Goal: Information Seeking & Learning: Learn about a topic

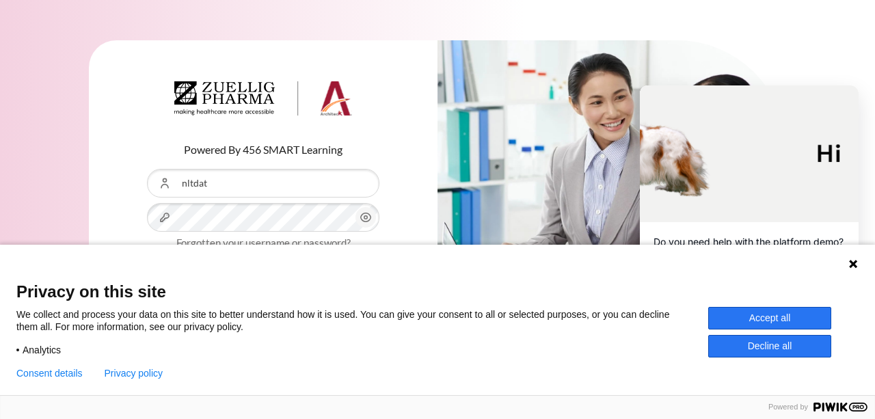
click at [772, 320] on button "Accept all" at bounding box center [769, 318] width 123 height 23
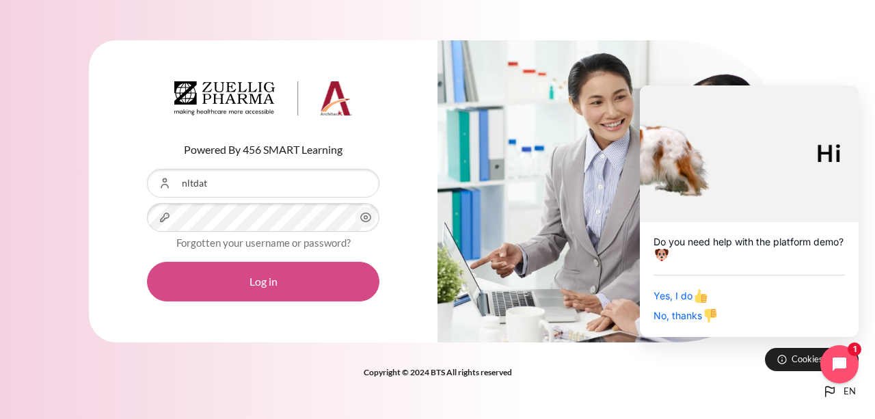
click at [275, 271] on button "Log in" at bounding box center [263, 282] width 232 height 40
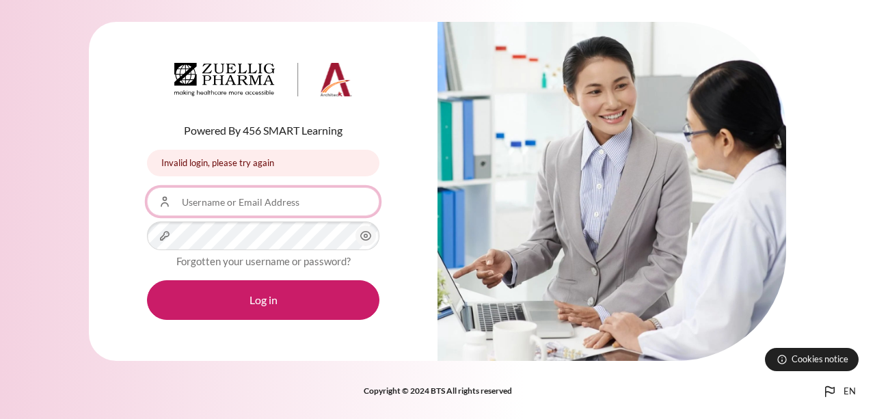
click at [256, 202] on input "Username or Email Address" at bounding box center [263, 201] width 232 height 29
type input "nltdat"
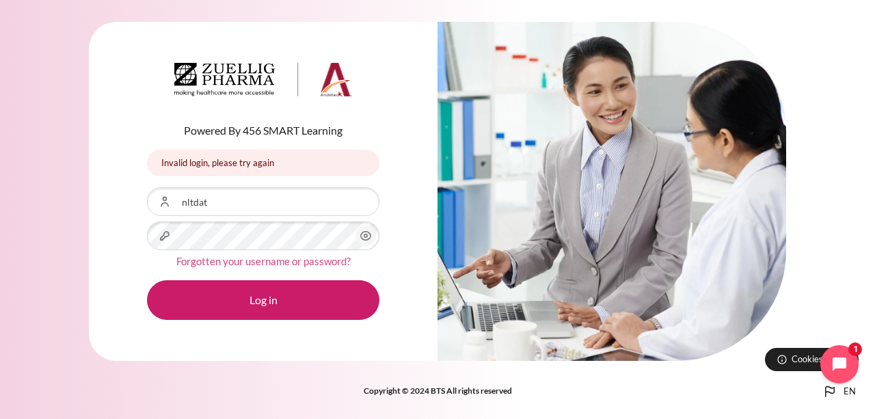
click at [262, 256] on link "Forgotten your username or password?" at bounding box center [263, 261] width 174 height 12
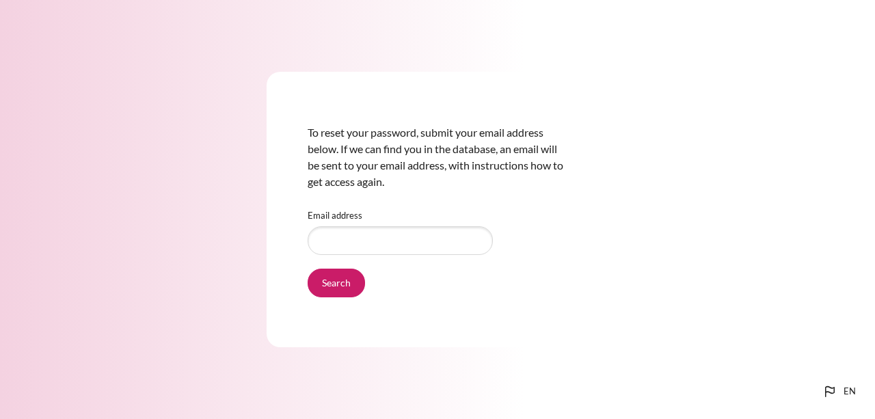
click at [360, 253] on input "Email address" at bounding box center [400, 240] width 185 height 29
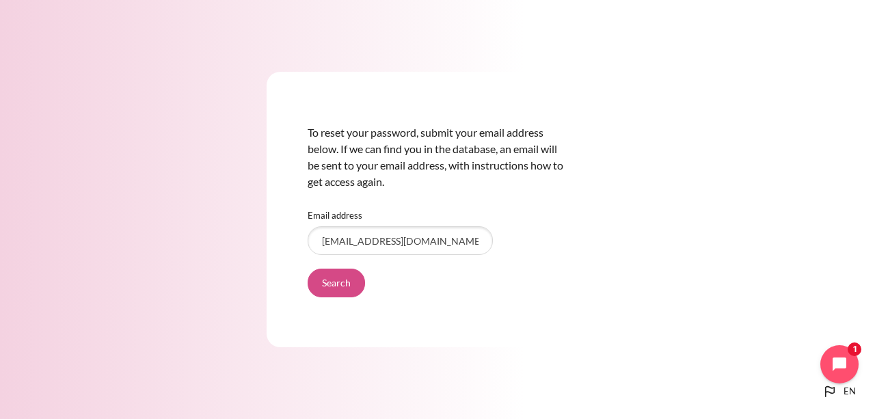
type input "nltdat@zuelligpharma.com"
click at [353, 280] on input "Search" at bounding box center [336, 283] width 57 height 29
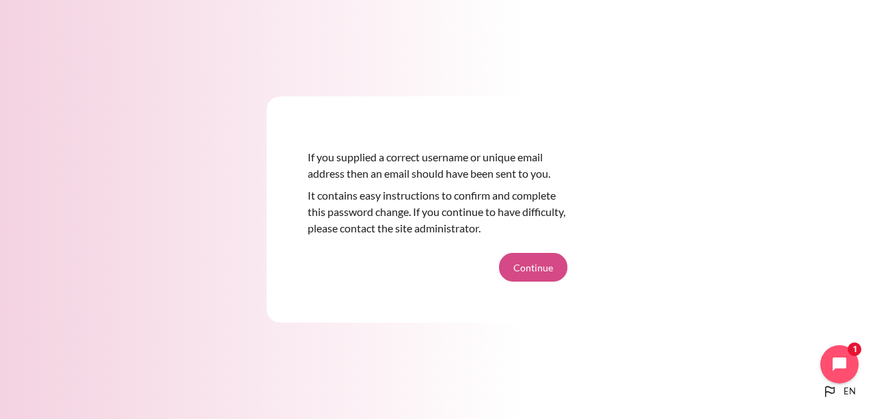
click at [551, 269] on button "Continue" at bounding box center [533, 267] width 68 height 29
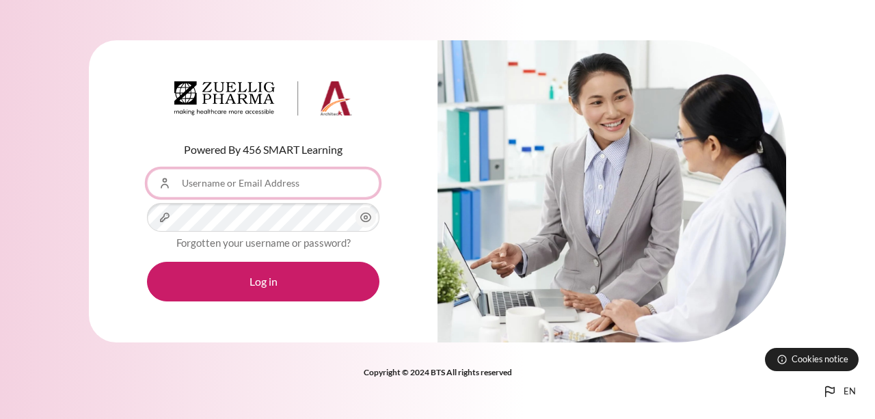
drag, startPoint x: 0, startPoint y: 0, endPoint x: 241, endPoint y: 193, distance: 309.3
click at [241, 193] on input "Username or Email Address" at bounding box center [263, 183] width 232 height 29
type input "nltdat"
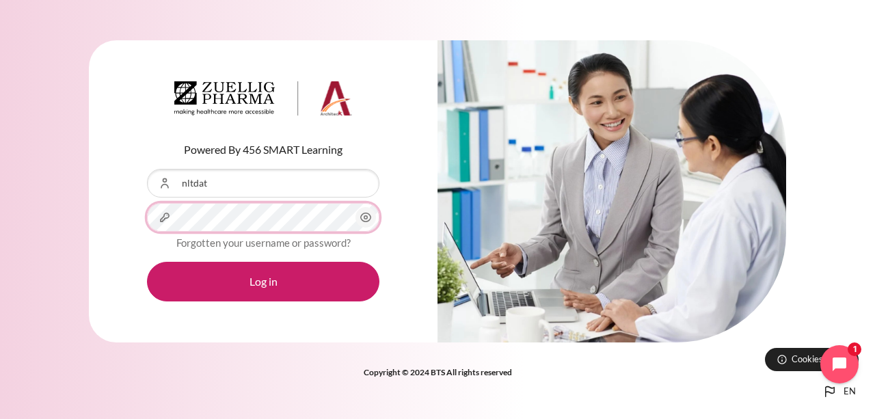
click at [355, 217] on div "Password" at bounding box center [263, 217] width 232 height 29
click at [358, 216] on icon "Content" at bounding box center [366, 217] width 16 height 16
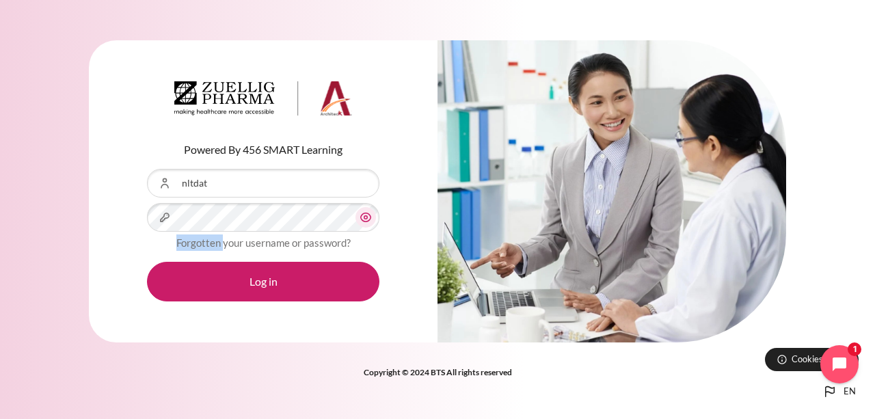
click at [358, 216] on icon "Content" at bounding box center [366, 217] width 16 height 16
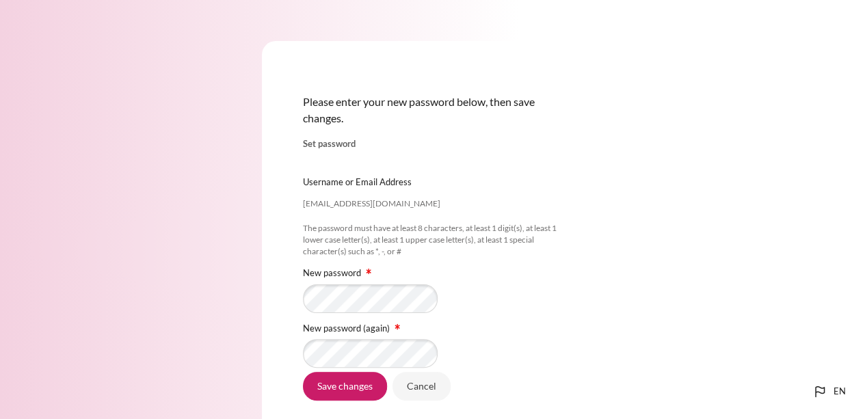
click at [342, 318] on div "[EMAIL_ADDRESS][DOMAIN_NAME] Username or Email Address [EMAIL_ADDRESS][DOMAIN_N…" at bounding box center [433, 267] width 260 height 233
click at [341, 396] on input "Save changes" at bounding box center [345, 386] width 84 height 29
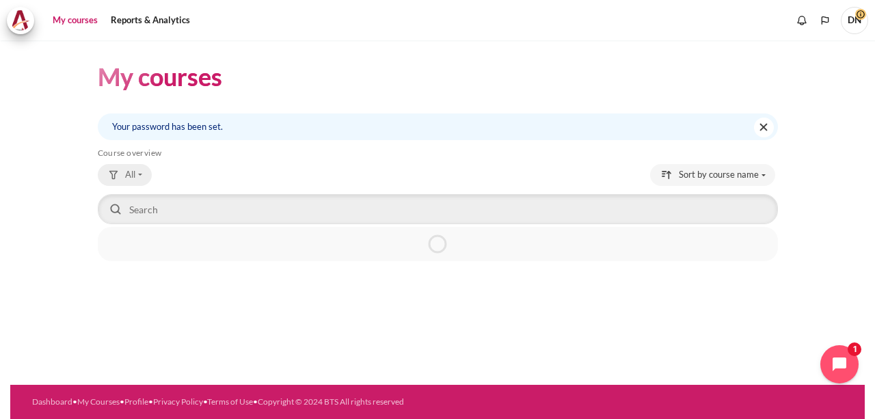
click at [130, 173] on span "All" at bounding box center [130, 175] width 10 height 14
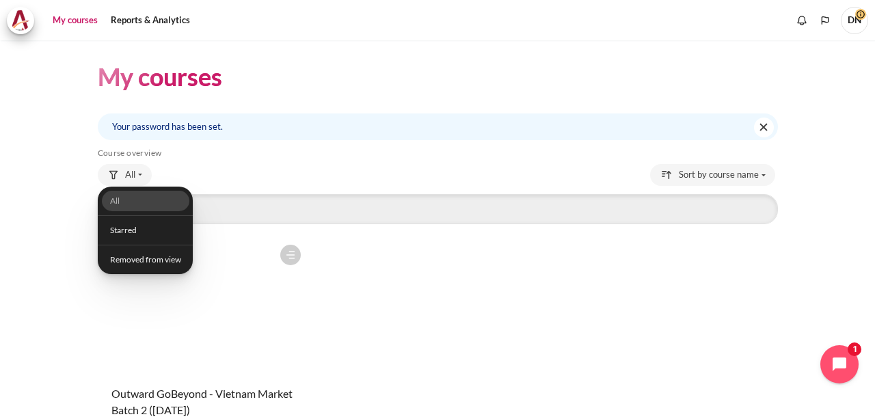
click at [0, 296] on div "My courses Your password has been set. Dismiss this notification Skip Course ov…" at bounding box center [437, 229] width 875 height 379
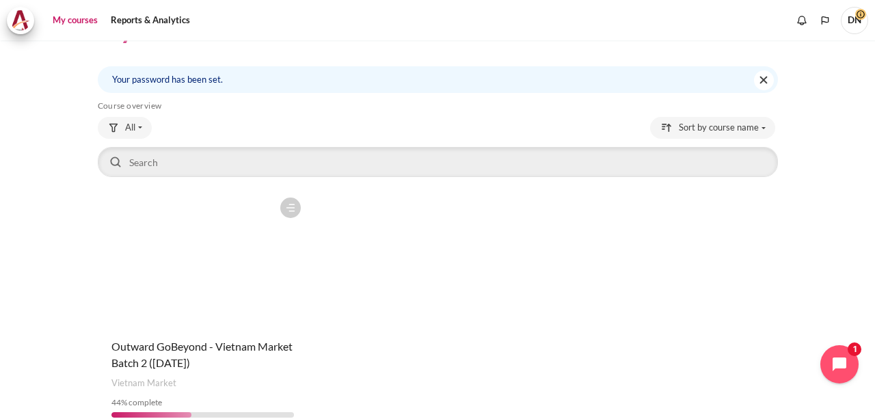
scroll to position [113, 0]
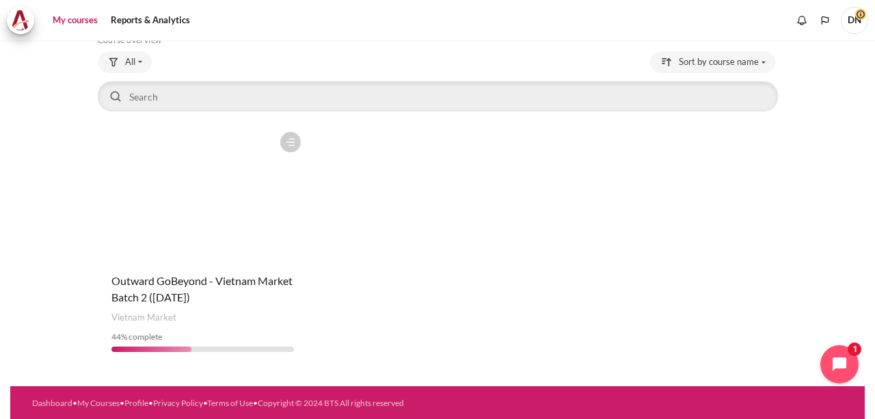
click at [190, 209] on figure "Content" at bounding box center [203, 193] width 211 height 137
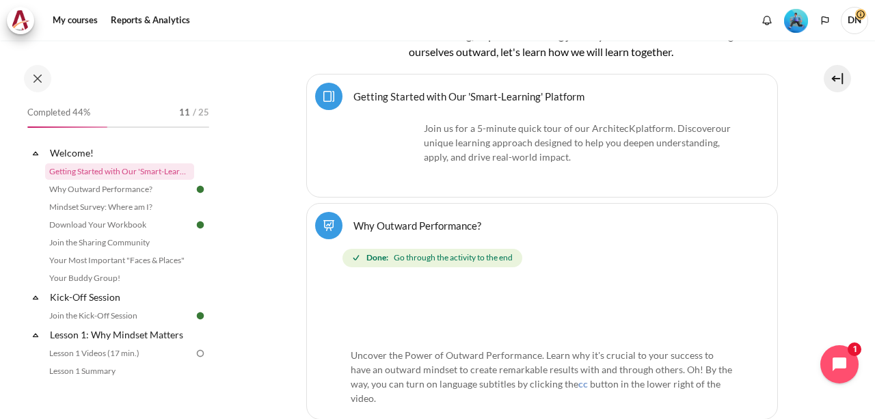
scroll to position [517, 0]
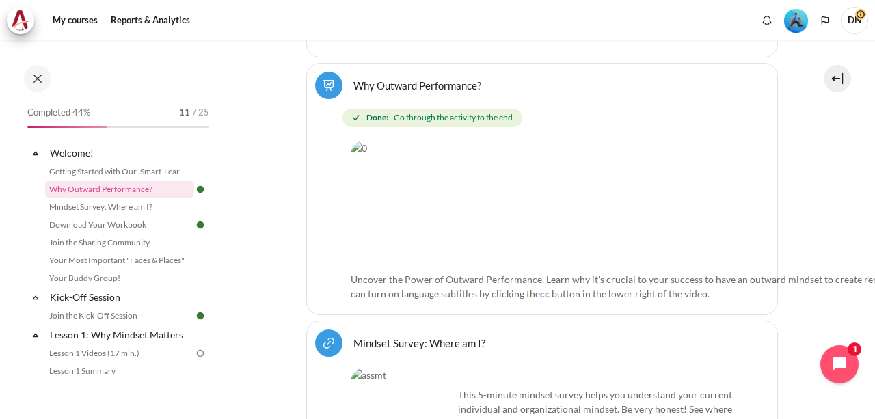
click at [427, 336] on link "Mindset Survey: Where am I? URL" at bounding box center [419, 342] width 132 height 13
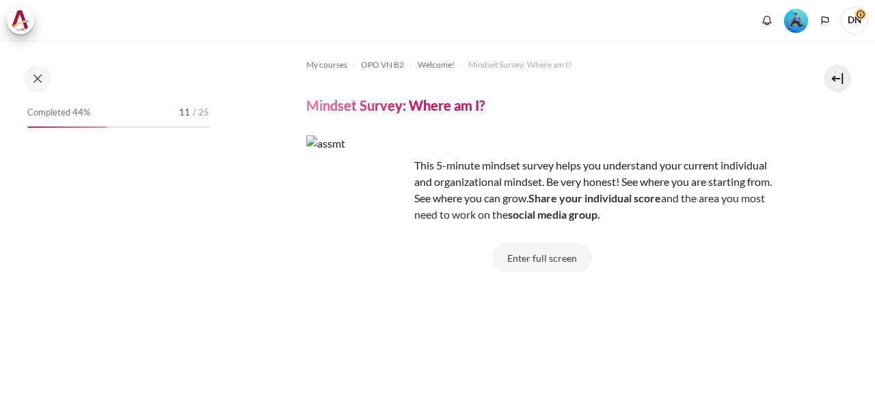
click at [551, 258] on button "Enter full screen" at bounding box center [542, 257] width 98 height 29
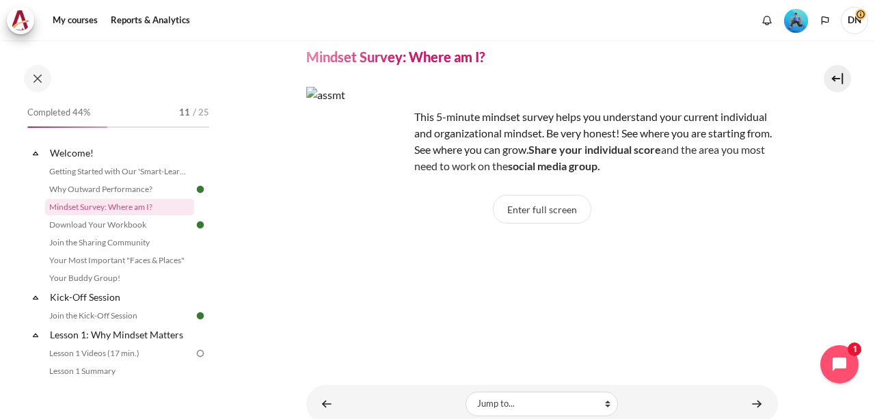
scroll to position [98, 0]
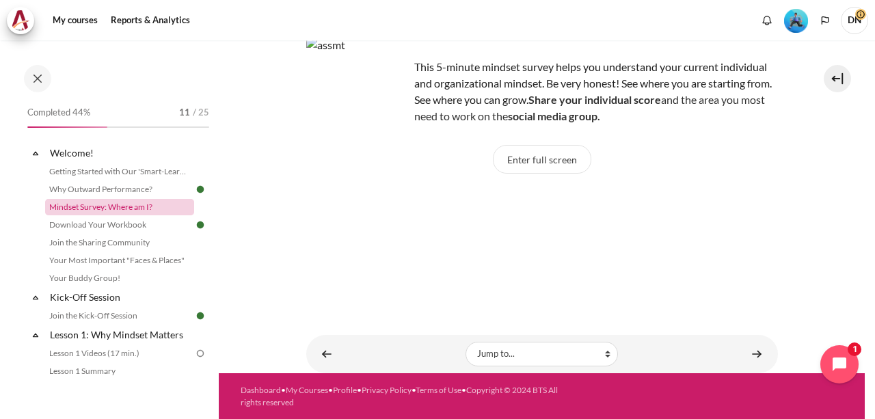
click at [139, 207] on link "Mindset Survey: Where am I?" at bounding box center [119, 207] width 149 height 16
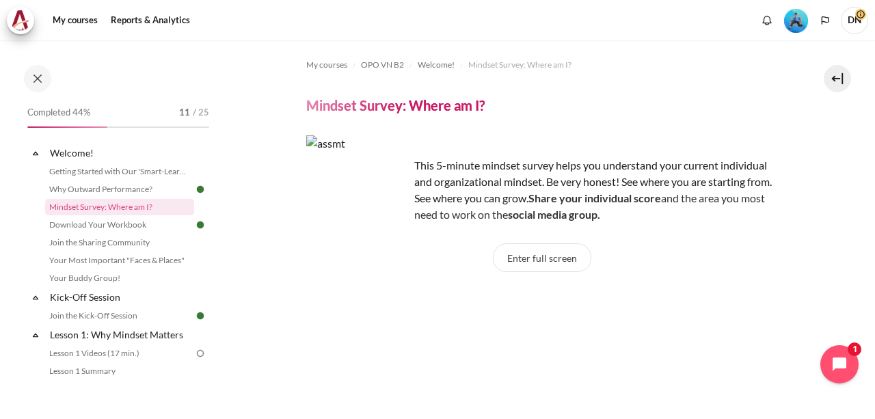
scroll to position [0, 0]
click at [546, 260] on button "Enter full screen" at bounding box center [542, 257] width 98 height 29
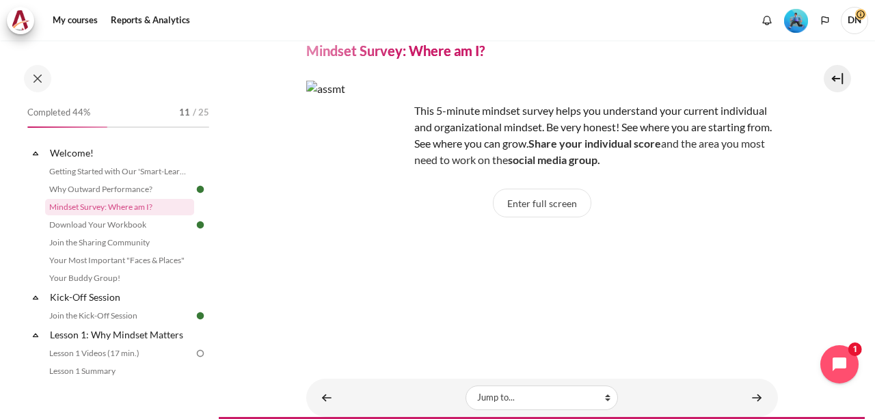
scroll to position [98, 0]
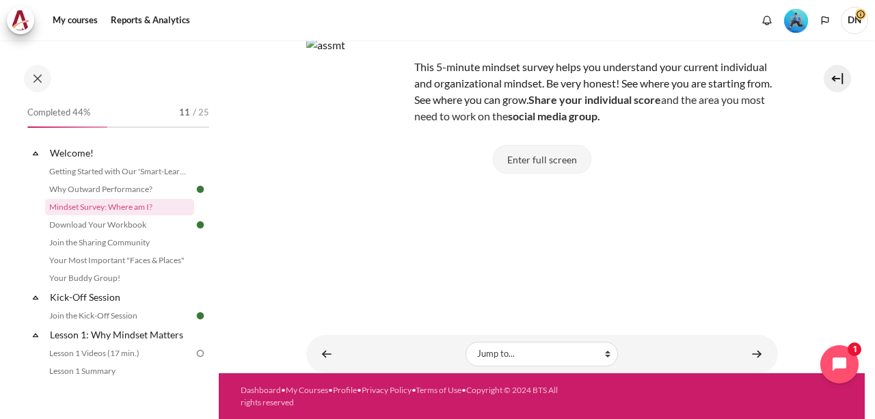
click at [555, 157] on button "Enter full screen" at bounding box center [542, 159] width 98 height 29
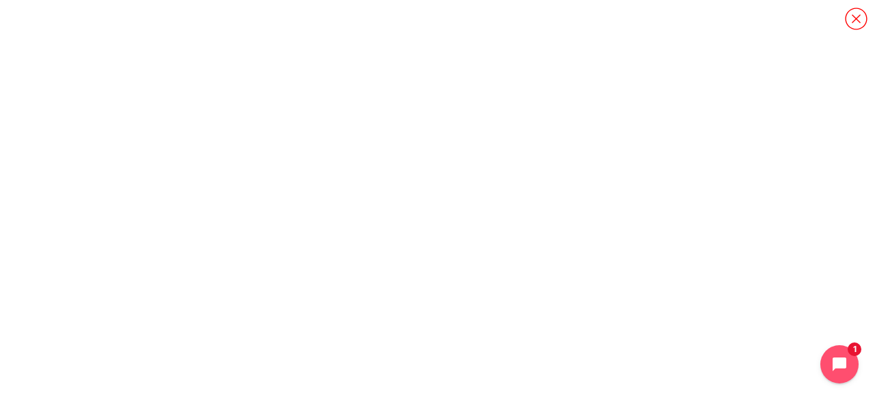
scroll to position [0, 0]
click at [860, 17] on icon "Content" at bounding box center [856, 19] width 24 height 24
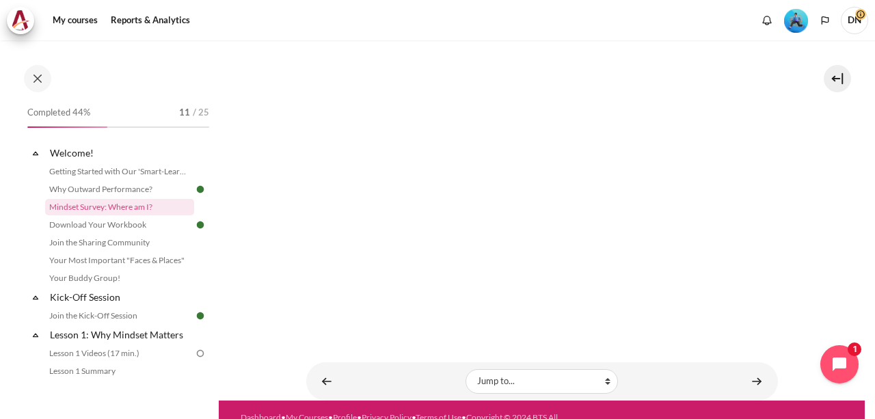
scroll to position [357, 0]
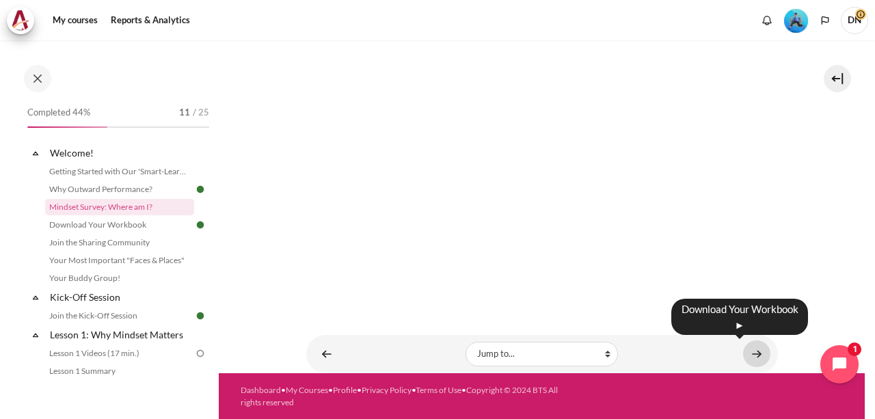
click at [758, 356] on link "Content" at bounding box center [756, 353] width 27 height 27
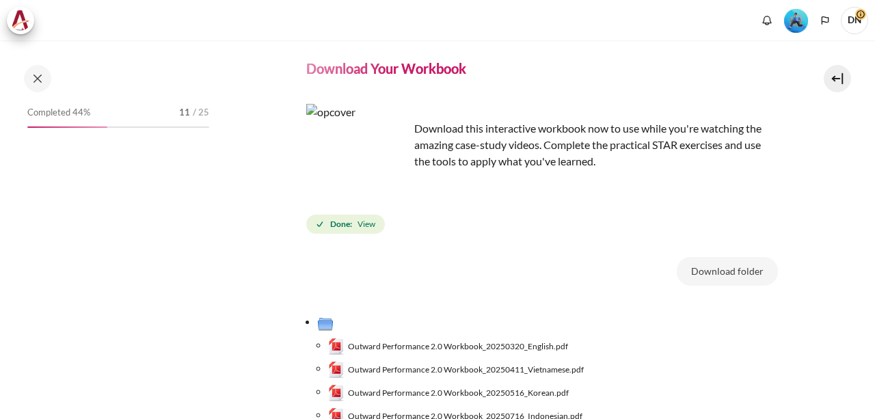
scroll to position [137, 0]
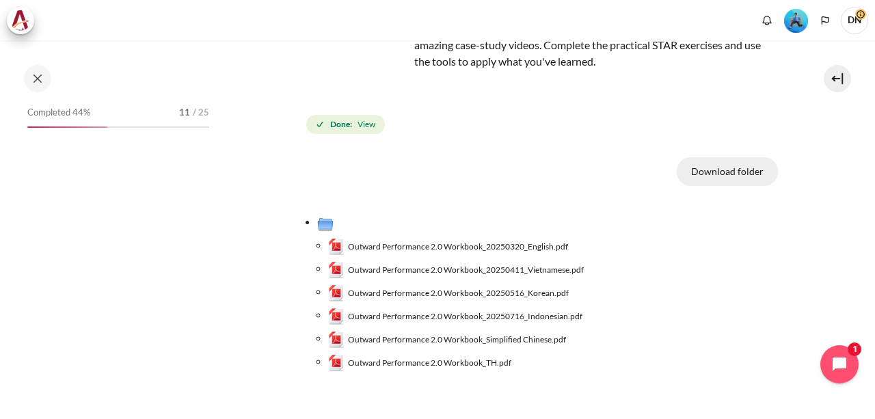
click at [718, 166] on button "Download folder" at bounding box center [727, 171] width 101 height 29
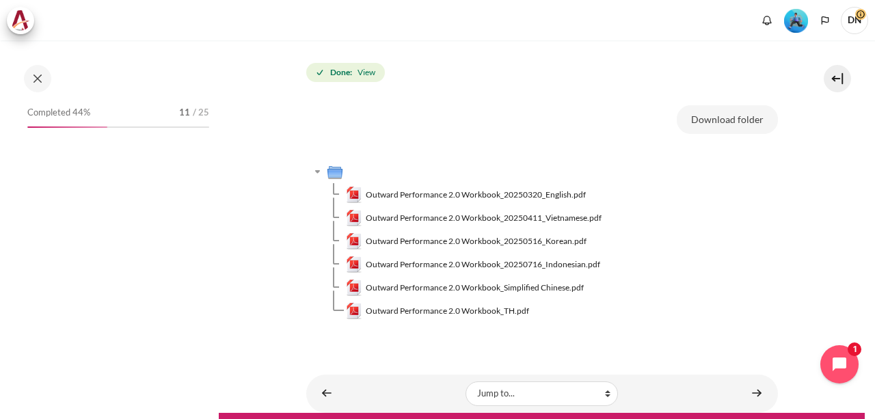
scroll to position [228, 0]
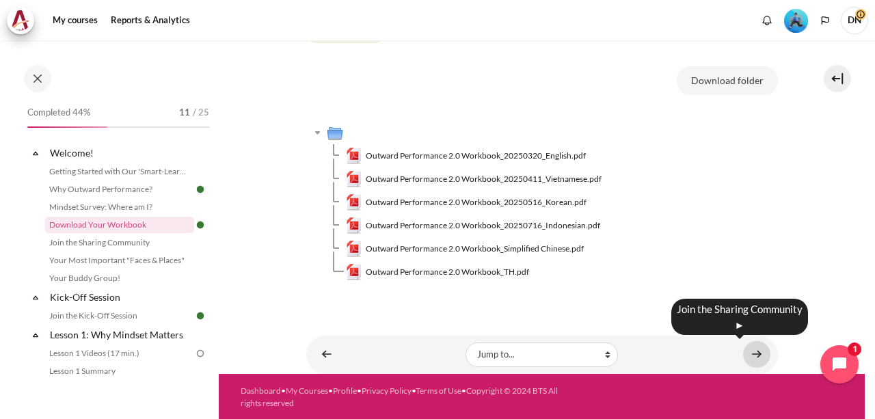
click at [755, 351] on link "Content" at bounding box center [756, 354] width 27 height 27
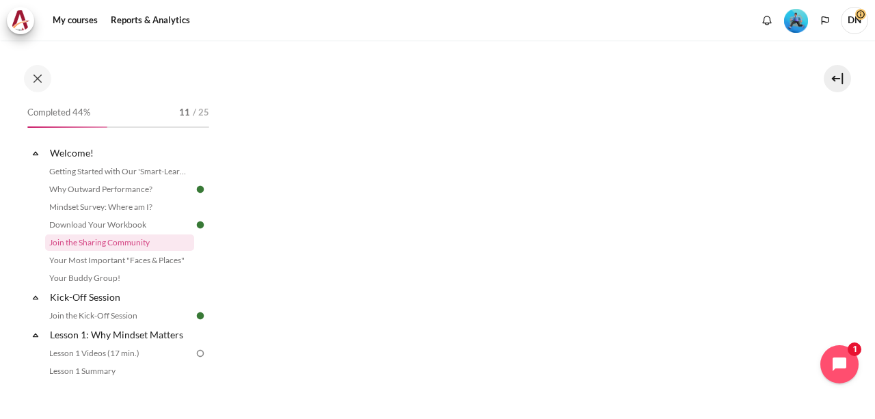
scroll to position [334, 0]
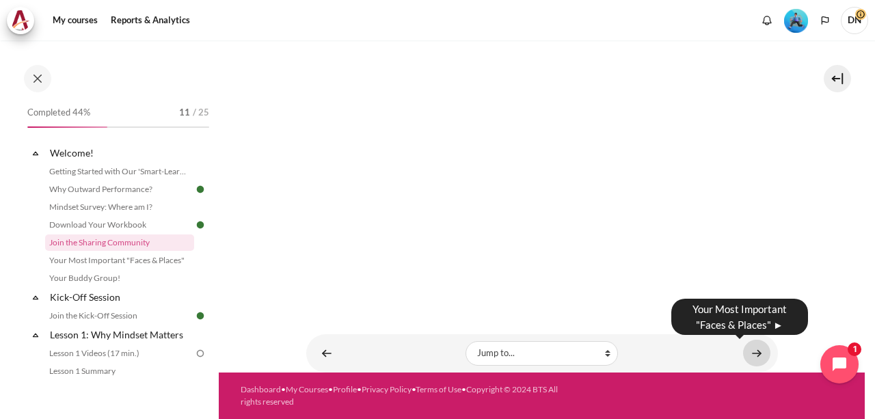
click at [748, 346] on link "Content" at bounding box center [756, 353] width 27 height 27
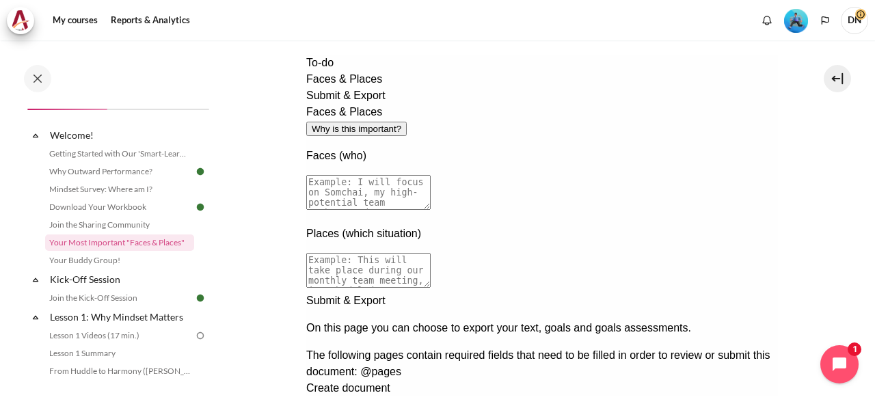
scroll to position [324, 0]
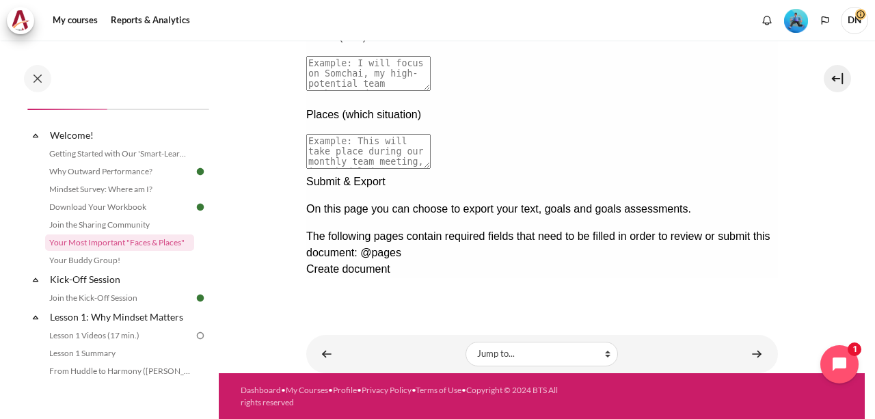
click at [742, 174] on div "Next documentation step" at bounding box center [542, 174] width 472 height 0
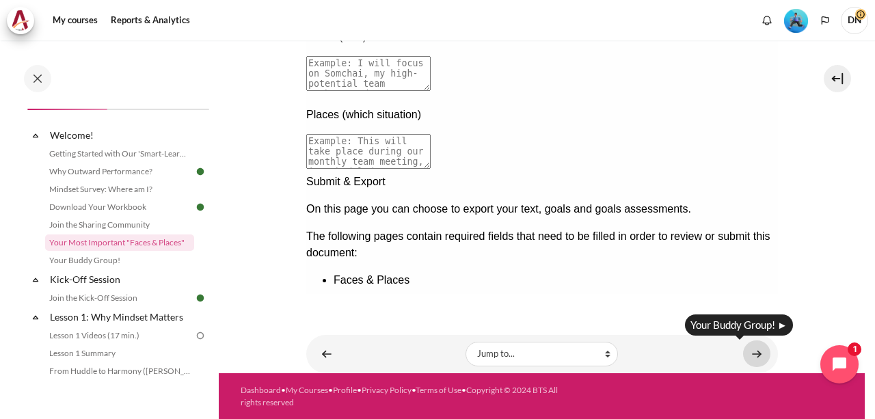
click at [752, 358] on link "Content" at bounding box center [756, 353] width 27 height 27
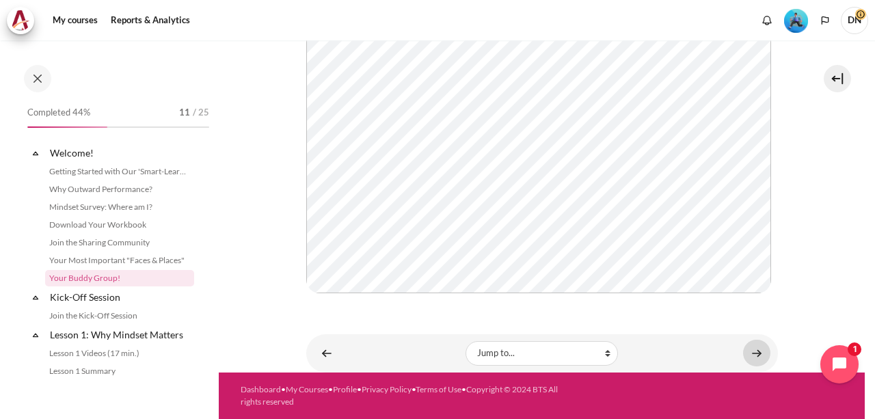
scroll to position [36, 0]
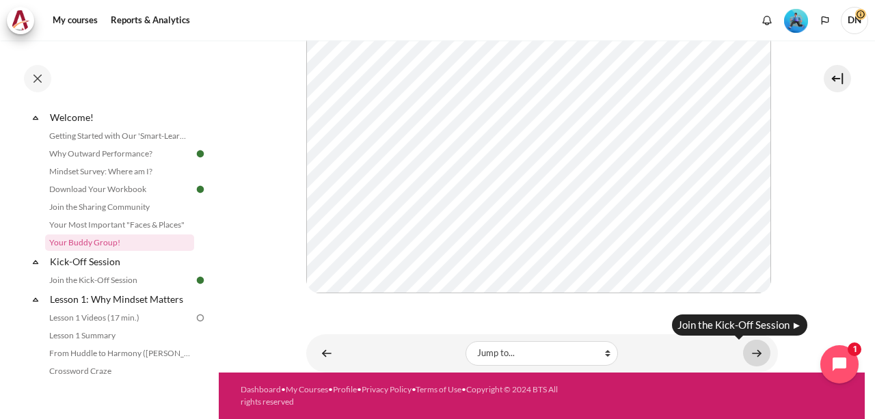
click at [749, 349] on link "Content" at bounding box center [756, 353] width 27 height 27
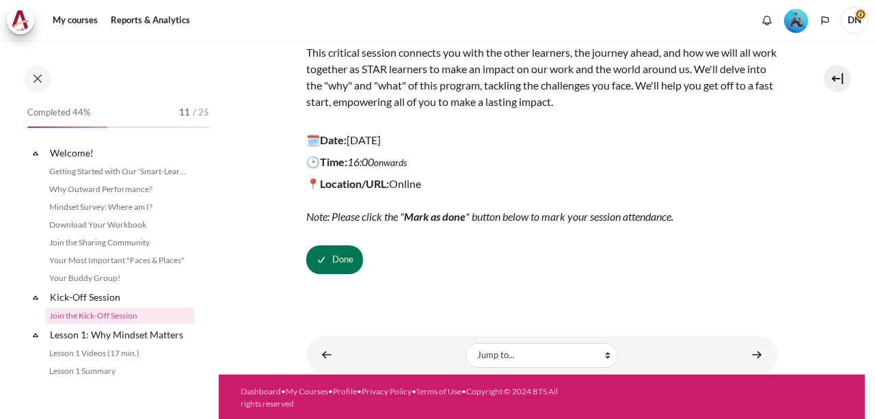
scroll to position [73, 0]
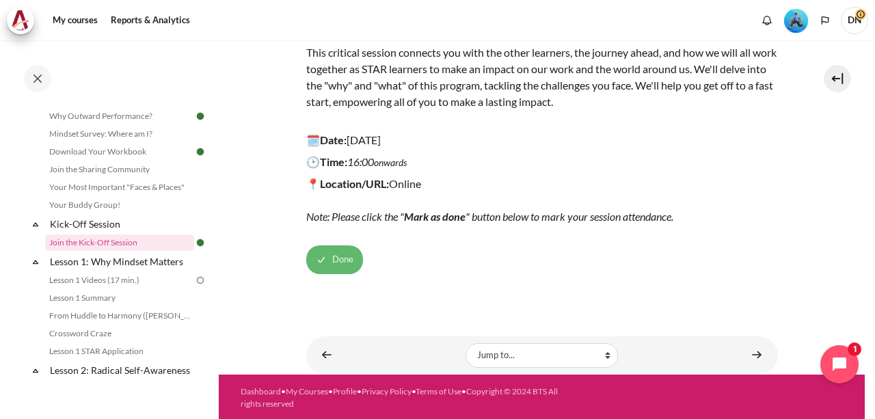
click at [323, 254] on button "Done" at bounding box center [334, 259] width 57 height 29
click at [353, 256] on button "Mark as done" at bounding box center [343, 259] width 74 height 29
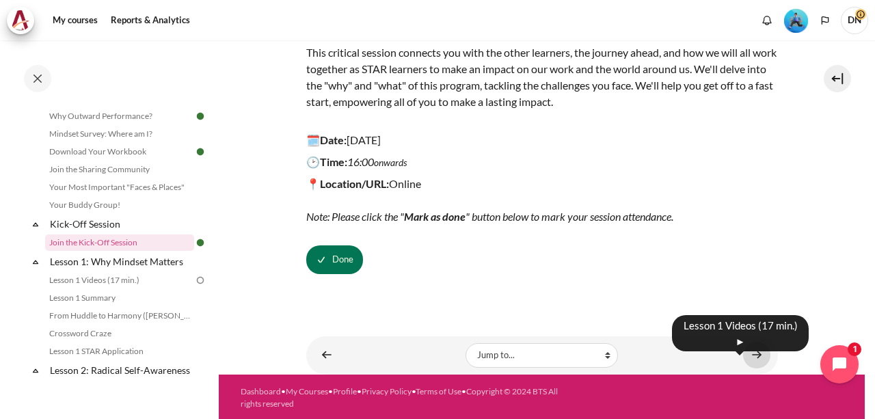
click at [750, 351] on link "Content" at bounding box center [756, 355] width 27 height 27
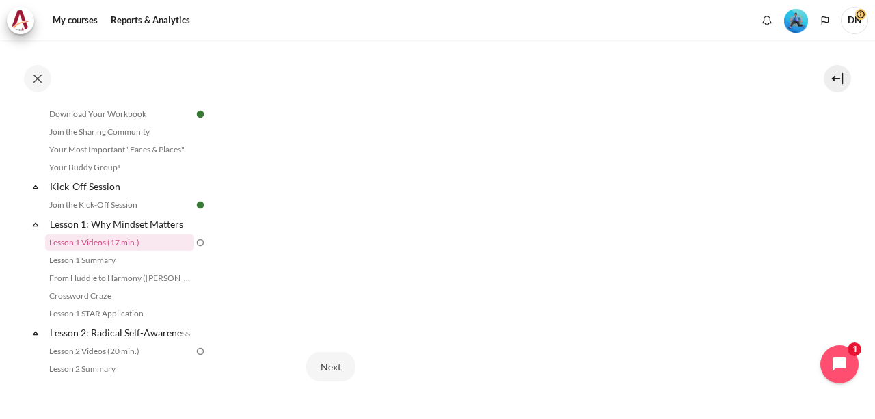
scroll to position [629, 0]
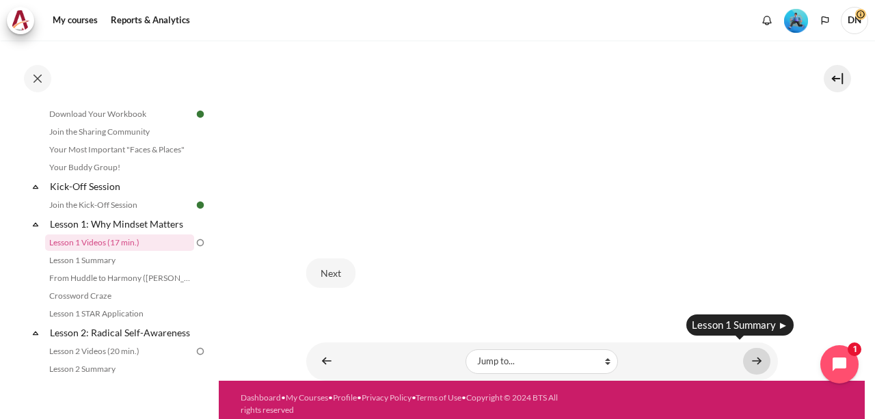
click link "Content"
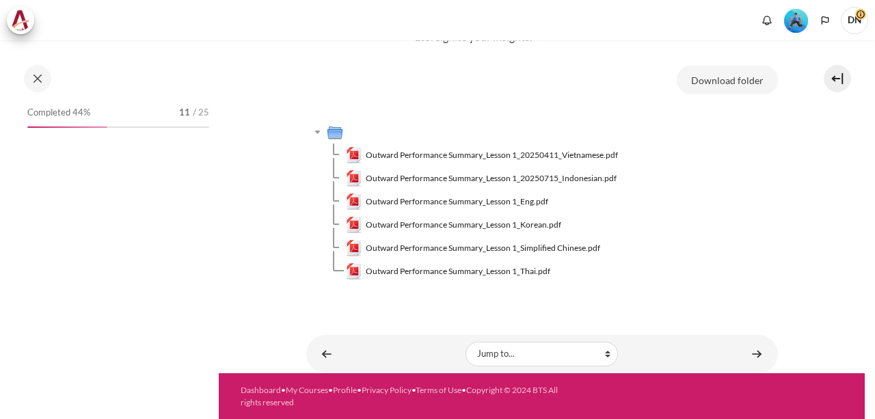
scroll to position [129, 0]
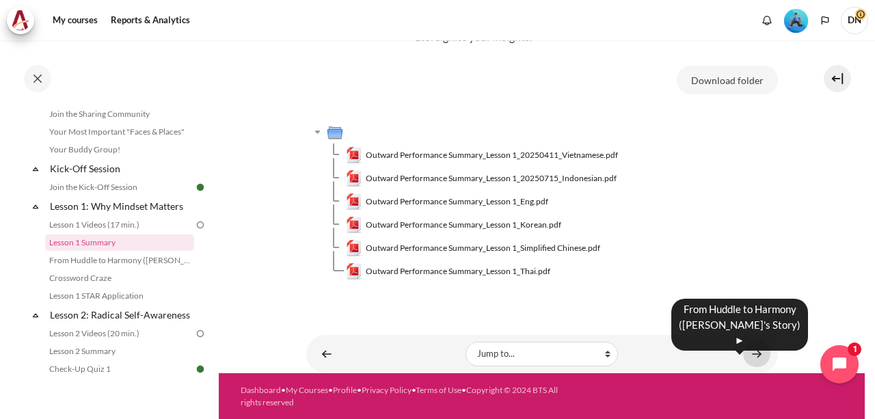
click at [747, 356] on link "Content" at bounding box center [756, 353] width 27 height 27
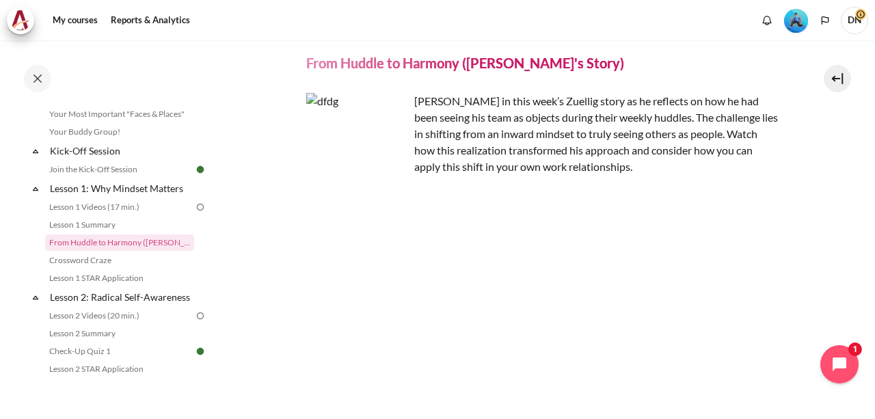
scroll to position [194, 0]
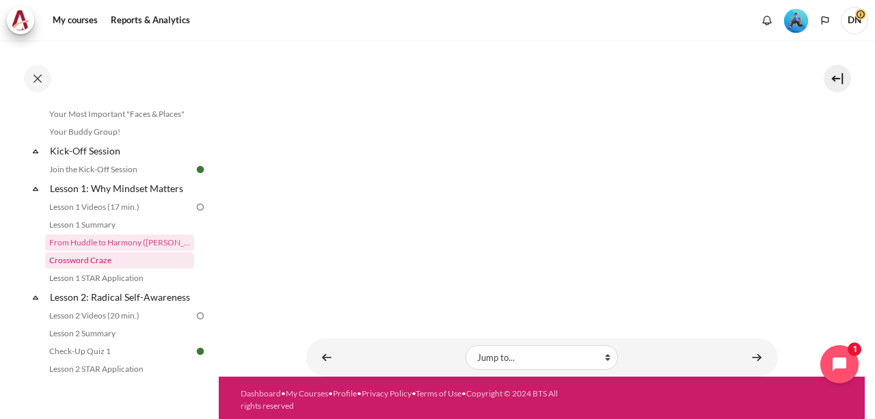
click at [95, 261] on link "Crossword Craze" at bounding box center [119, 260] width 149 height 16
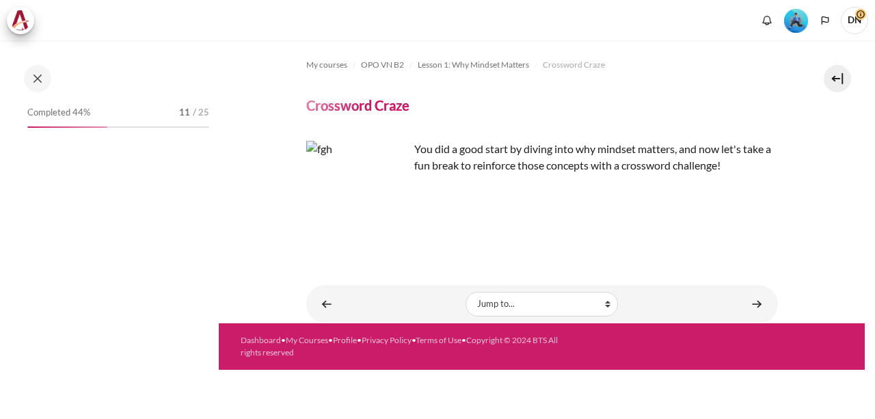
click at [762, 311] on link "Content" at bounding box center [756, 304] width 27 height 27
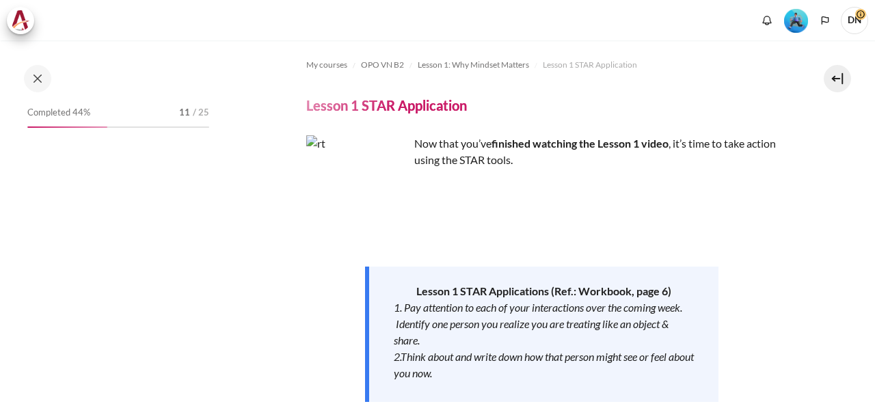
scroll to position [1176, 0]
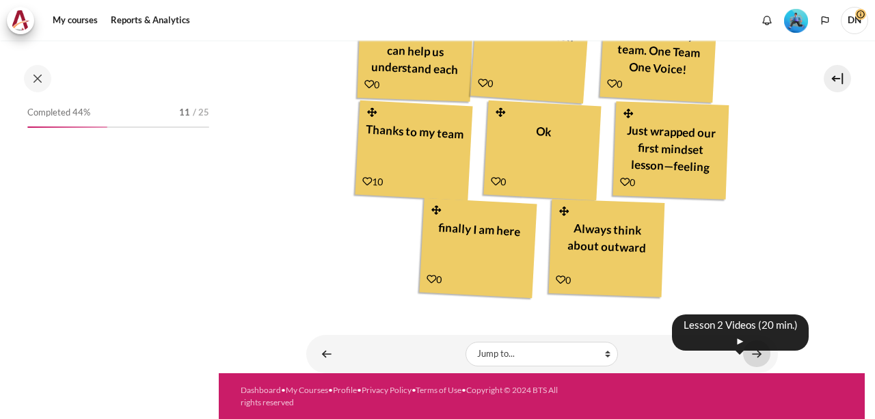
click at [753, 349] on link "Content" at bounding box center [756, 353] width 27 height 27
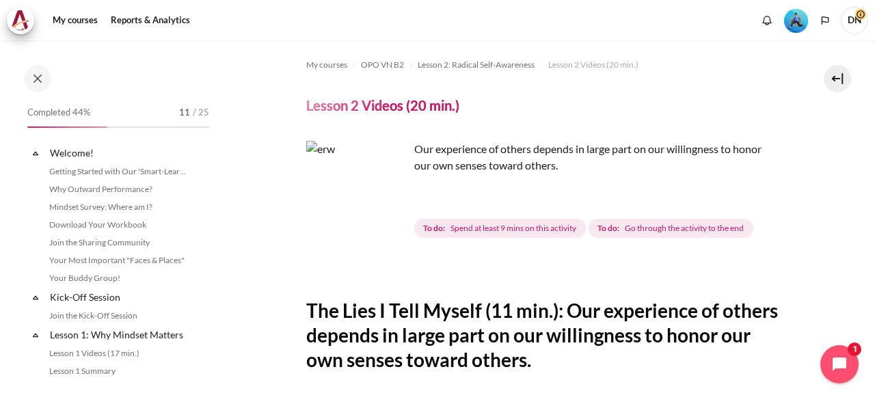
scroll to position [234, 0]
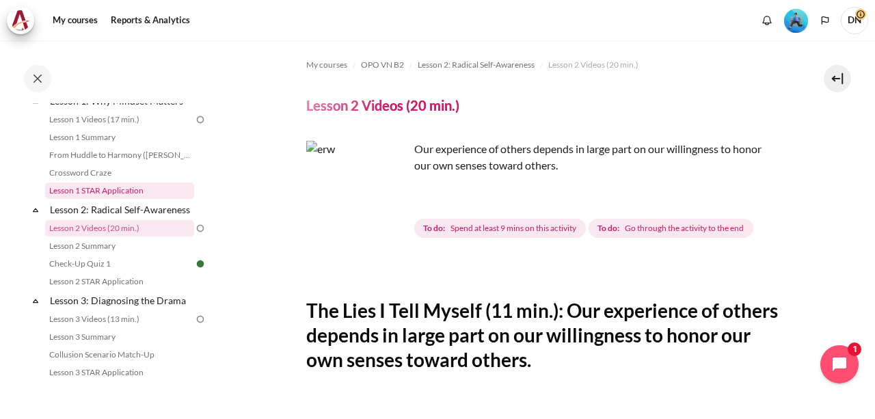
click at [118, 194] on link "Lesson 1 STAR Application" at bounding box center [119, 191] width 149 height 16
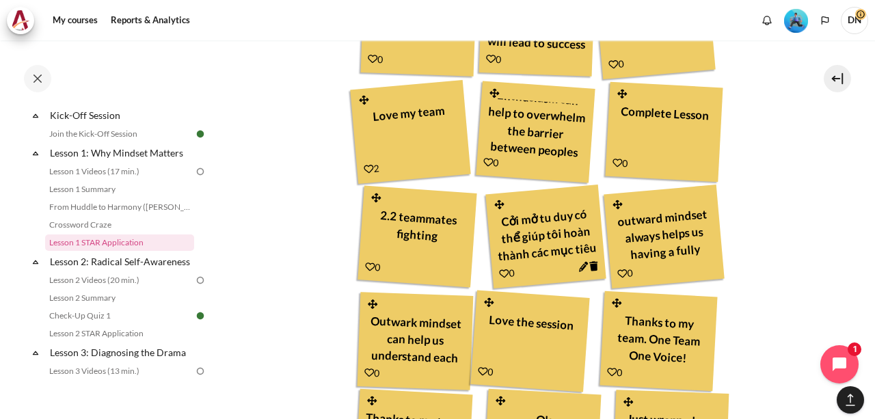
scroll to position [889, 0]
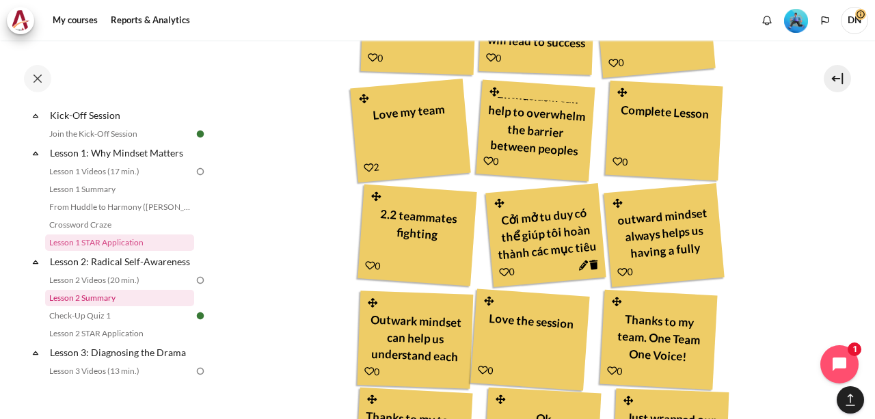
click at [97, 306] on link "Lesson 2 Summary" at bounding box center [119, 298] width 149 height 16
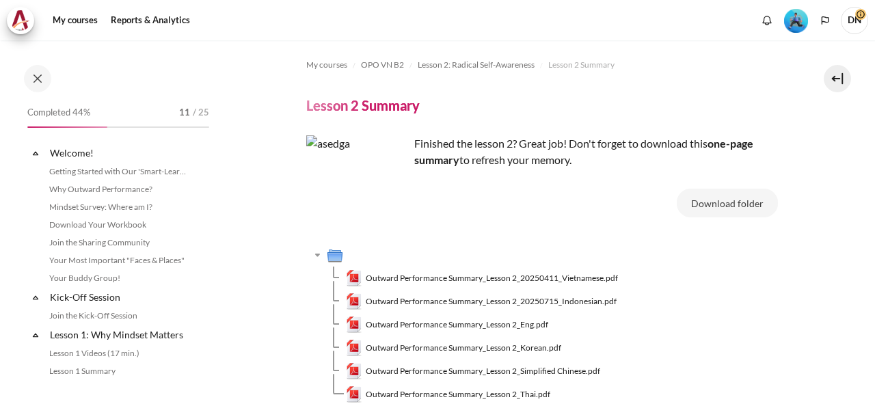
scroll to position [252, 0]
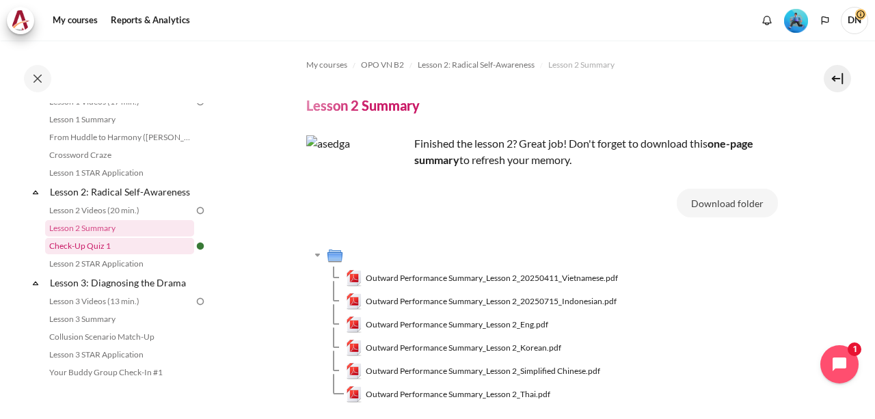
click at [88, 254] on link "Check-Up Quiz 1" at bounding box center [119, 246] width 149 height 16
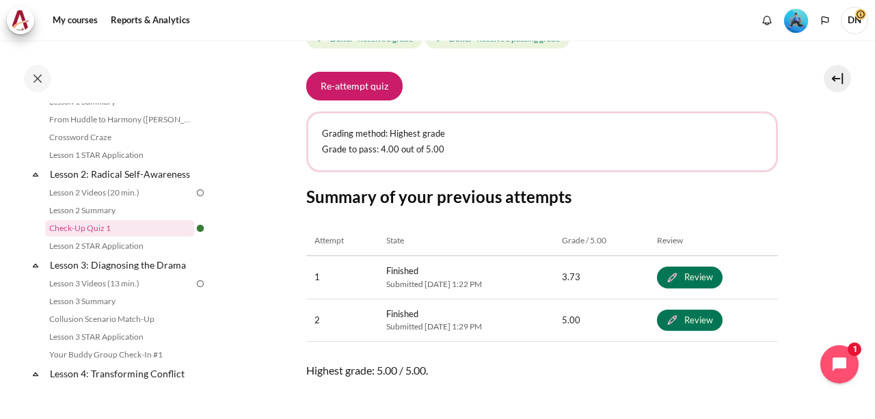
scroll to position [721, 0]
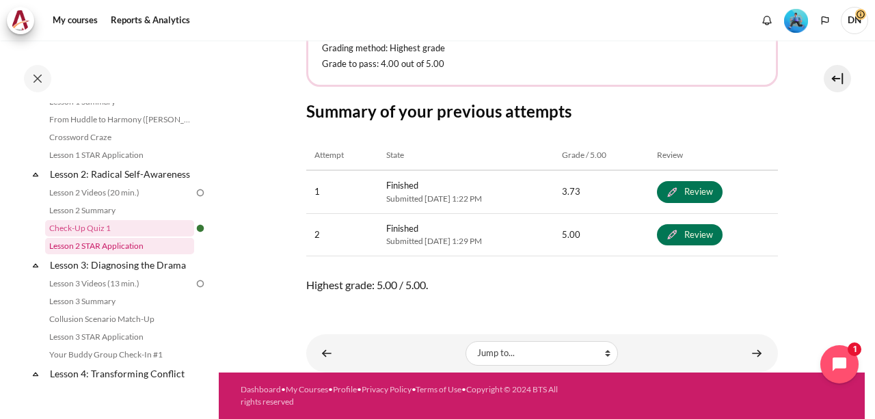
click at [121, 254] on link "Lesson 2 STAR Application" at bounding box center [119, 246] width 149 height 16
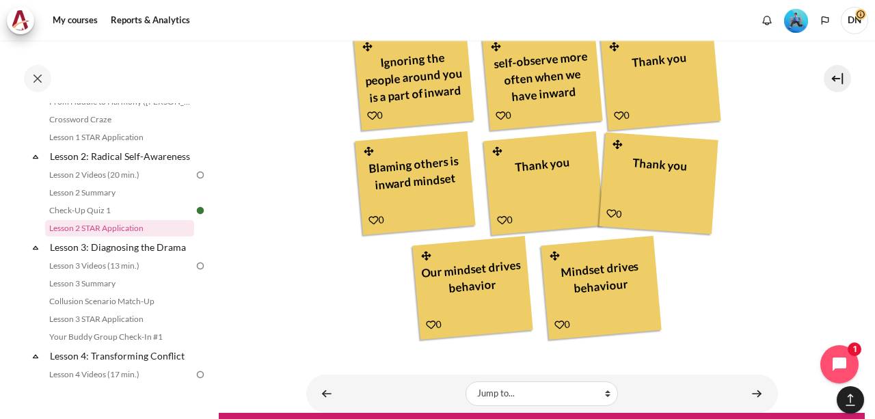
scroll to position [1077, 0]
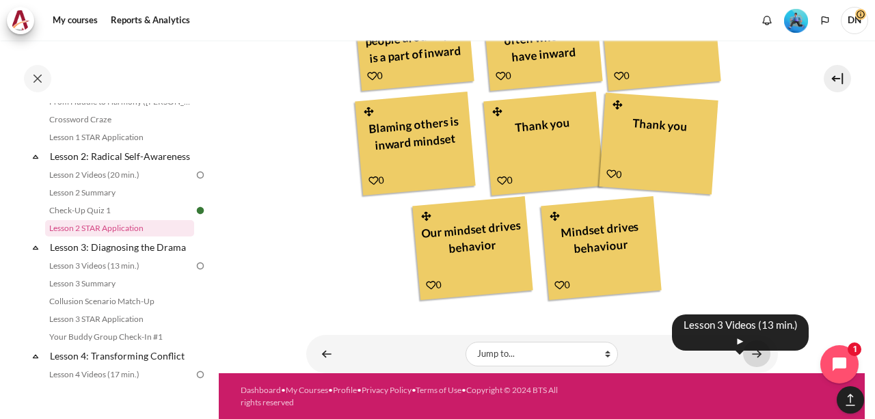
click at [743, 352] on link "Content" at bounding box center [756, 353] width 27 height 27
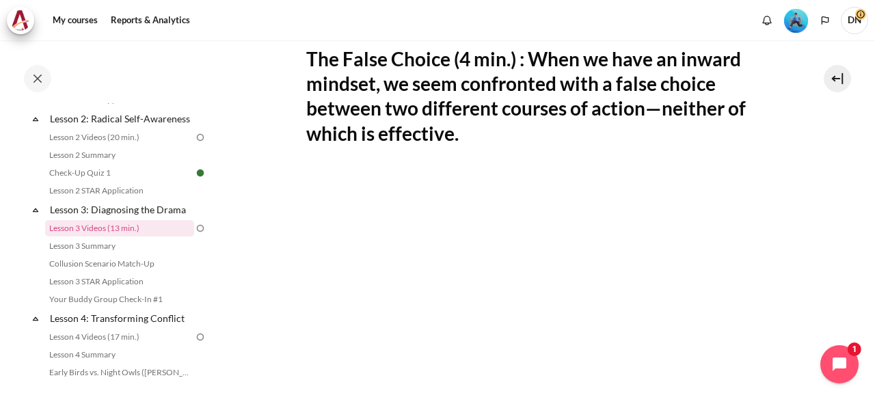
scroll to position [479, 0]
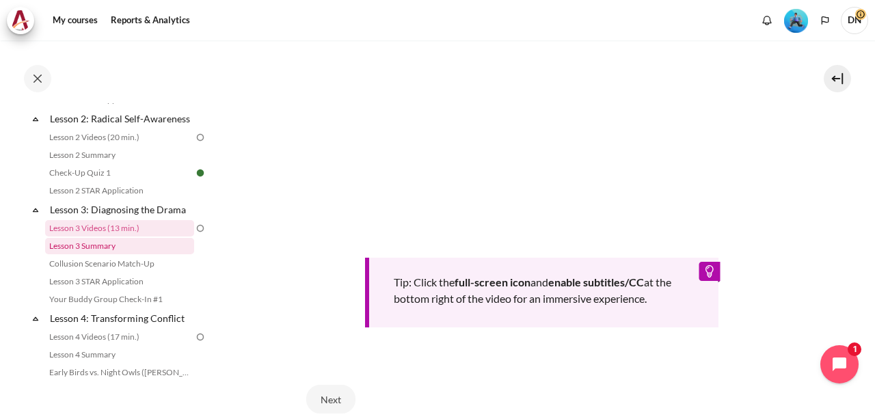
click at [108, 254] on link "Lesson 3 Summary" at bounding box center [119, 246] width 149 height 16
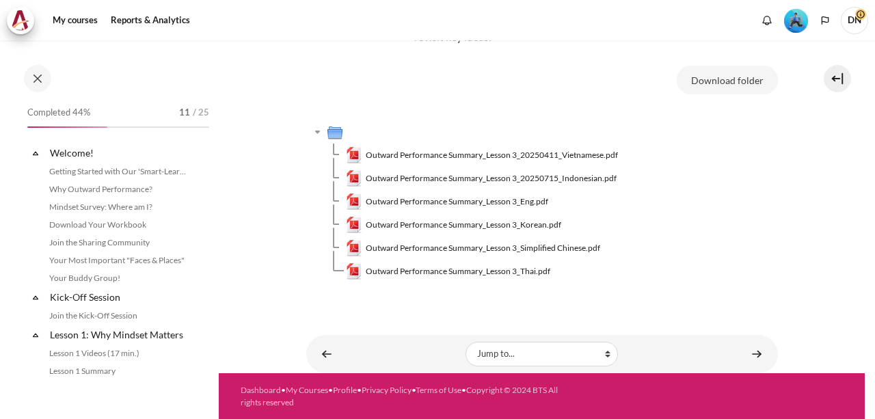
scroll to position [342, 0]
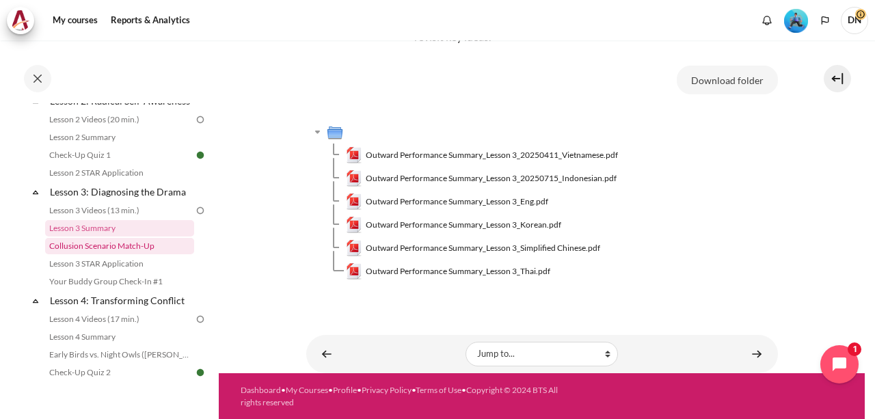
click at [88, 254] on link "Collusion Scenario Match-Up" at bounding box center [119, 246] width 149 height 16
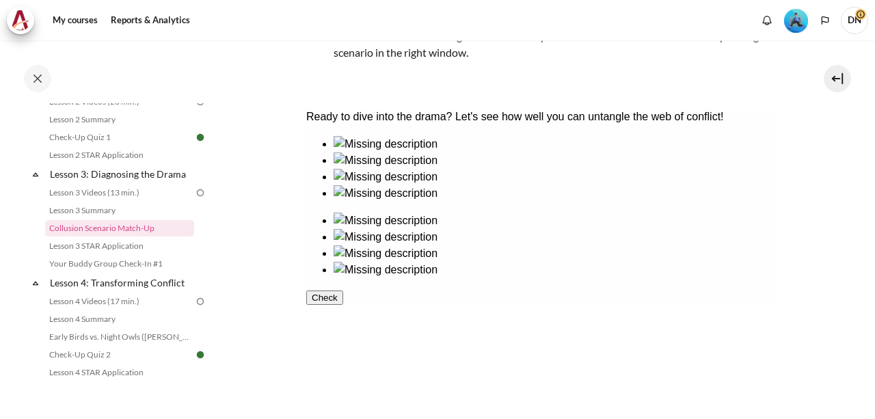
scroll to position [311, 0]
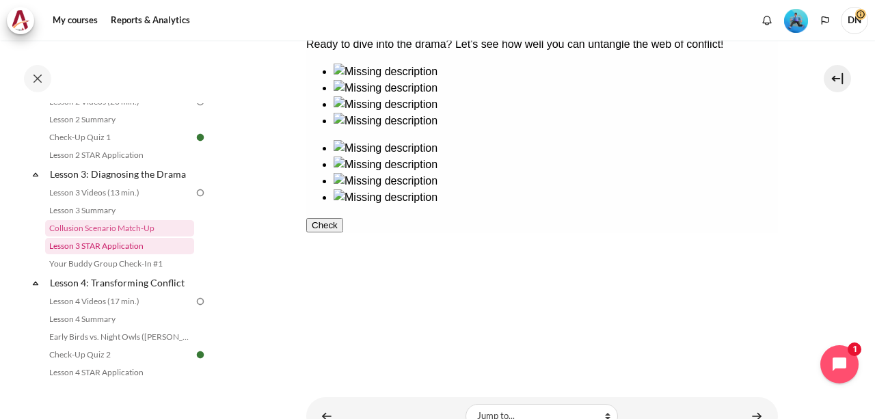
click at [125, 254] on link "Lesson 3 STAR Application" at bounding box center [119, 246] width 149 height 16
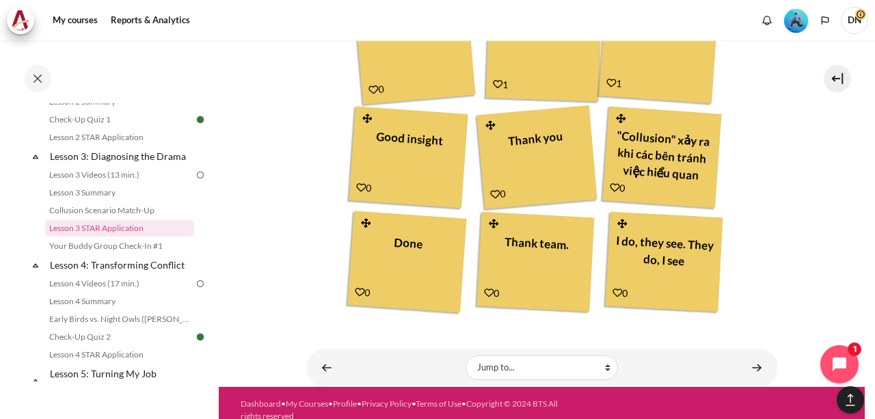
scroll to position [859, 0]
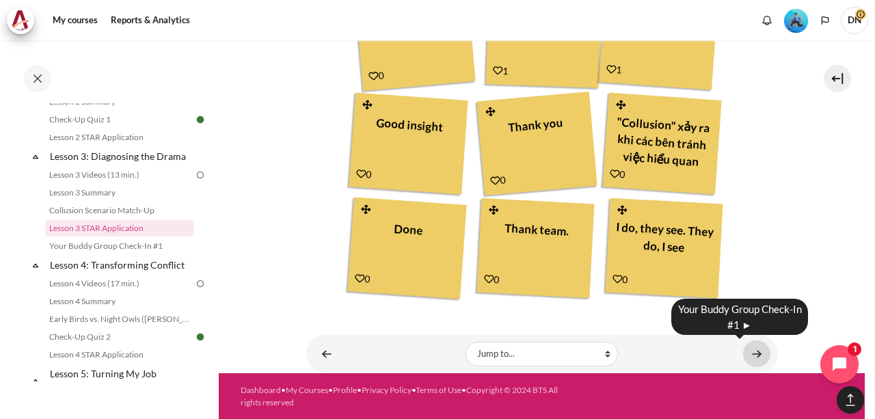
click at [755, 357] on link "Content" at bounding box center [756, 353] width 27 height 27
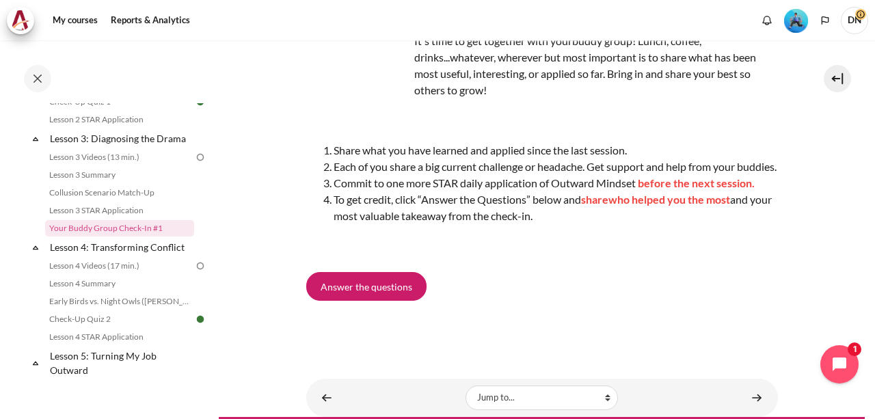
scroll to position [201, 0]
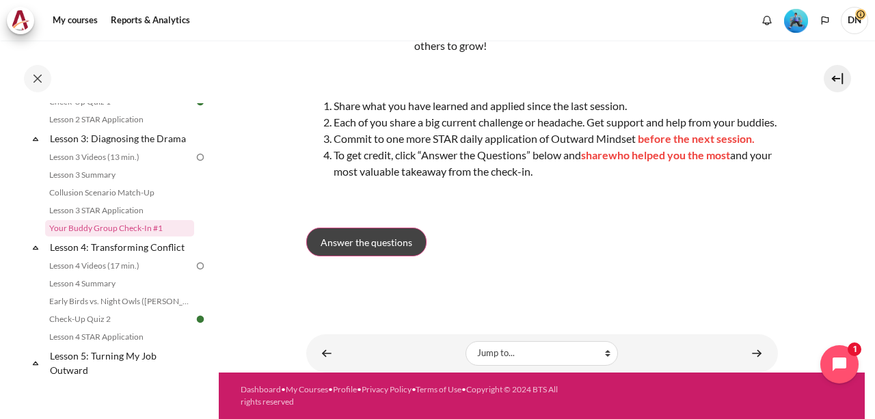
click at [396, 247] on span "Answer the questions" at bounding box center [367, 242] width 92 height 14
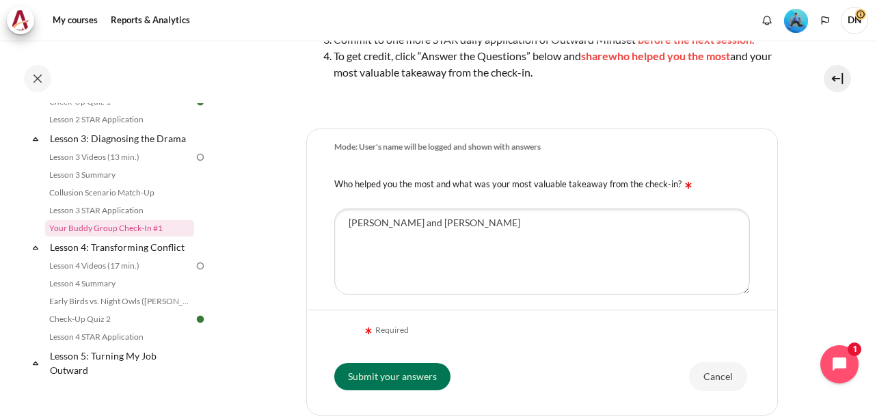
scroll to position [273, 0]
click at [381, 373] on input "Submit your answers" at bounding box center [392, 375] width 116 height 27
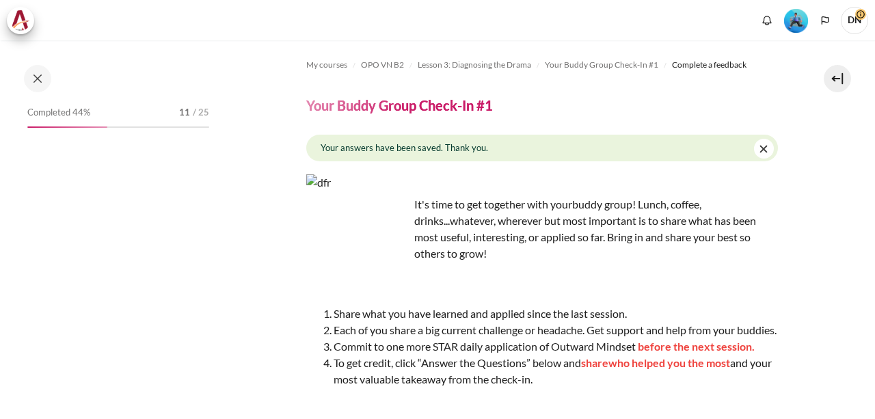
scroll to position [186, 0]
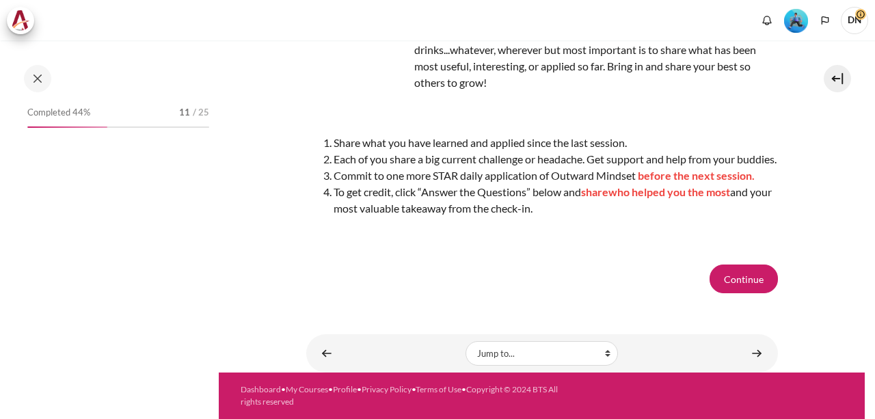
click at [737, 278] on button "Continue" at bounding box center [744, 279] width 68 height 29
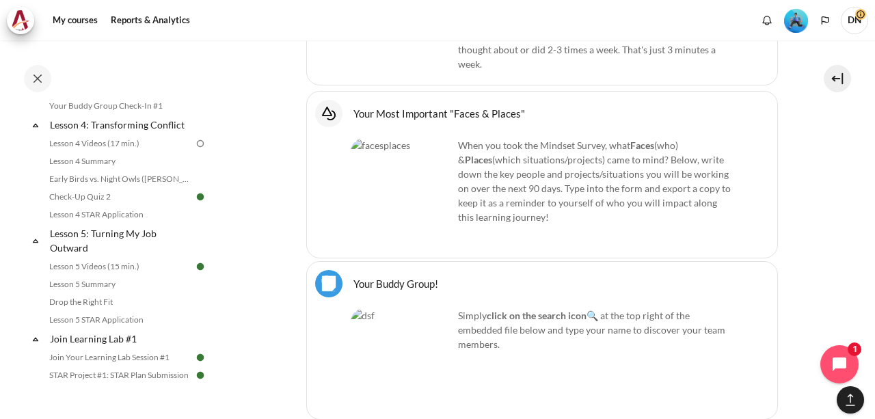
scroll to position [450, 0]
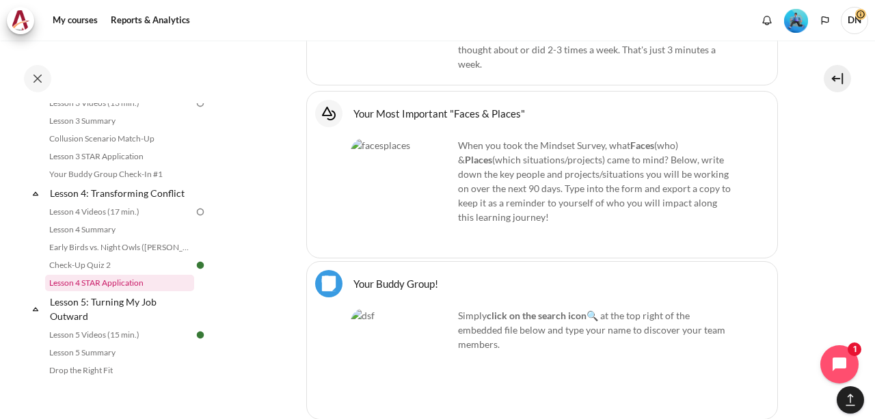
click at [103, 291] on link "Lesson 4 STAR Application" at bounding box center [119, 283] width 149 height 16
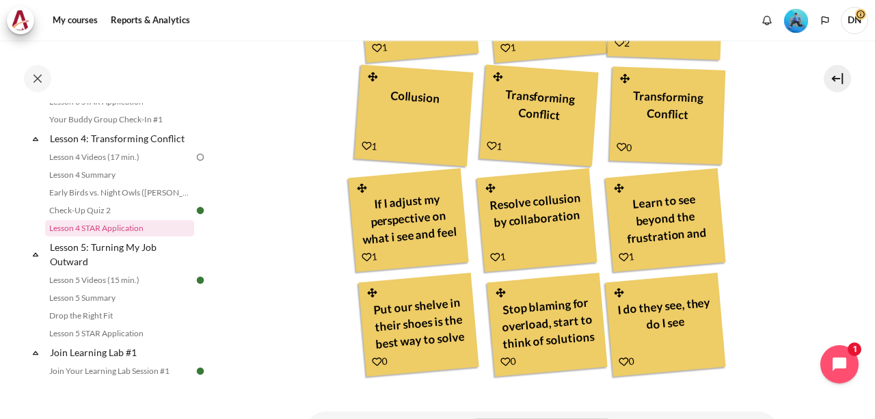
scroll to position [857, 0]
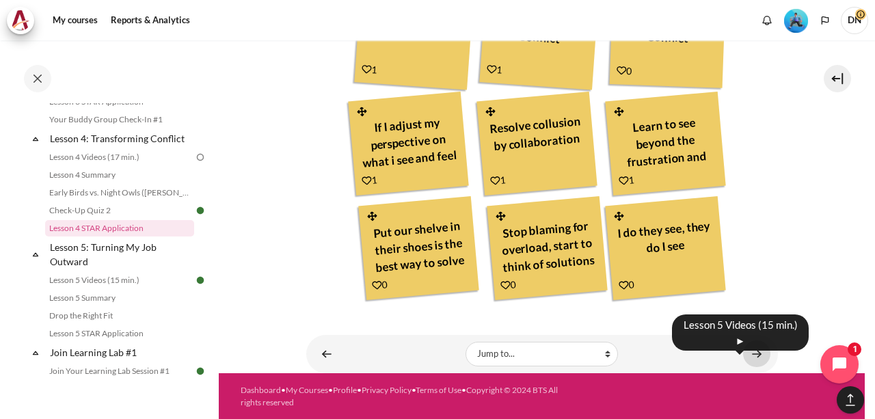
click at [746, 357] on link "Content" at bounding box center [756, 353] width 27 height 27
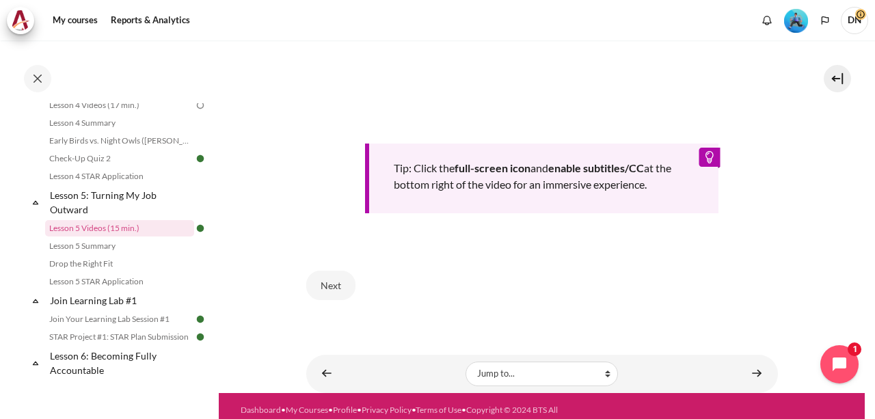
scroll to position [591, 0]
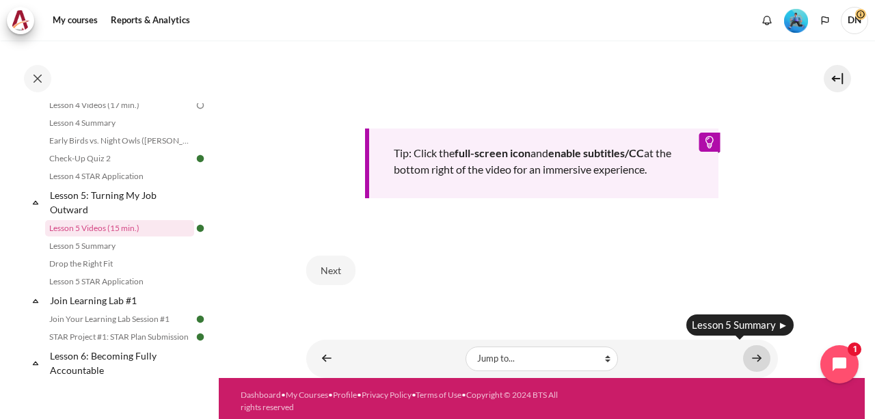
click at [752, 347] on link "Content" at bounding box center [756, 358] width 27 height 27
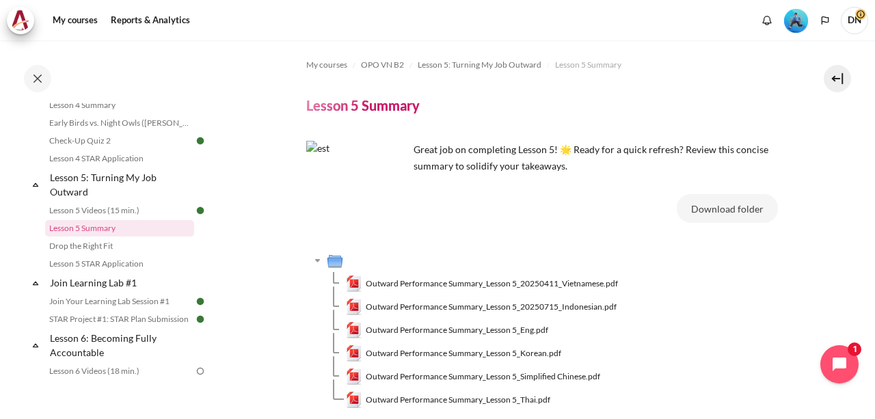
scroll to position [129, 0]
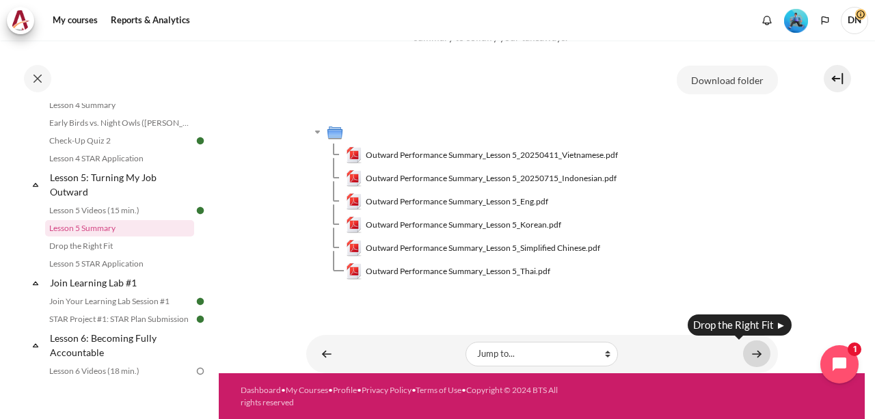
click at [748, 362] on link "Content" at bounding box center [756, 353] width 27 height 27
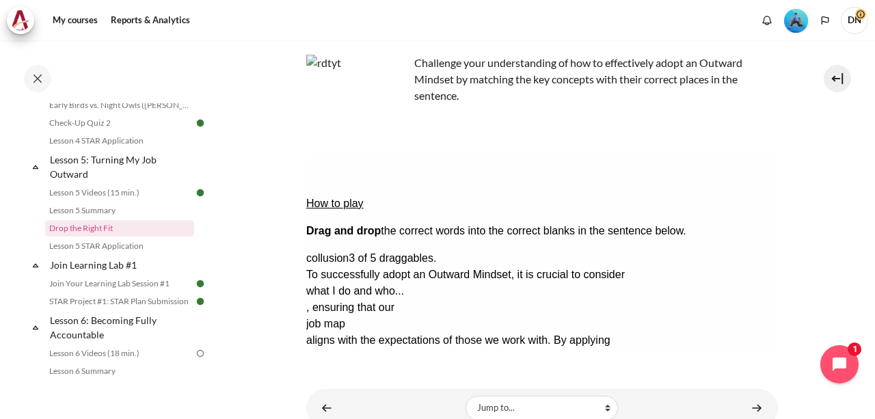
scroll to position [140, 0]
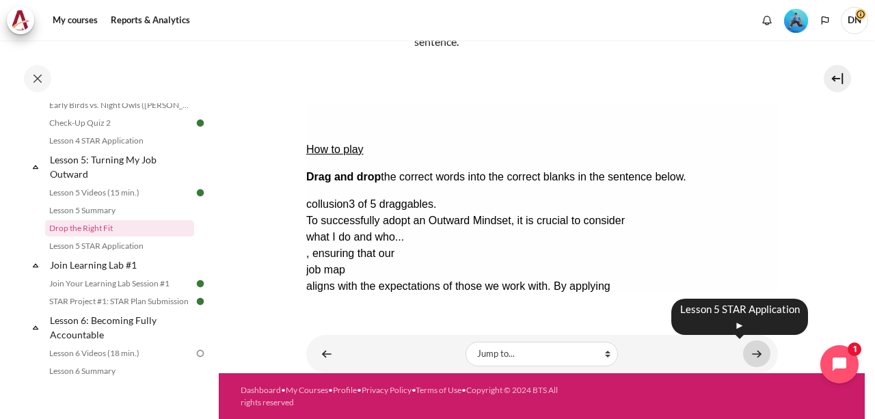
click at [753, 355] on link "Content" at bounding box center [756, 353] width 27 height 27
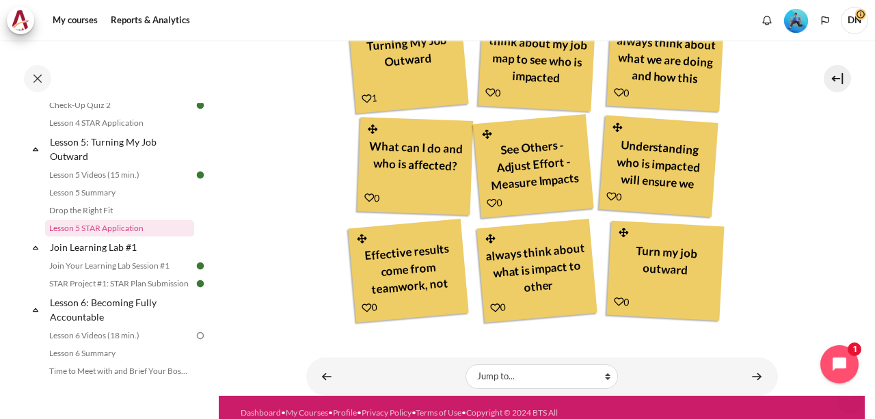
scroll to position [859, 0]
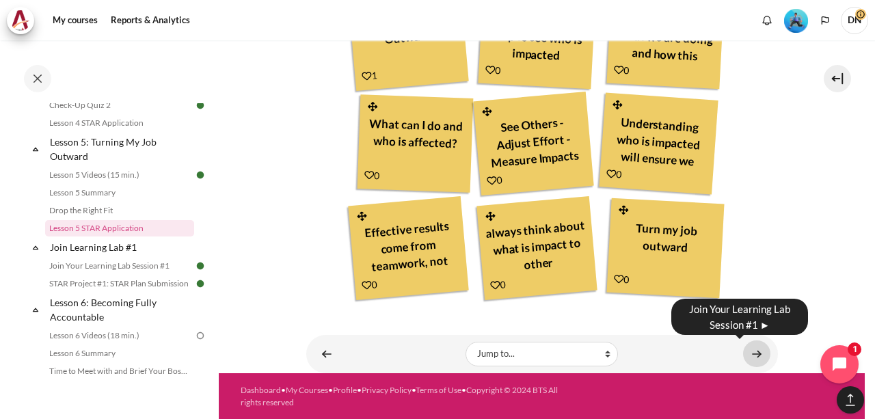
click at [743, 348] on link "Content" at bounding box center [756, 353] width 27 height 27
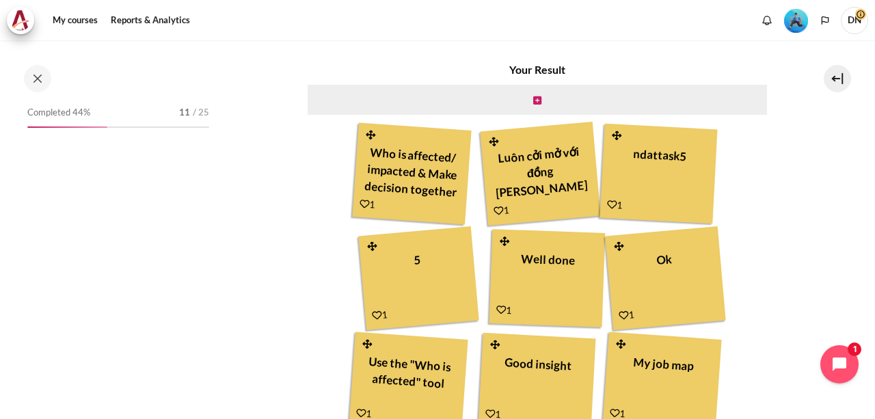
scroll to position [610, 0]
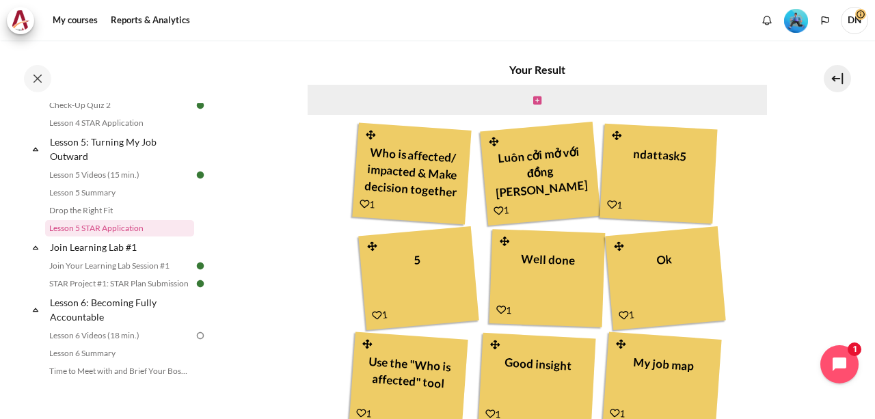
click at [533, 103] on icon "Content" at bounding box center [537, 101] width 8 height 10
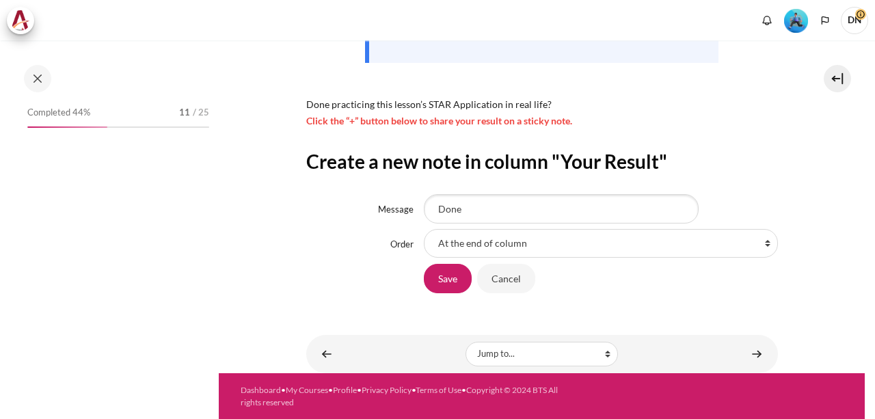
scroll to position [610, 0]
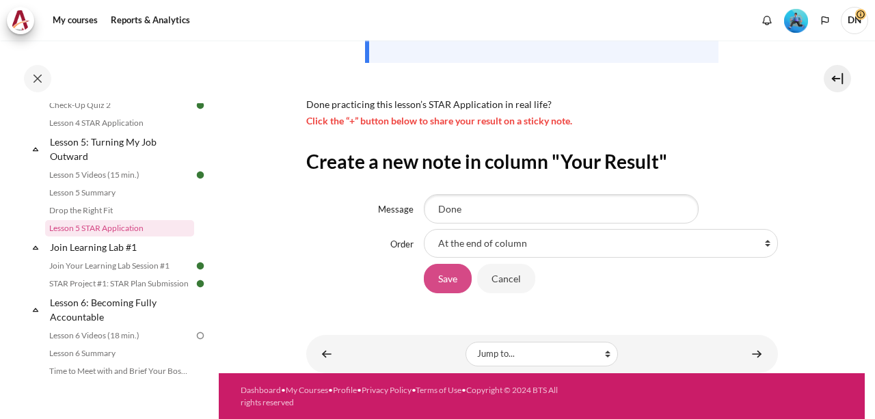
type input "Done"
click at [457, 275] on input "Save" at bounding box center [448, 278] width 48 height 29
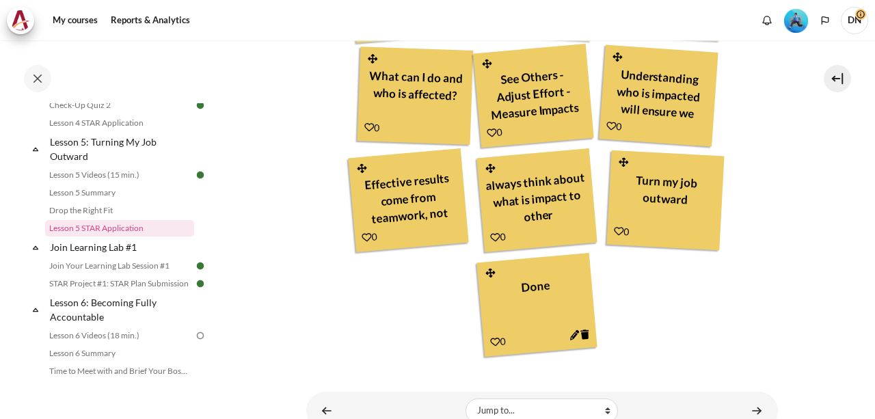
scroll to position [963, 0]
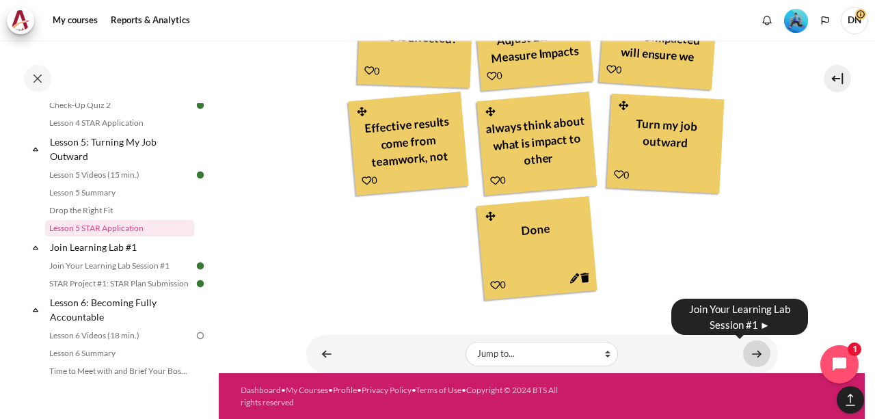
click at [745, 353] on link "Content" at bounding box center [756, 353] width 27 height 27
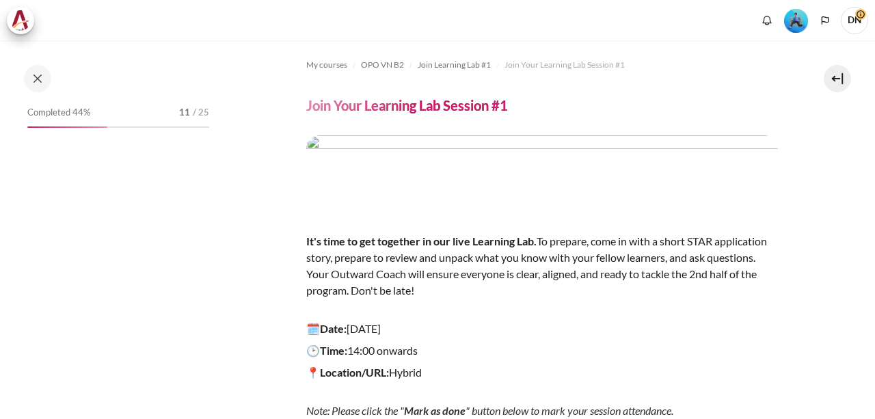
scroll to position [137, 0]
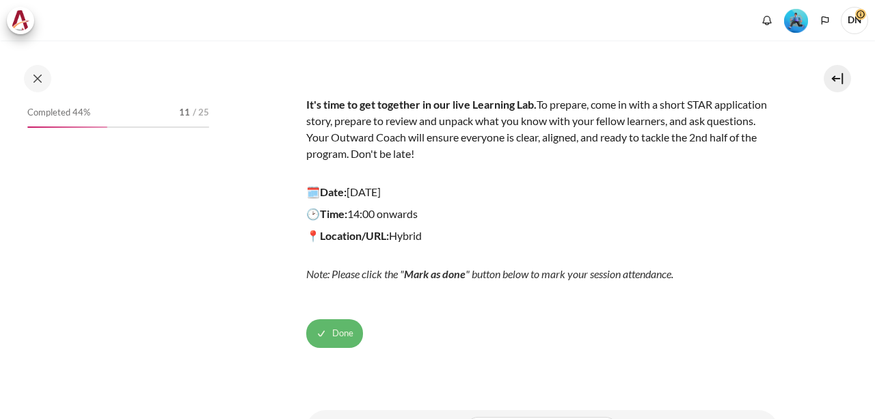
click at [346, 334] on span "Done" at bounding box center [342, 334] width 21 height 14
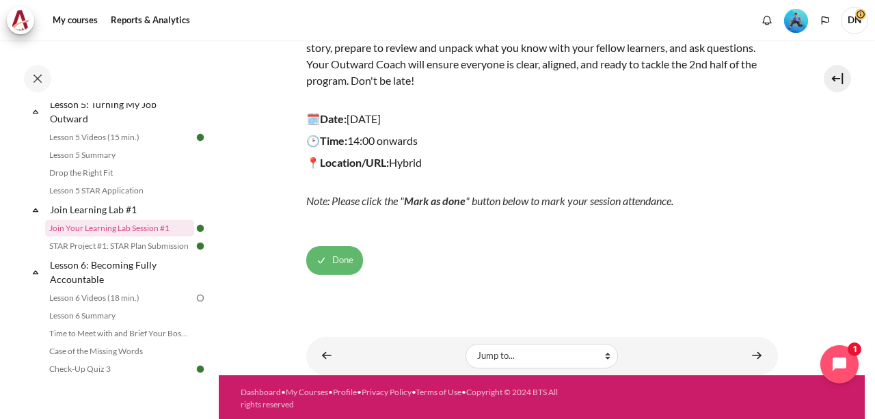
scroll to position [211, 0]
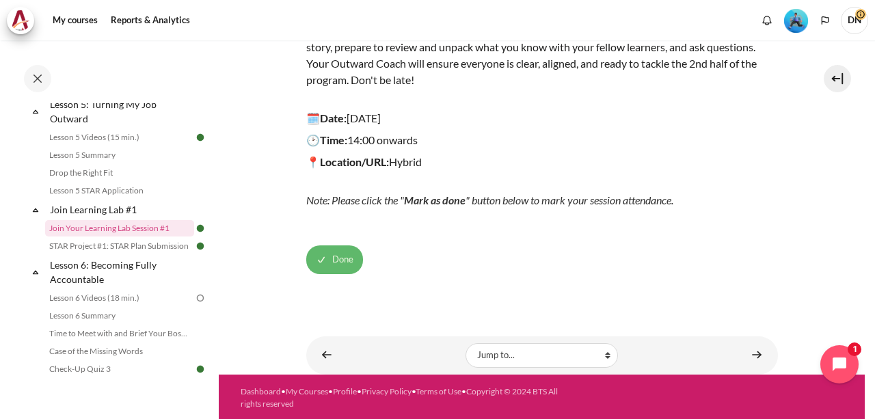
click at [336, 258] on span "Done" at bounding box center [342, 260] width 21 height 14
click at [351, 263] on button "Mark as done" at bounding box center [343, 259] width 74 height 29
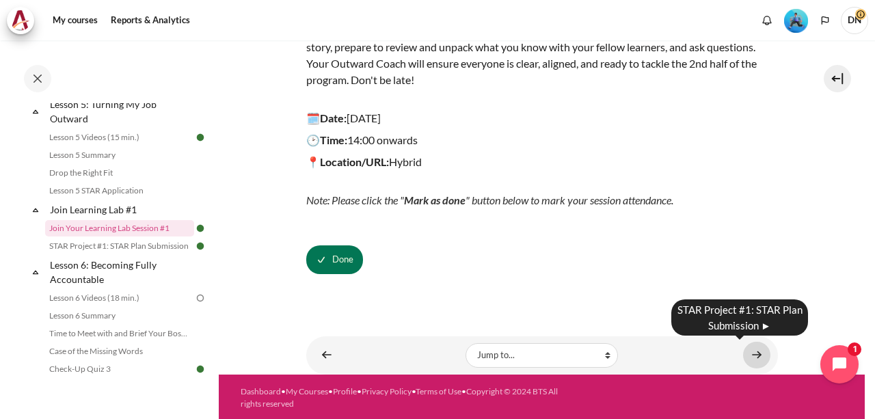
click at [743, 350] on link "Content" at bounding box center [756, 355] width 27 height 27
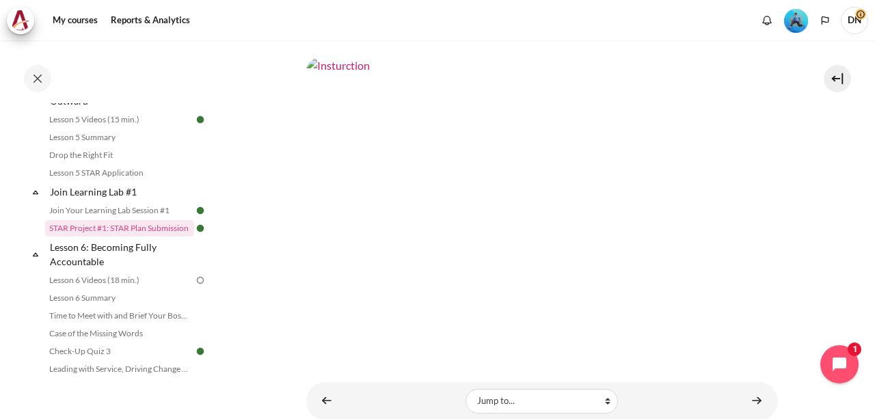
scroll to position [539, 0]
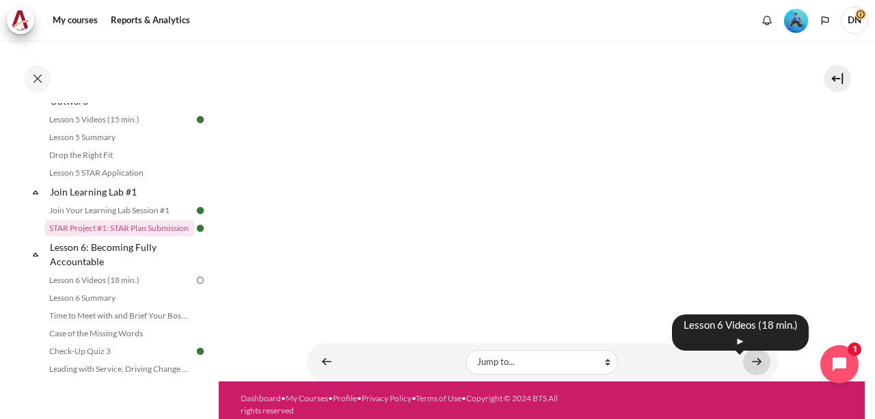
click at [756, 356] on link "Content" at bounding box center [756, 362] width 27 height 27
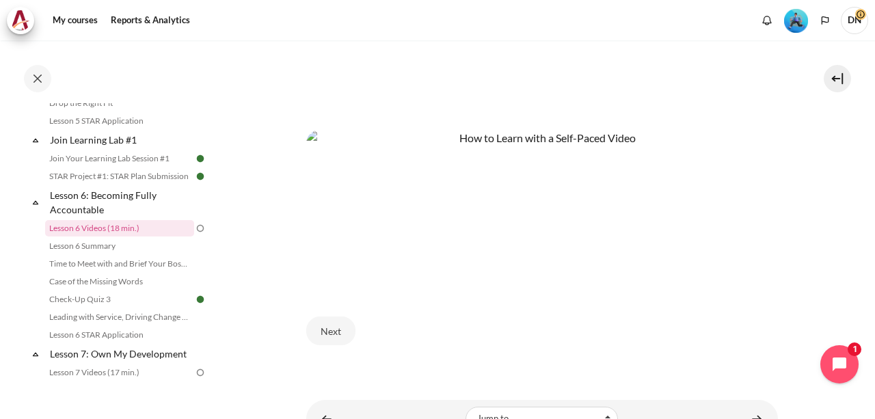
scroll to position [593, 0]
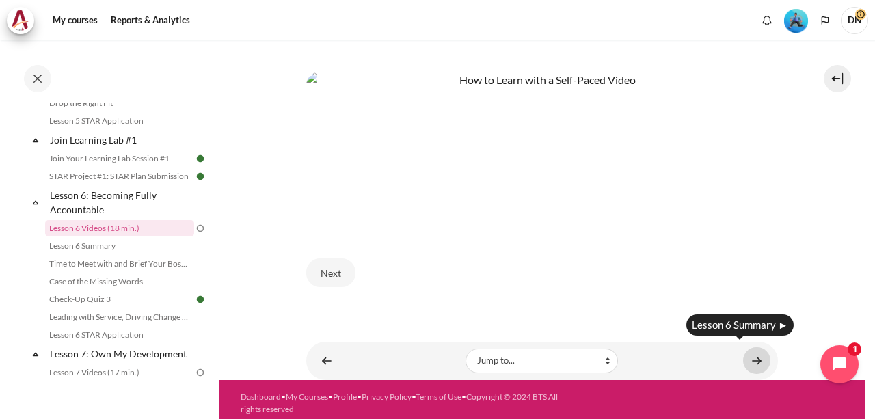
click at [756, 360] on link "Content" at bounding box center [756, 360] width 27 height 27
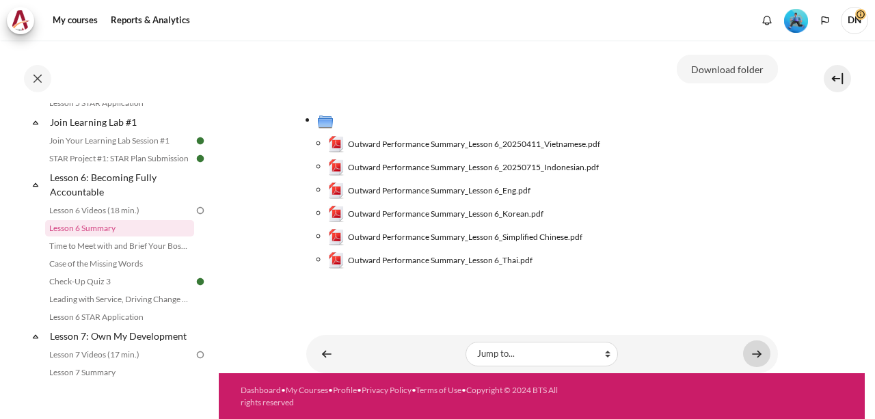
scroll to position [129, 0]
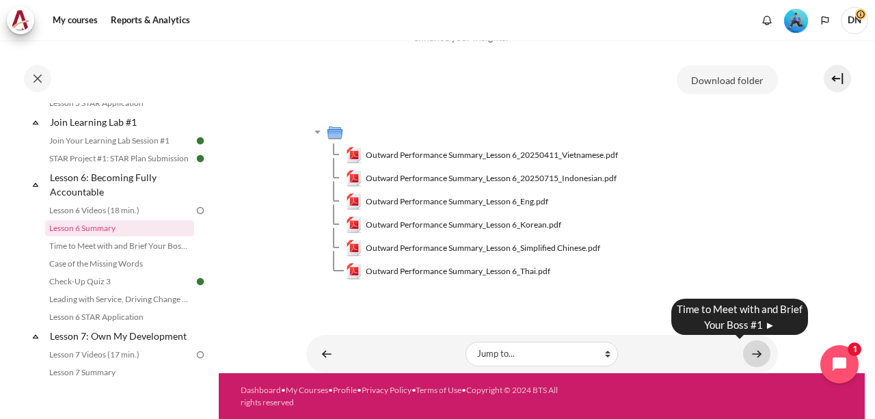
click at [744, 350] on link "Content" at bounding box center [756, 353] width 27 height 27
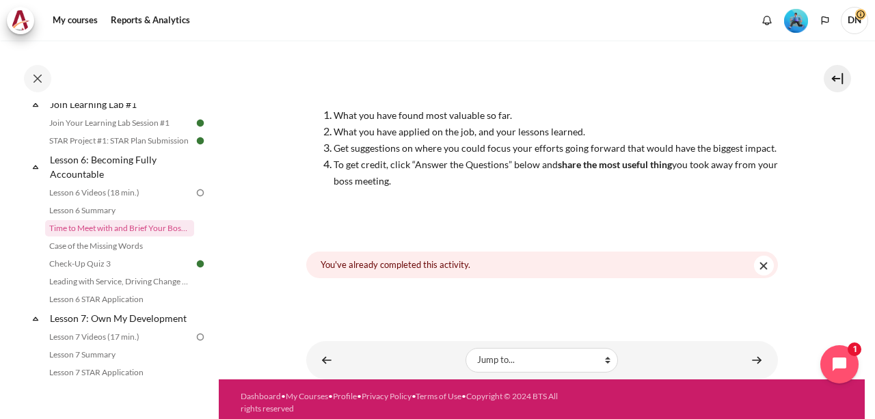
scroll to position [193, 0]
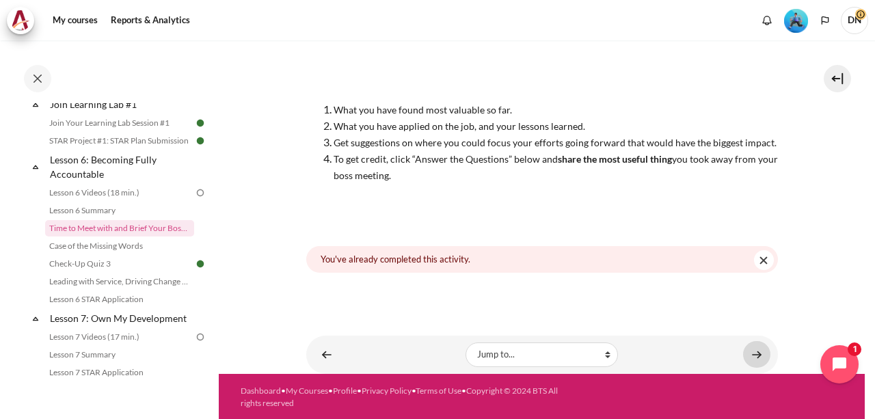
click at [749, 351] on link "Content" at bounding box center [756, 354] width 27 height 27
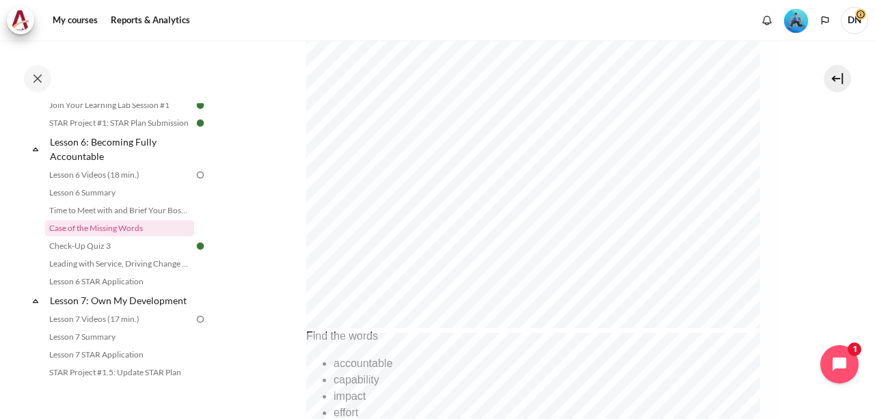
scroll to position [672, 0]
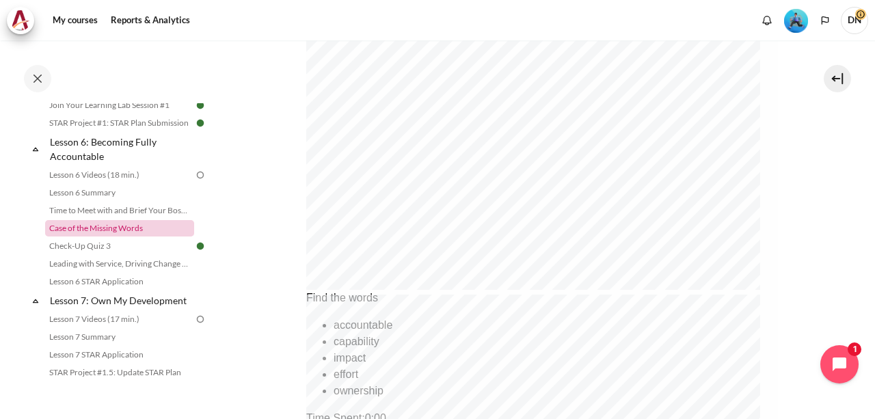
scroll to position [604, 0]
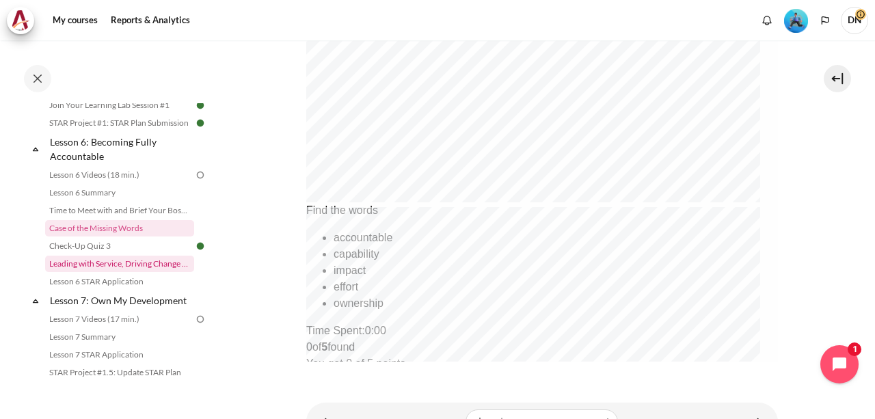
click at [130, 272] on link "Leading with Service, Driving Change (Pucknalin's Story)" at bounding box center [119, 264] width 149 height 16
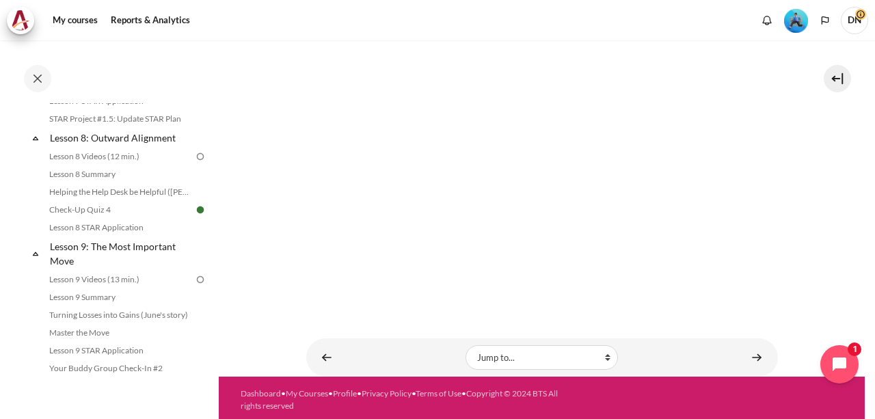
scroll to position [1023, 0]
click at [120, 237] on link "Lesson 8 STAR Application" at bounding box center [119, 228] width 149 height 16
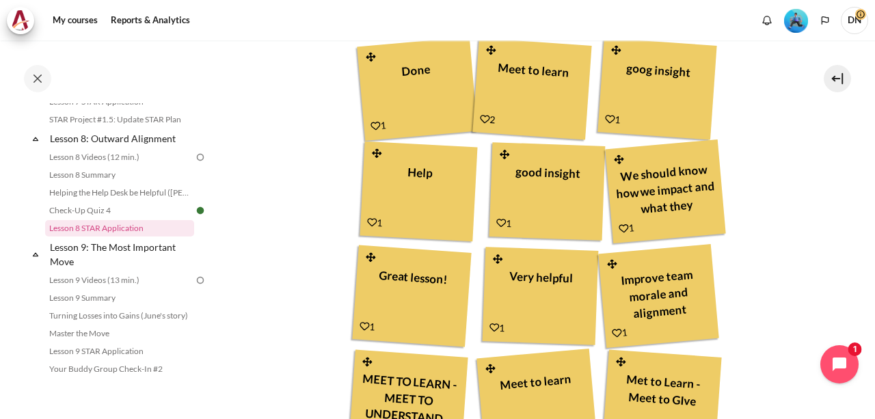
scroll to position [431, 0]
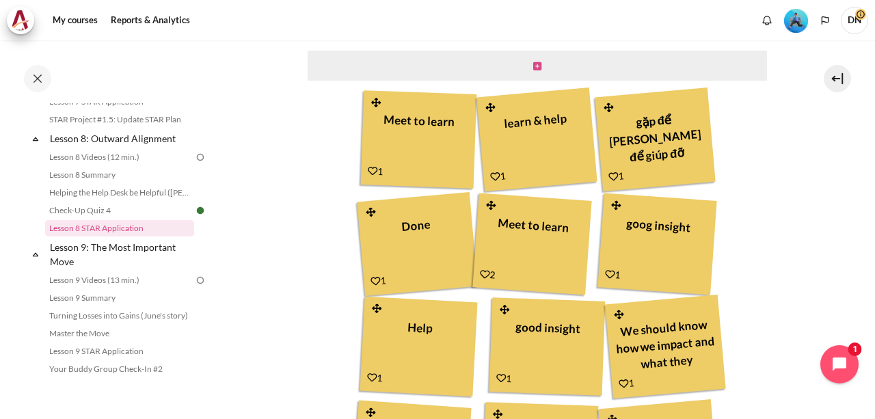
click at [533, 64] on icon "Content" at bounding box center [537, 67] width 8 height 10
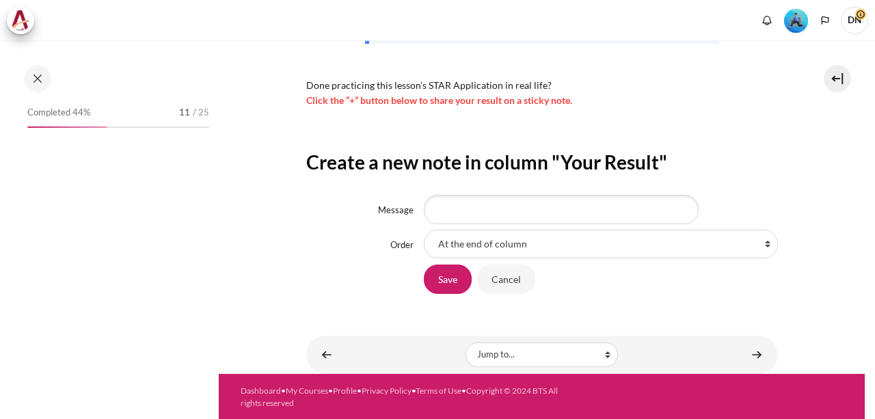
scroll to position [1023, 0]
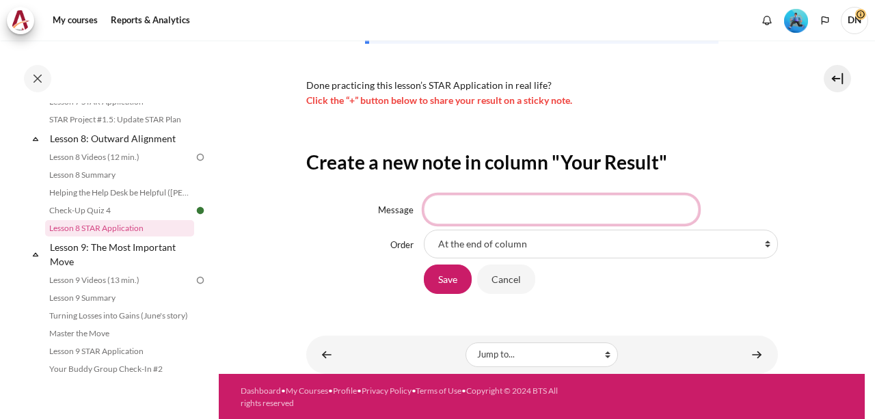
click at [462, 205] on input "Message" at bounding box center [561, 209] width 275 height 29
type input "Done"
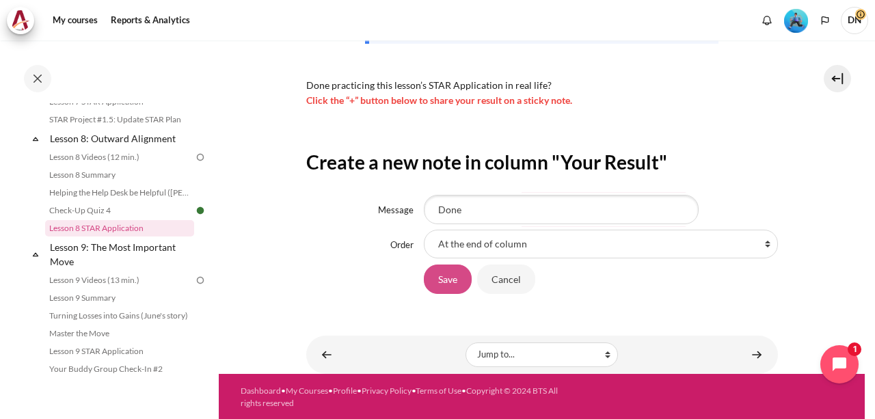
click at [448, 273] on input "Save" at bounding box center [448, 279] width 48 height 29
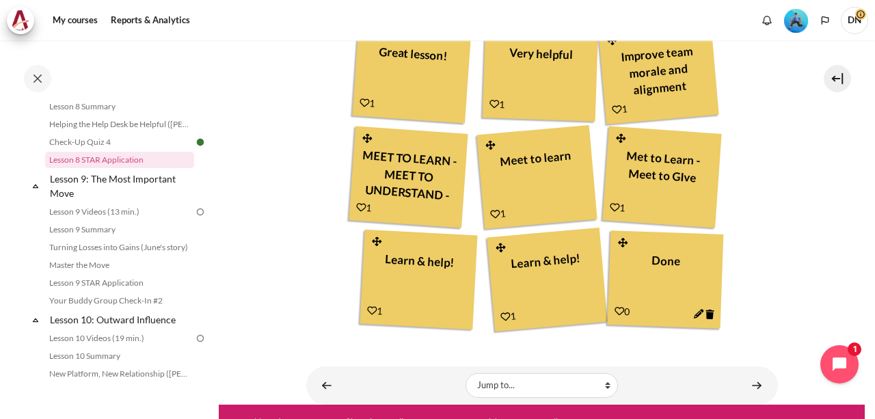
scroll to position [842, 0]
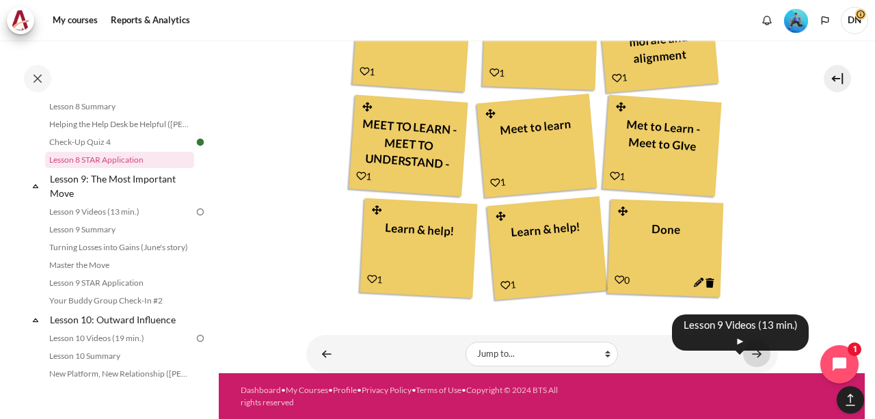
click at [745, 359] on link "Content" at bounding box center [756, 353] width 27 height 27
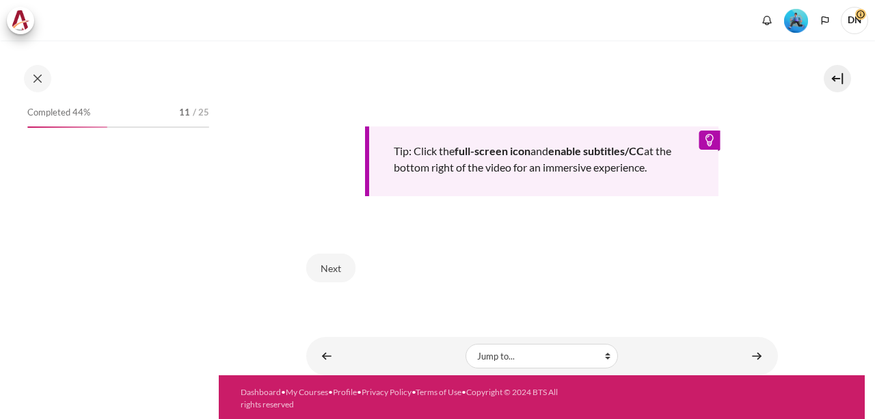
scroll to position [657, 0]
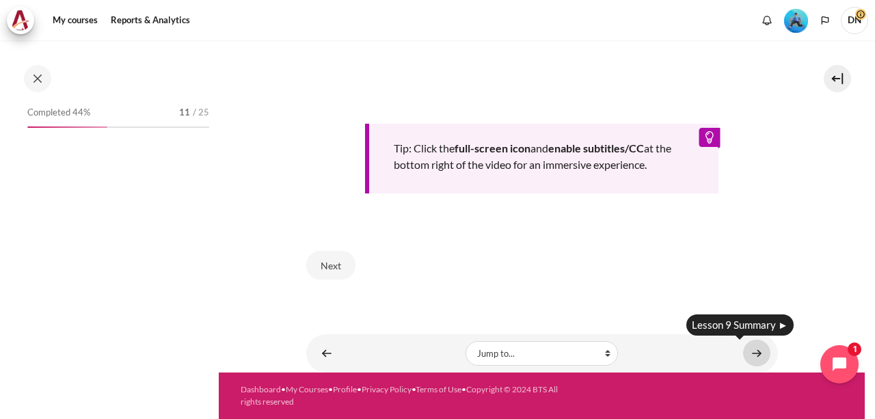
click at [751, 352] on link "Content" at bounding box center [756, 353] width 27 height 27
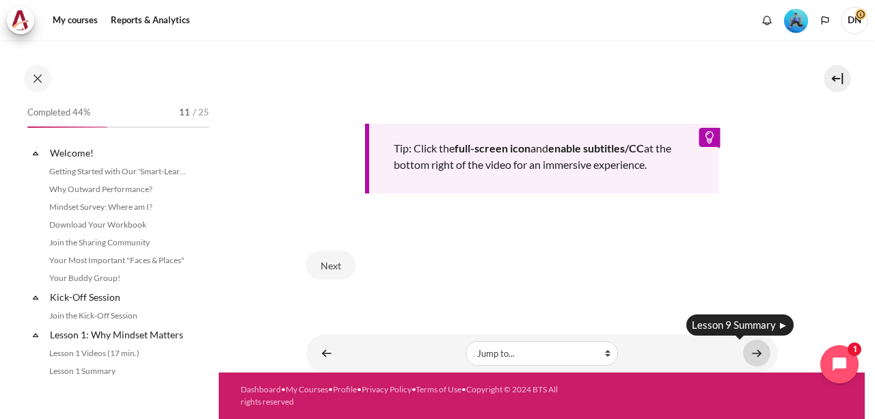
scroll to position [1075, 0]
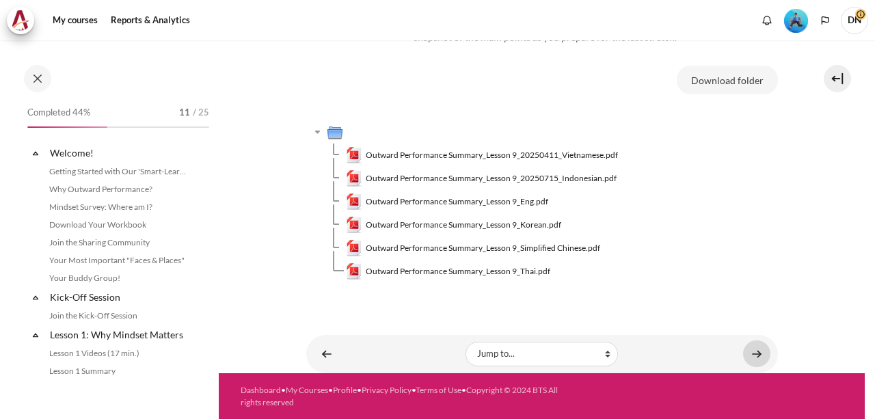
scroll to position [1093, 0]
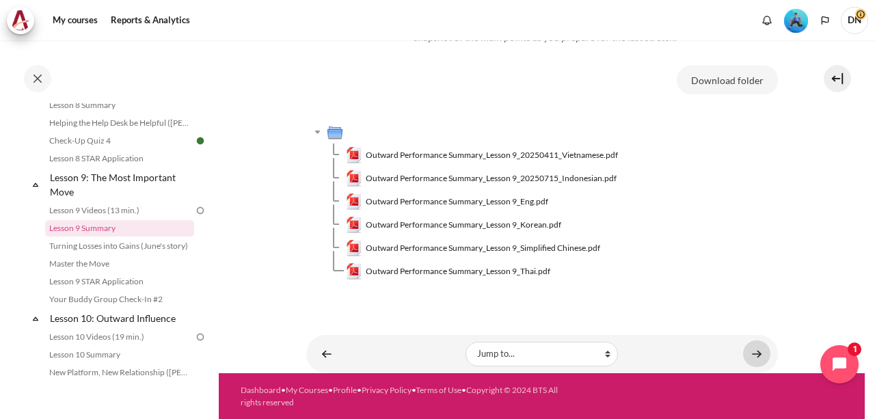
click at [751, 352] on link "Content" at bounding box center [756, 353] width 27 height 27
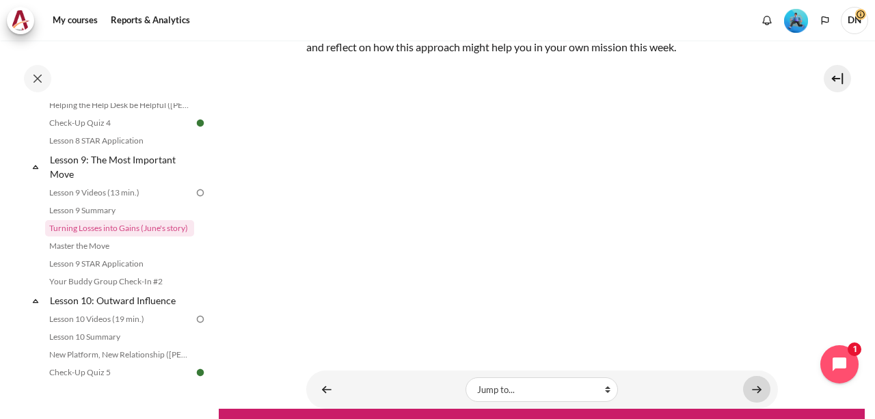
scroll to position [287, 0]
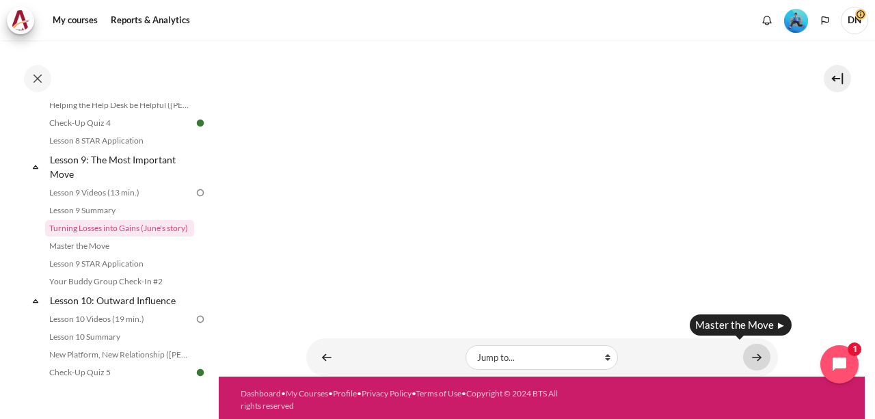
click at [751, 355] on link "Content" at bounding box center [756, 357] width 27 height 27
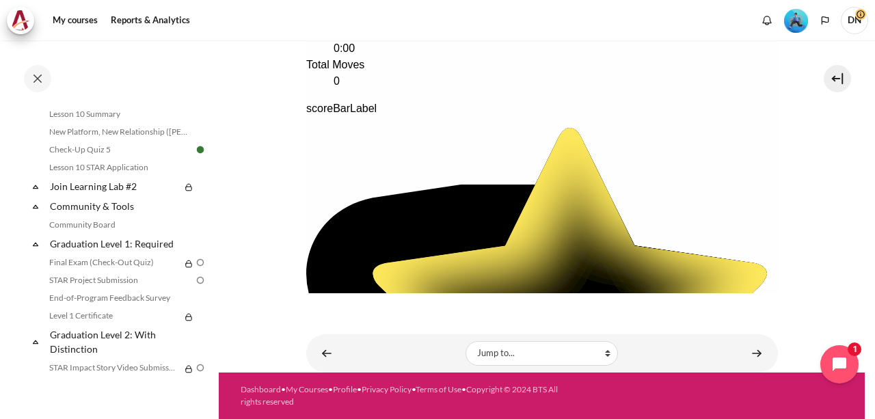
scroll to position [383, 0]
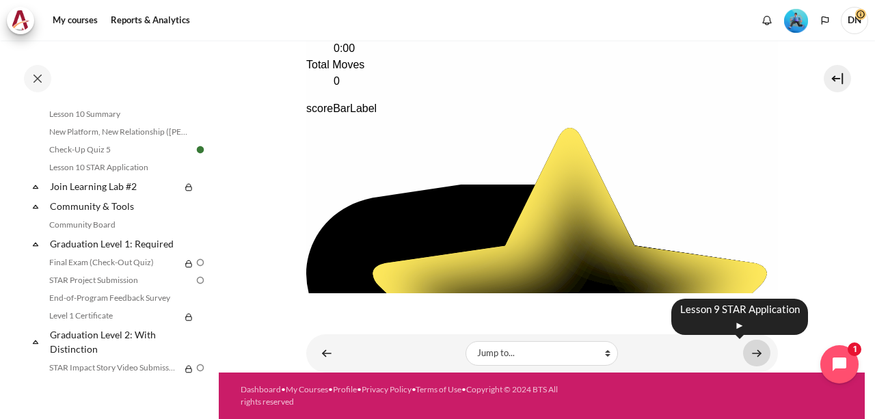
click at [757, 356] on link "Content" at bounding box center [756, 353] width 27 height 27
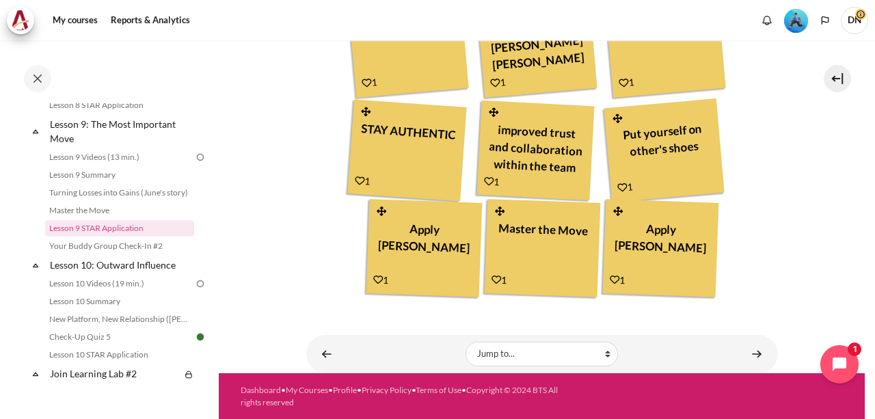
scroll to position [284, 0]
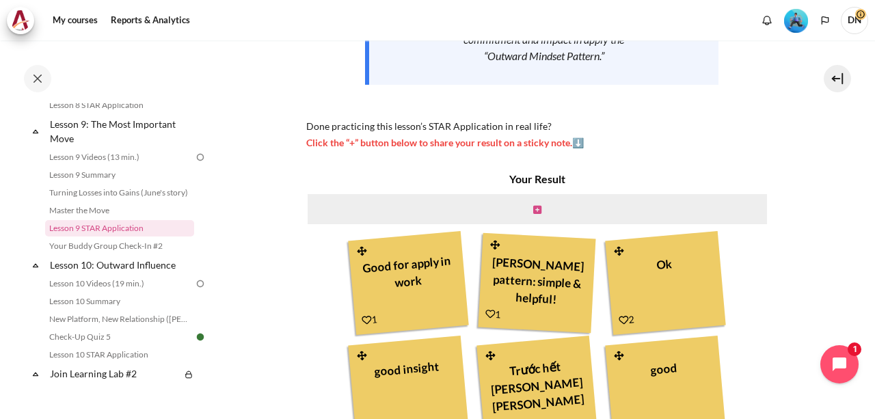
click at [533, 207] on icon "Content" at bounding box center [537, 210] width 8 height 10
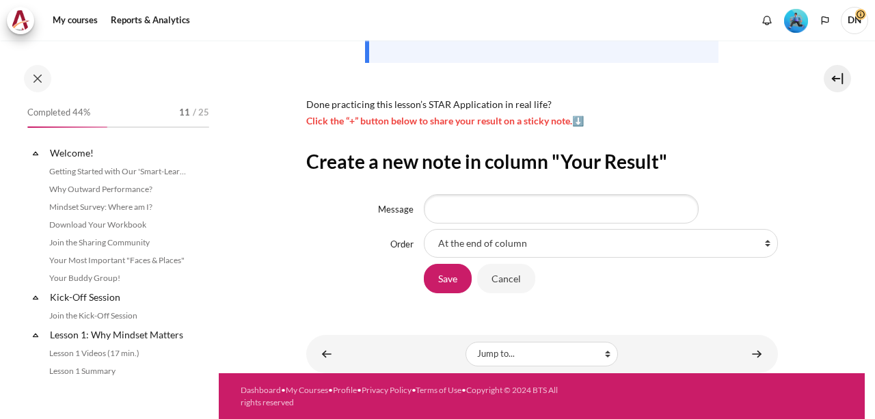
scroll to position [1146, 0]
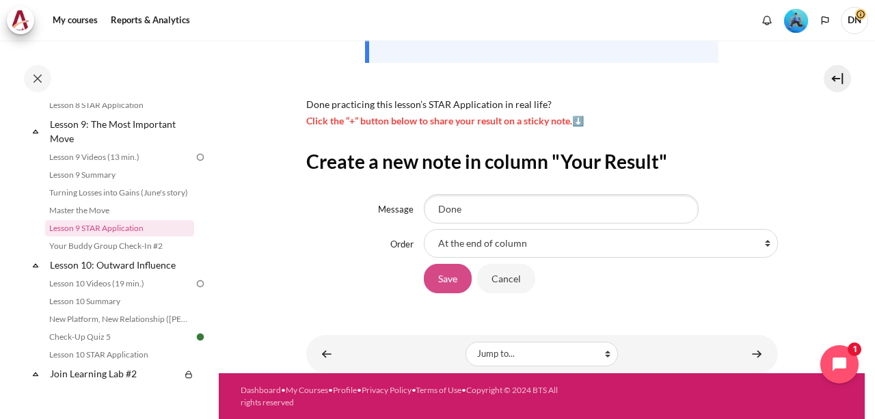
type input "Done"
click at [455, 271] on input "Save" at bounding box center [448, 278] width 48 height 29
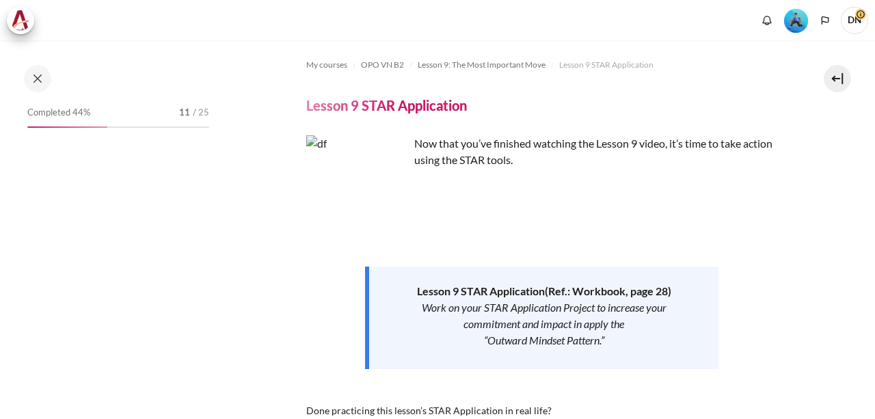
scroll to position [731, 0]
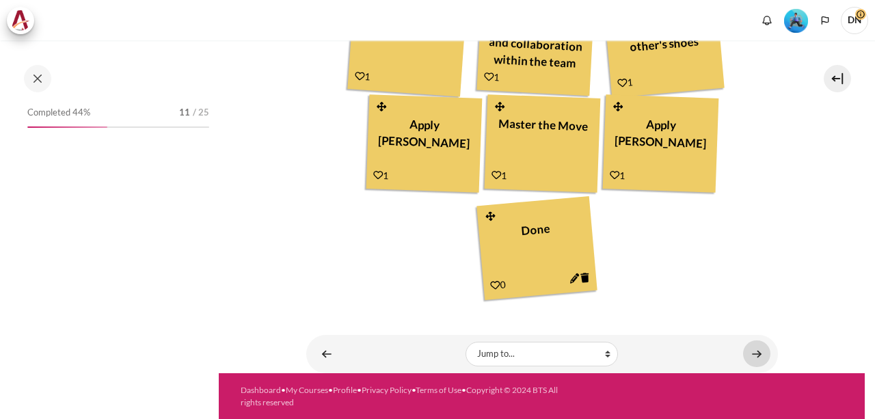
click at [759, 358] on link "Content" at bounding box center [756, 353] width 27 height 27
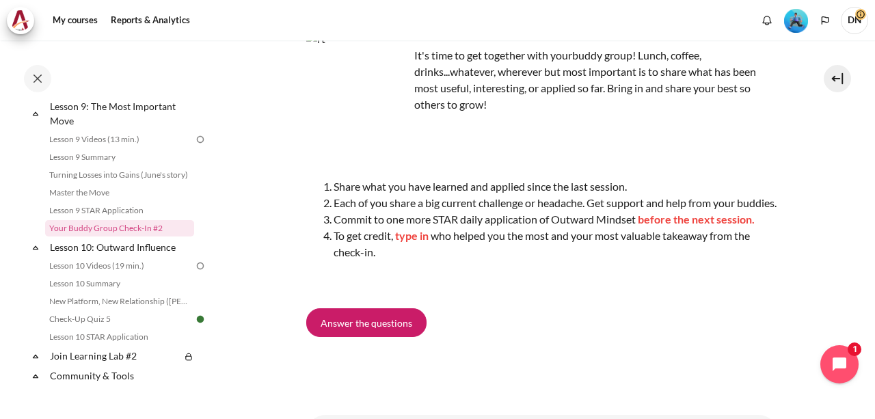
scroll to position [217, 0]
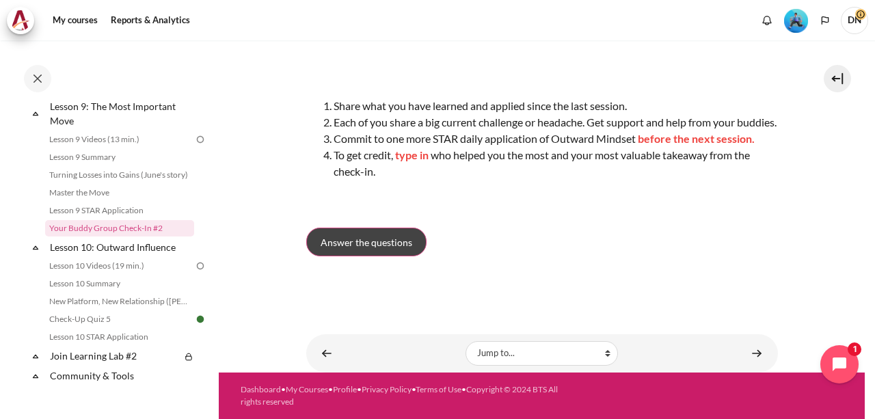
click at [383, 241] on span "Answer the questions" at bounding box center [367, 242] width 92 height 14
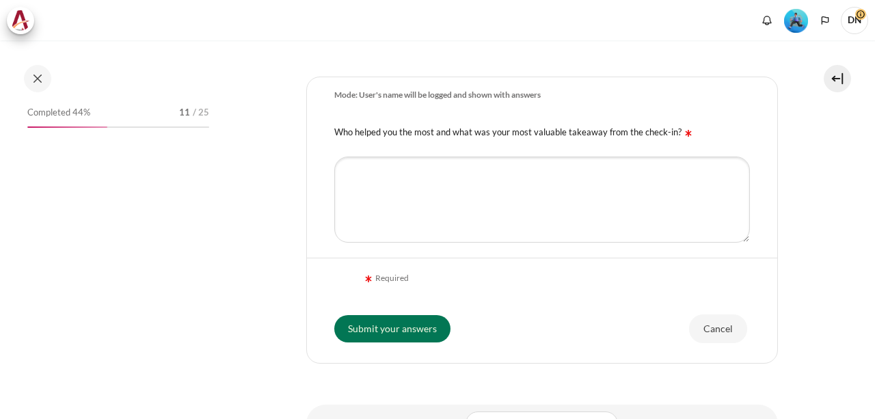
scroll to position [1164, 0]
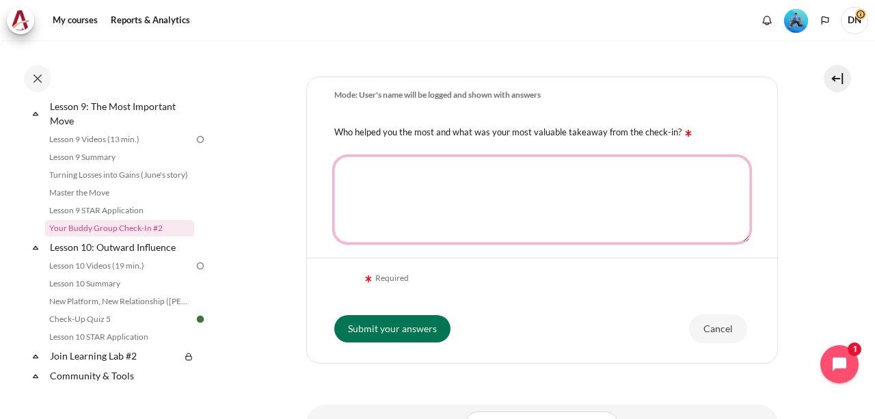
click at [425, 202] on textarea "Who helped you the most and what was your most valuable takeaway from the check…" at bounding box center [542, 200] width 416 height 86
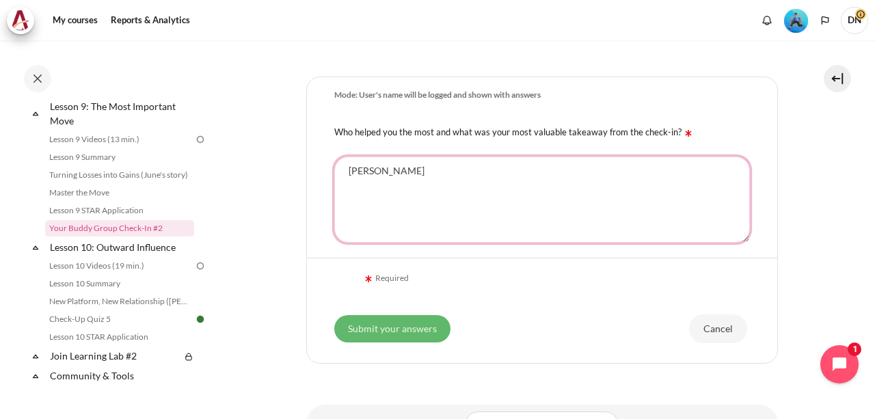
type textarea "Lan Thanh"
click at [389, 335] on input "Submit your answers" at bounding box center [392, 328] width 116 height 27
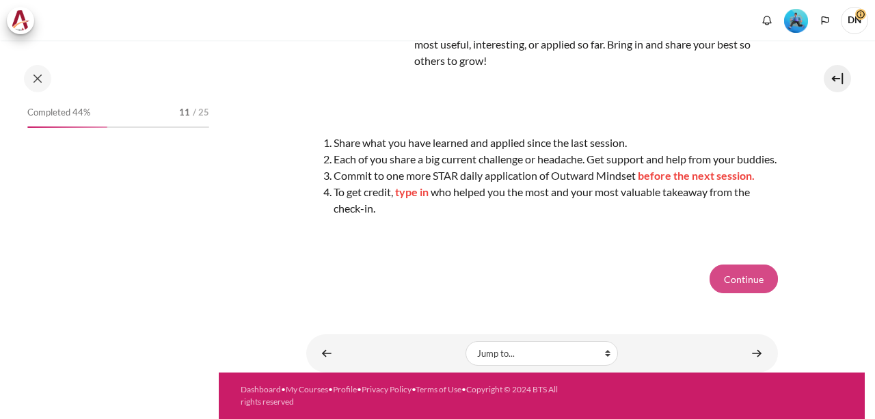
scroll to position [1164, 0]
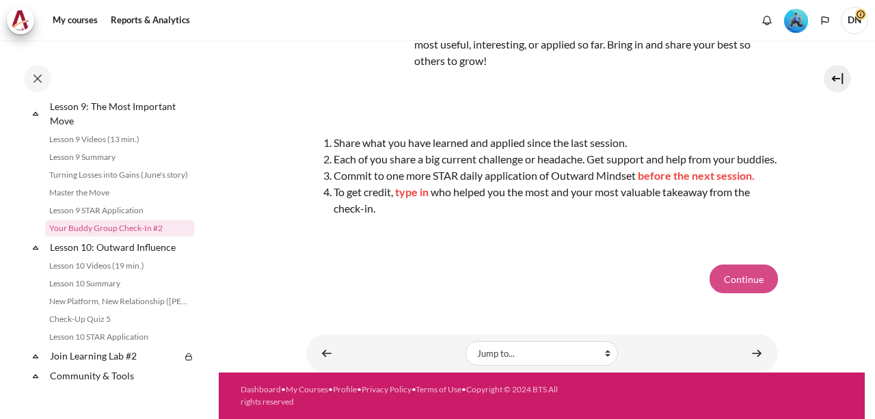
click at [738, 282] on button "Continue" at bounding box center [744, 279] width 68 height 29
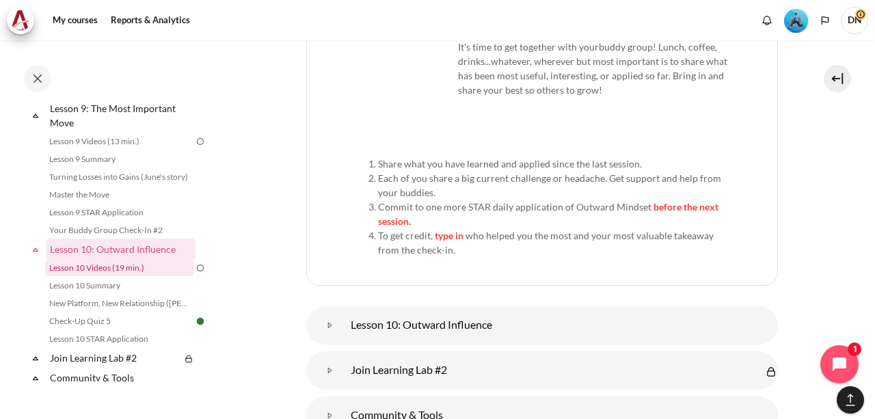
click at [127, 276] on link "Lesson 10 Videos (19 min.)" at bounding box center [119, 268] width 149 height 16
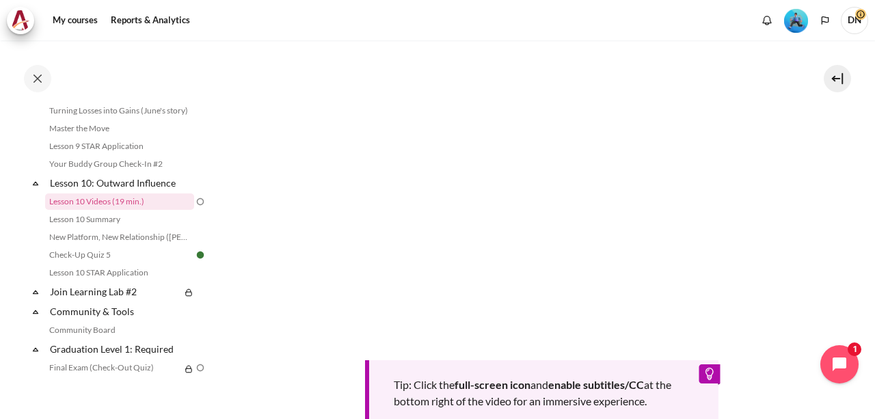
scroll to position [479, 0]
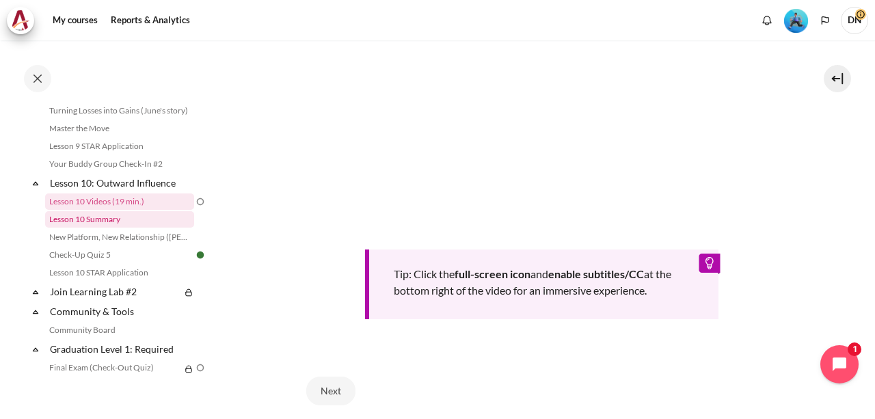
click at [103, 228] on link "Lesson 10 Summary" at bounding box center [119, 219] width 149 height 16
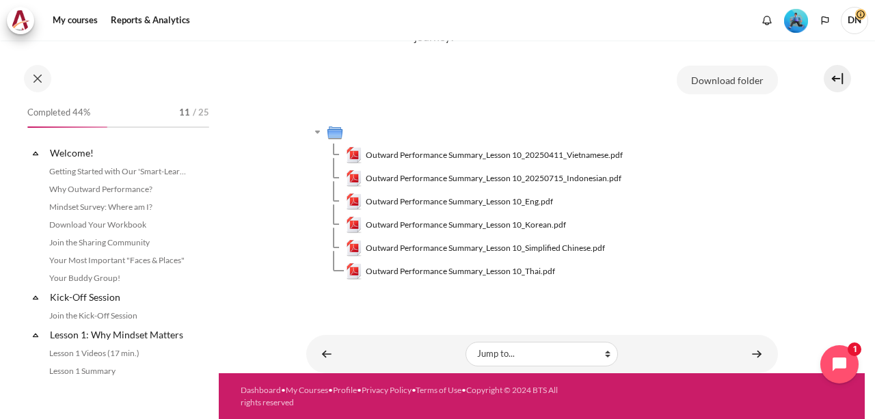
scroll to position [1220, 0]
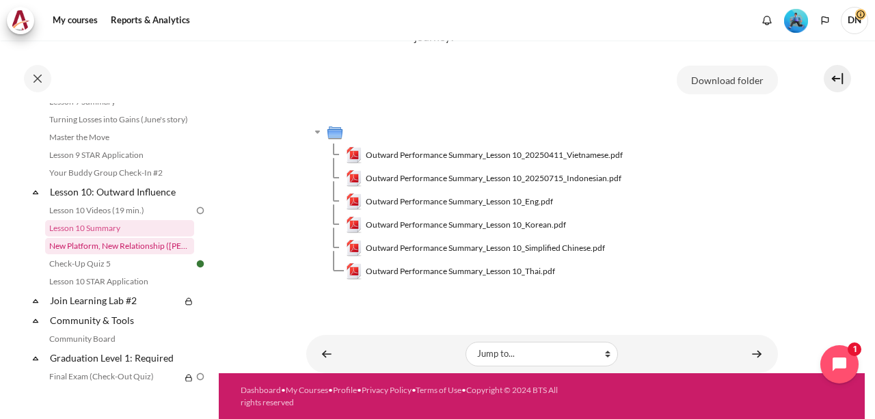
click at [85, 254] on link "New Platform, New Relationship ([PERSON_NAME]'s Story)" at bounding box center [119, 246] width 149 height 16
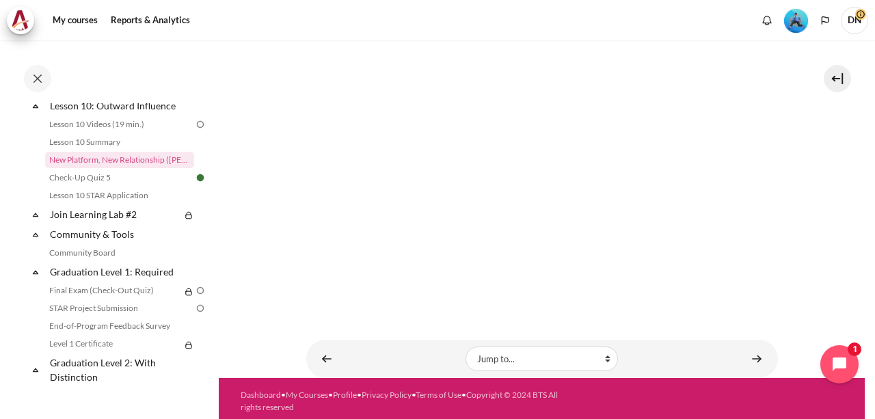
scroll to position [211, 0]
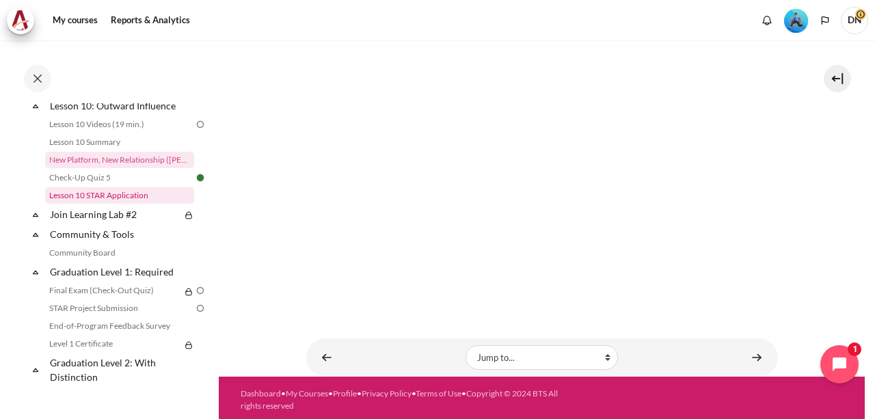
click at [93, 204] on link "Lesson 10 STAR Application" at bounding box center [119, 195] width 149 height 16
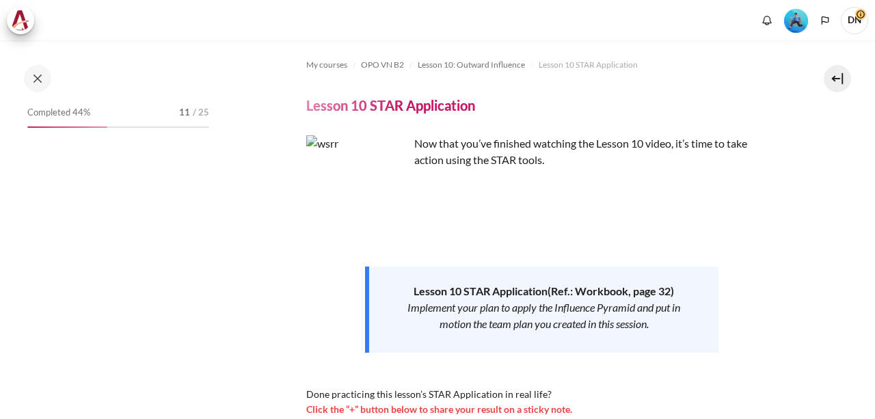
scroll to position [342, 0]
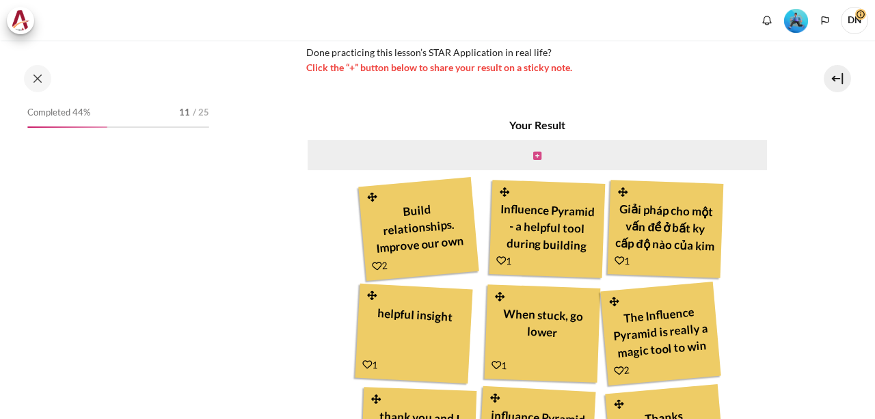
click at [535, 158] on icon "Content" at bounding box center [537, 156] width 8 height 10
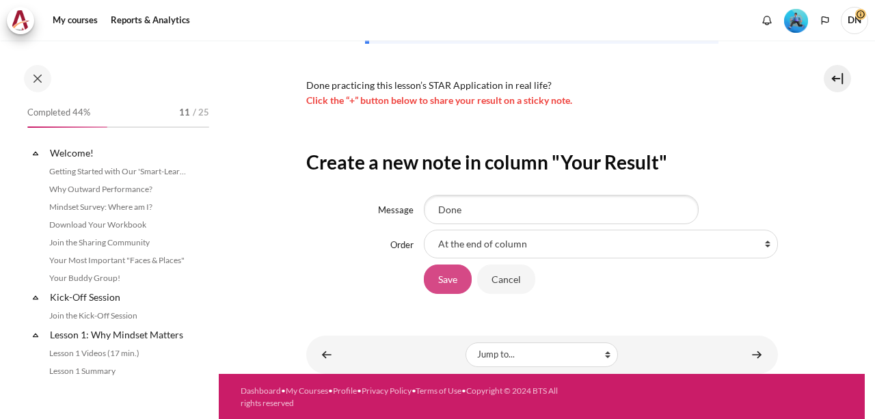
scroll to position [1273, 0]
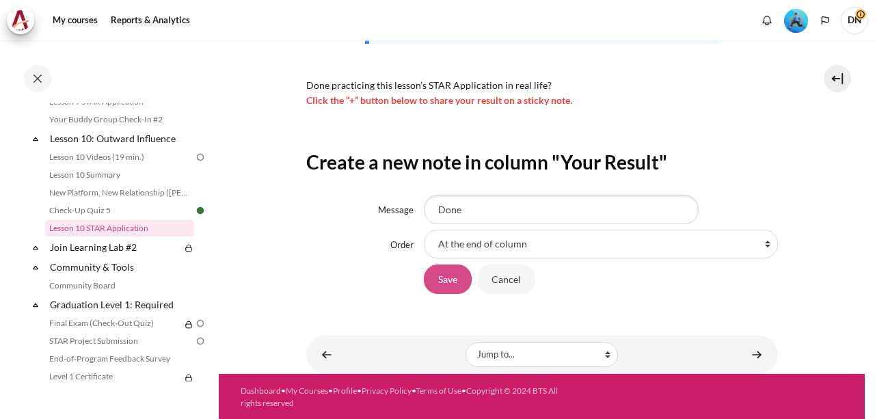
type input "Done"
click at [441, 280] on input "Save" at bounding box center [448, 279] width 48 height 29
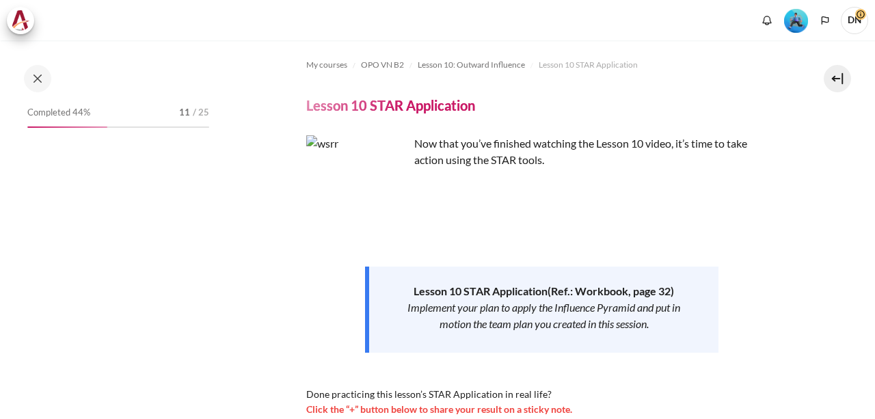
scroll to position [737, 0]
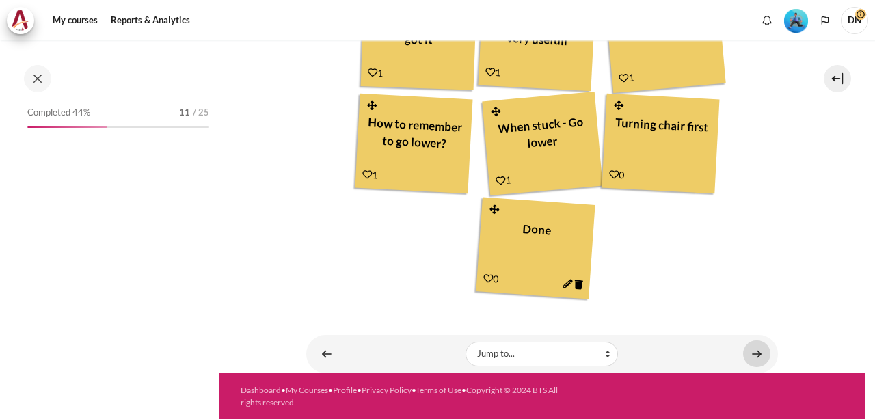
click at [749, 359] on link "Content" at bounding box center [756, 353] width 27 height 27
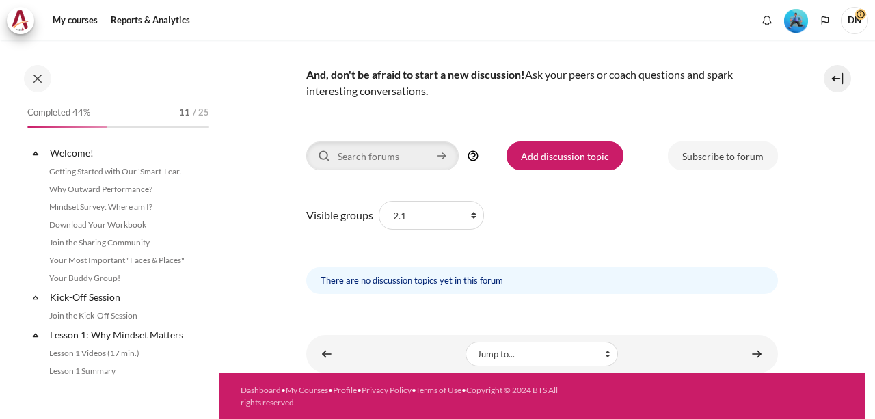
scroll to position [1330, 0]
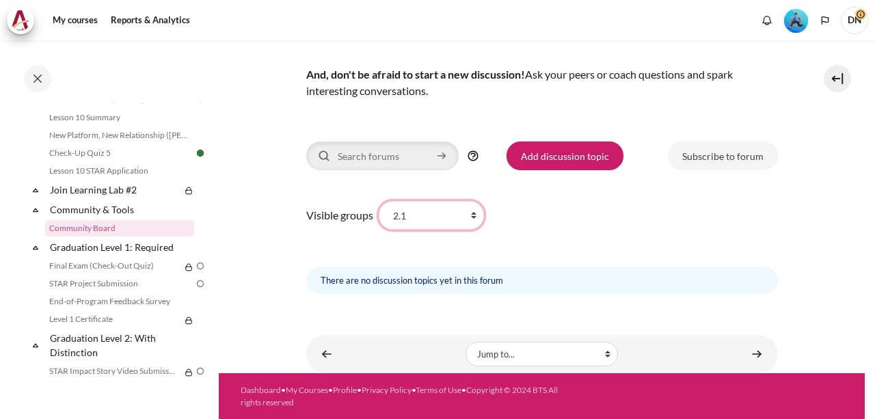
click at [446, 220] on select "All participants 2.1 2.2 2.3 2.4 2.5 2.6 2.7 2.8" at bounding box center [431, 215] width 105 height 29
click at [379, 201] on select "All participants 2.1 2.2 2.3 2.4 2.5 2.6 2.7 2.8" at bounding box center [431, 215] width 105 height 29
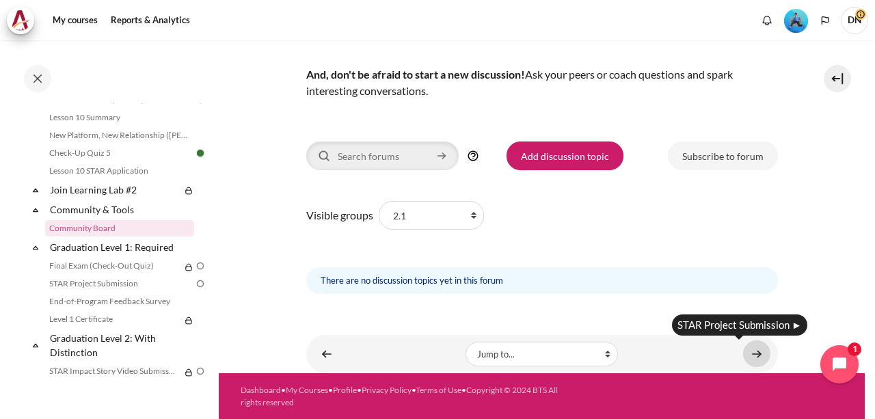
click at [743, 353] on link "Content" at bounding box center [756, 353] width 27 height 27
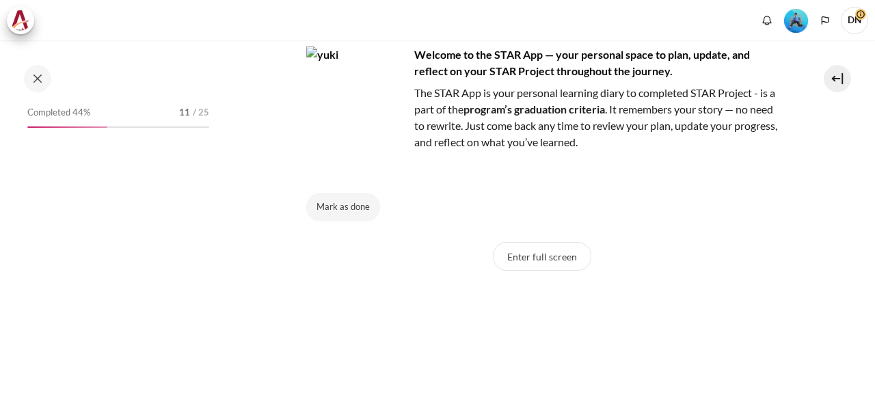
scroll to position [186, 0]
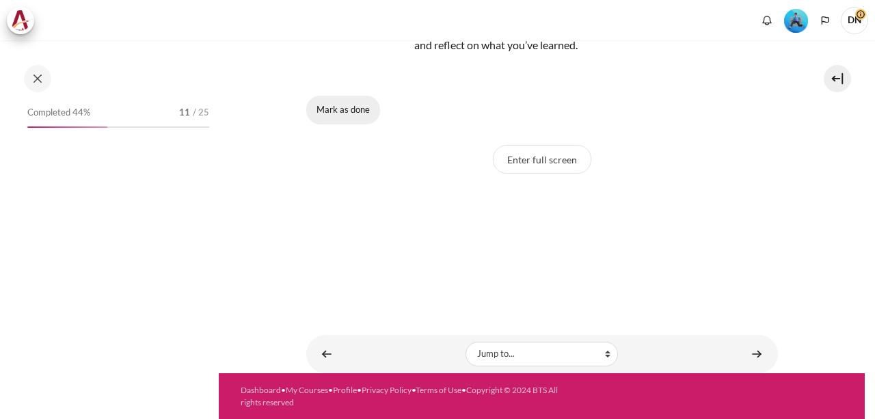
click at [346, 106] on button "Mark as done" at bounding box center [343, 110] width 74 height 29
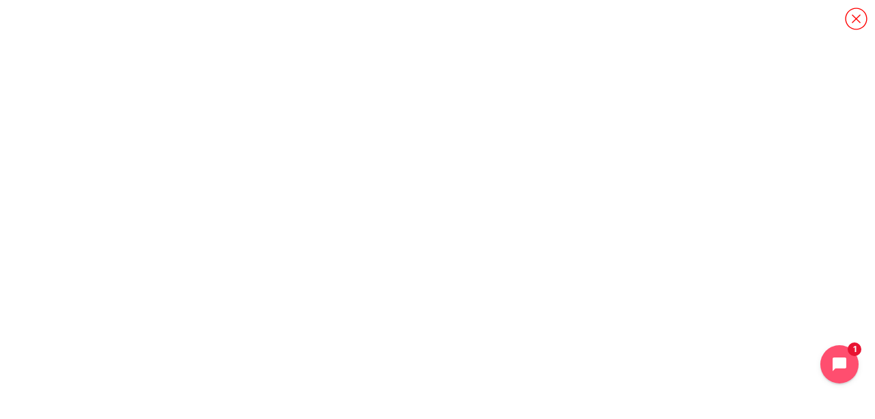
scroll to position [79, 0]
click at [855, 25] on icon "Content" at bounding box center [856, 19] width 24 height 24
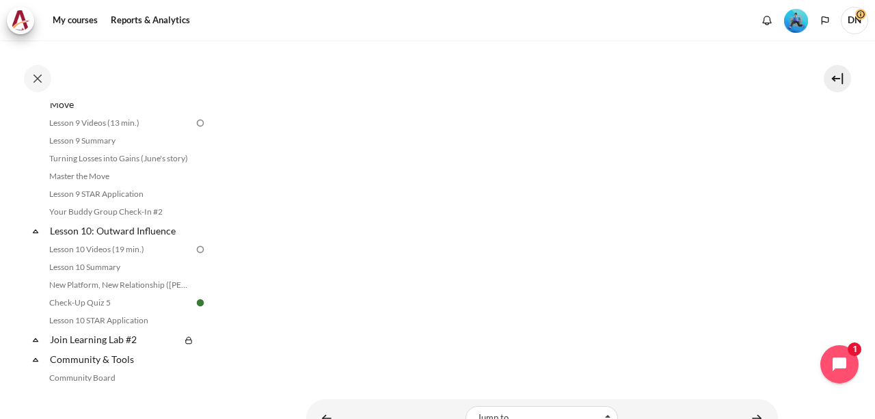
scroll to position [444, 0]
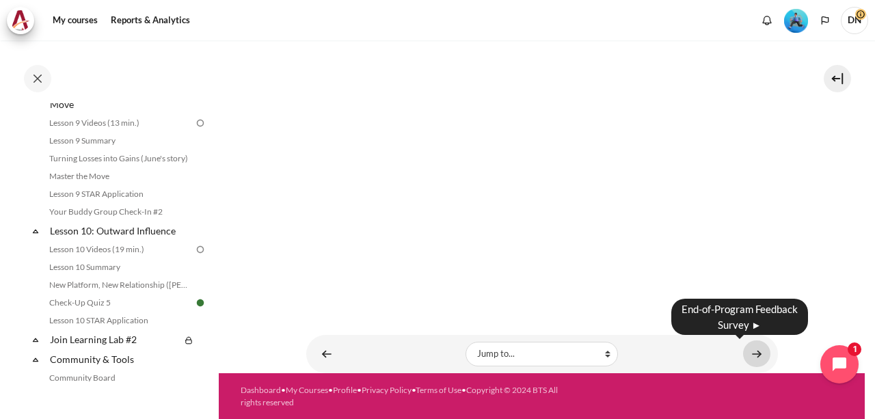
click at [752, 351] on link "Content" at bounding box center [756, 353] width 27 height 27
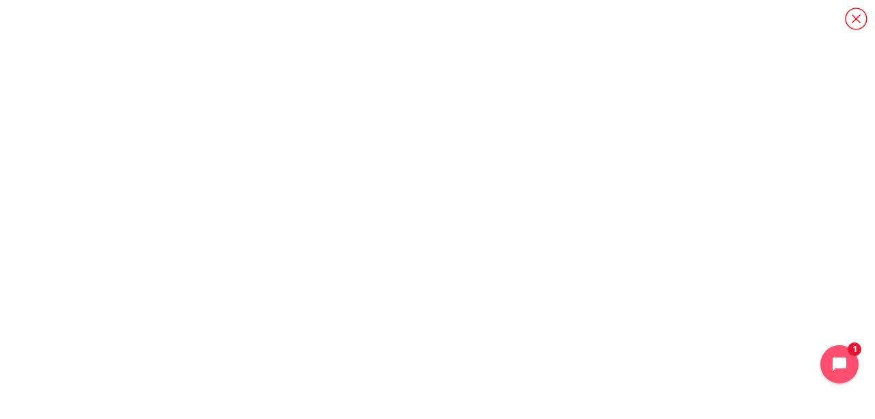
click at [861, 21] on icon "Content" at bounding box center [856, 19] width 24 height 24
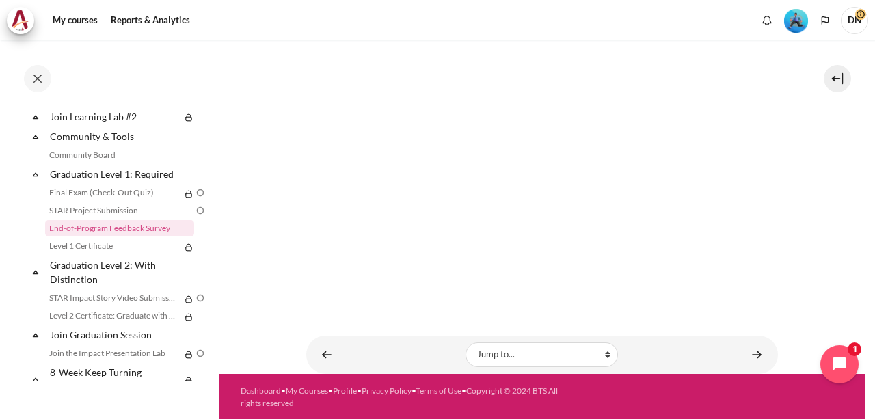
scroll to position [319, 0]
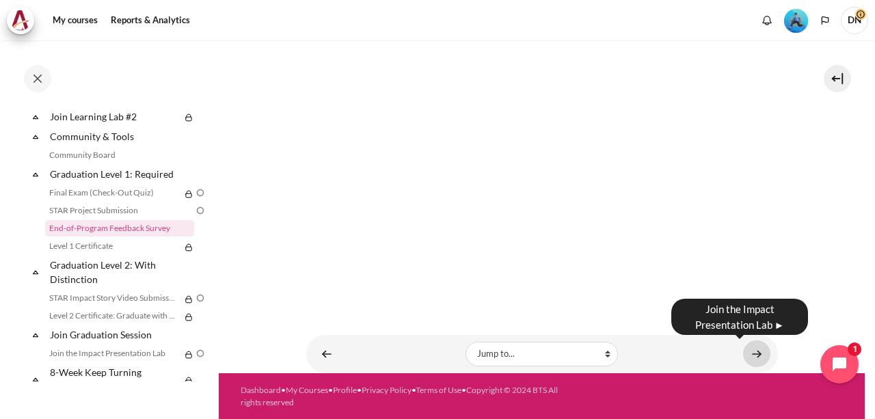
click at [743, 349] on link "Content" at bounding box center [756, 353] width 27 height 27
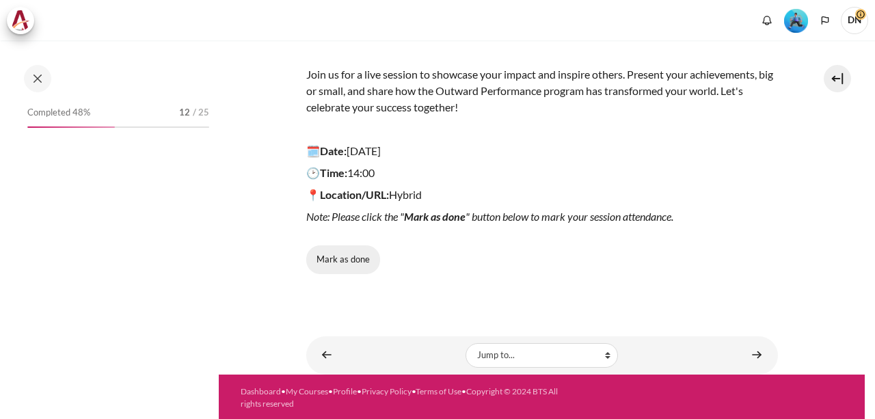
click at [337, 266] on button "Mark as done" at bounding box center [343, 259] width 74 height 29
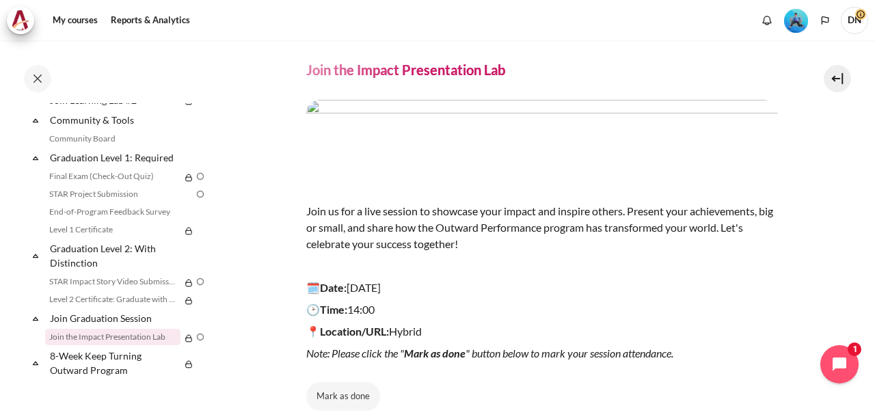
scroll to position [172, 0]
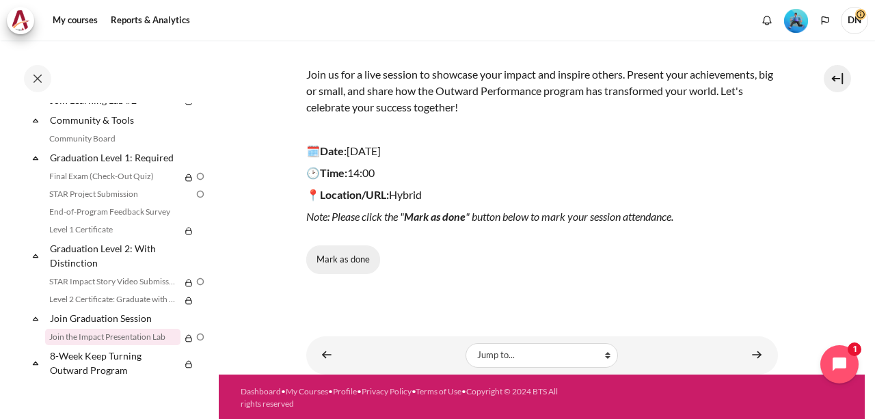
click at [346, 265] on button "Mark as done" at bounding box center [343, 259] width 74 height 29
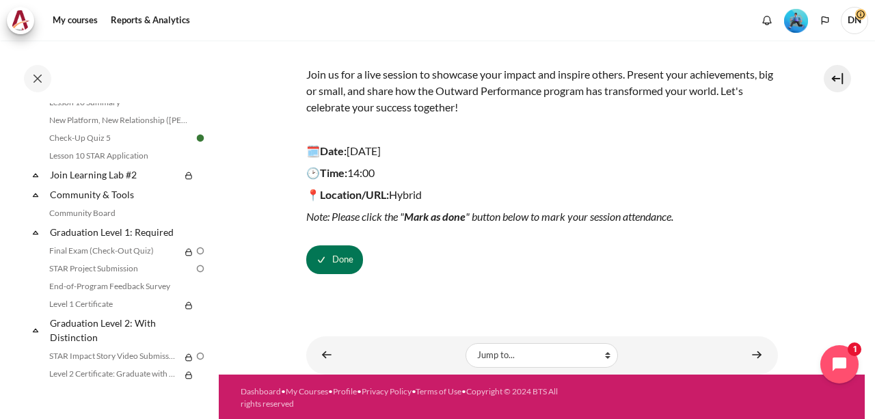
scroll to position [1366, 0]
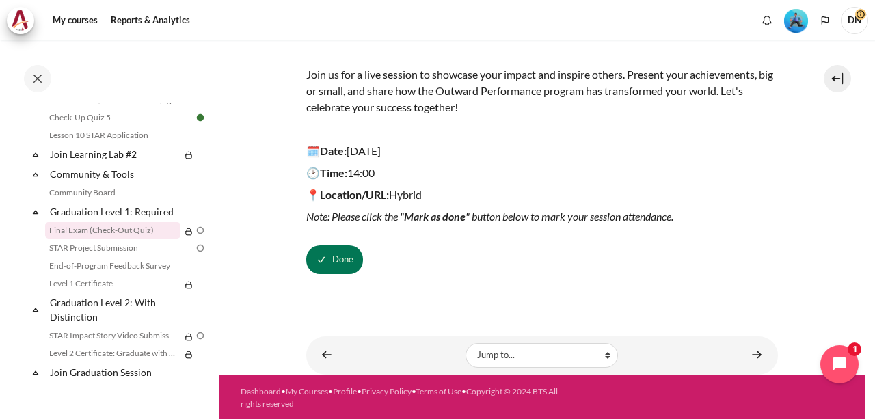
click at [152, 239] on link "Final Exam (Check-Out Quiz)" at bounding box center [112, 230] width 135 height 16
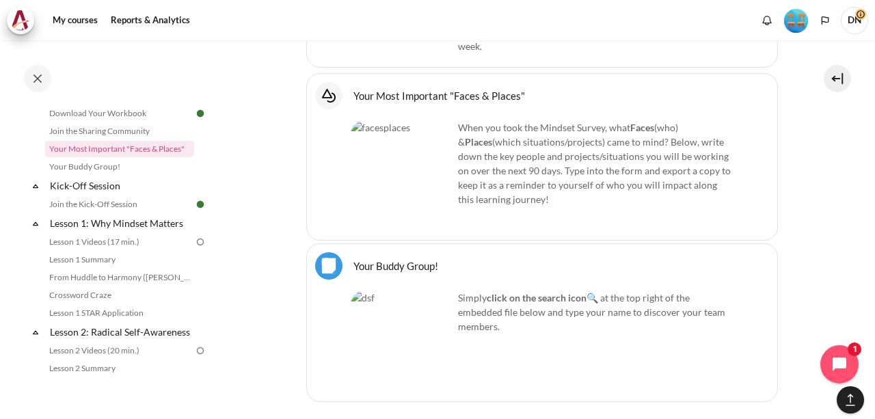
scroll to position [1252, 0]
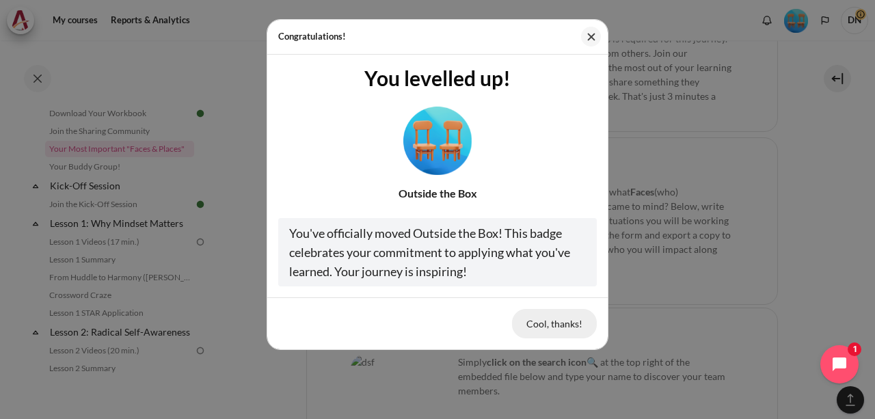
click at [565, 328] on button "Cool, thanks!" at bounding box center [554, 323] width 85 height 29
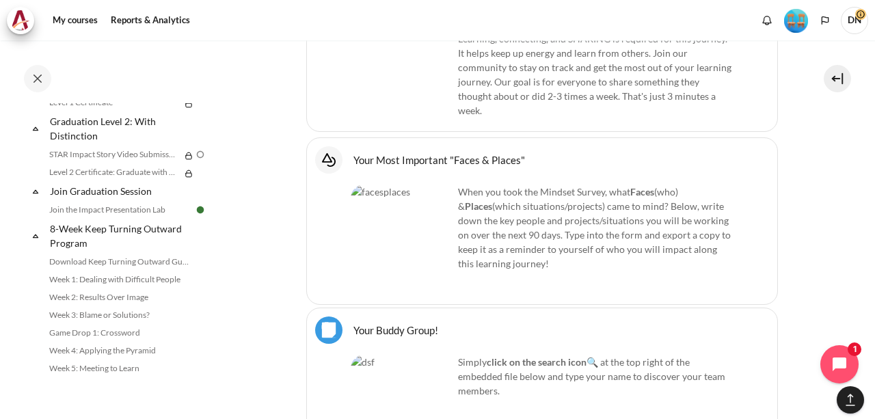
scroll to position [1410, 0]
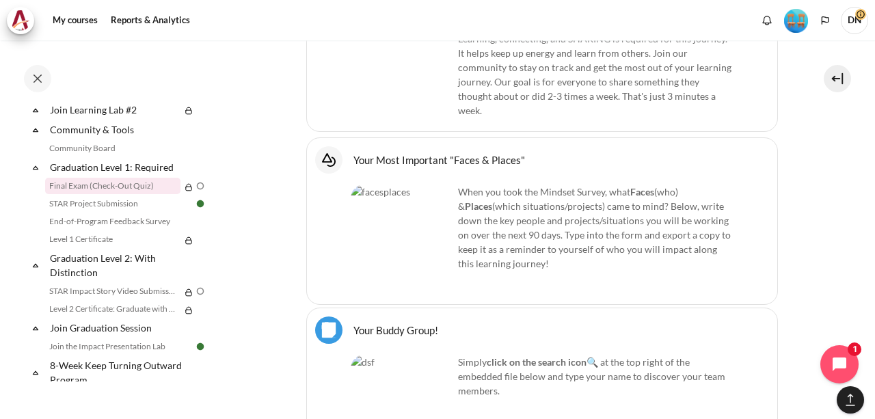
click at [128, 194] on link "Final Exam (Check-Out Quiz)" at bounding box center [112, 186] width 135 height 16
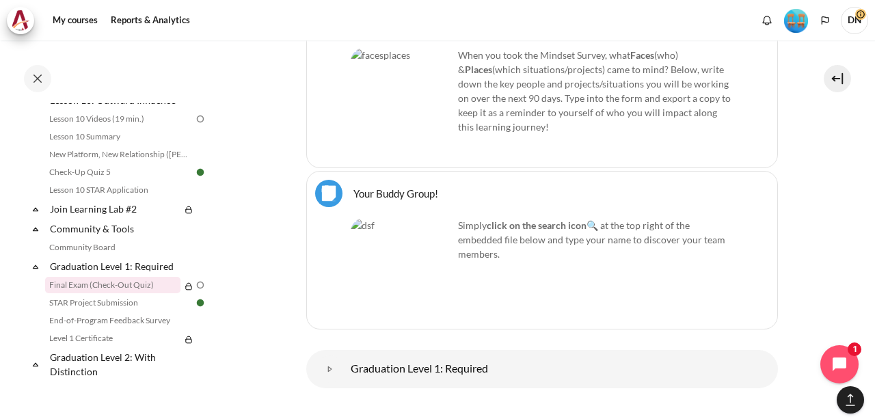
scroll to position [1356, 0]
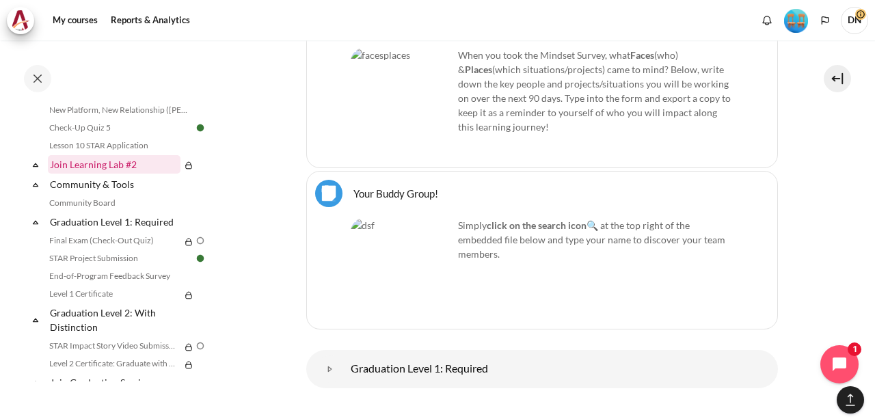
click at [129, 174] on link "Join Learning Lab #2" at bounding box center [114, 164] width 133 height 18
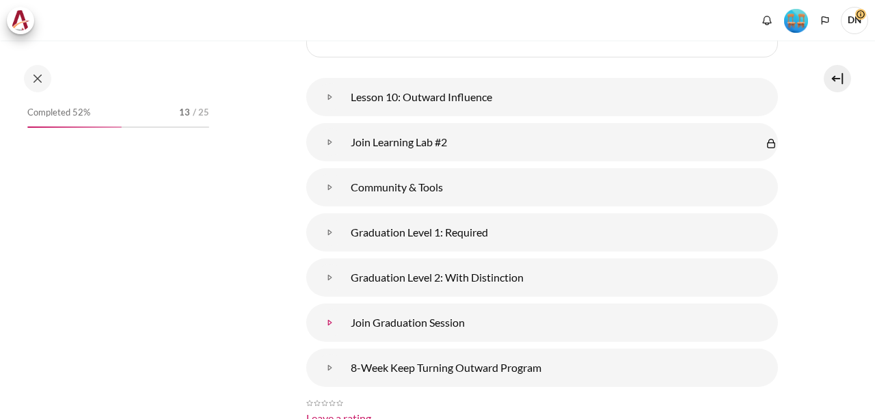
scroll to position [5571, 0]
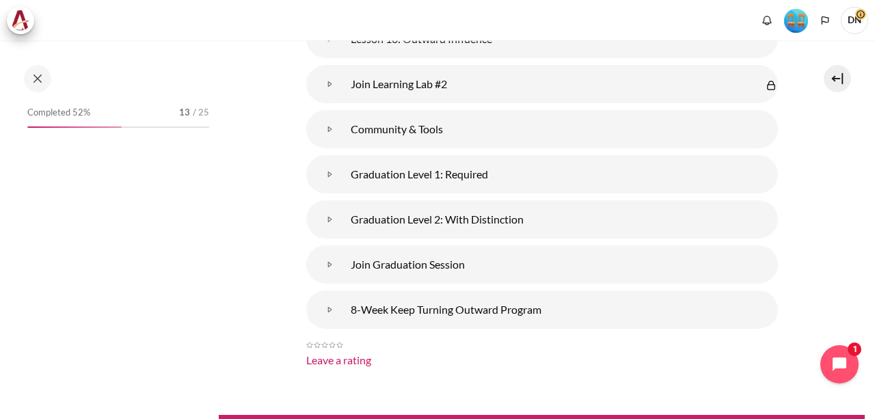
click at [340, 338] on img "Content" at bounding box center [339, 345] width 7 height 14
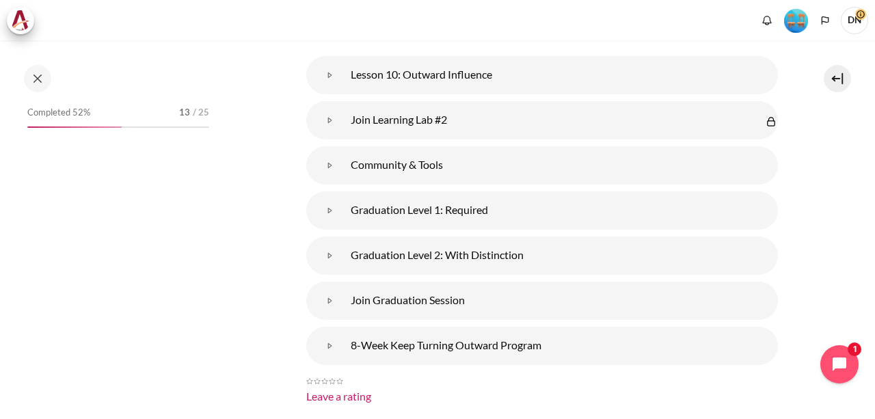
click at [340, 375] on img "Content" at bounding box center [339, 382] width 7 height 14
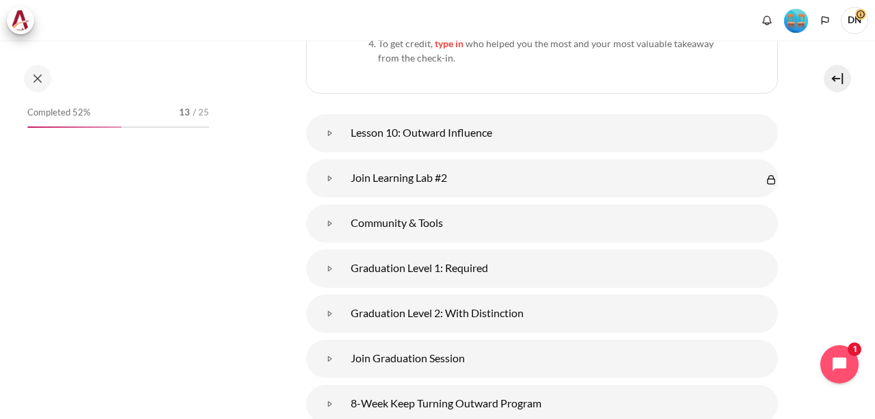
scroll to position [5366, 0]
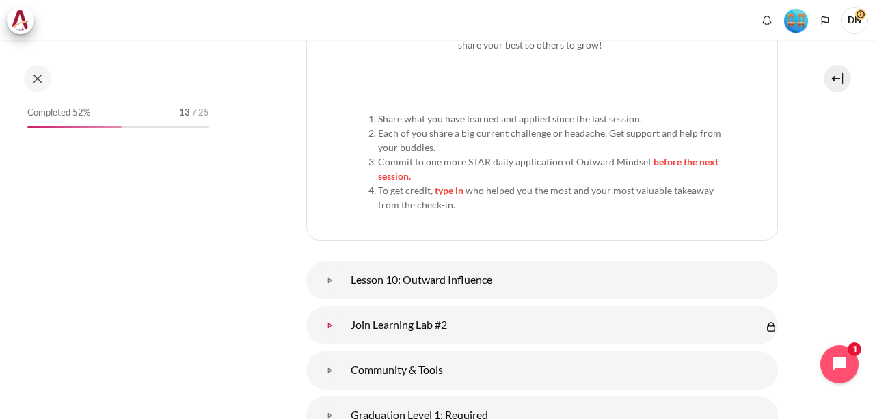
click at [344, 312] on link "Join Learning Lab #2" at bounding box center [330, 325] width 27 height 27
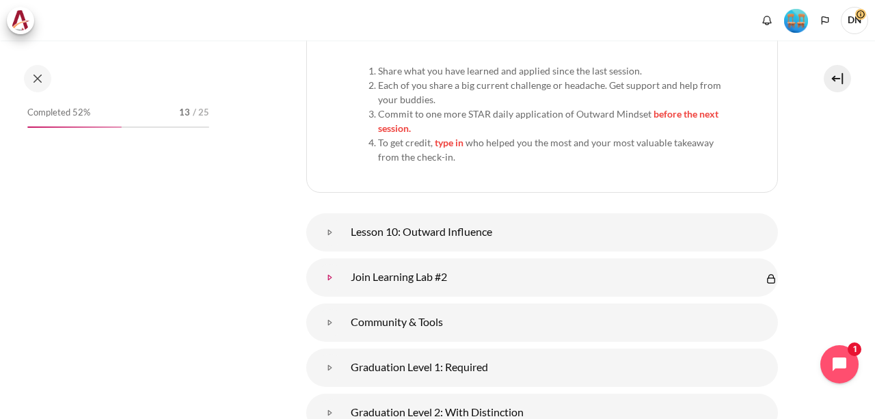
scroll to position [5435, 0]
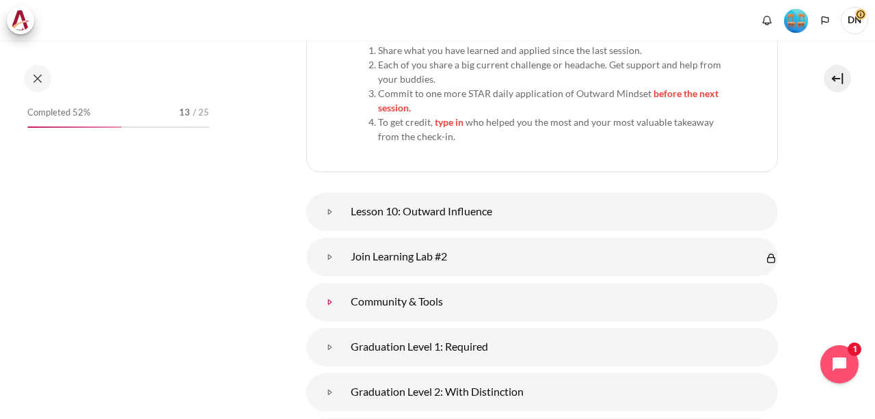
click at [344, 288] on link "Community &amp; Tools" at bounding box center [330, 301] width 27 height 27
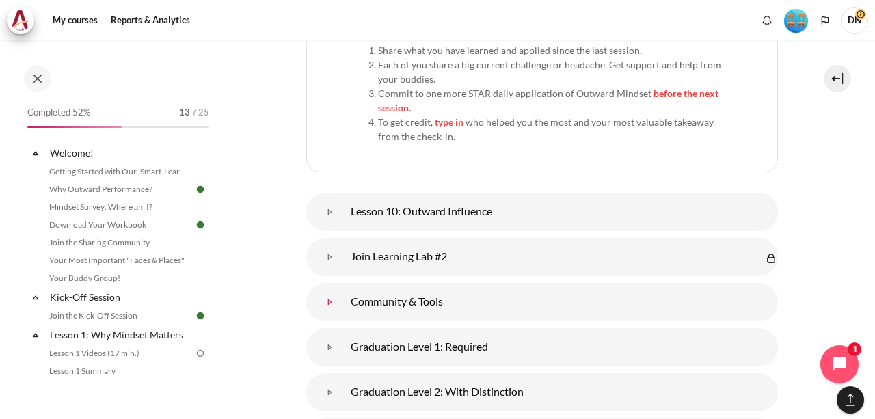
click at [332, 288] on link "Community &amp; Tools" at bounding box center [330, 301] width 27 height 27
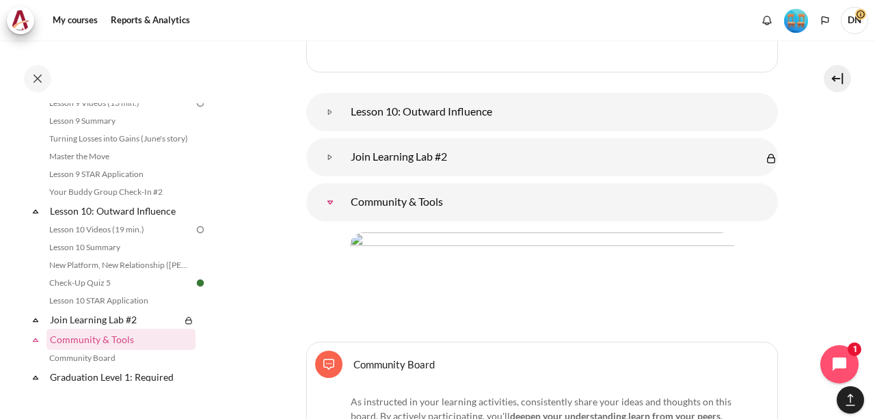
scroll to position [5541, 0]
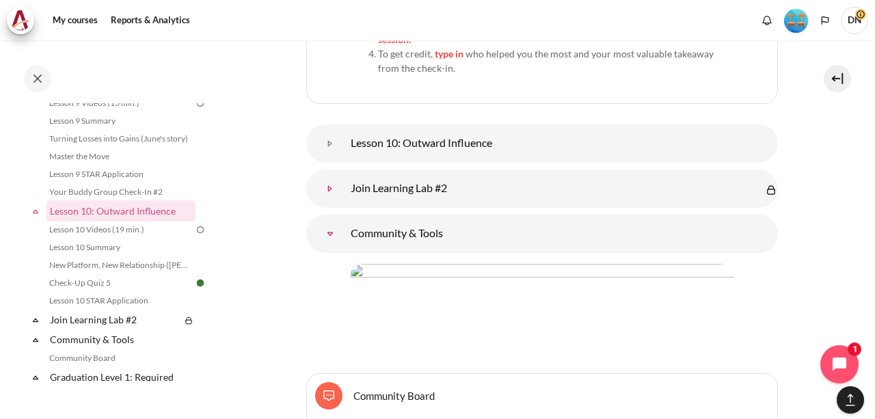
click at [333, 175] on link "Join Learning Lab #2" at bounding box center [330, 188] width 27 height 27
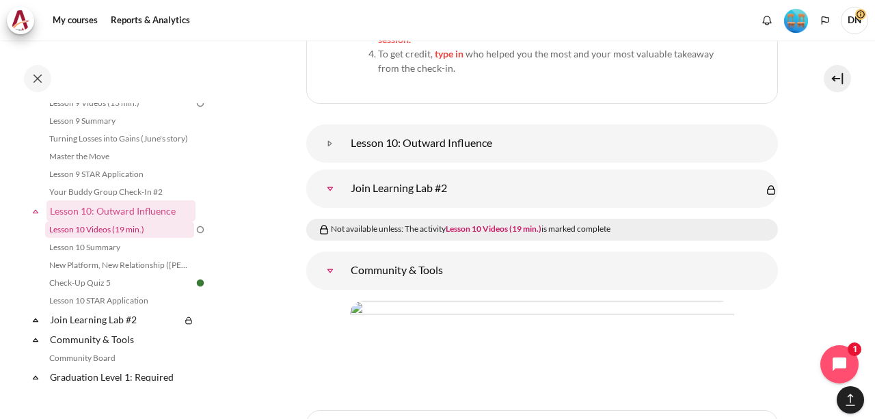
click at [111, 238] on link "Lesson 10 Videos (19 min.)" at bounding box center [119, 229] width 149 height 16
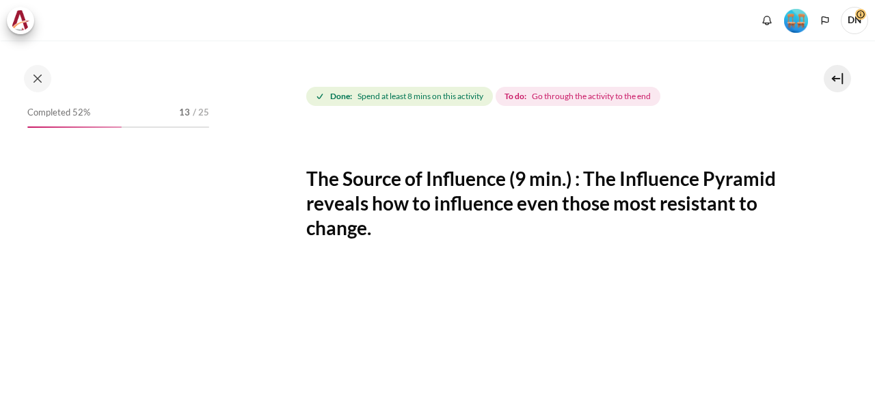
scroll to position [137, 0]
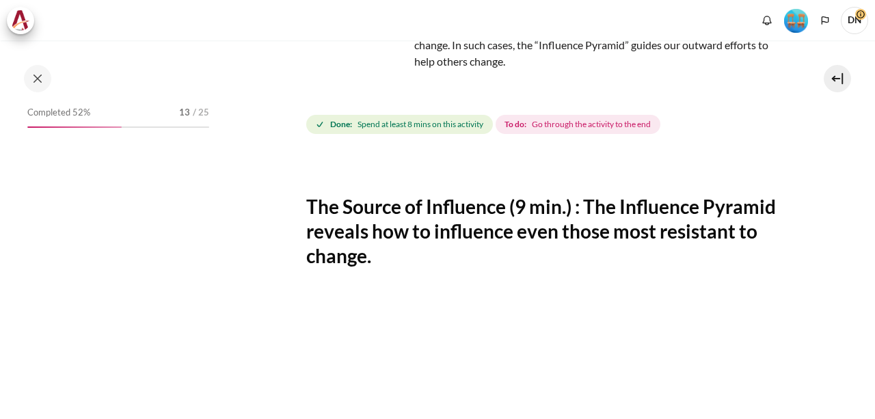
click at [330, 123] on strong "Done:" at bounding box center [341, 124] width 22 height 12
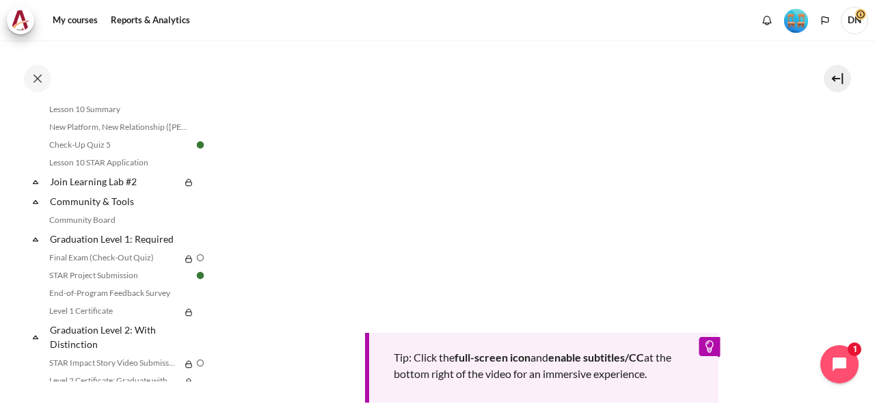
scroll to position [394, 0]
click at [122, 191] on link "Join Learning Lab #2" at bounding box center [114, 181] width 133 height 18
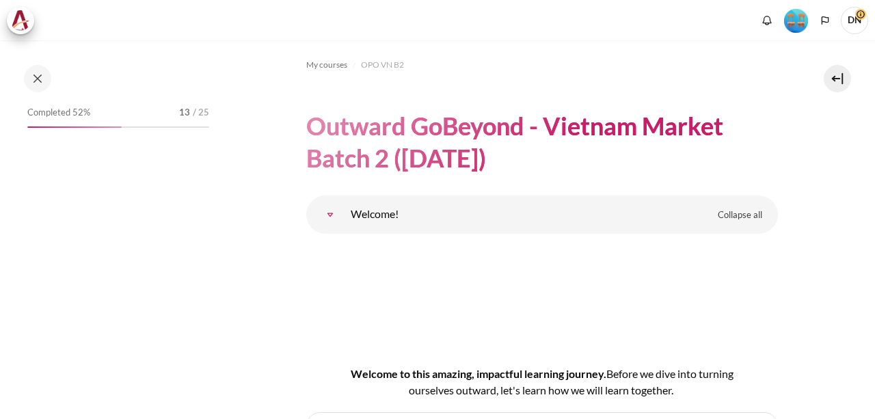
scroll to position [5377, 0]
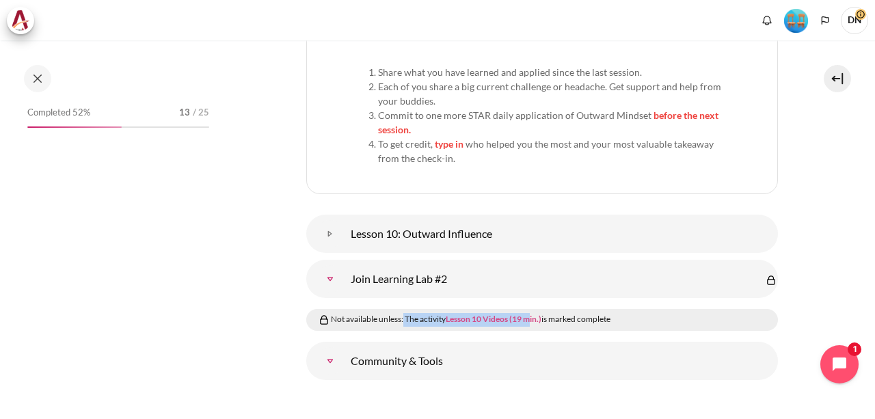
click at [534, 313] on div "Not available unless: The activity Lesson 10 Videos (19 min.) is marked complete" at bounding box center [545, 320] width 457 height 14
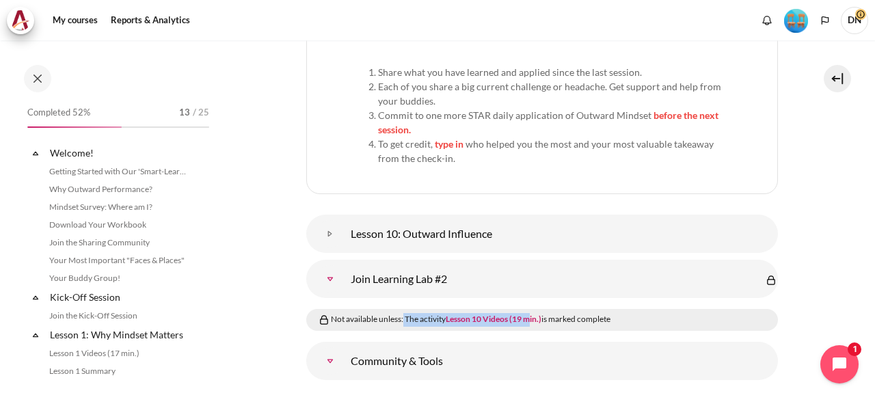
scroll to position [1367, 0]
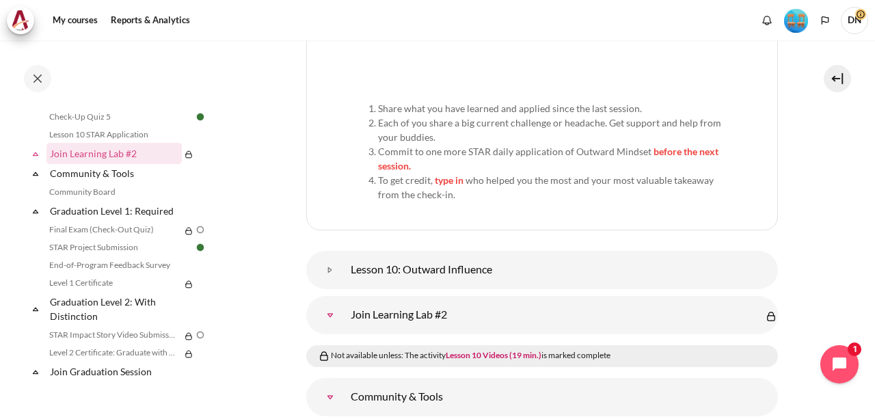
click at [363, 349] on div "Not available unless: The activity Lesson 10 Videos (19 min.) is marked complete" at bounding box center [545, 356] width 457 height 14
drag, startPoint x: 332, startPoint y: 278, endPoint x: 621, endPoint y: 267, distance: 288.7
click at [623, 349] on div "Not available unless: The activity Lesson 10 Videos (19 min.) is marked complete" at bounding box center [545, 356] width 457 height 14
copy div "Not available unless: The activity Lesson 10 Videos (19 min.) is marked complete"
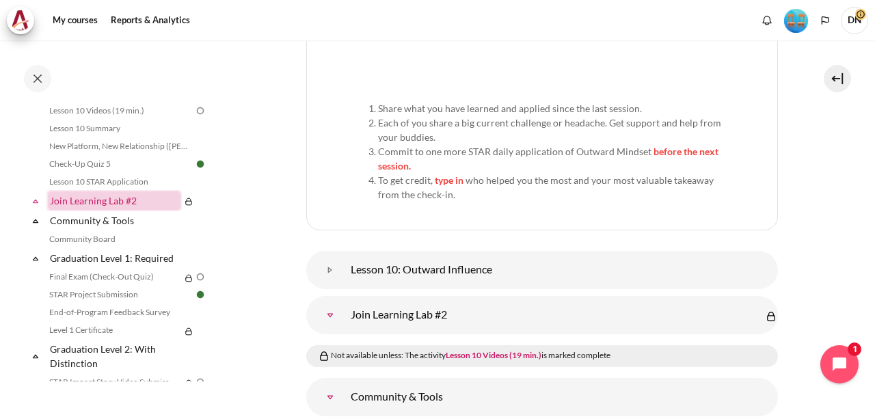
scroll to position [1298, 0]
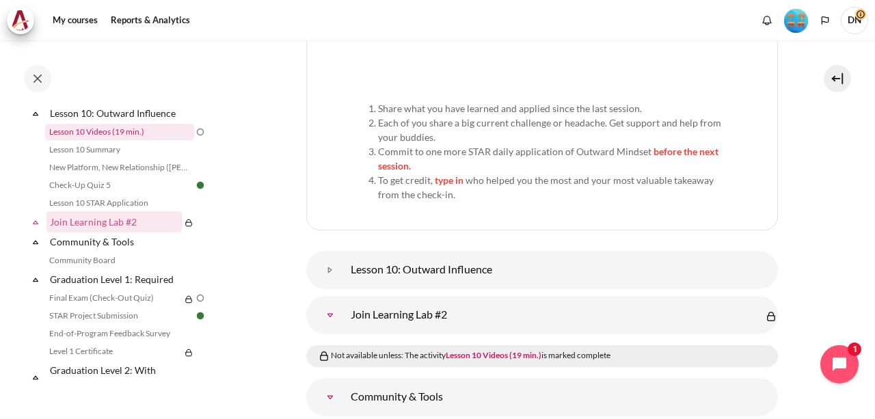
click at [138, 140] on link "Lesson 10 Videos (19 min.)" at bounding box center [119, 132] width 149 height 16
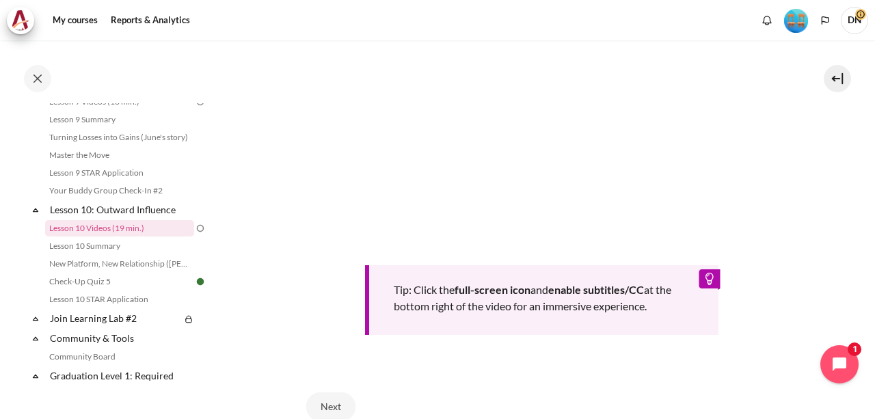
scroll to position [600, 0]
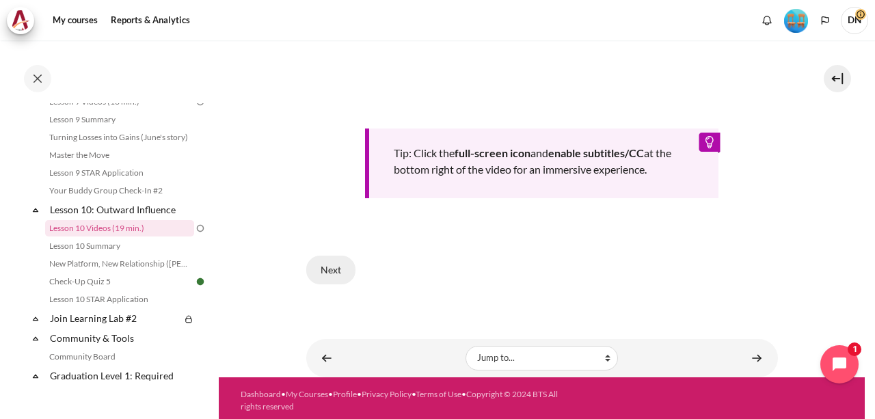
click at [330, 273] on button "Next" at bounding box center [330, 270] width 49 height 29
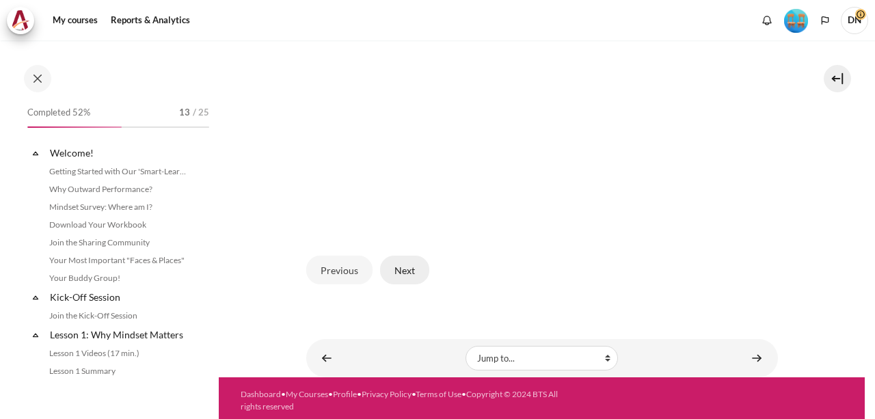
scroll to position [1202, 0]
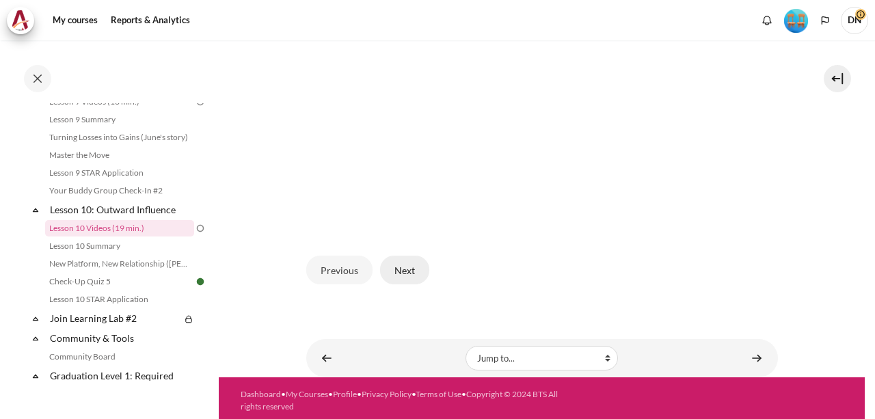
click at [408, 266] on button "Next" at bounding box center [404, 270] width 49 height 29
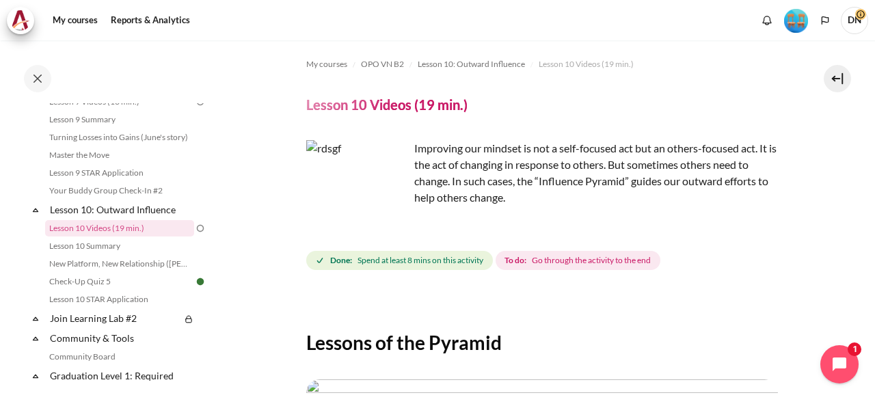
scroll to position [0, 0]
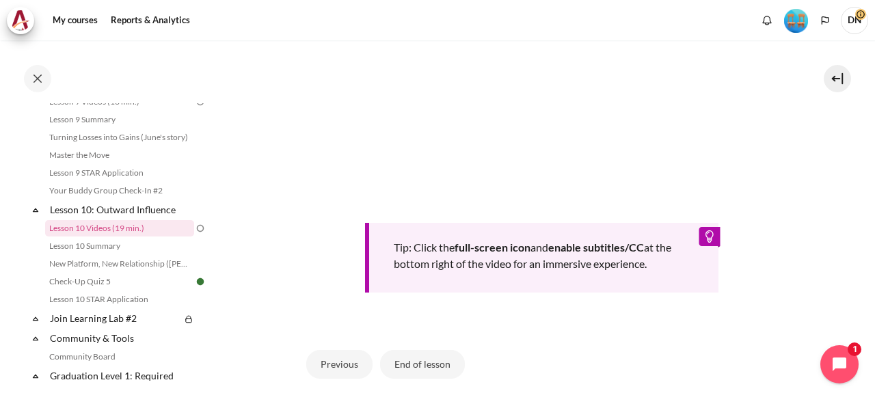
scroll to position [649, 0]
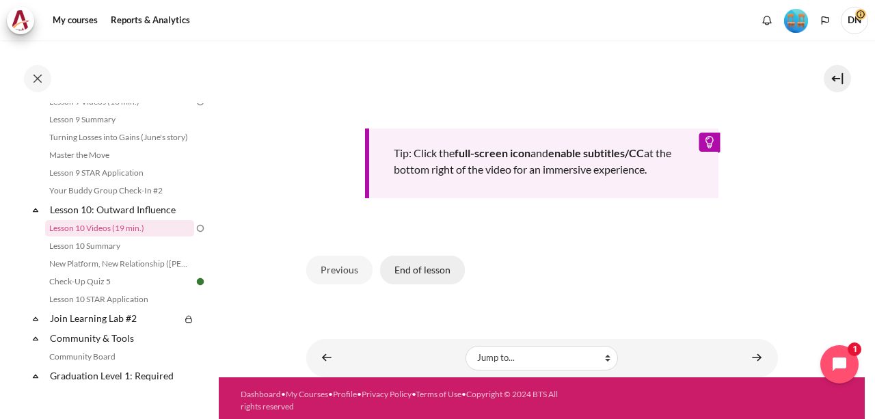
click at [418, 273] on button "End of lesson" at bounding box center [422, 270] width 85 height 29
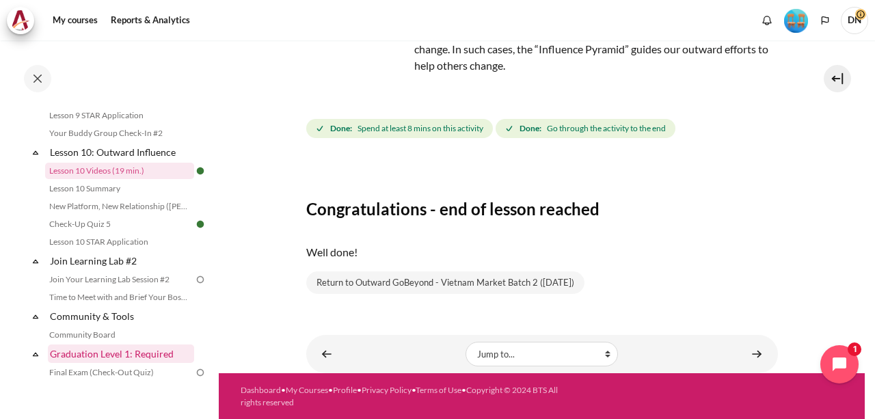
scroll to position [1339, 0]
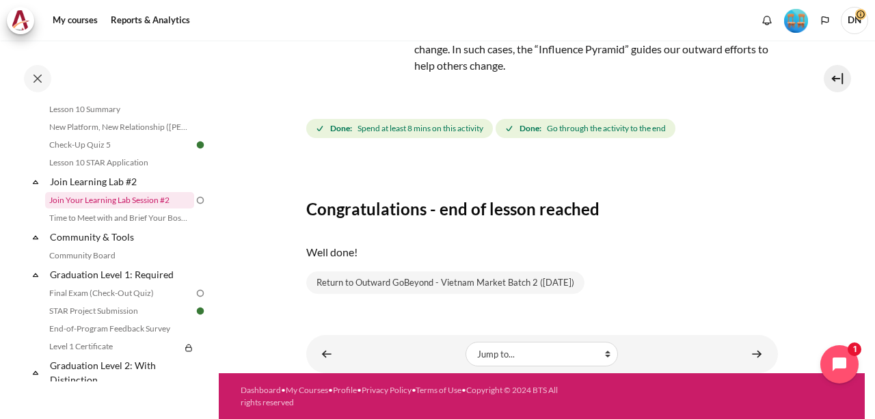
click at [120, 209] on link "Join Your Learning Lab Session #2" at bounding box center [119, 200] width 149 height 16
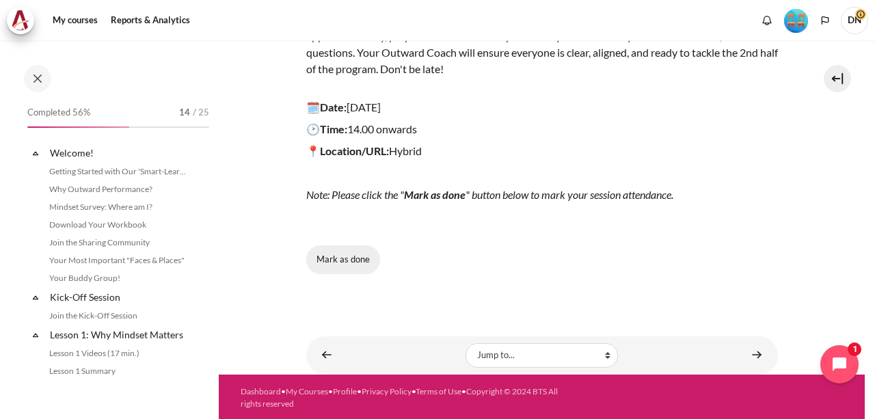
click at [344, 256] on button "Mark as done" at bounding box center [343, 259] width 74 height 29
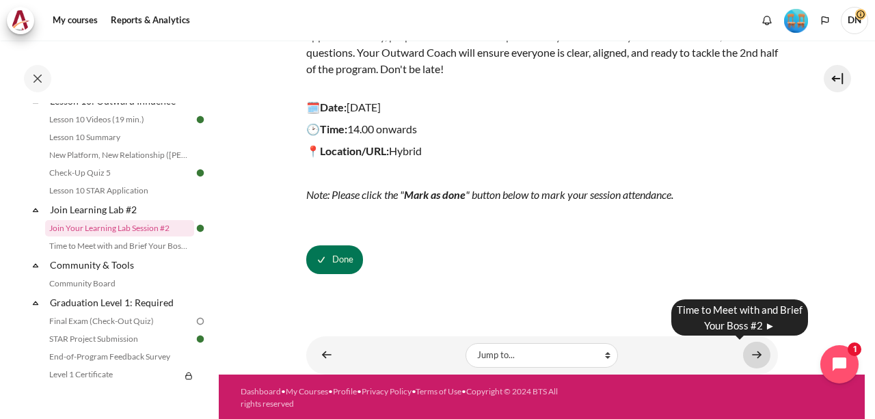
click at [743, 351] on link "Content" at bounding box center [756, 355] width 27 height 27
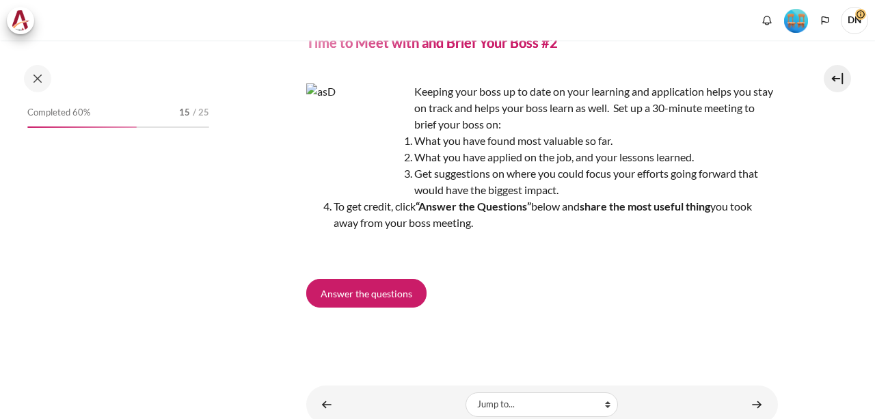
scroll to position [113, 0]
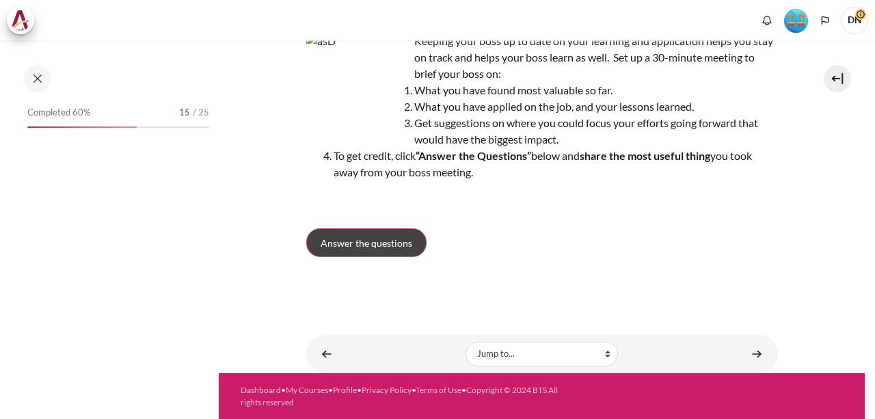
click at [371, 243] on span "Answer the questions" at bounding box center [367, 243] width 92 height 14
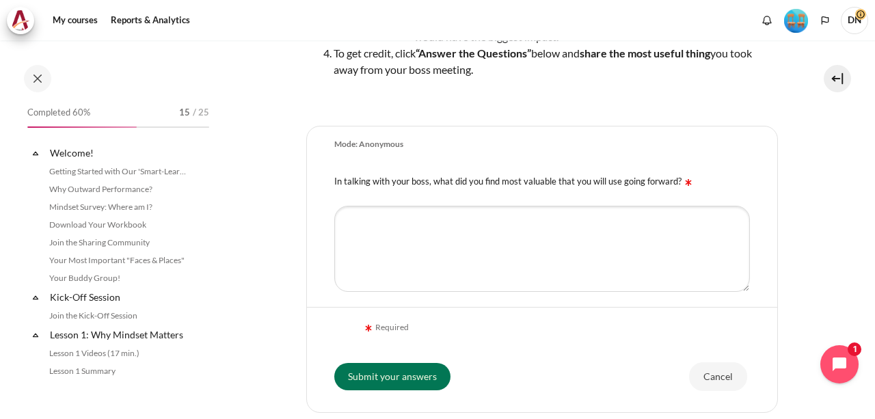
scroll to position [1328, 0]
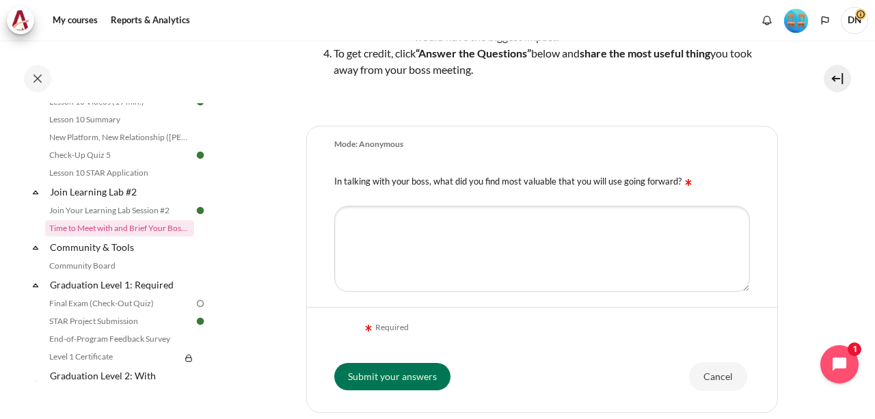
drag, startPoint x: 333, startPoint y: 178, endPoint x: 678, endPoint y: 181, distance: 345.2
click at [678, 181] on div "In talking with your boss, what did you find most valuable that you will use go…" at bounding box center [542, 180] width 470 height 35
copy label "In talking with your boss, what did you find most valuable that you will use go…"
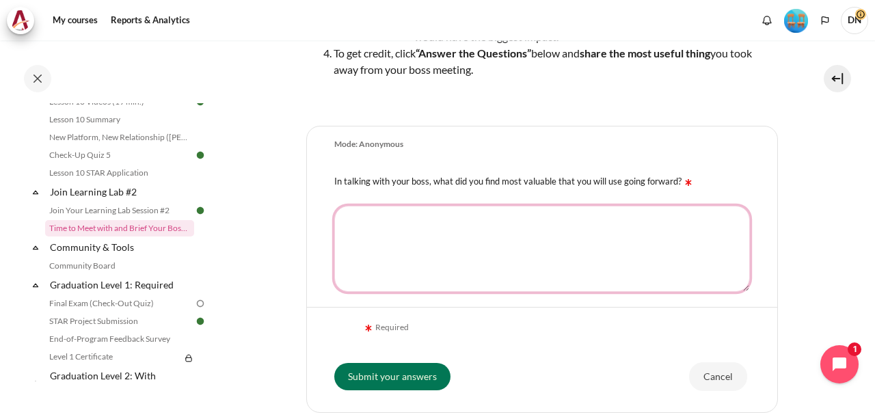
click at [371, 207] on textarea "In talking with your boss, what did you find most valuable that you will use go…" at bounding box center [542, 249] width 416 height 86
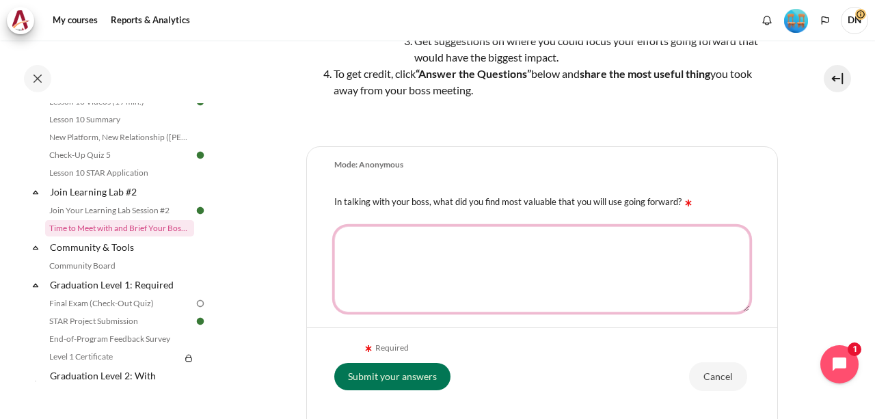
scroll to position [205, 0]
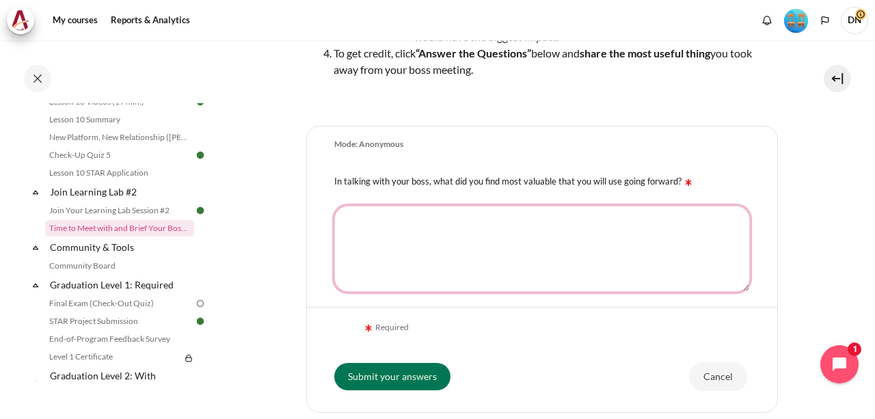
type textarea "D"
type textarea "Đ"
type textarea "D"
type textarea "d"
type textarea "D"
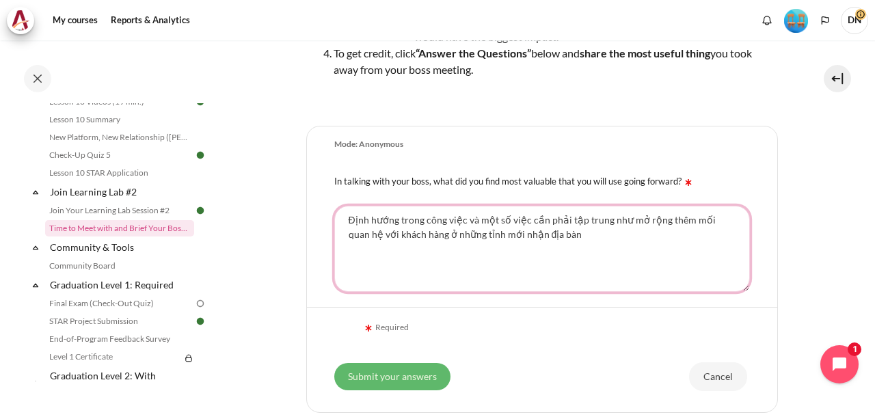
type textarea "Định hướng trong công việc và một số việc cần phải tập trung như mở rộng thêm m…"
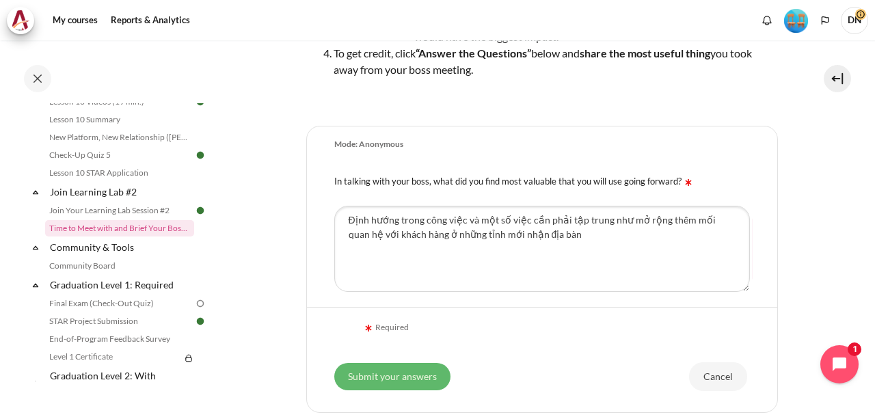
click at [367, 384] on input "Submit your answers" at bounding box center [392, 375] width 116 height 27
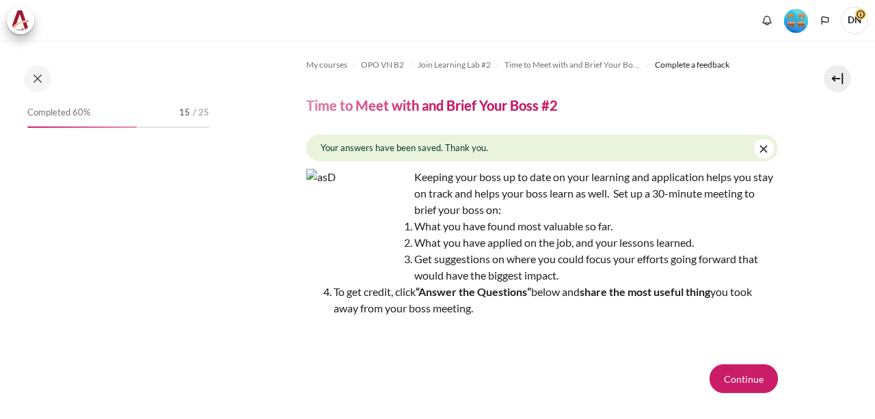
scroll to position [98, 0]
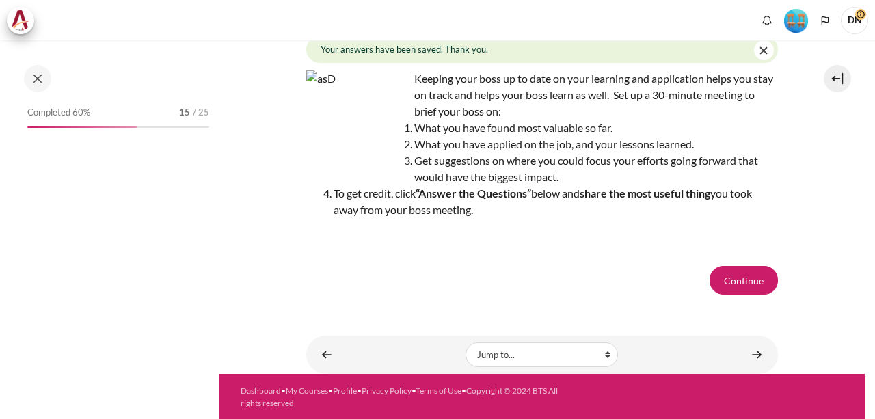
click at [759, 265] on div "My courses OPO VN B2 Join Learning Lab #2 Time to Meet with and Brief Your Boss…" at bounding box center [542, 128] width 472 height 373
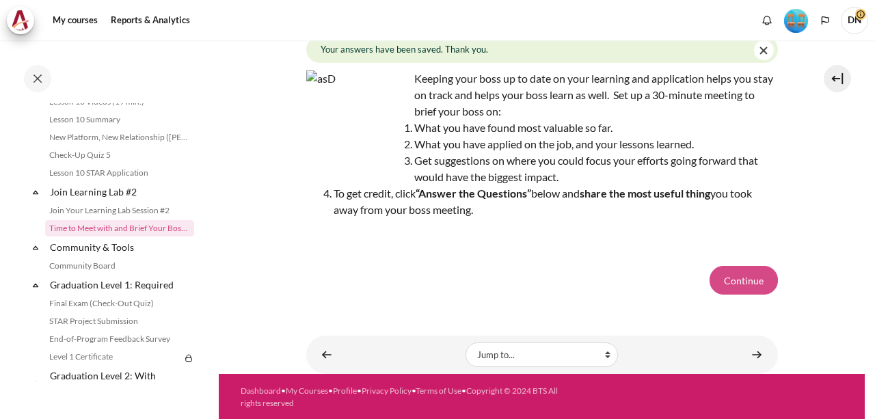
click at [751, 278] on button "Continue" at bounding box center [744, 280] width 68 height 29
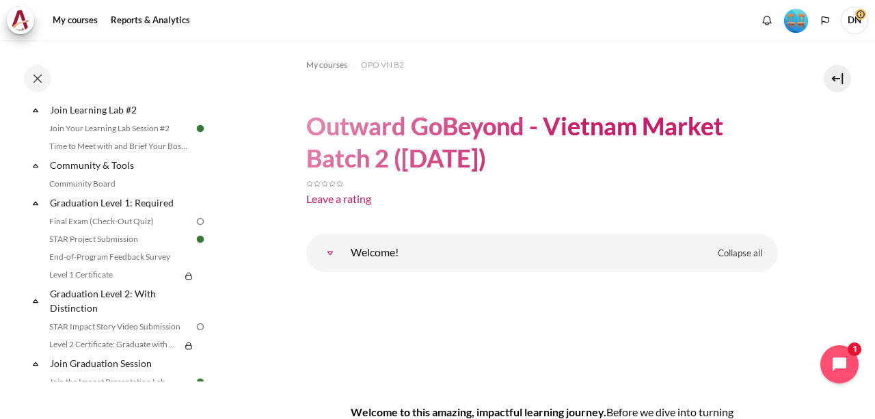
scroll to position [1391, 0]
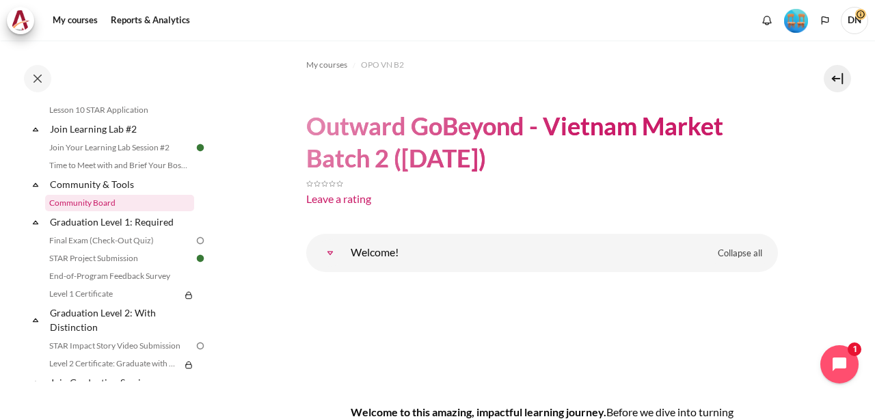
click at [105, 211] on link "Community Board" at bounding box center [119, 203] width 149 height 16
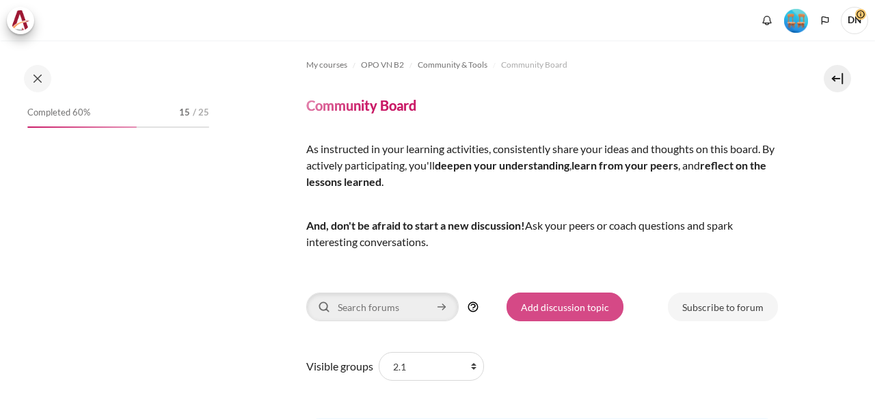
click at [577, 308] on link "Add discussion topic" at bounding box center [565, 307] width 117 height 29
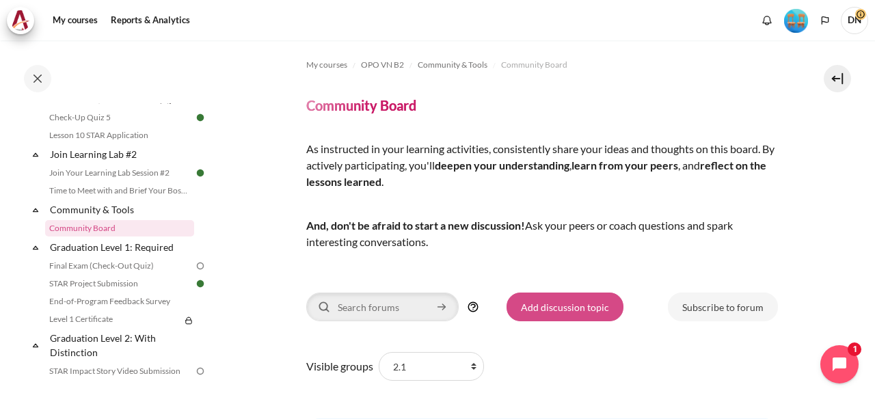
click at [544, 308] on link "Add discussion topic" at bounding box center [565, 307] width 117 height 29
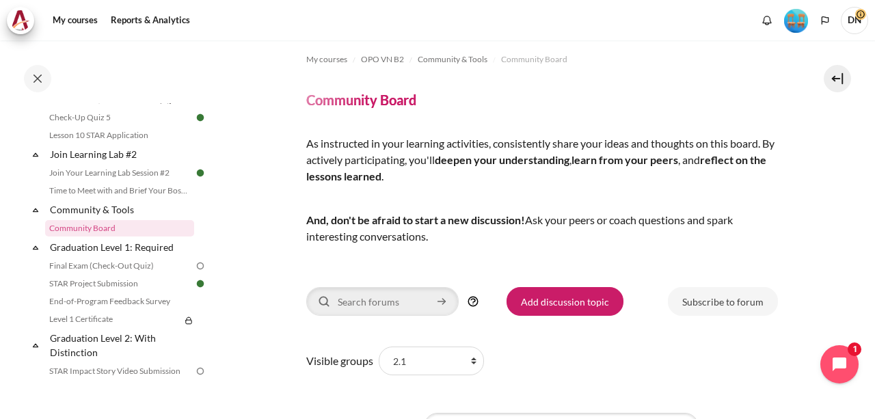
scroll to position [0, 0]
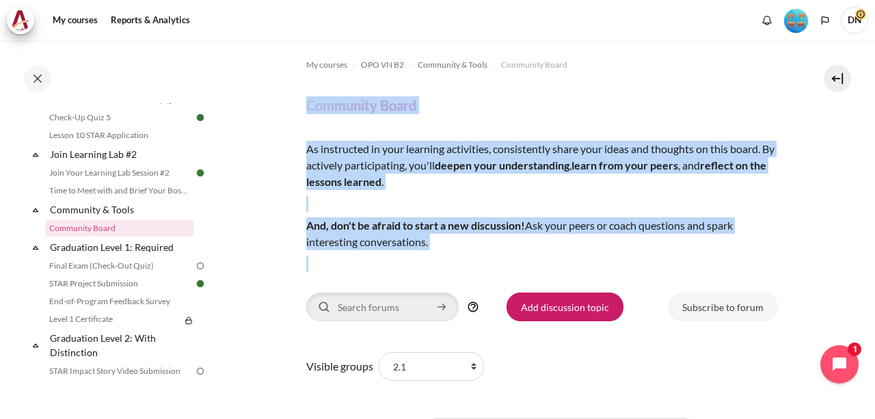
drag, startPoint x: 306, startPoint y: 100, endPoint x: 449, endPoint y: 258, distance: 212.9
copy div "Community Board As instructed in your learning activities, consistently share y…"
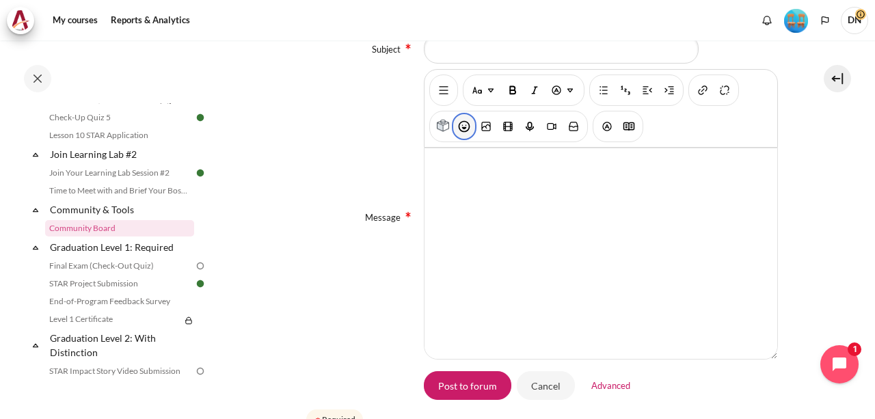
scroll to position [301, 0]
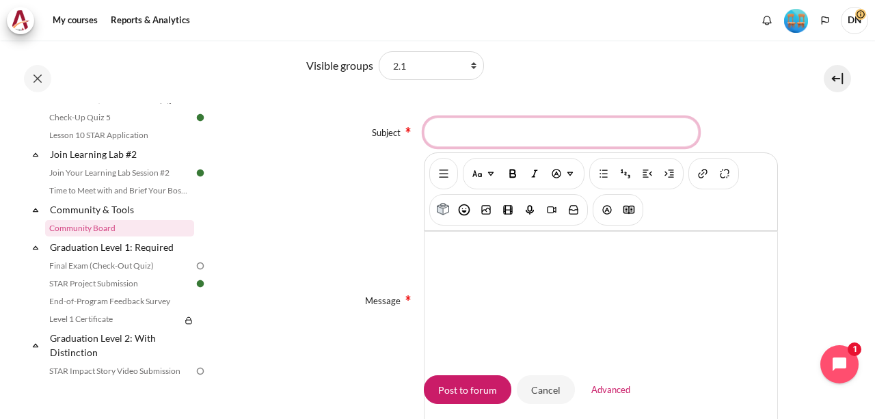
click at [488, 146] on input "Subject" at bounding box center [561, 132] width 275 height 29
type input "b"
type input "Hiểu rõ được vai trò của mình trong công việc"
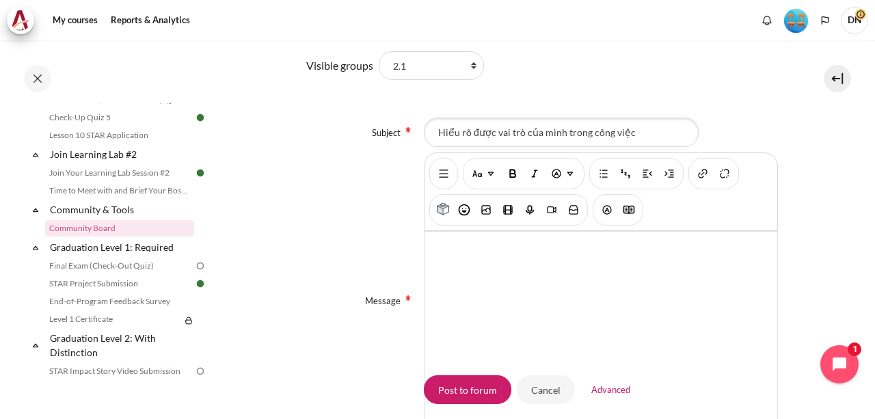
click at [468, 243] on div "Content" at bounding box center [601, 337] width 353 height 211
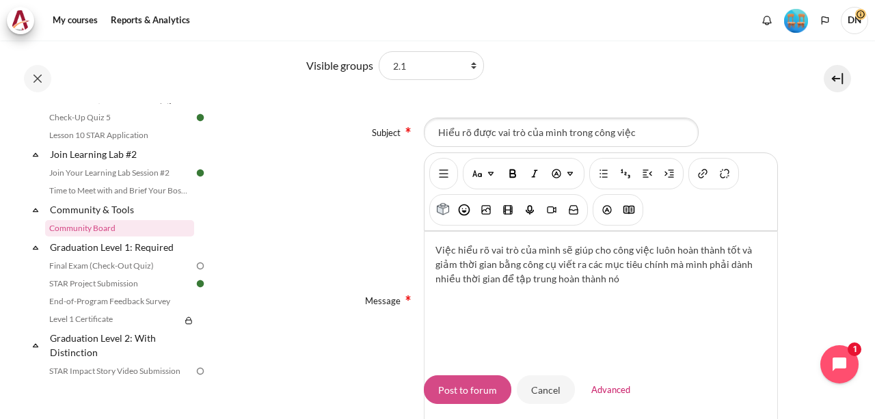
click at [492, 391] on input "Post to forum" at bounding box center [468, 389] width 88 height 29
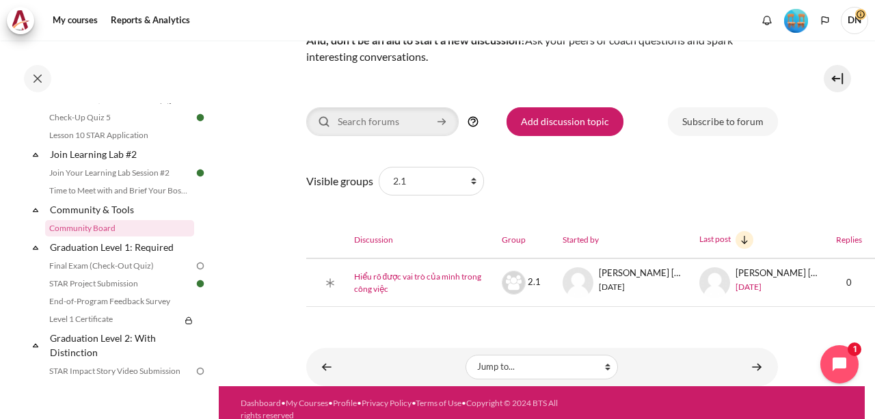
scroll to position [260, 0]
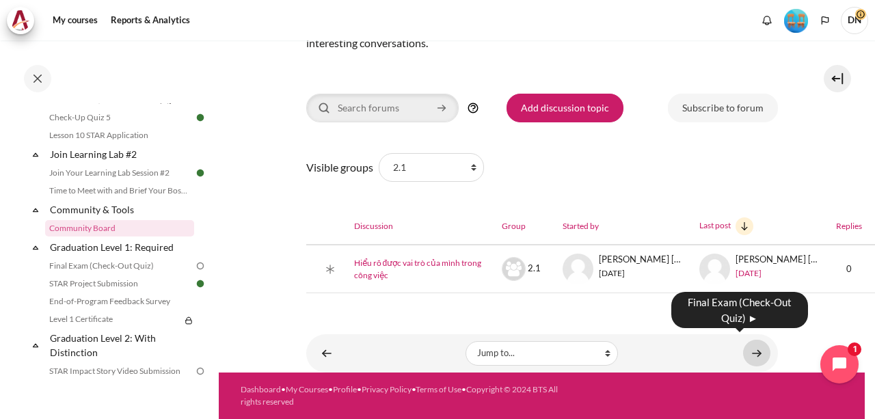
click at [753, 347] on link "Content" at bounding box center [756, 353] width 27 height 27
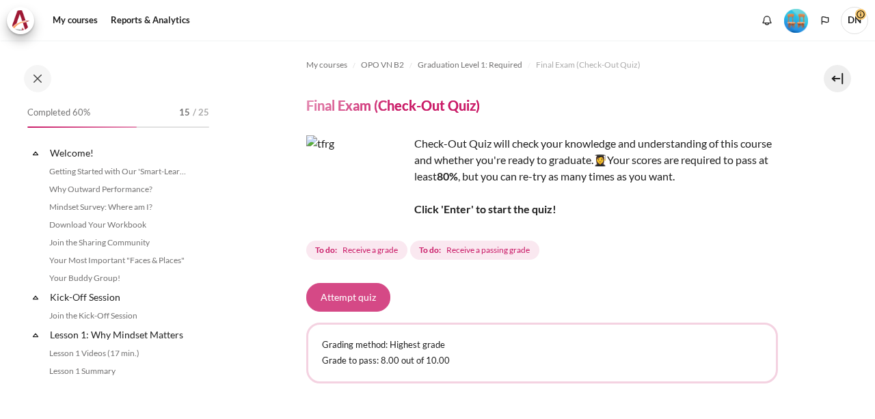
scroll to position [1403, 0]
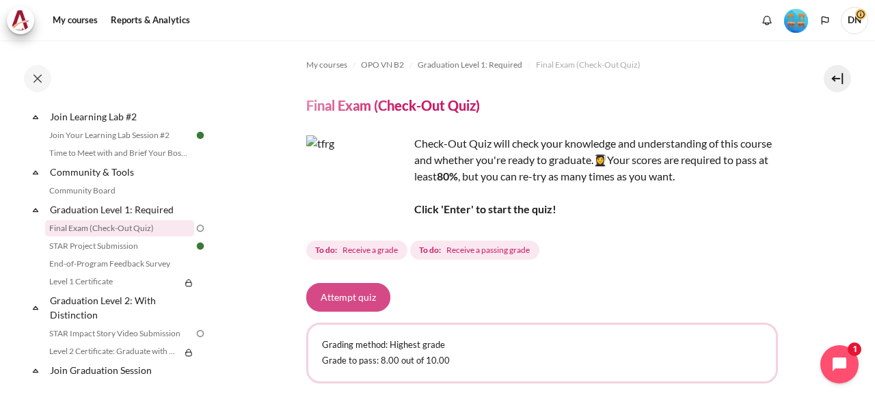
click at [340, 299] on button "Attempt quiz" at bounding box center [348, 297] width 84 height 29
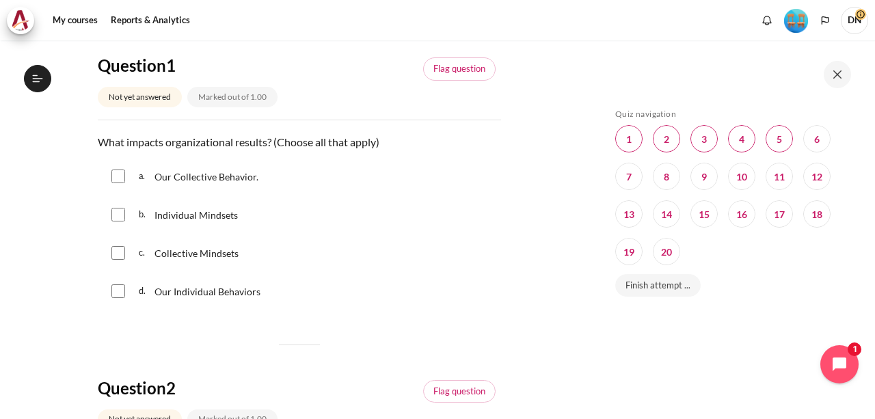
scroll to position [1403, 0]
click at [124, 174] on input "Content" at bounding box center [118, 177] width 14 height 14
checkbox input "true"
click at [114, 208] on input "Content" at bounding box center [118, 215] width 14 height 14
checkbox input "true"
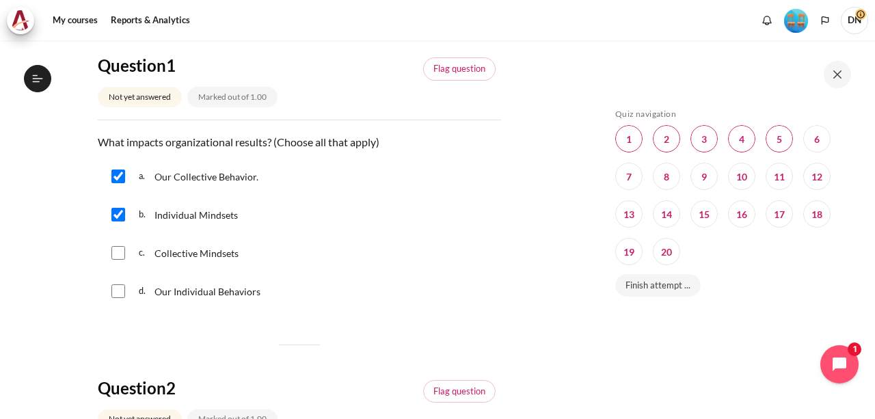
click at [116, 246] on input "Content" at bounding box center [118, 253] width 14 height 14
checkbox input "true"
click at [118, 284] on input "Content" at bounding box center [118, 291] width 14 height 14
checkbox input "true"
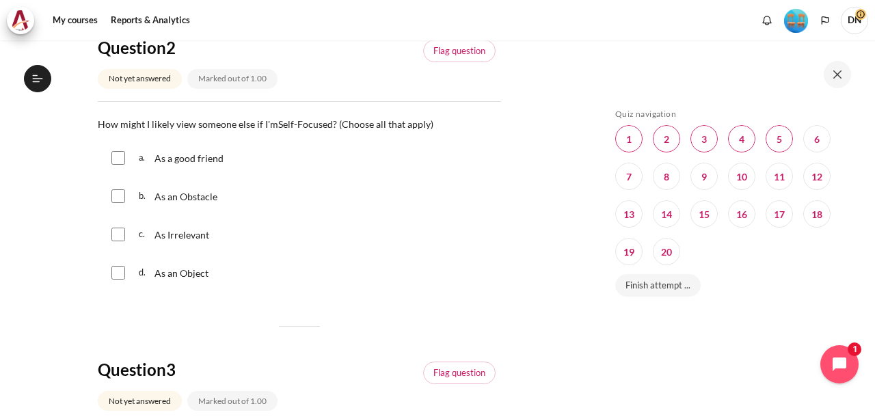
scroll to position [479, 0]
click at [118, 193] on input "Content" at bounding box center [118, 195] width 14 height 14
checkbox input "true"
click at [116, 230] on input "Content" at bounding box center [118, 233] width 14 height 14
checkbox input "true"
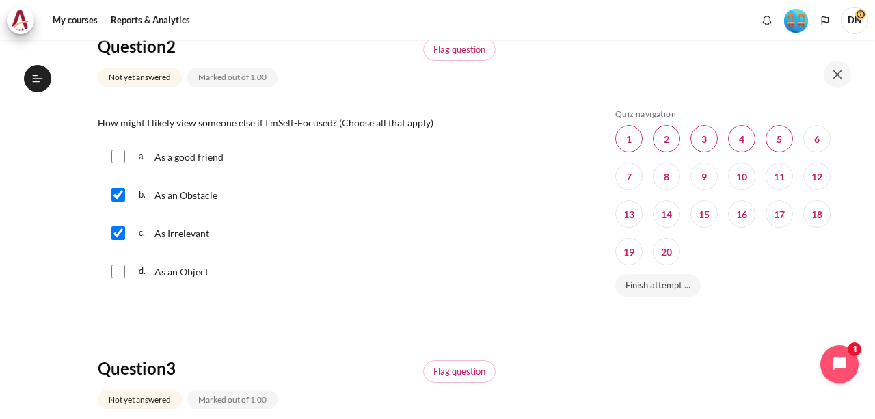
click at [117, 273] on input "Content" at bounding box center [118, 272] width 14 height 14
checkbox input "true"
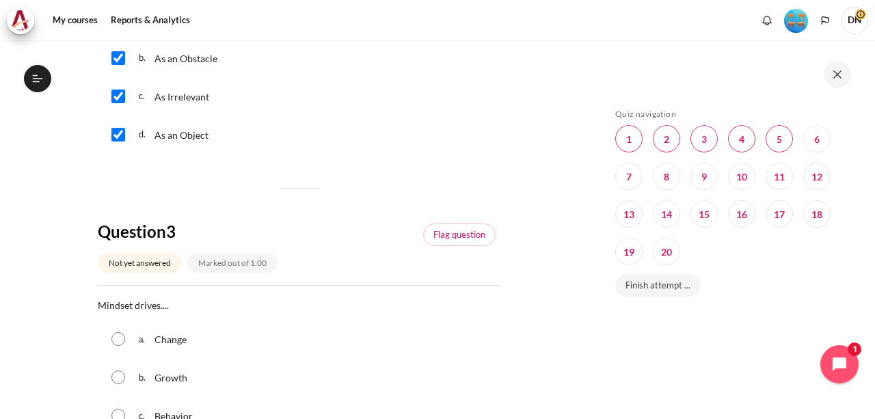
scroll to position [684, 0]
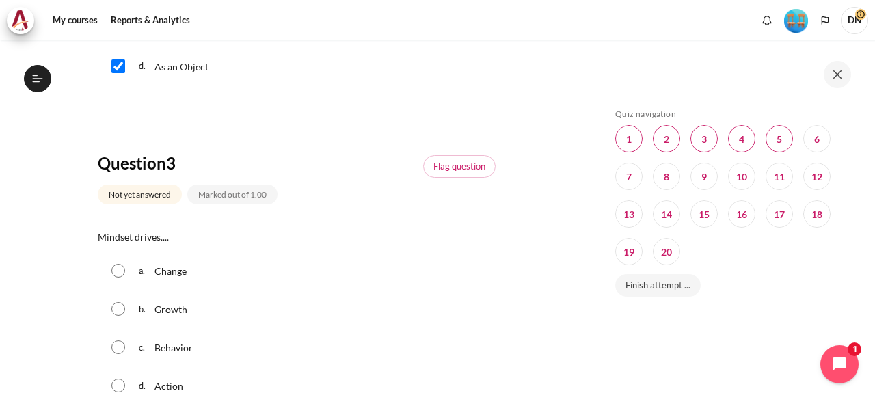
click at [122, 349] on input "Content" at bounding box center [118, 347] width 14 height 14
radio input "true"
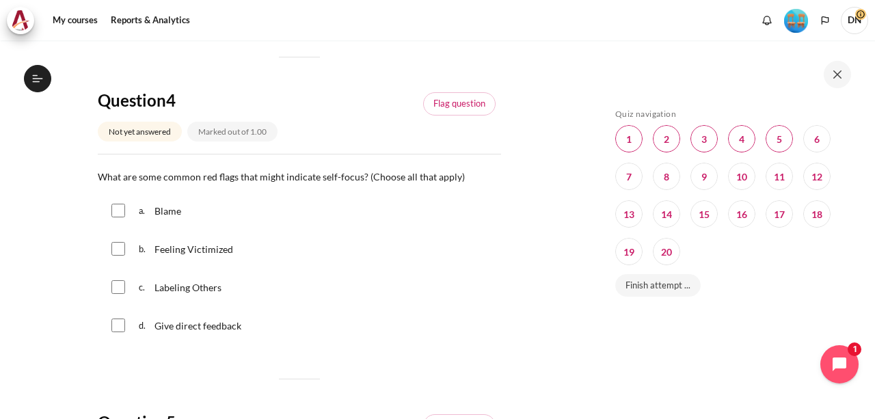
click at [115, 214] on input "Content" at bounding box center [118, 211] width 14 height 14
checkbox input "true"
click at [120, 252] on input "Content" at bounding box center [118, 249] width 14 height 14
checkbox input "true"
click at [119, 285] on input "Content" at bounding box center [118, 287] width 14 height 14
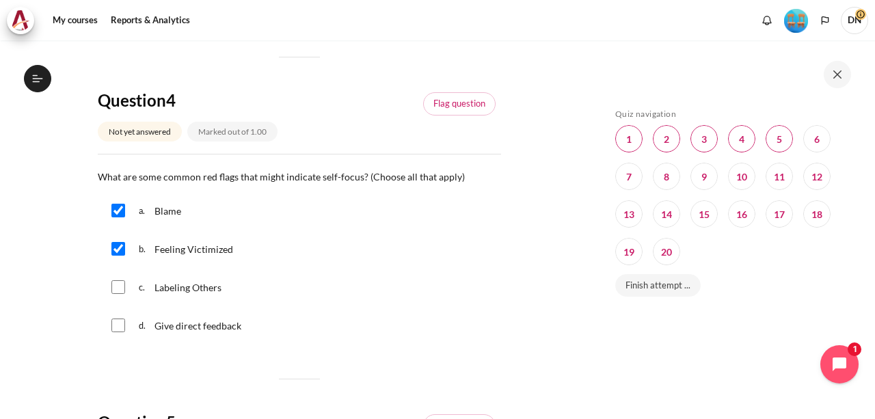
checkbox input "true"
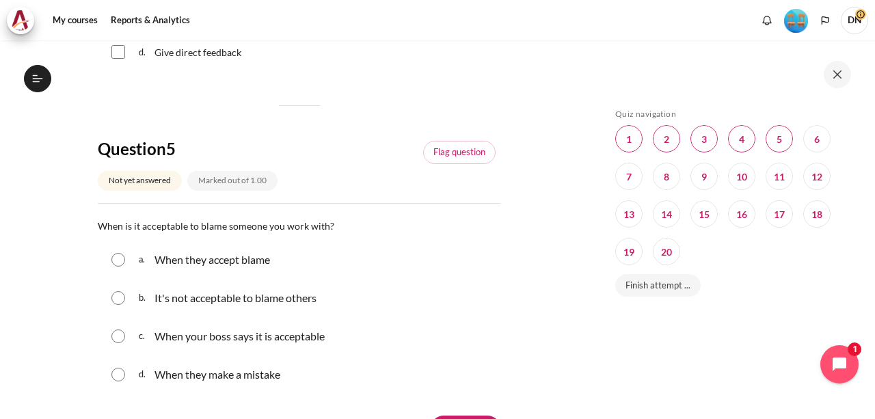
click at [115, 295] on input "Content" at bounding box center [118, 298] width 14 height 14
radio input "true"
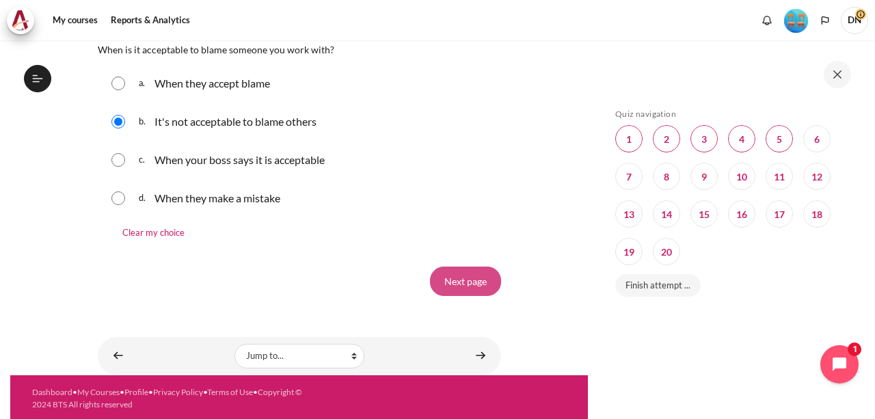
click at [469, 286] on input "Next page" at bounding box center [465, 281] width 71 height 29
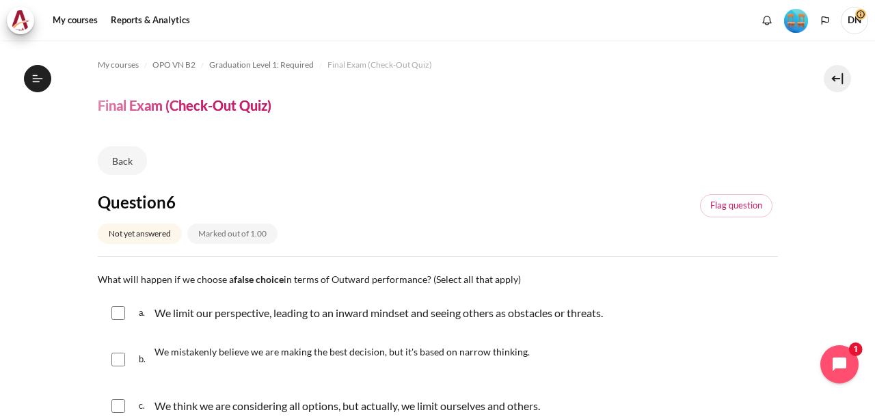
scroll to position [1403, 0]
click at [120, 311] on input "Content" at bounding box center [118, 313] width 14 height 14
checkbox input "true"
click at [116, 364] on input "Content" at bounding box center [118, 360] width 14 height 14
checkbox input "true"
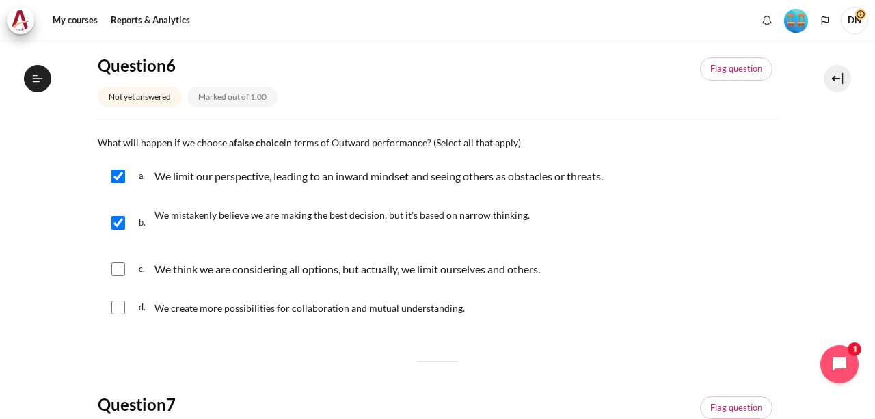
click at [119, 265] on input "Content" at bounding box center [118, 270] width 14 height 14
checkbox input "true"
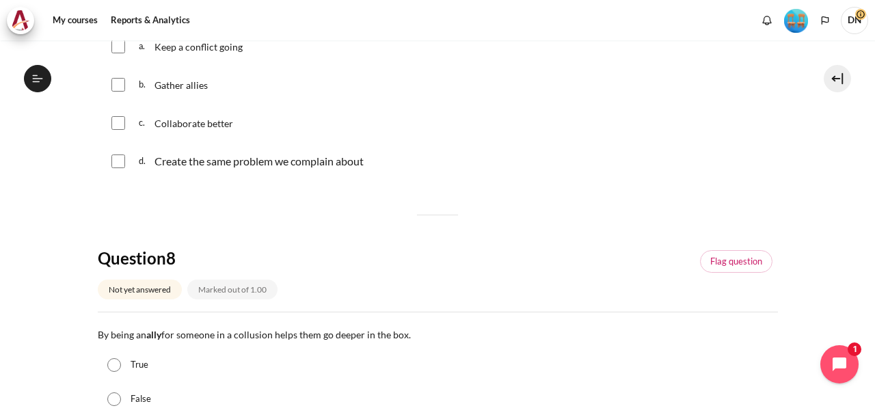
scroll to position [479, 0]
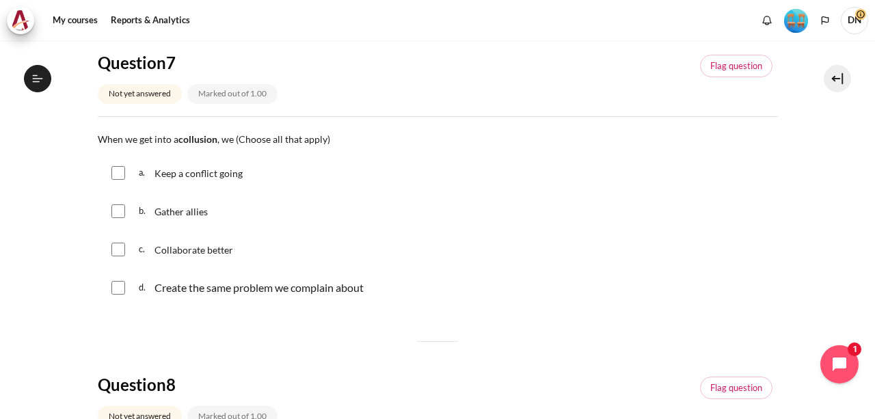
click at [113, 170] on input "Content" at bounding box center [118, 173] width 14 height 14
checkbox input "true"
click at [116, 209] on input "Content" at bounding box center [118, 211] width 14 height 14
checkbox input "true"
click at [120, 292] on input "Content" at bounding box center [118, 288] width 14 height 14
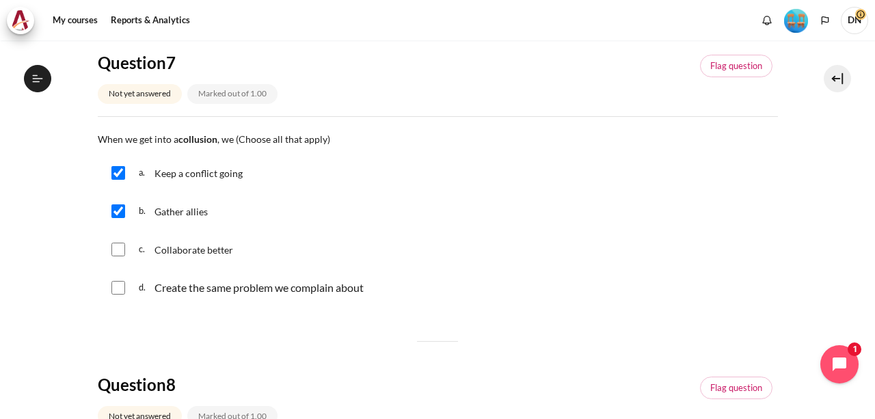
checkbox input "true"
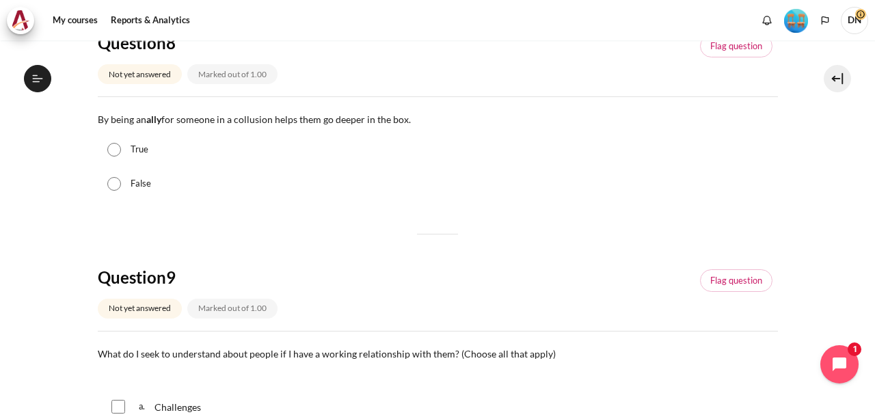
scroll to position [752, 0]
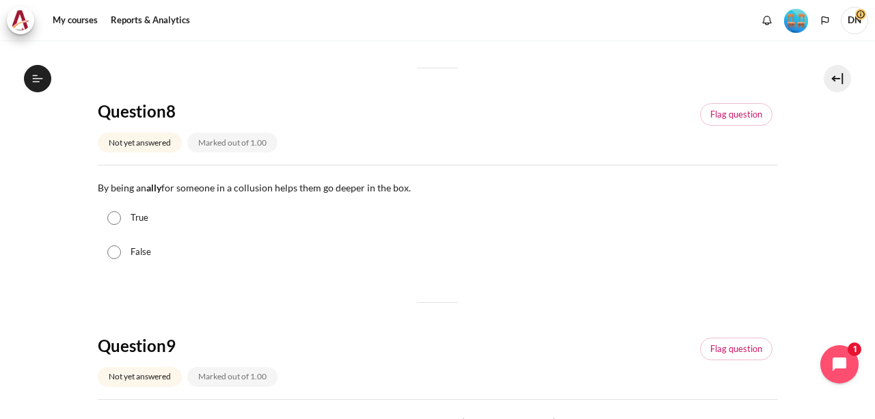
click at [118, 214] on input "True" at bounding box center [114, 218] width 14 height 14
radio input "true"
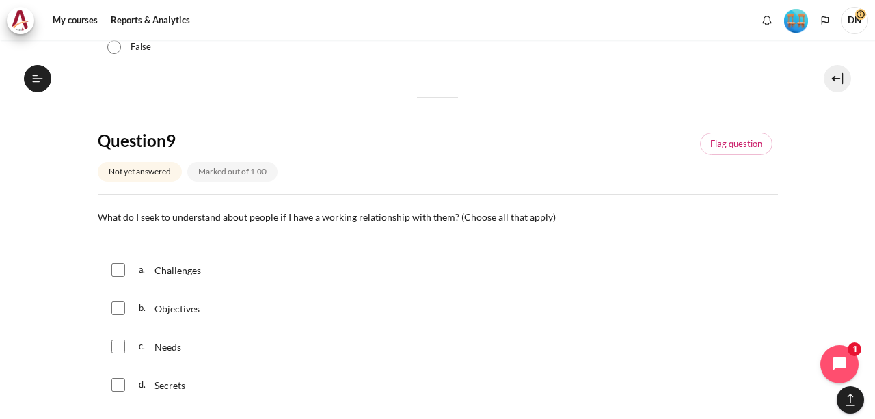
scroll to position [1025, 0]
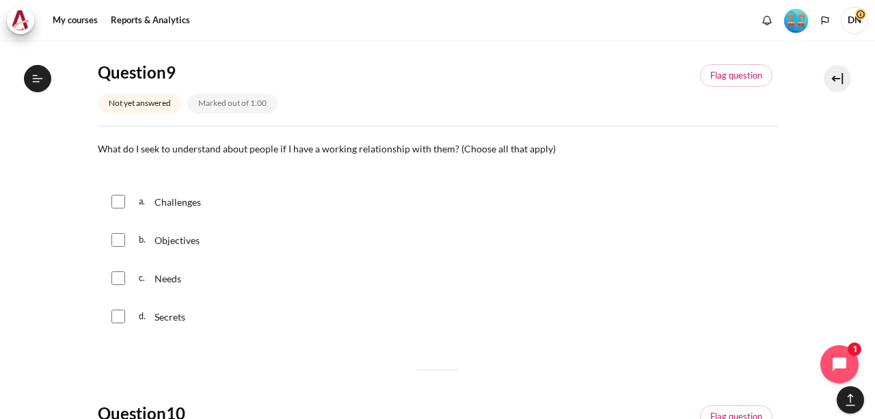
click at [116, 195] on input "Content" at bounding box center [118, 202] width 14 height 14
checkbox input "true"
click at [120, 237] on input "Content" at bounding box center [118, 240] width 14 height 14
checkbox input "true"
click at [115, 276] on input "Content" at bounding box center [118, 278] width 14 height 14
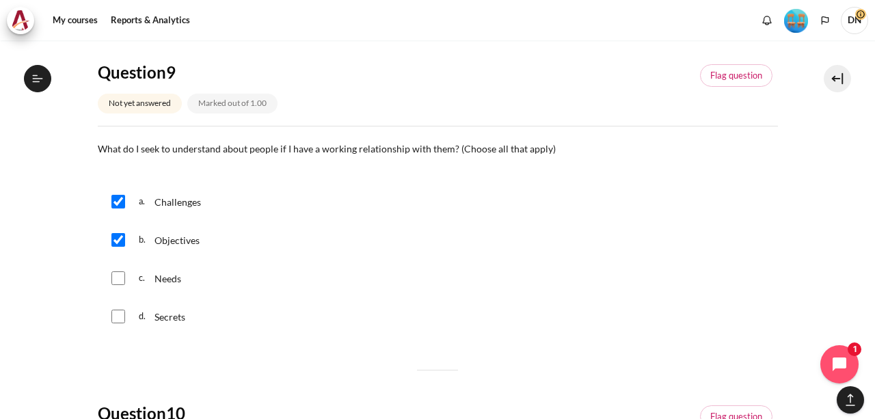
checkbox input "true"
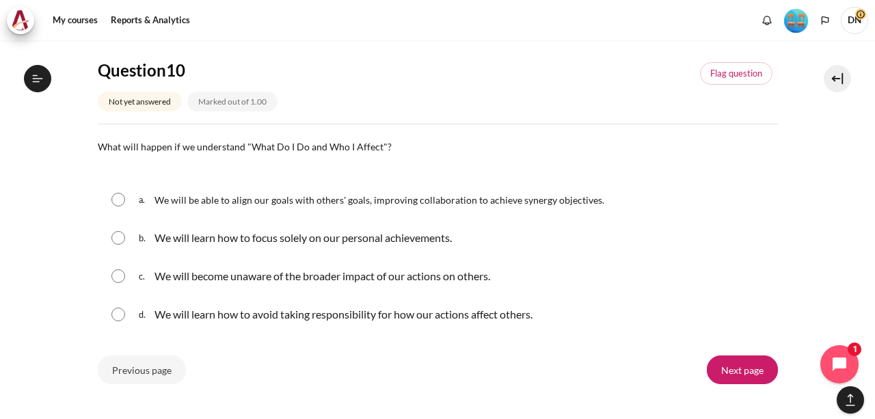
scroll to position [1436, 0]
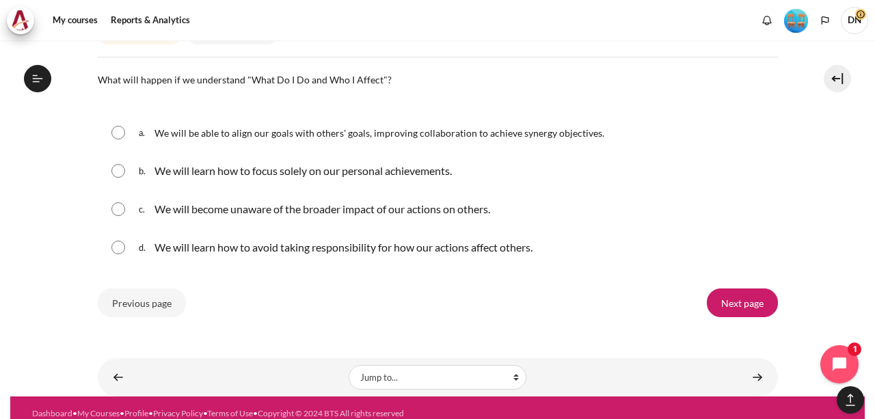
click at [118, 128] on input "Content" at bounding box center [118, 133] width 14 height 14
radio input "true"
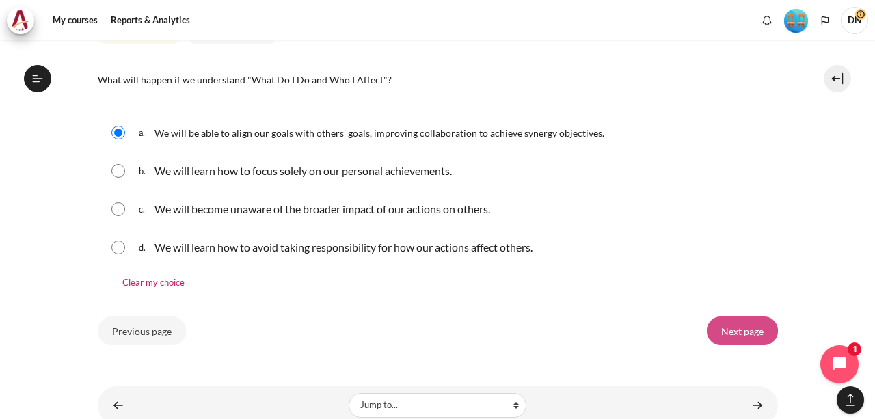
click at [722, 336] on input "Next page" at bounding box center [742, 331] width 71 height 29
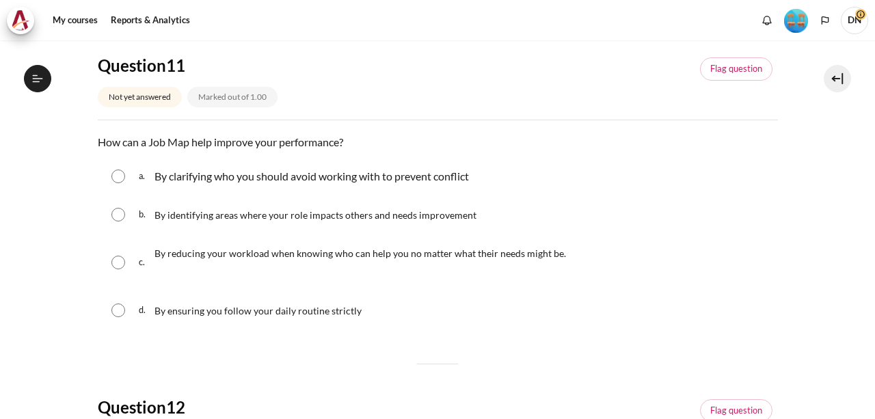
scroll to position [1403, 0]
click at [131, 215] on div "b. By identifying areas where your role impacts others and needs improvement" at bounding box center [438, 215] width 680 height 36
click at [137, 214] on div "b. By identifying areas where your role impacts others and needs improvement" at bounding box center [438, 215] width 680 height 36
click at [121, 211] on input "Content" at bounding box center [118, 215] width 14 height 14
radio input "true"
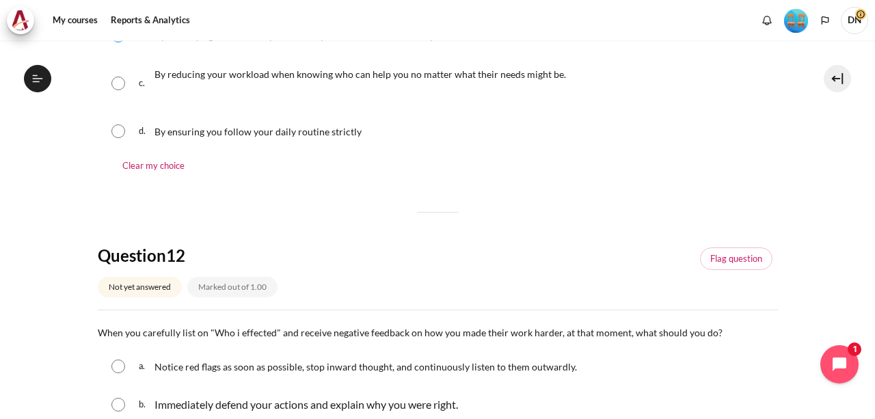
scroll to position [410, 0]
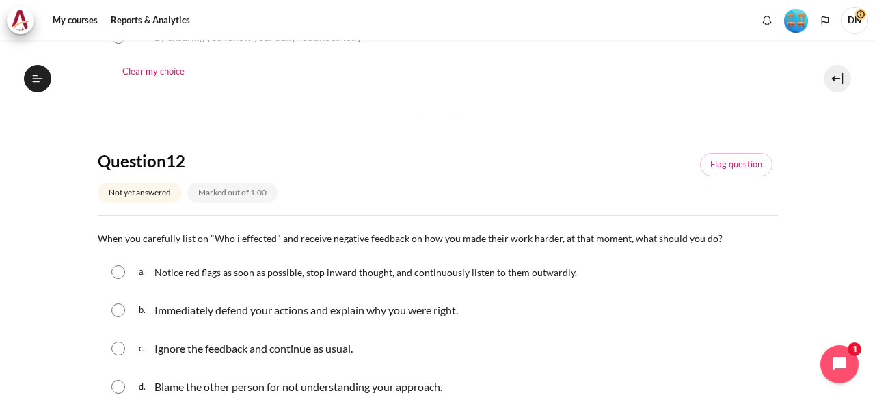
click at [122, 270] on input "Content" at bounding box center [118, 272] width 14 height 14
radio input "true"
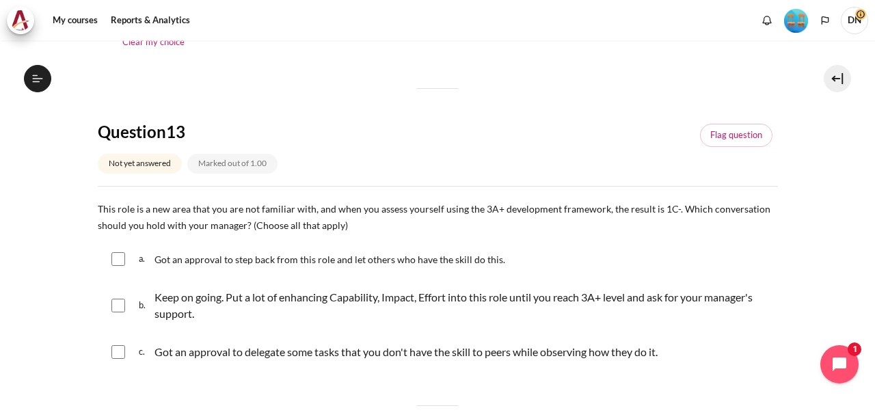
scroll to position [820, 0]
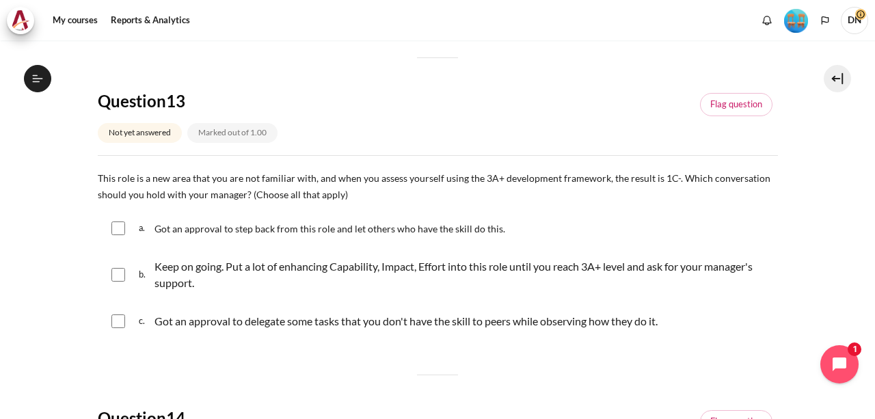
click at [121, 274] on input "Content" at bounding box center [118, 275] width 14 height 14
checkbox input "true"
click at [113, 317] on input "Content" at bounding box center [118, 321] width 14 height 14
checkbox input "true"
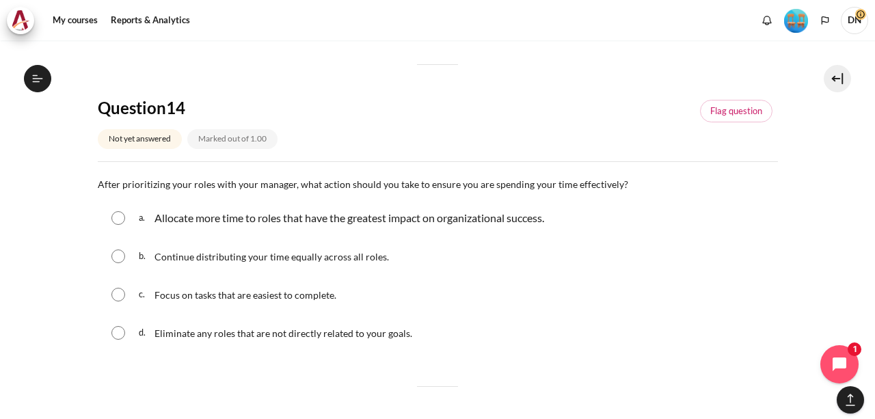
scroll to position [1162, 0]
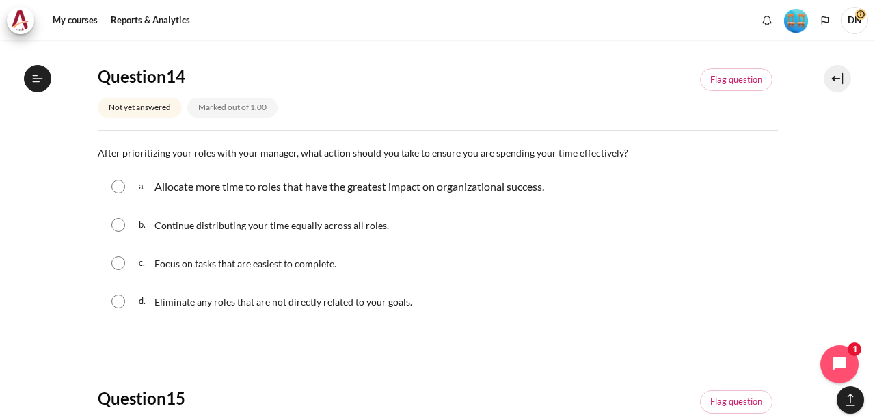
click at [115, 189] on input "Content" at bounding box center [118, 187] width 14 height 14
radio input "true"
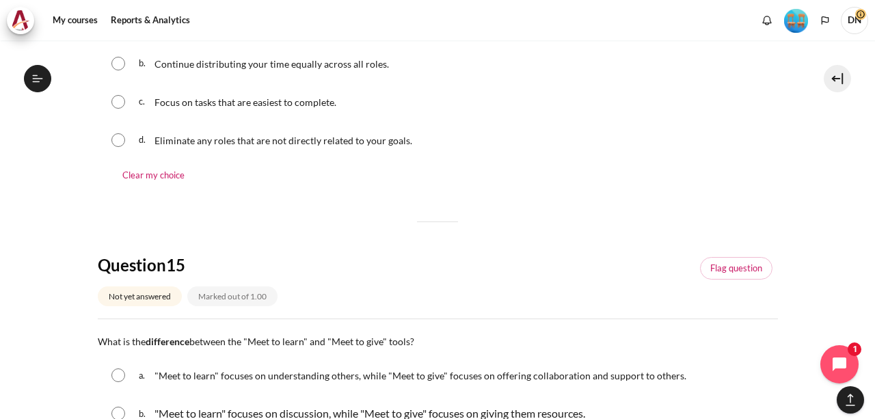
scroll to position [1436, 0]
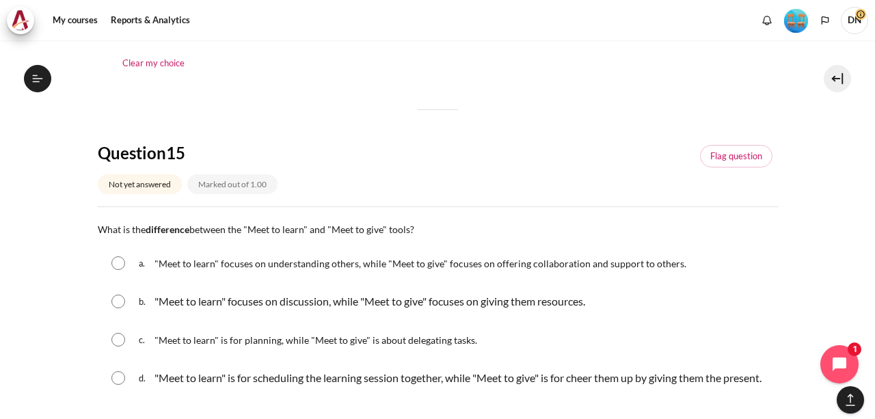
click at [121, 260] on input "Content" at bounding box center [118, 263] width 14 height 14
radio input "true"
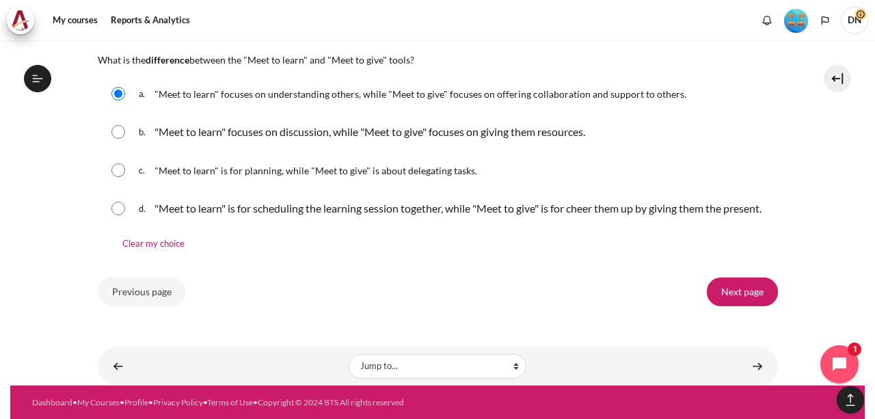
scroll to position [1619, 0]
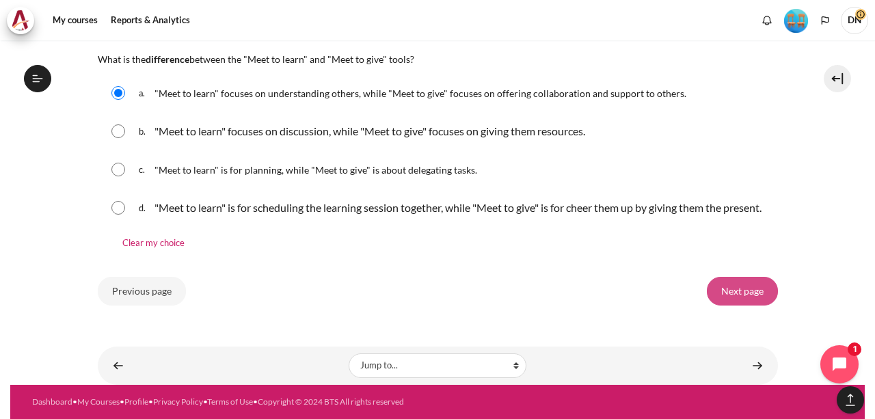
click at [767, 289] on input "Next page" at bounding box center [742, 291] width 71 height 29
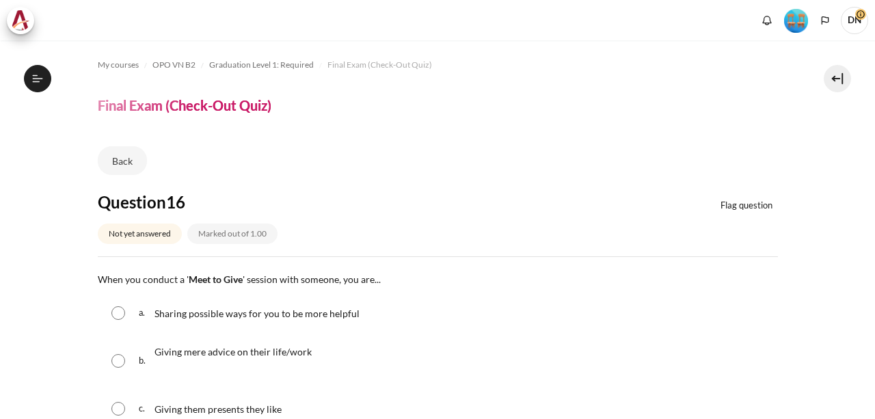
scroll to position [137, 0]
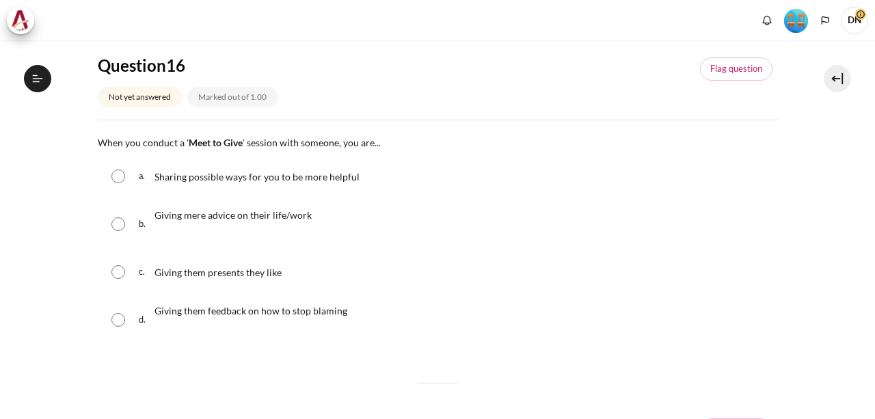
click at [120, 170] on input "Content" at bounding box center [118, 177] width 14 height 14
radio input "true"
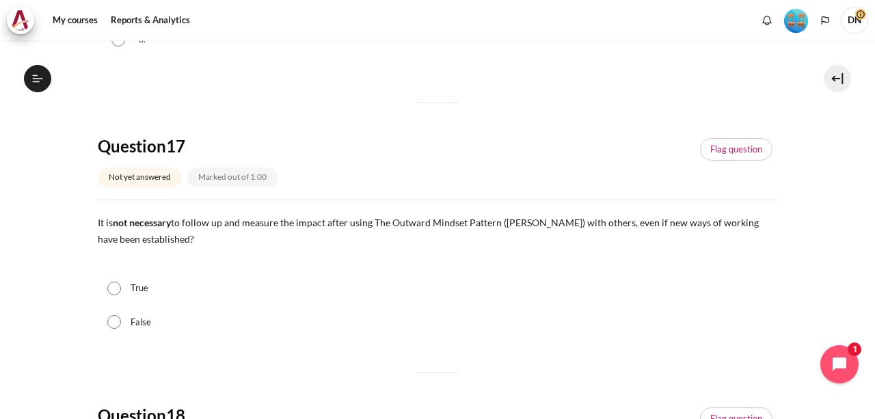
scroll to position [547, 0]
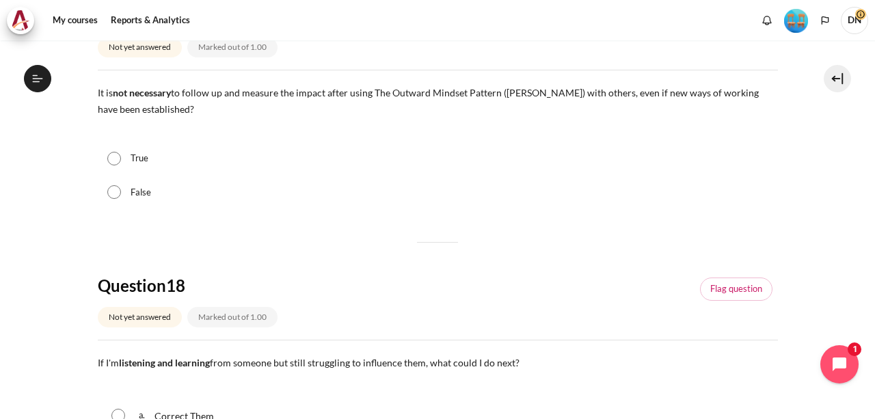
click at [116, 192] on input "False" at bounding box center [114, 192] width 14 height 14
radio input "true"
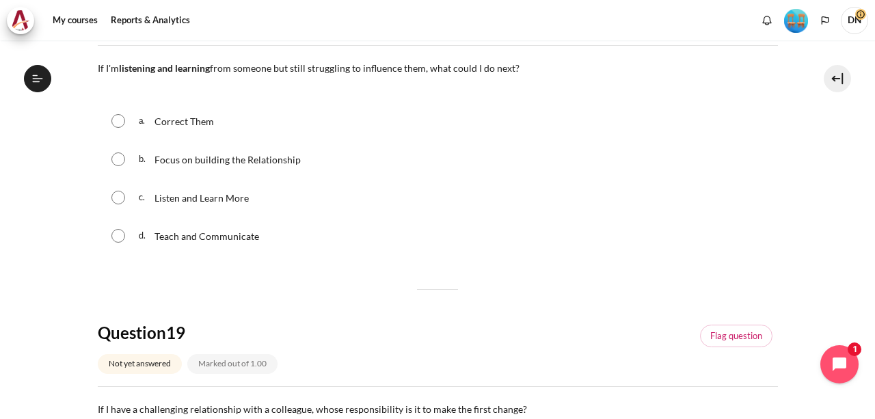
scroll to position [820, 0]
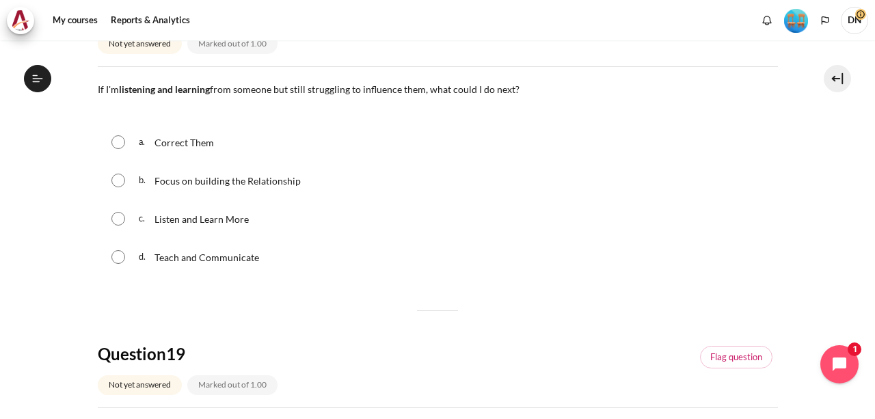
click at [113, 178] on input "Content" at bounding box center [118, 181] width 14 height 14
radio input "true"
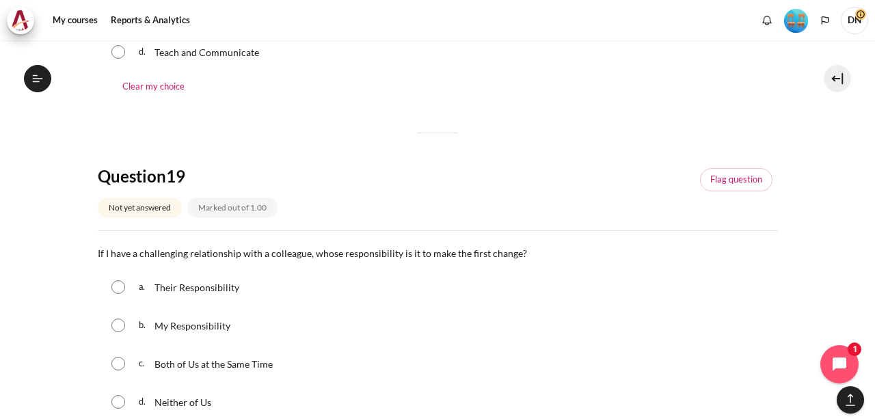
scroll to position [1162, 0]
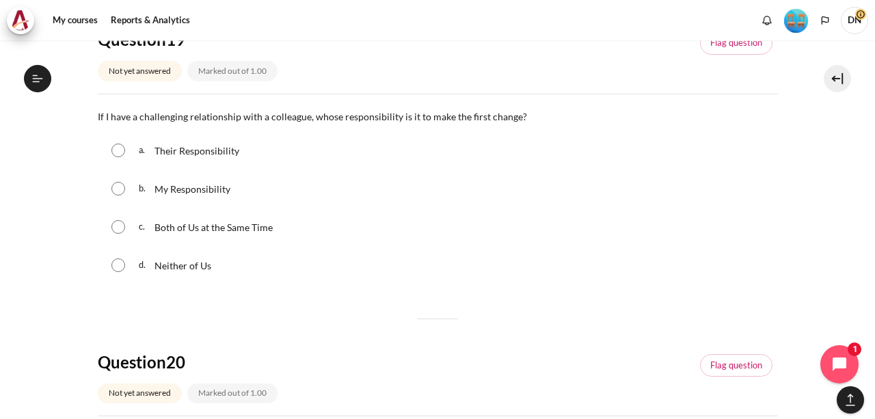
click at [118, 183] on input "Content" at bounding box center [118, 189] width 14 height 14
radio input "true"
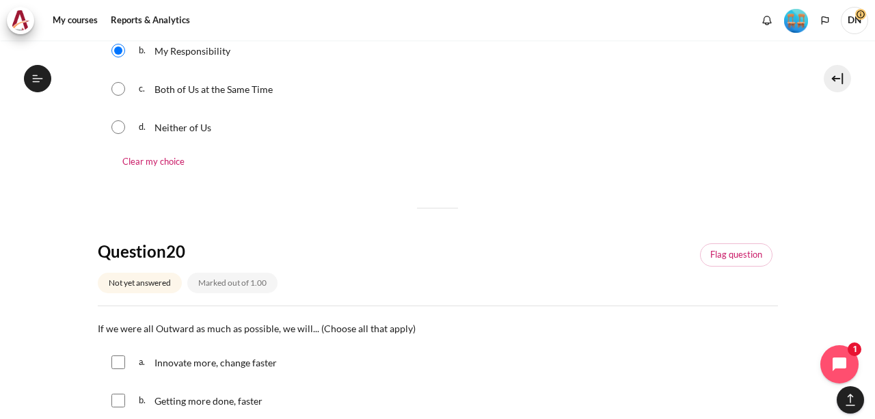
scroll to position [1501, 0]
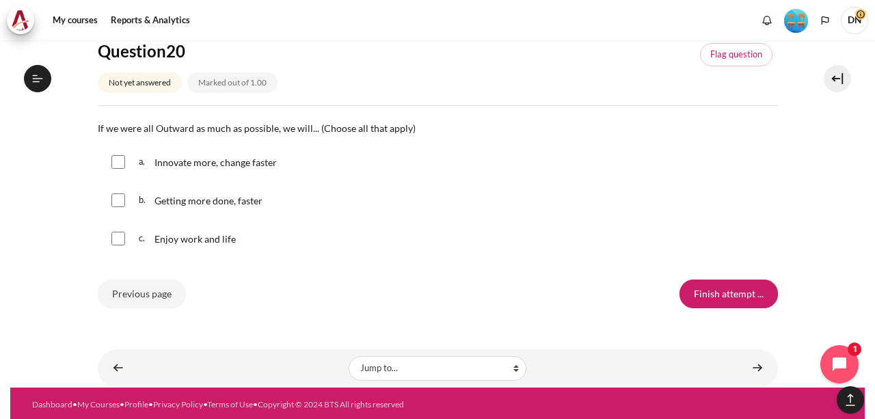
click at [112, 158] on input "Content" at bounding box center [118, 162] width 14 height 14
checkbox input "true"
click at [118, 193] on input "Content" at bounding box center [118, 200] width 14 height 14
checkbox input "true"
click at [119, 232] on input "Content" at bounding box center [118, 239] width 14 height 14
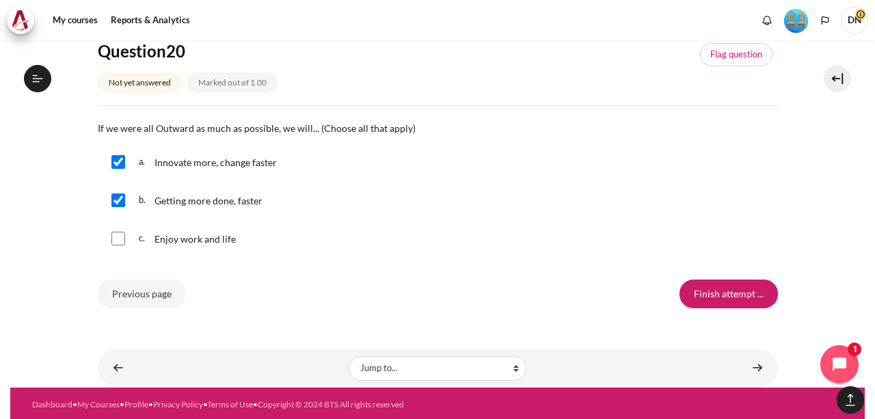
checkbox input "true"
click at [723, 297] on input "Finish attempt ..." at bounding box center [729, 294] width 98 height 29
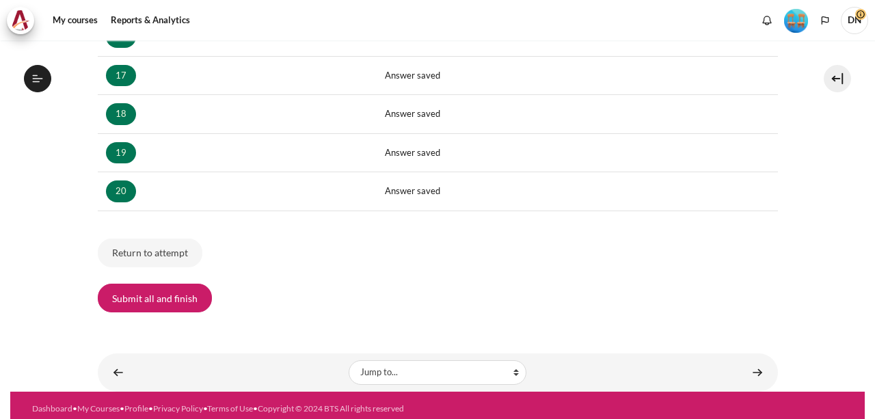
scroll to position [1403, 0]
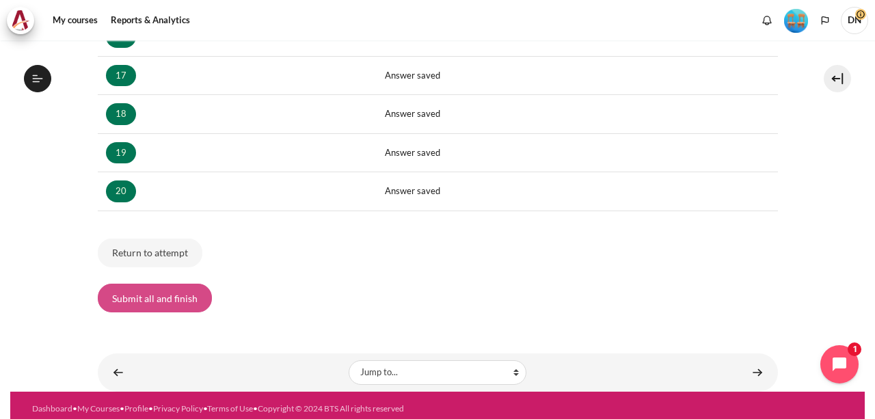
click at [183, 299] on button "Submit all and finish" at bounding box center [155, 298] width 114 height 29
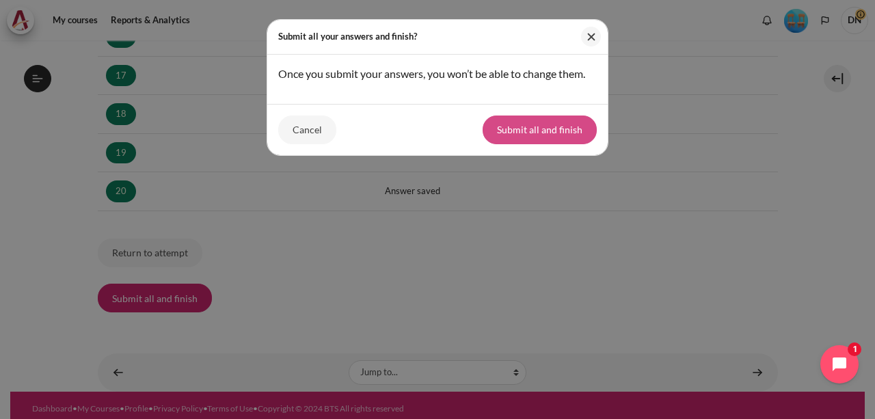
click at [528, 124] on button "Submit all and finish" at bounding box center [540, 130] width 114 height 29
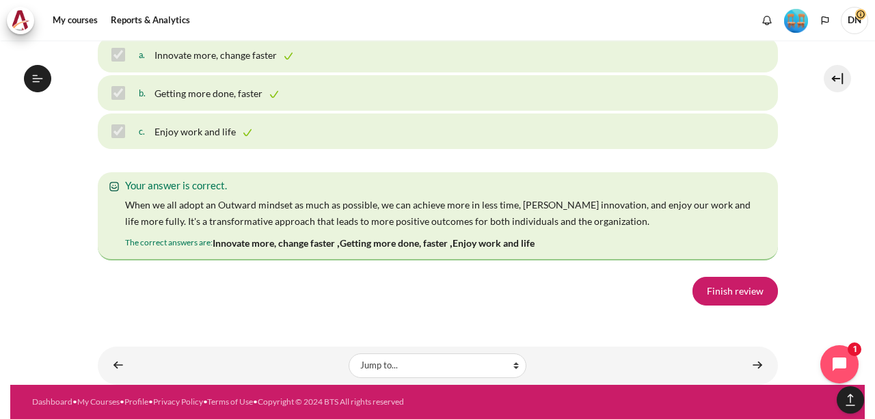
scroll to position [9746, 0]
click at [731, 285] on link "Finish review" at bounding box center [735, 291] width 85 height 29
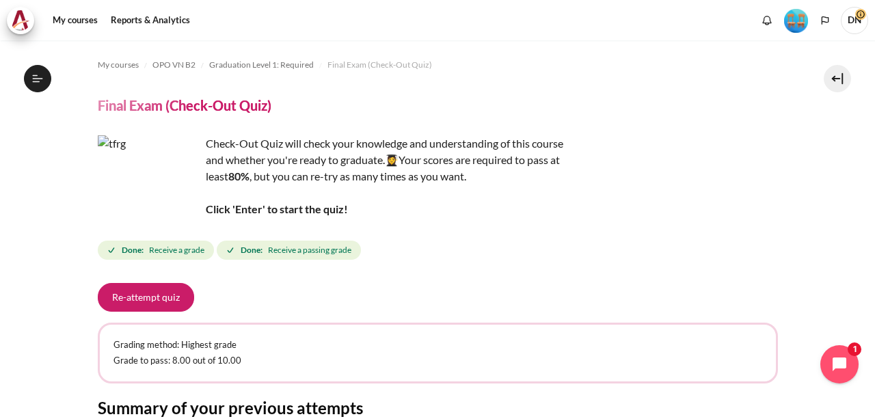
scroll to position [240, 0]
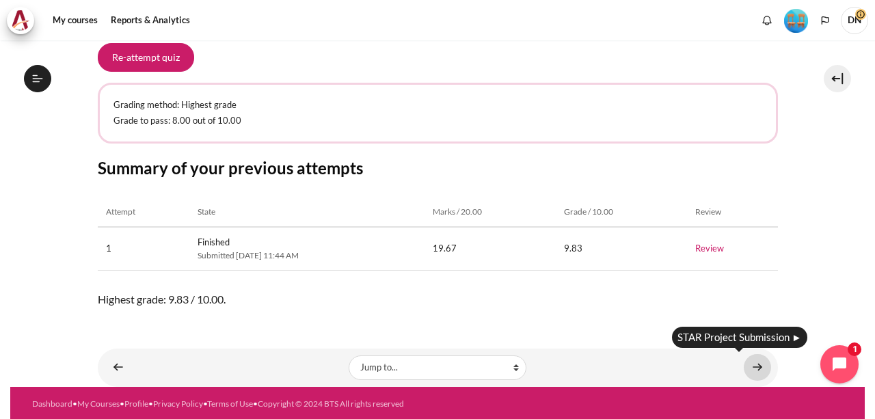
click at [744, 372] on link "Content" at bounding box center [757, 367] width 27 height 27
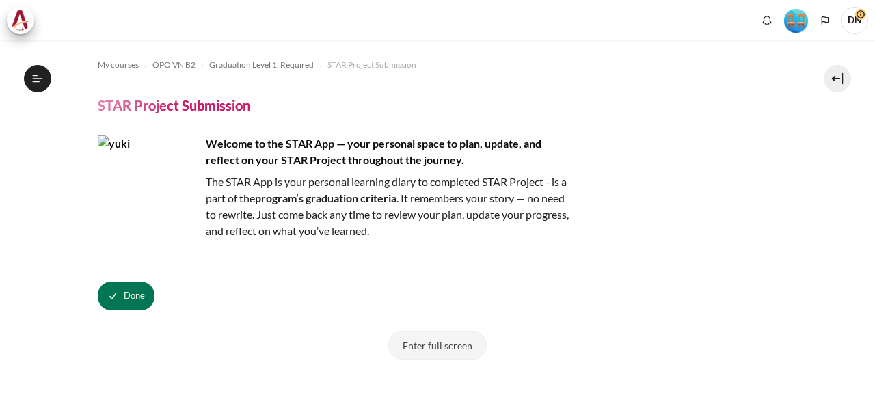
scroll to position [174, 0]
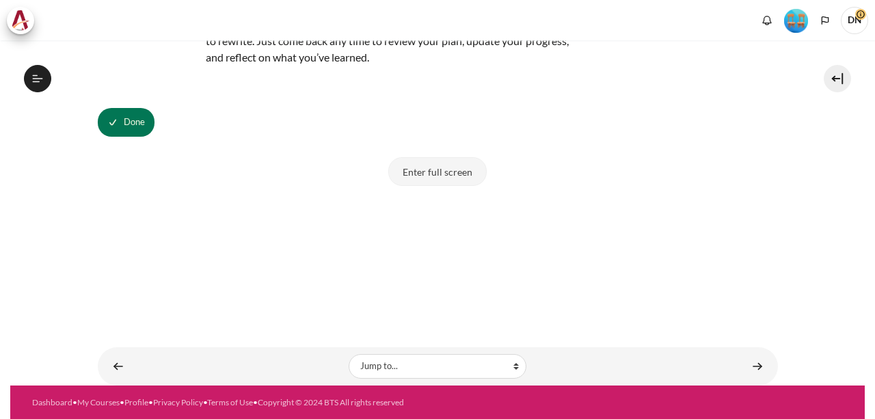
click at [465, 174] on button "Enter full screen" at bounding box center [437, 171] width 98 height 29
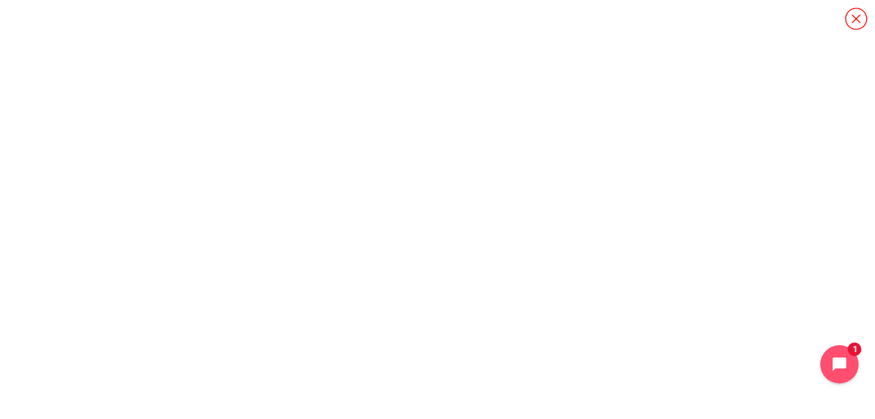
click at [851, 16] on icon "Content" at bounding box center [856, 19] width 24 height 24
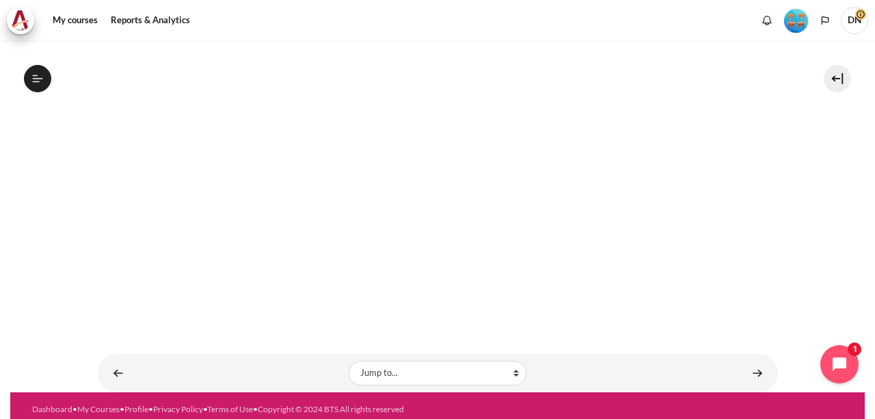
scroll to position [432, 0]
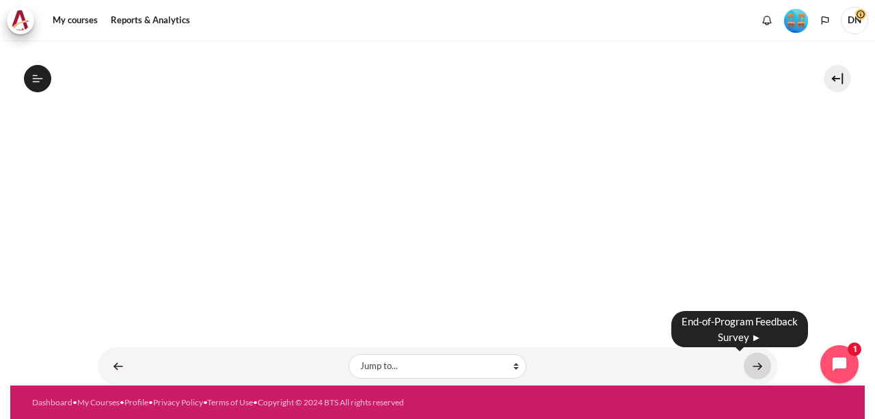
click at [756, 368] on link "Content" at bounding box center [757, 366] width 27 height 27
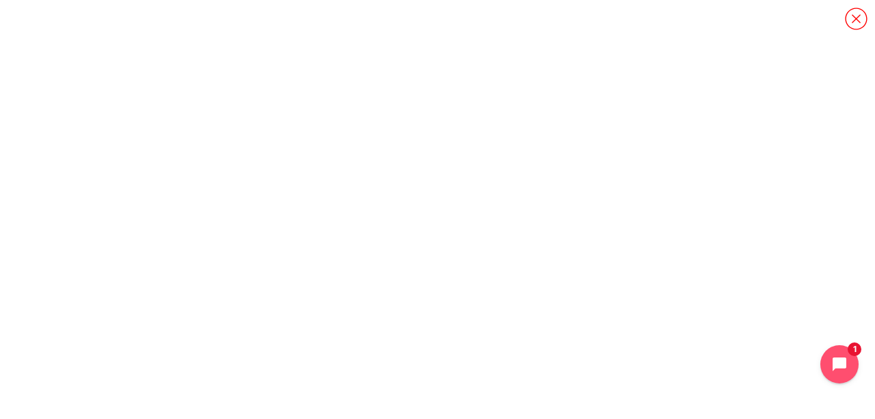
click at [860, 25] on icon "Content" at bounding box center [856, 19] width 24 height 24
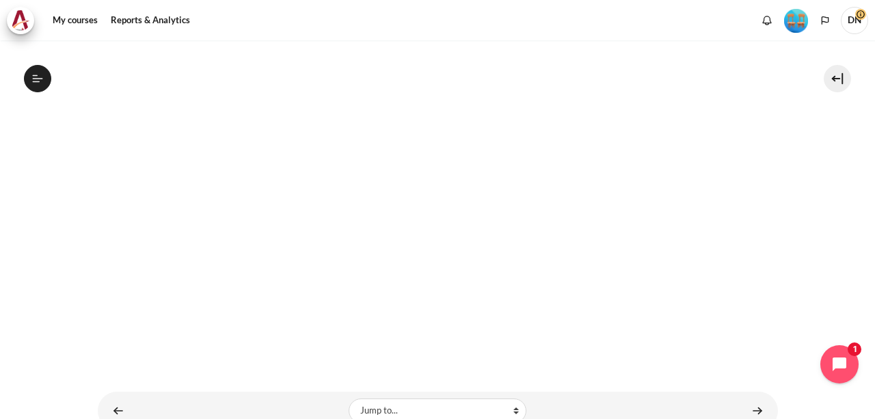
scroll to position [306, 0]
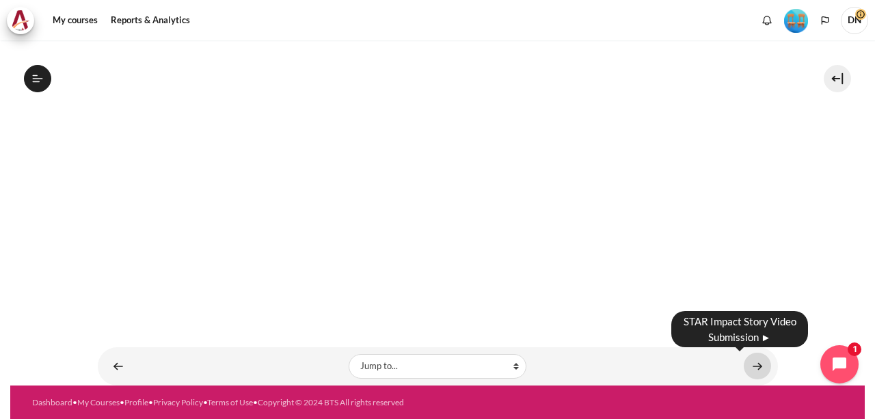
click at [747, 370] on link "Content" at bounding box center [757, 366] width 27 height 27
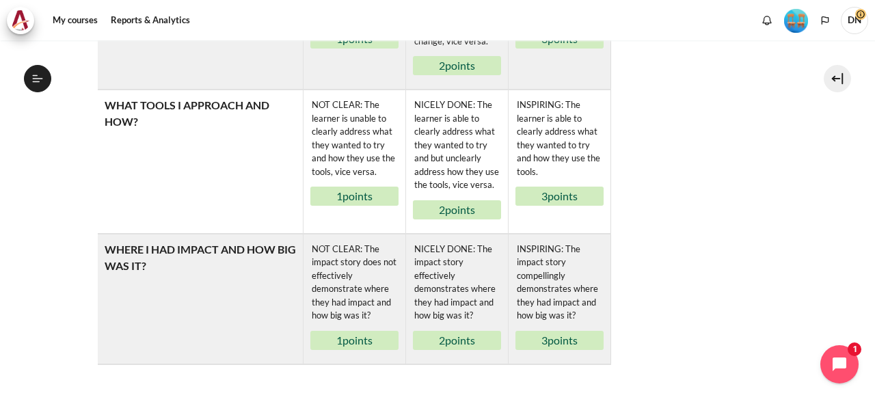
scroll to position [999, 0]
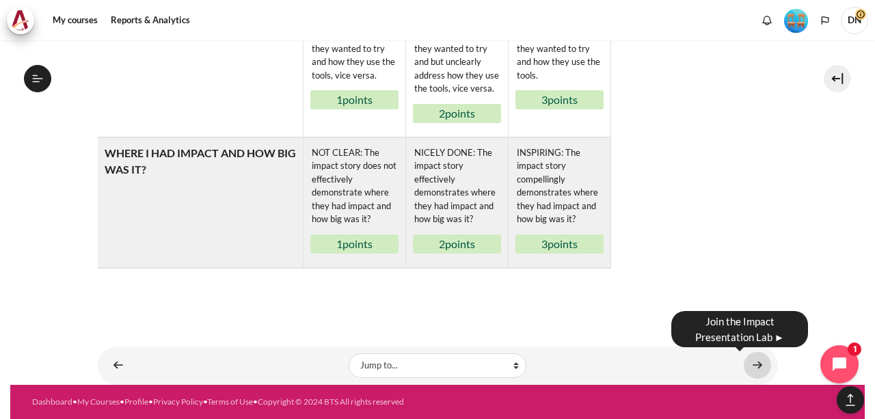
click at [754, 363] on link "Content" at bounding box center [757, 365] width 27 height 27
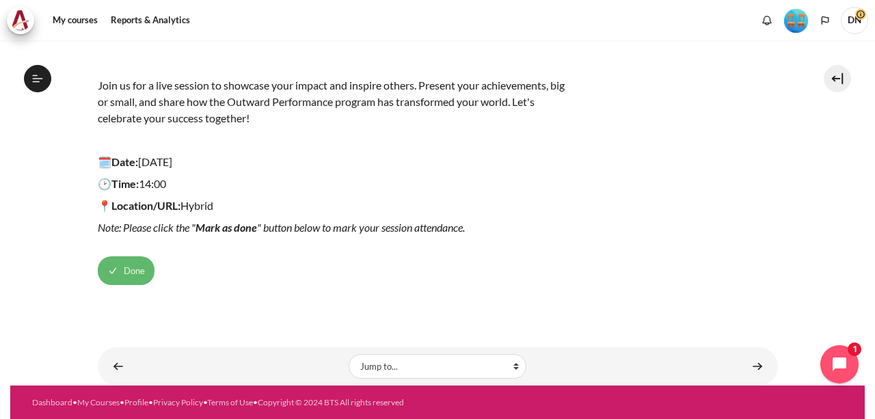
scroll to position [1564, 0]
click at [122, 270] on button "Done" at bounding box center [126, 270] width 57 height 29
click at [129, 269] on button "Mark as done" at bounding box center [135, 270] width 74 height 29
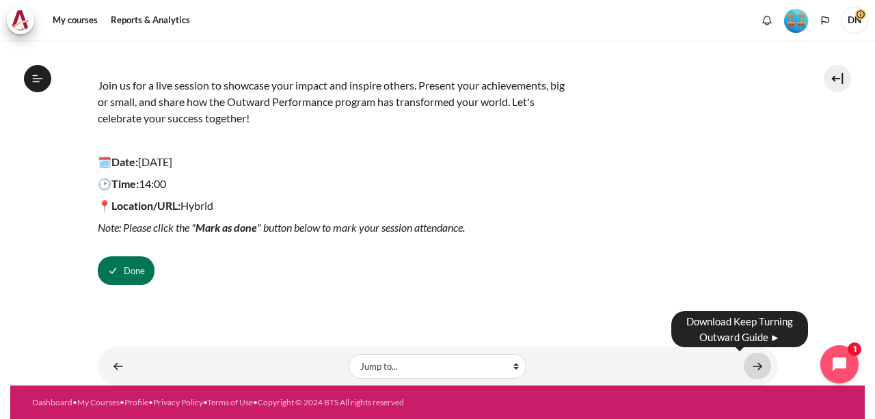
click at [752, 363] on link "Content" at bounding box center [757, 366] width 27 height 27
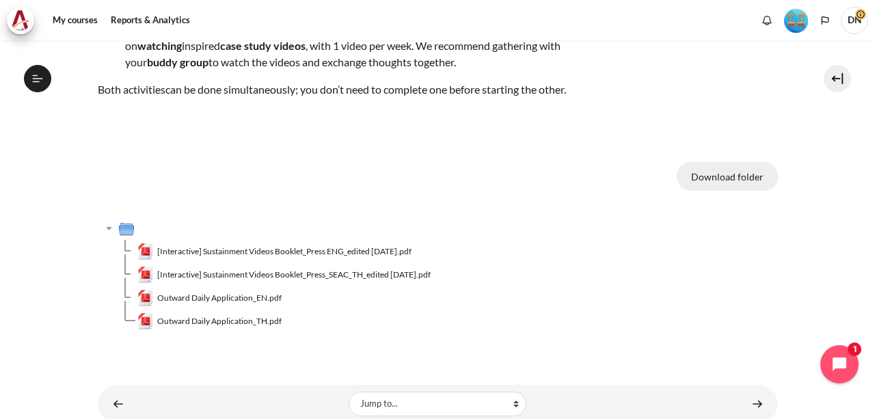
scroll to position [245, 0]
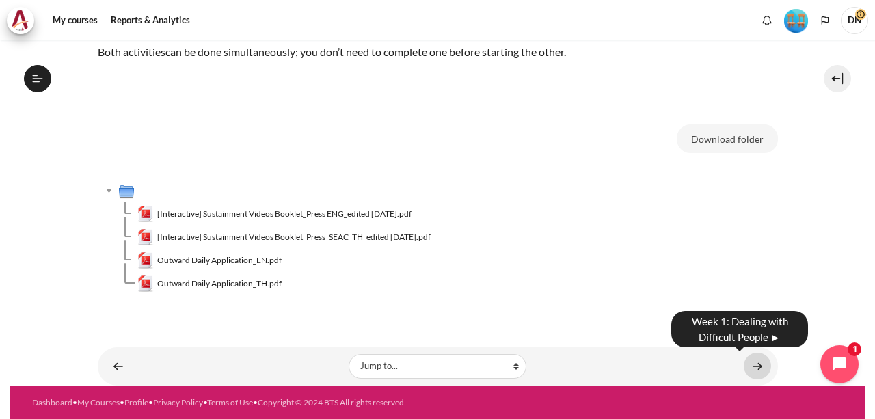
click at [752, 366] on link "Content" at bounding box center [757, 366] width 27 height 27
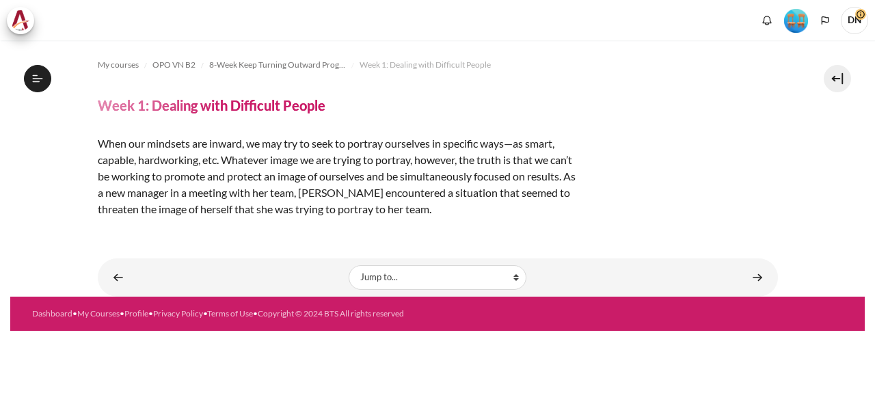
scroll to position [1634, 0]
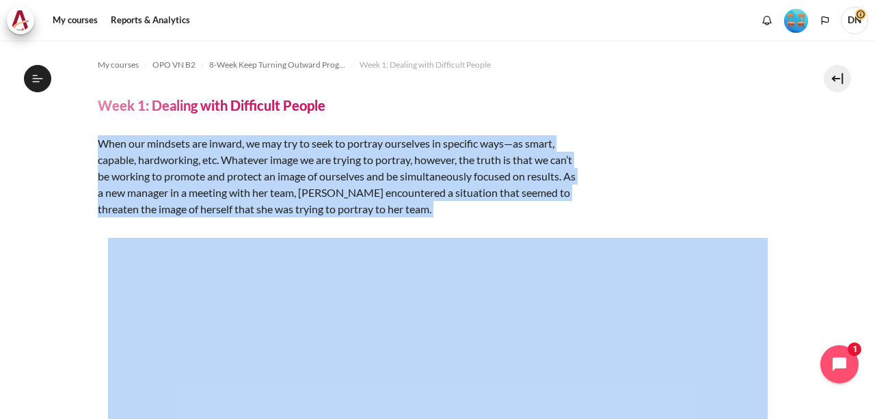
drag, startPoint x: 97, startPoint y: 136, endPoint x: 551, endPoint y: 219, distance: 461.4
click at [551, 219] on div "My courses OPO VN B2 8-Week Keep Turning Outward Program Week 1: Dealing with D…" at bounding box center [438, 334] width 680 height 589
copy div "When our mindsets are inward, we may try to seek to portray ourselves in specif…"
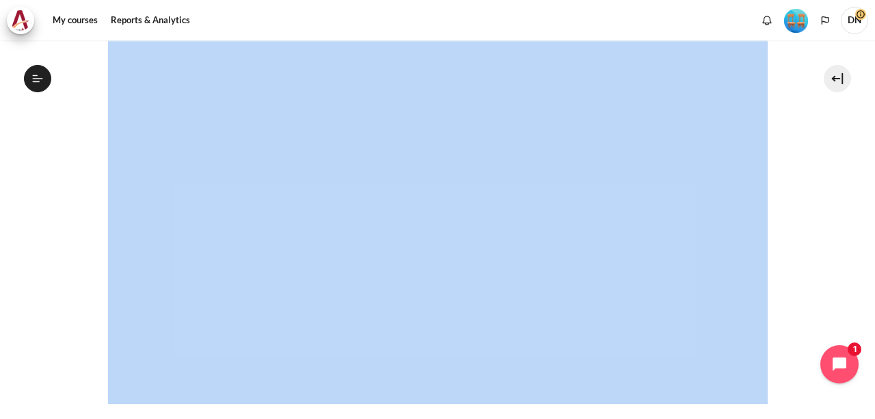
scroll to position [299, 0]
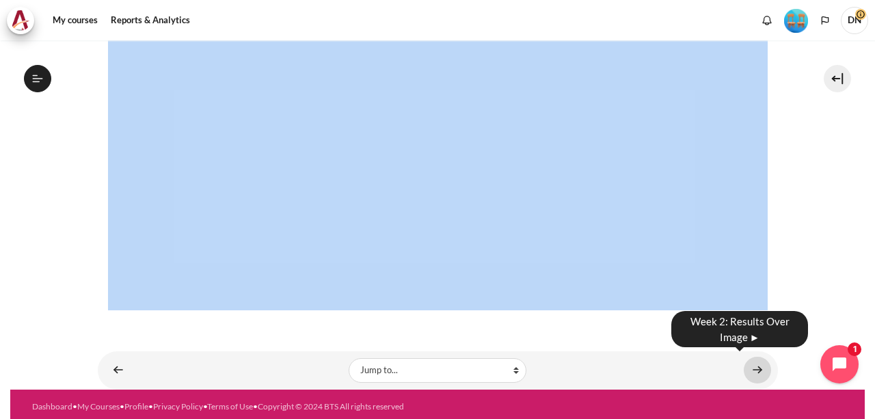
click at [748, 367] on link "Content" at bounding box center [757, 370] width 27 height 27
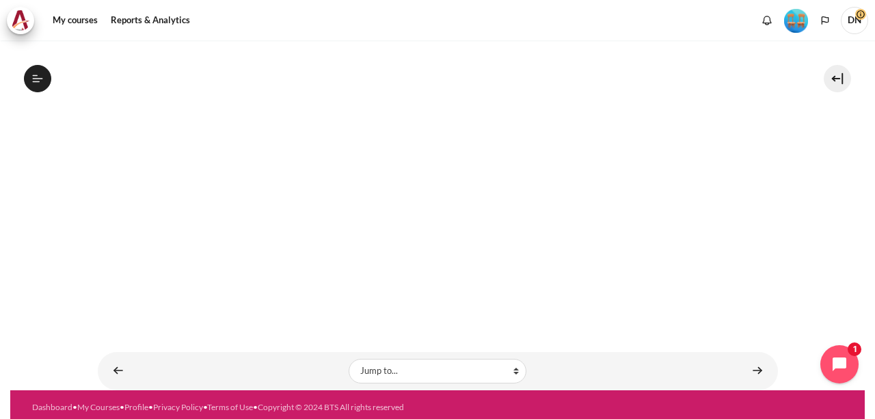
scroll to position [304, 0]
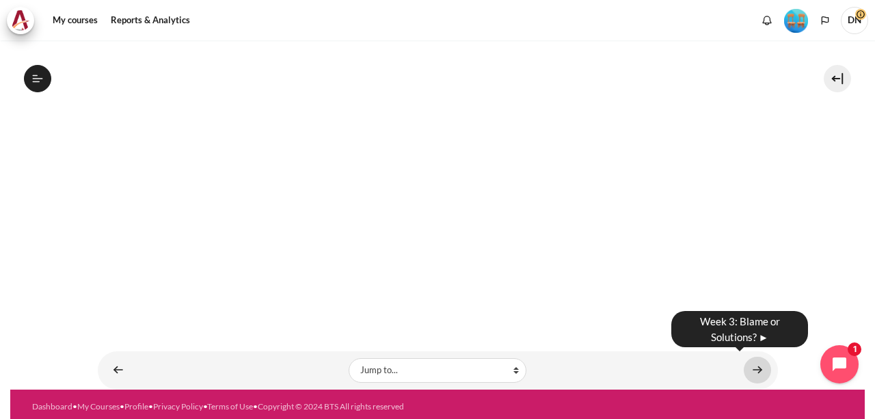
click at [747, 367] on link "Content" at bounding box center [757, 370] width 27 height 27
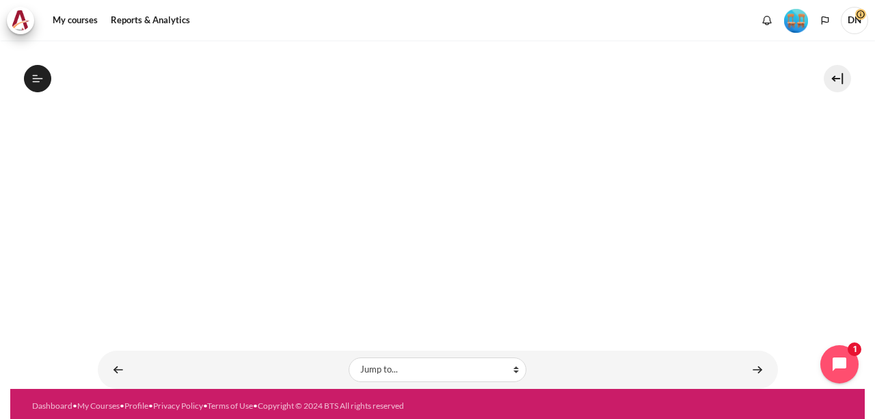
scroll to position [177, 0]
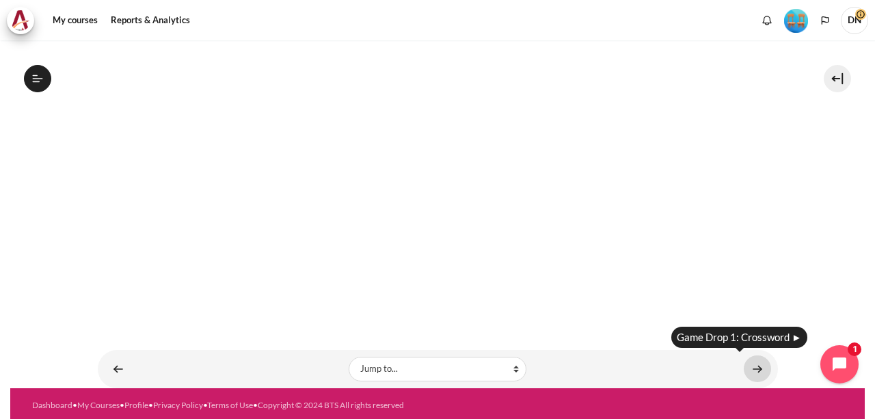
click at [751, 360] on link "Content" at bounding box center [757, 368] width 27 height 27
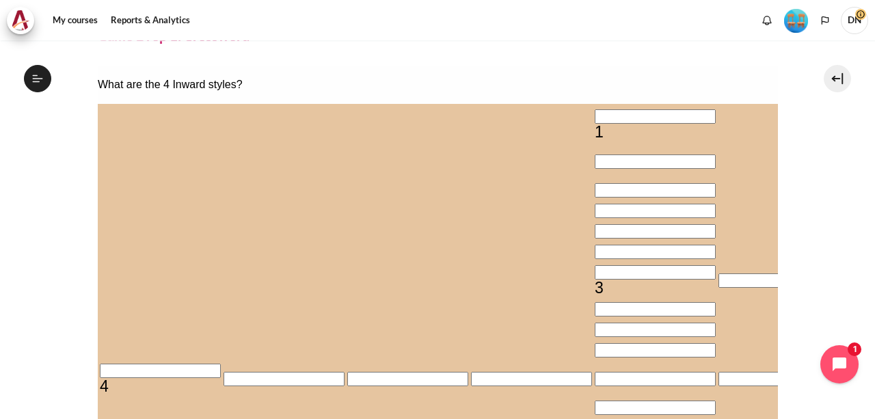
scroll to position [68, 0]
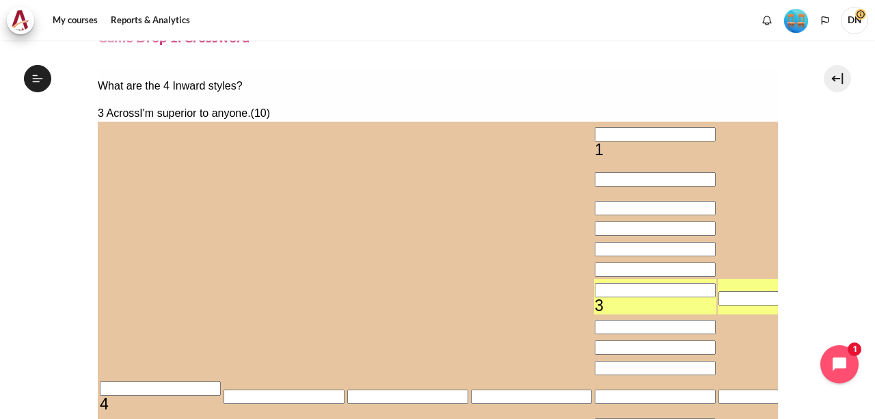
type input "B＿＿＿＿＿＿＿＿＿"
type input "＿＿＿＿＿＿B＿＿＿＿＿＿＿"
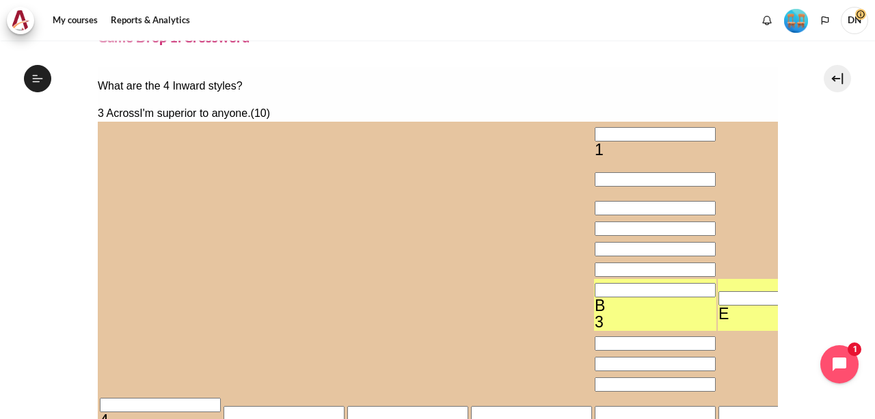
type input "BEHAVIO＿＿＿"
type input "＿＿＿＿＿O＿＿＿"
type input "BEHAVIOURS"
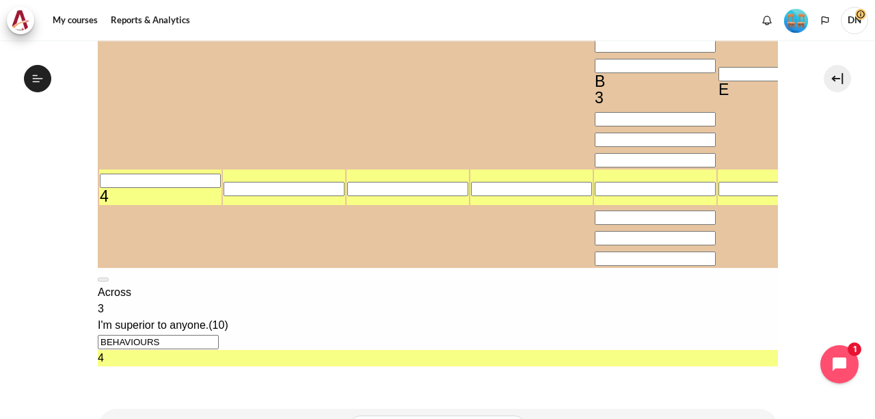
scroll to position [342, 0]
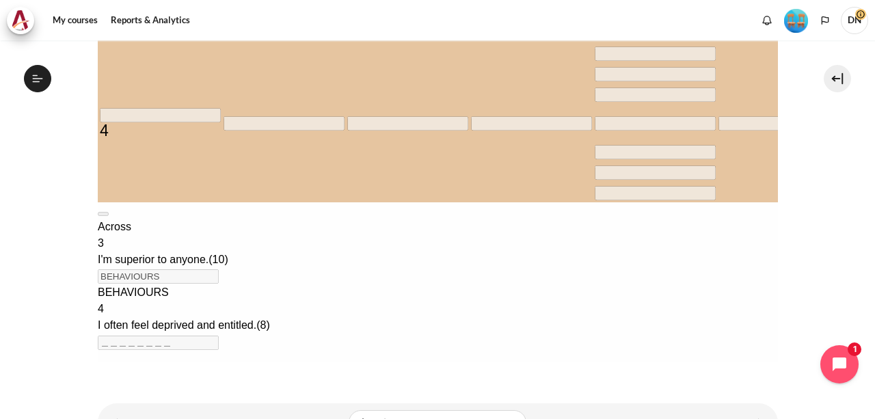
scroll to position [398, 0]
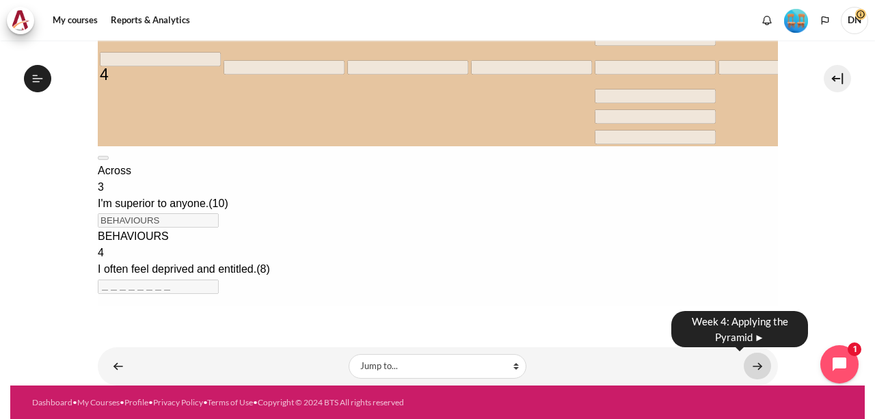
click at [754, 364] on link "Content" at bounding box center [757, 366] width 27 height 27
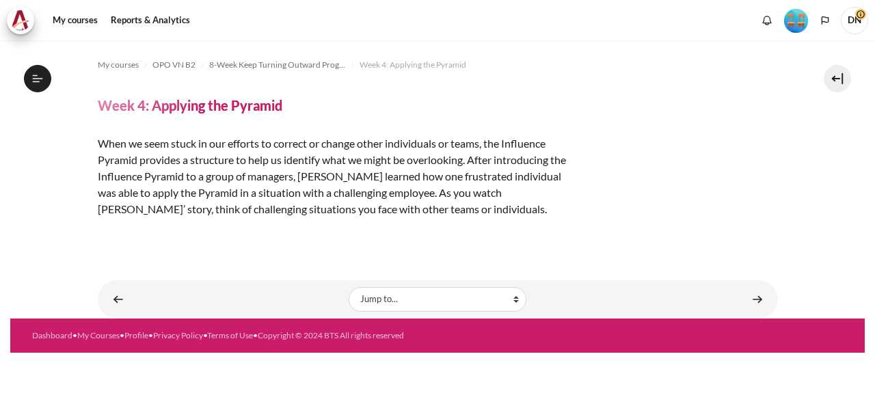
scroll to position [1665, 0]
click at [109, 63] on span "My courses" at bounding box center [118, 65] width 41 height 12
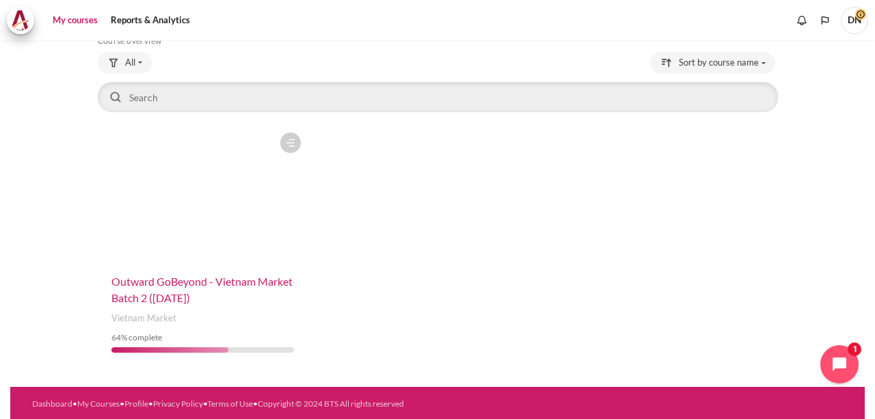
scroll to position [80, 0]
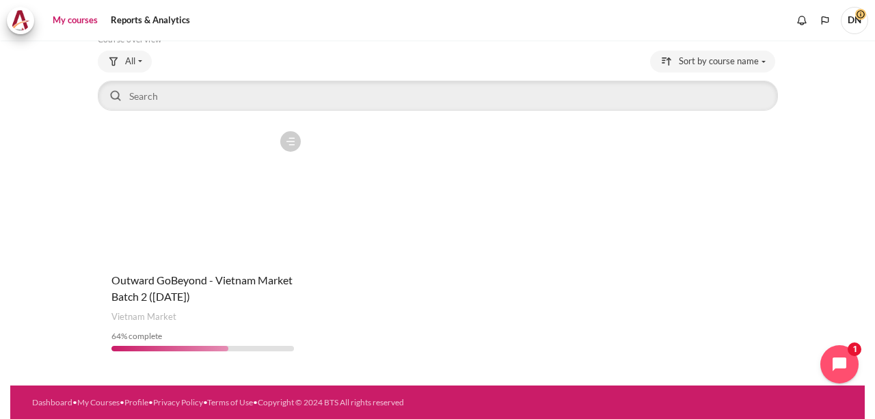
click at [211, 240] on figure "Content" at bounding box center [203, 192] width 211 height 137
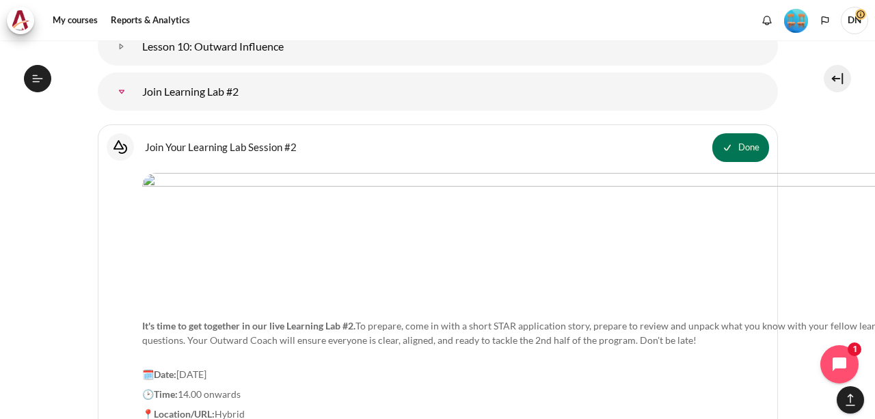
scroll to position [5302, 0]
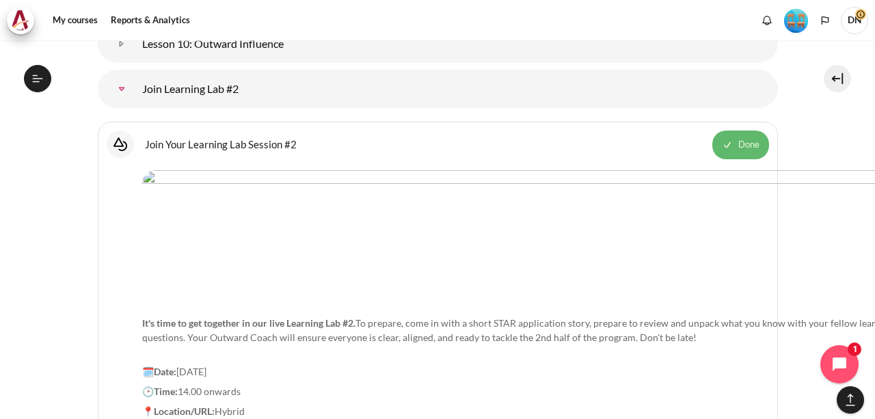
click at [740, 138] on span "Done" at bounding box center [748, 145] width 21 height 14
click at [724, 131] on button "Mark as done" at bounding box center [732, 145] width 74 height 29
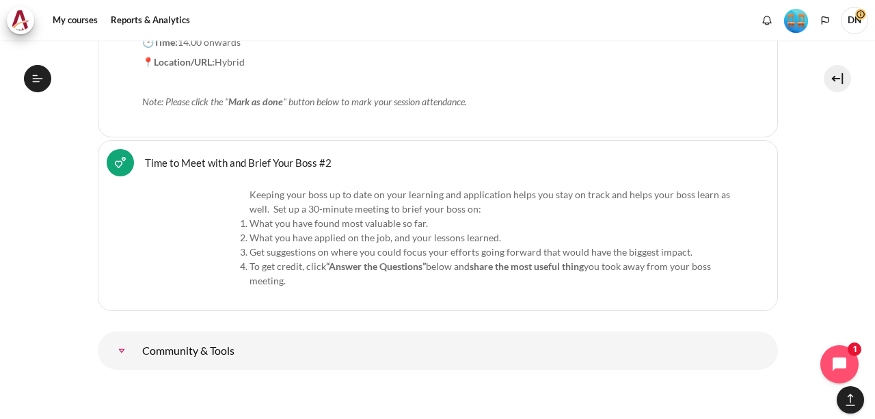
scroll to position [5655, 0]
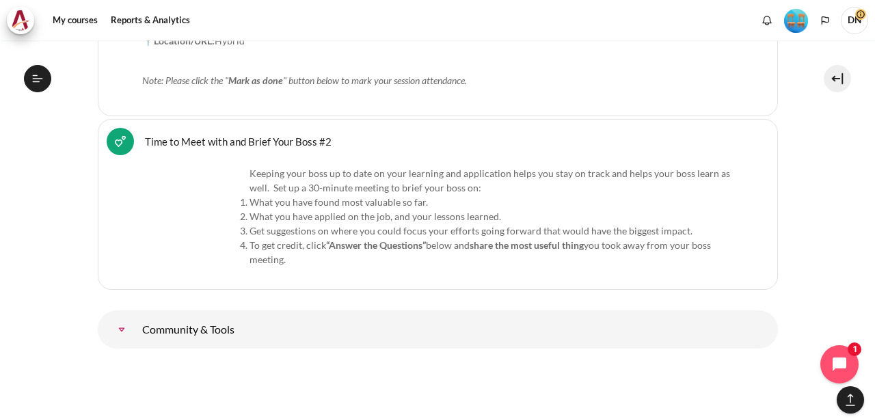
click at [135, 316] on link "Community &amp; Tools" at bounding box center [121, 329] width 27 height 27
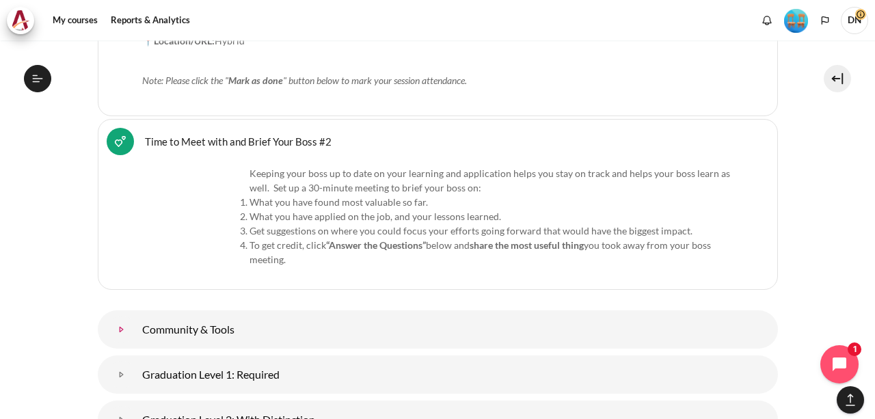
click at [135, 316] on link "Community &amp; Tools" at bounding box center [121, 329] width 27 height 27
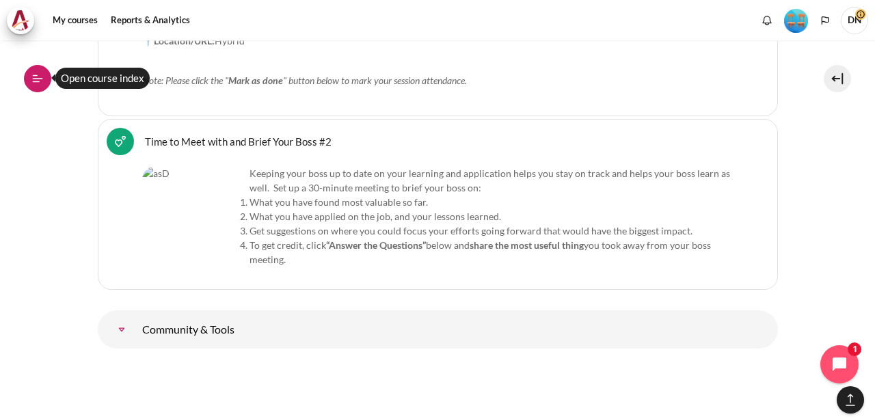
click at [42, 77] on icon at bounding box center [37, 78] width 12 height 12
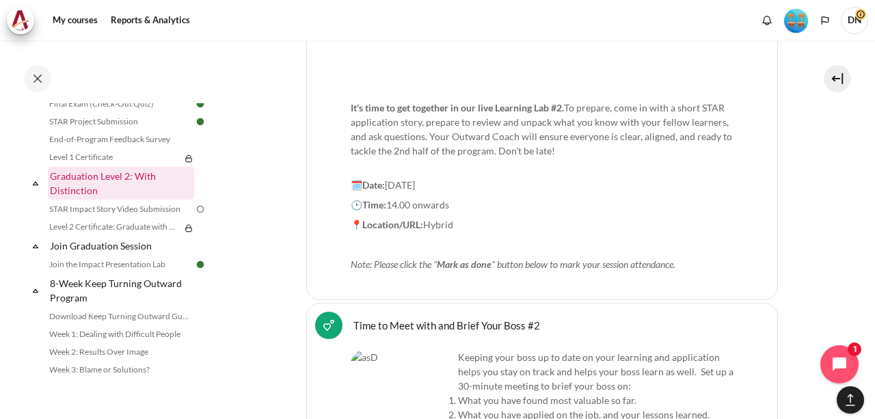
scroll to position [1391, 0]
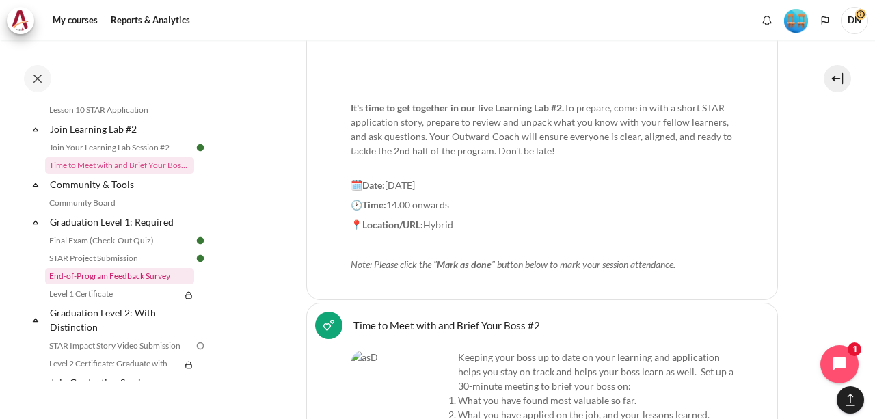
click at [115, 284] on link "End-of-Program Feedback Survey" at bounding box center [119, 276] width 149 height 16
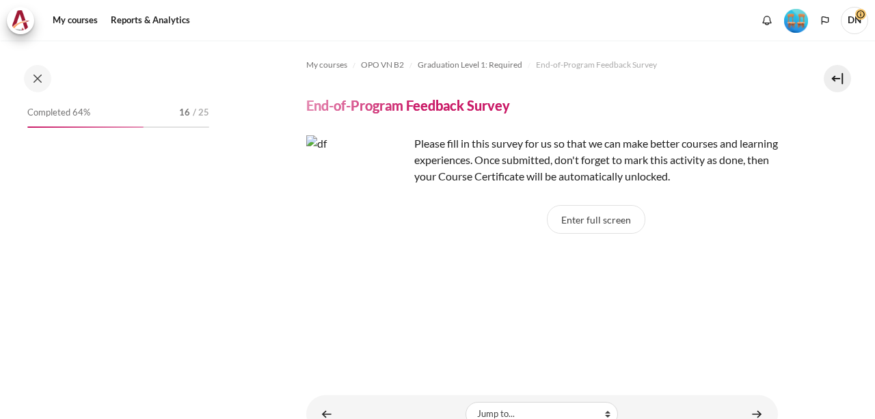
scroll to position [1439, 0]
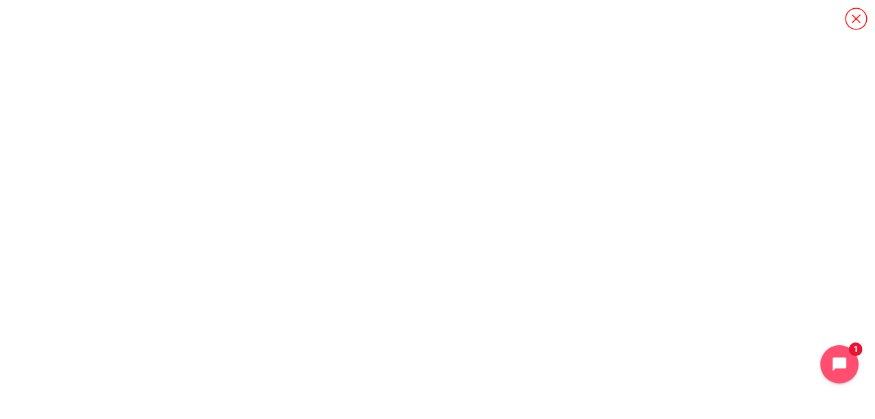
click at [861, 23] on icon "Content" at bounding box center [856, 19] width 24 height 24
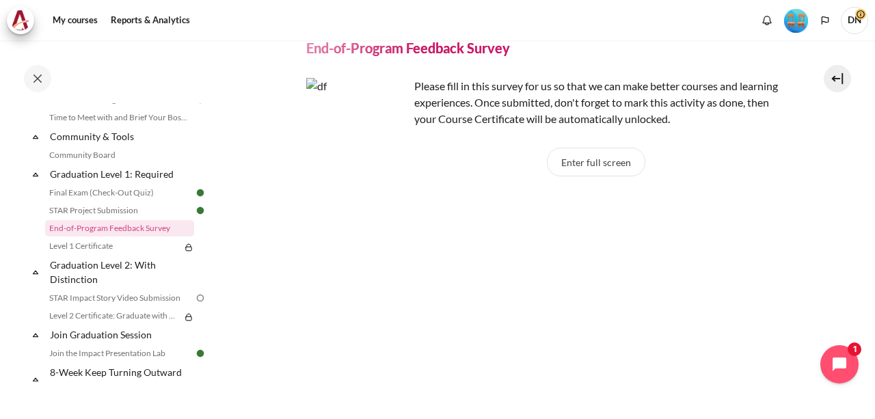
scroll to position [137, 0]
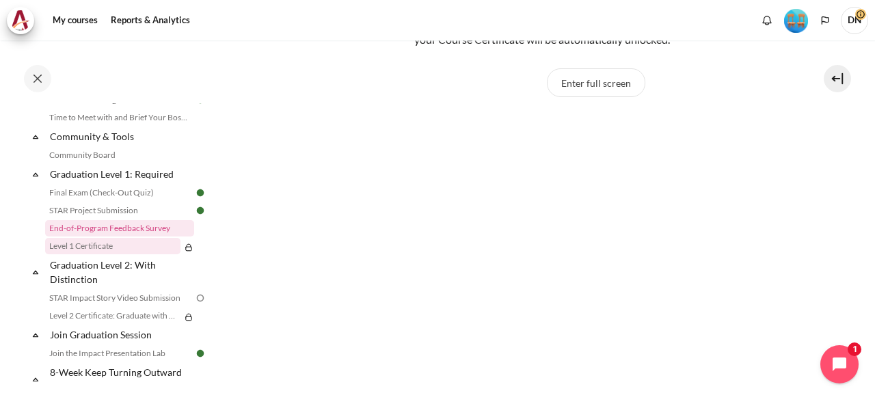
click at [106, 254] on link "Level 1 Certificate" at bounding box center [112, 246] width 135 height 16
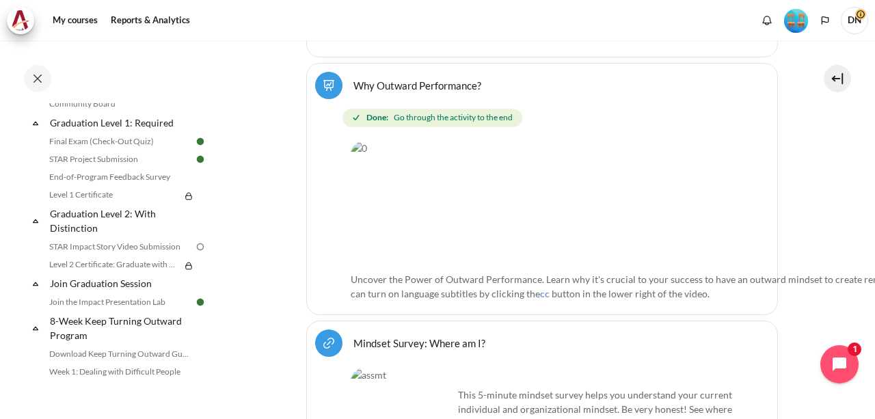
scroll to position [1460, 0]
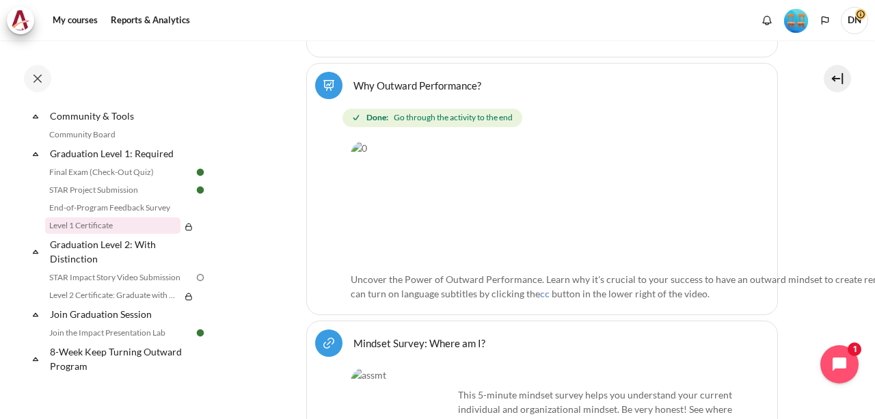
click at [71, 234] on link "Level 1 Certificate" at bounding box center [112, 225] width 135 height 16
click at [183, 232] on img at bounding box center [188, 226] width 11 height 11
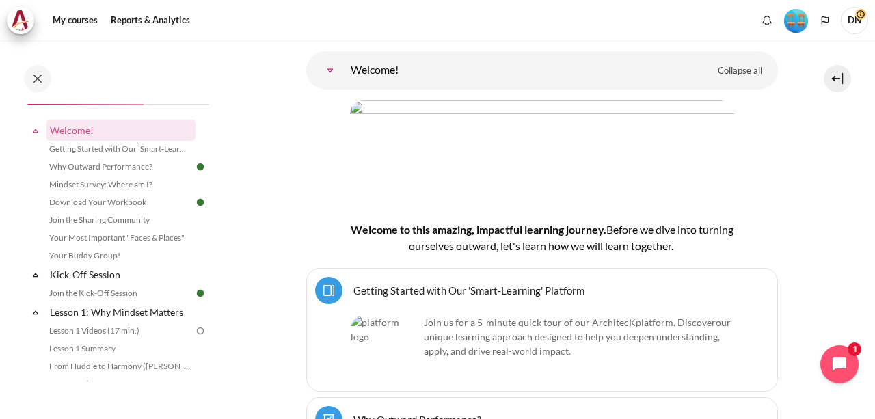
scroll to position [205, 0]
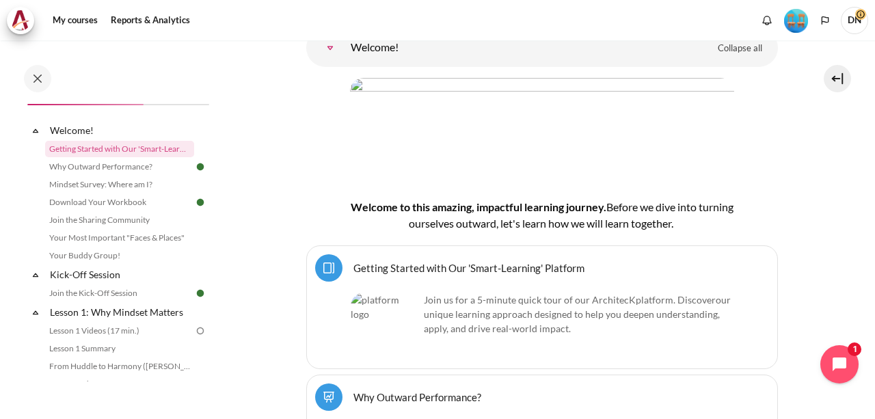
click at [371, 299] on img "Content" at bounding box center [385, 327] width 68 height 68
click at [418, 280] on div "Select activity Getting Started with Our 'Smart-Learning' Platform Page ." at bounding box center [542, 307] width 472 height 124
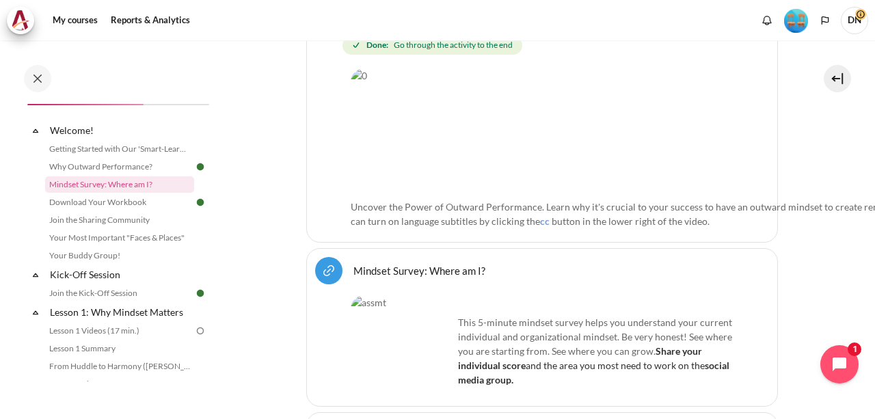
scroll to position [684, 0]
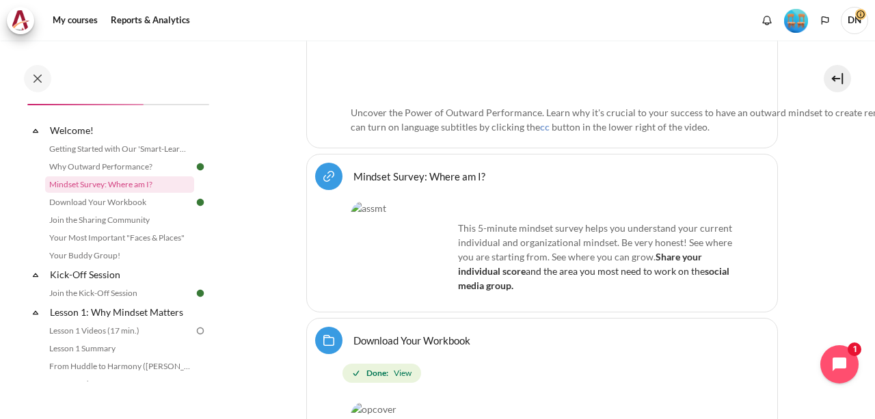
click at [425, 170] on link "Mindset Survey: Where am I? URL" at bounding box center [419, 176] width 132 height 13
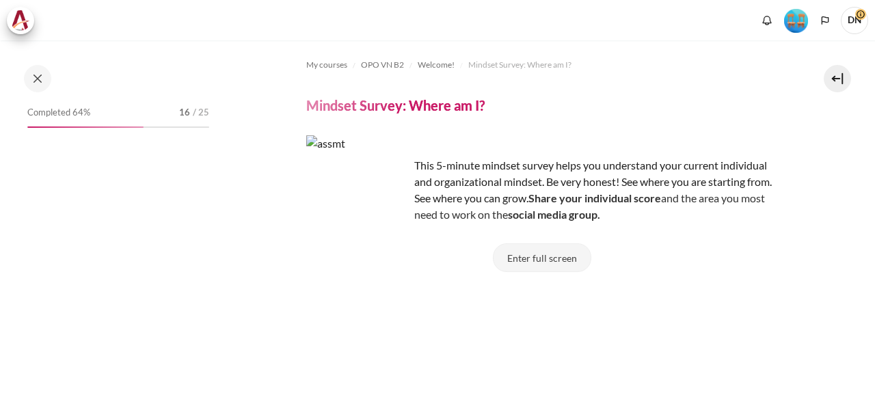
click at [550, 255] on button "Enter full screen" at bounding box center [542, 257] width 98 height 29
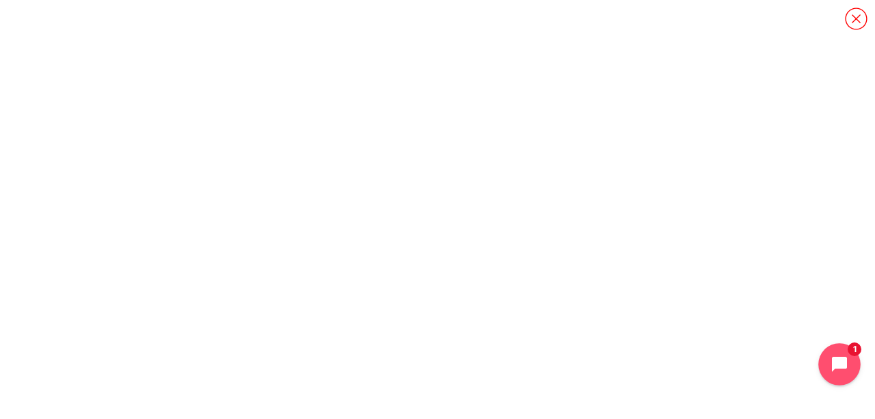
click at [837, 352] on button "Open chat widget" at bounding box center [839, 364] width 42 height 42
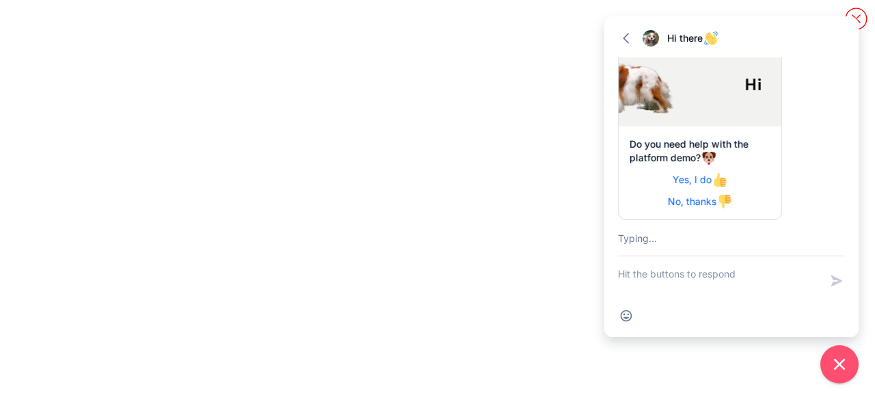
scroll to position [76, 0]
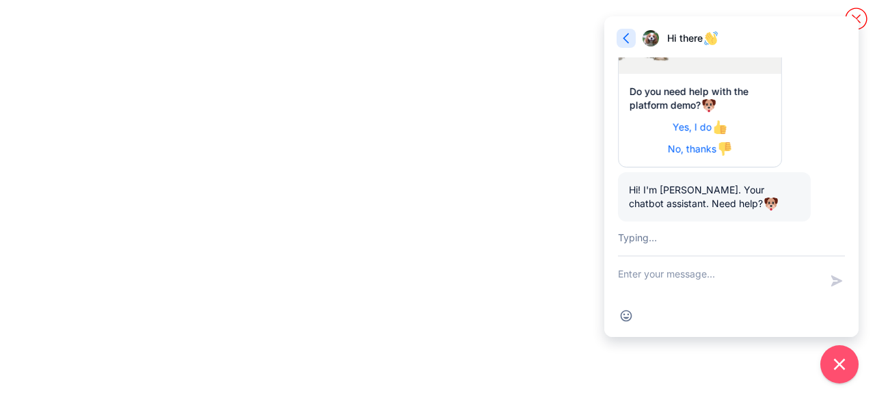
click at [619, 37] on icon "button" at bounding box center [626, 38] width 14 height 14
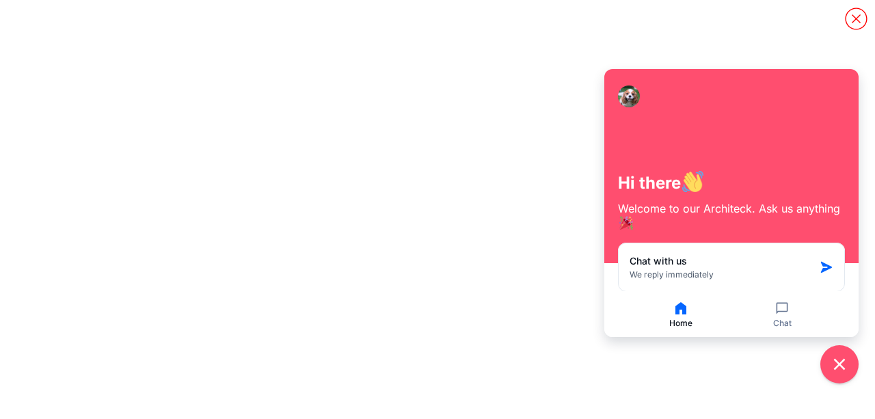
click at [857, 21] on icon "Content" at bounding box center [856, 19] width 24 height 24
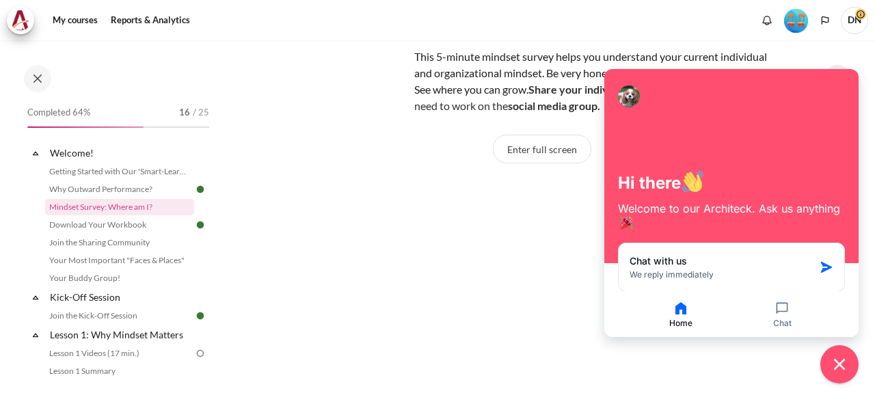
scroll to position [205, 0]
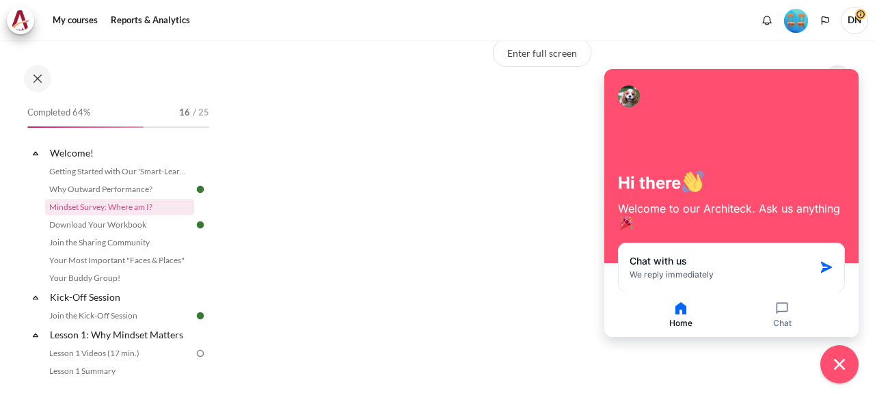
click at [783, 358] on section "My courses OPO VN B2 Welcome! Mindset Survey: Where am I? Mindset Survey: Where…" at bounding box center [542, 180] width 646 height 690
click at [837, 375] on button "Close chat widget" at bounding box center [839, 364] width 42 height 42
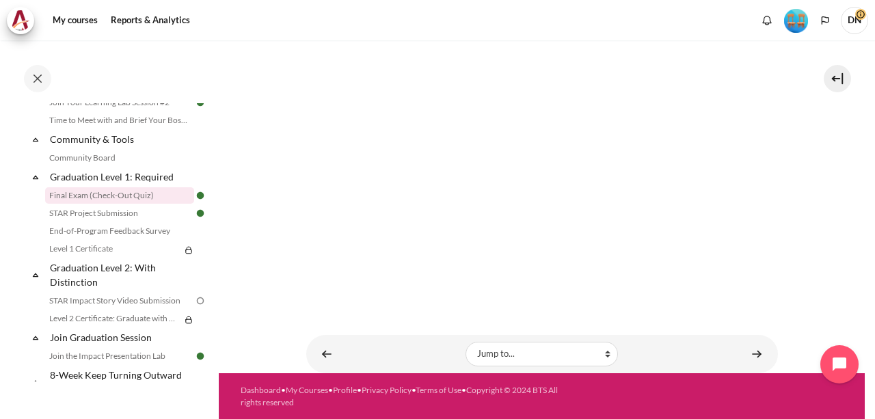
scroll to position [1436, 0]
click at [113, 258] on link "Level 1 Certificate" at bounding box center [112, 249] width 135 height 16
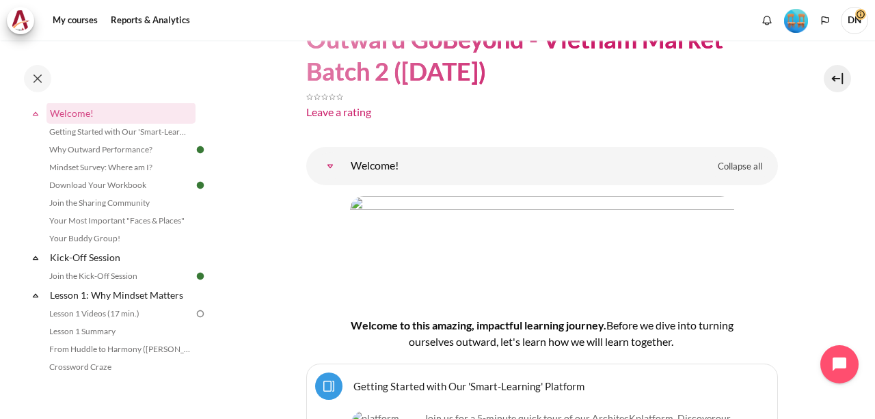
scroll to position [68, 0]
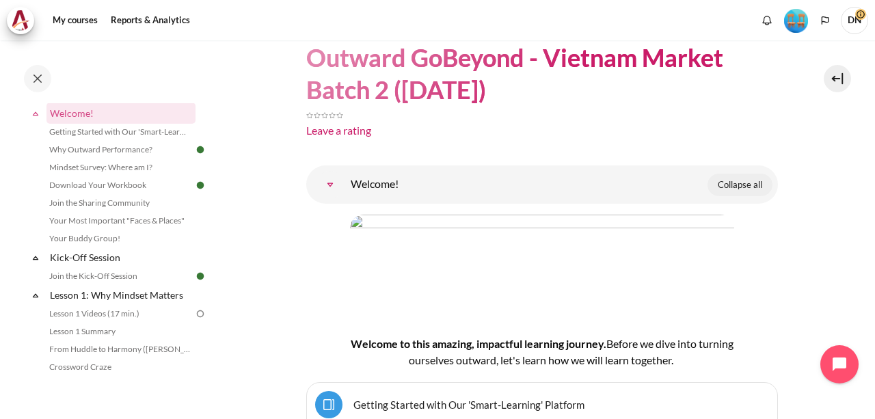
click at [740, 187] on span "Collapse all" at bounding box center [740, 185] width 44 height 14
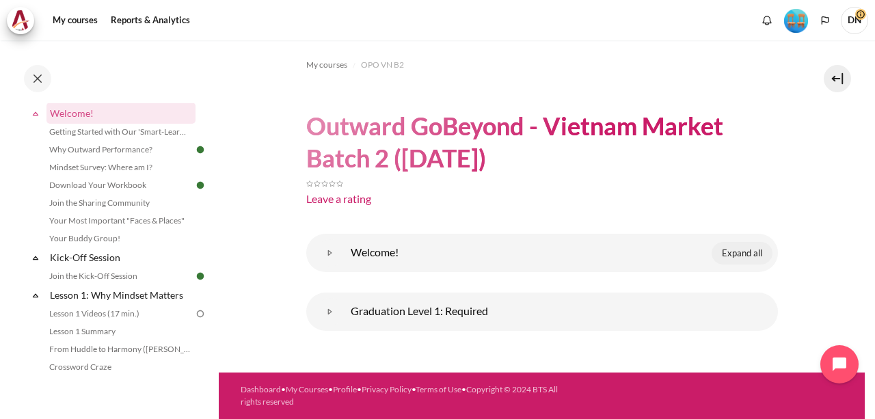
scroll to position [0, 0]
click at [740, 258] on span "Expand all" at bounding box center [742, 254] width 40 height 14
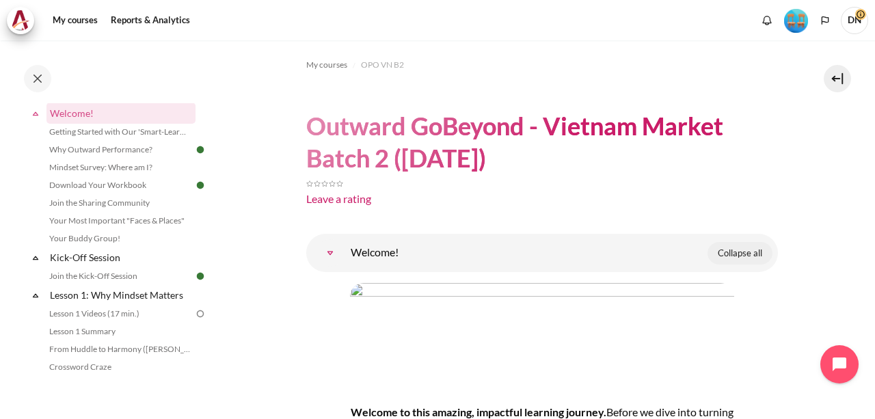
click at [752, 248] on span "Collapse all" at bounding box center [740, 254] width 44 height 14
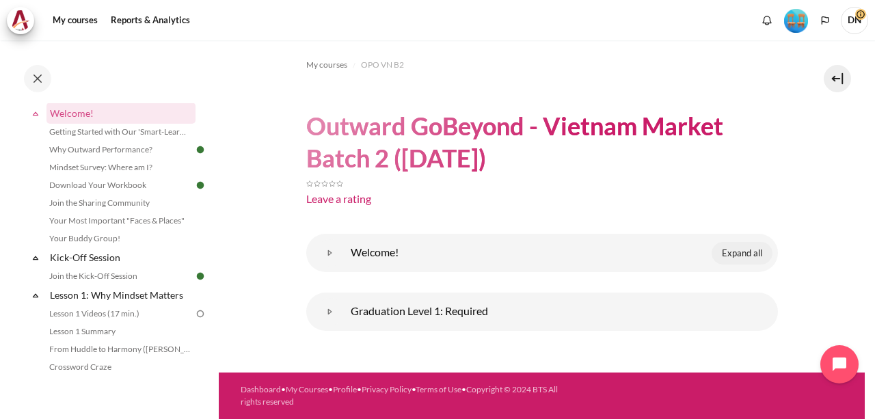
click at [752, 248] on span "Expand all" at bounding box center [742, 254] width 40 height 14
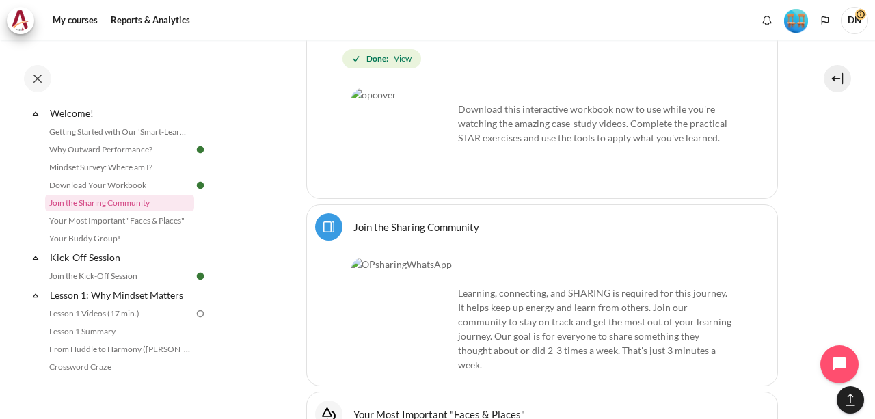
scroll to position [957, 0]
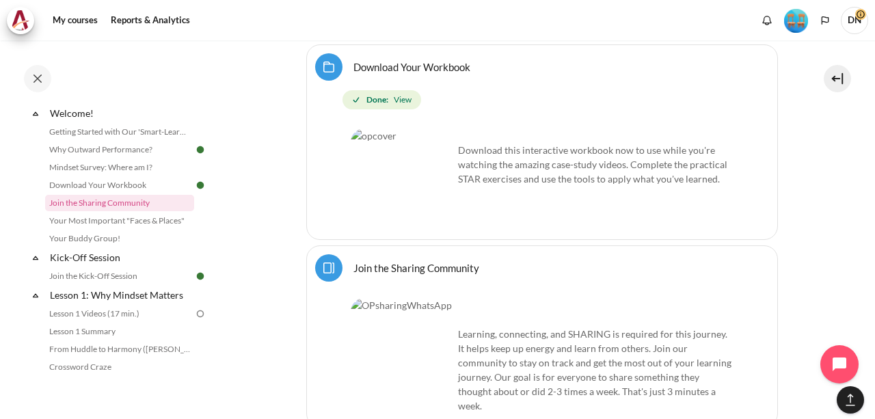
click at [450, 261] on link "Join the Sharing Community Page" at bounding box center [416, 267] width 126 height 13
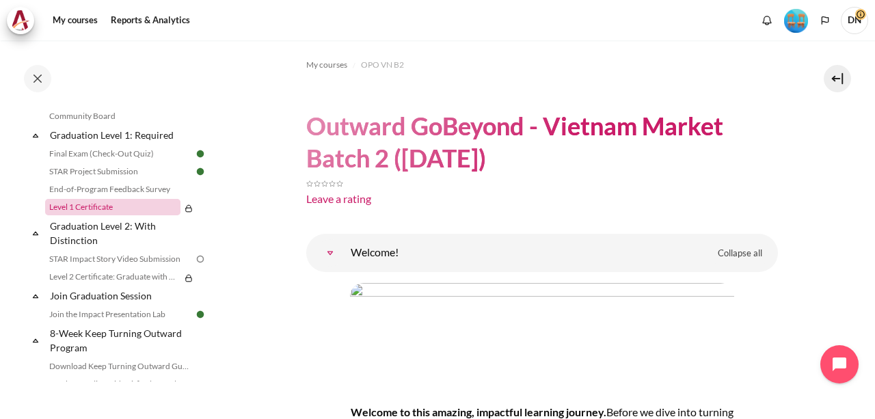
scroll to position [1460, 0]
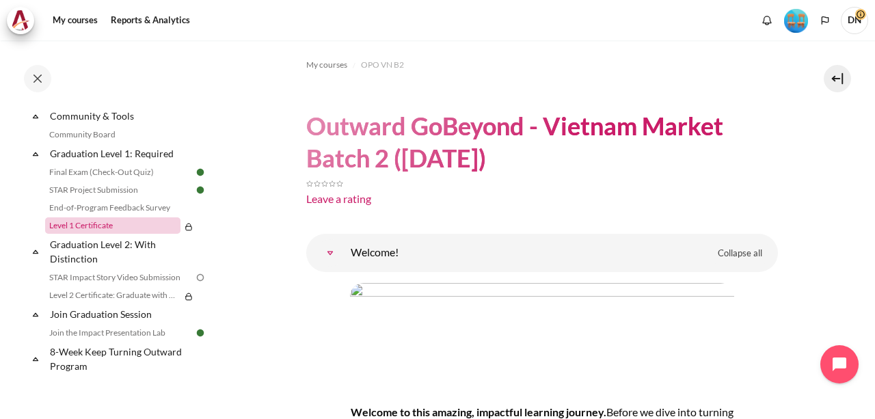
click at [117, 234] on link "Level 1 Certificate" at bounding box center [112, 225] width 135 height 16
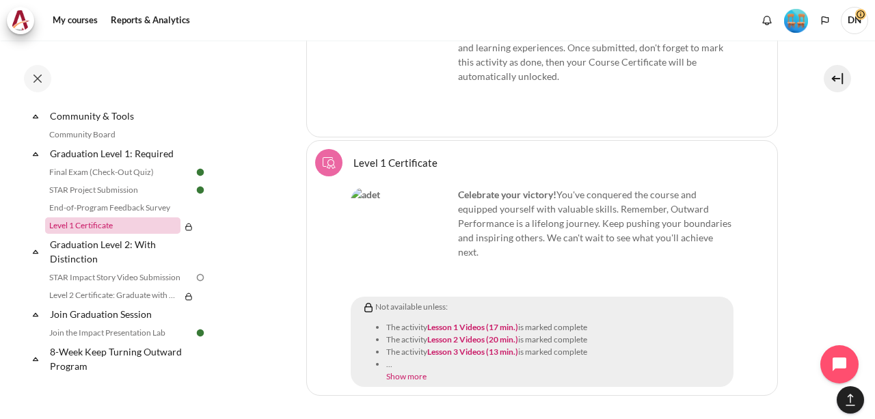
click at [117, 234] on link "Level 1 Certificate" at bounding box center [112, 225] width 135 height 16
click at [129, 234] on link "Level 1 Certificate" at bounding box center [112, 225] width 135 height 16
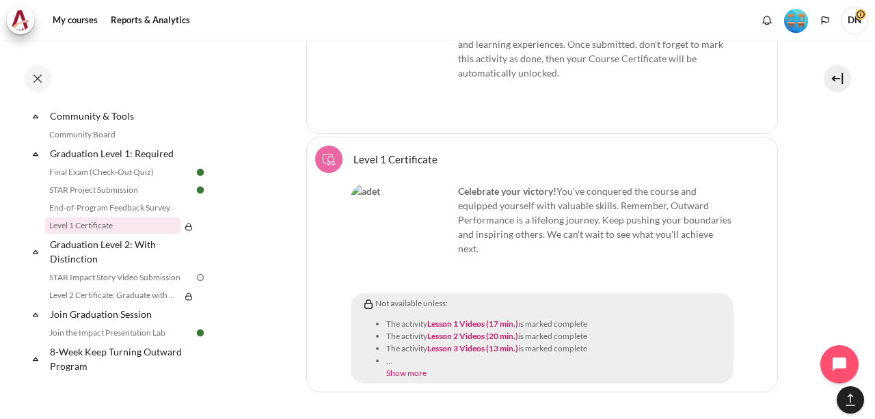
scroll to position [2300, 0]
click at [410, 366] on link "Show more" at bounding box center [406, 371] width 40 height 10
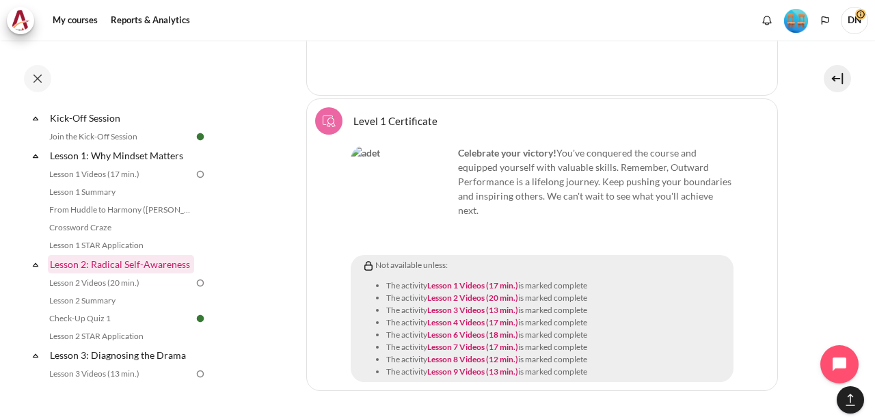
scroll to position [92, 0]
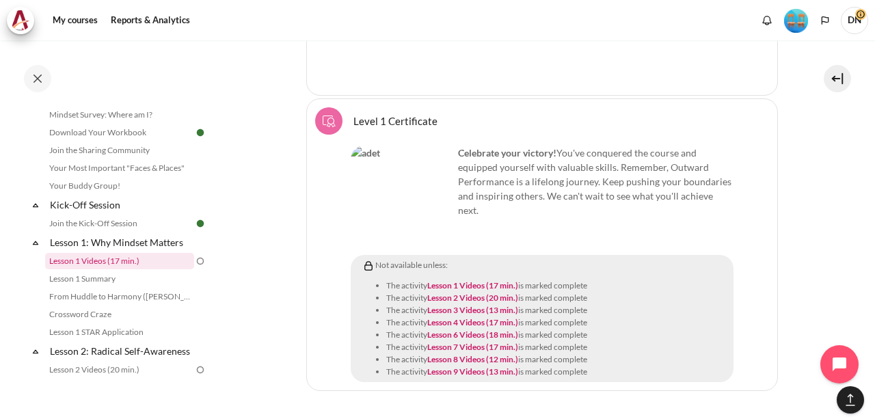
click at [115, 258] on link "Lesson 1 Videos (17 min.)" at bounding box center [119, 261] width 149 height 16
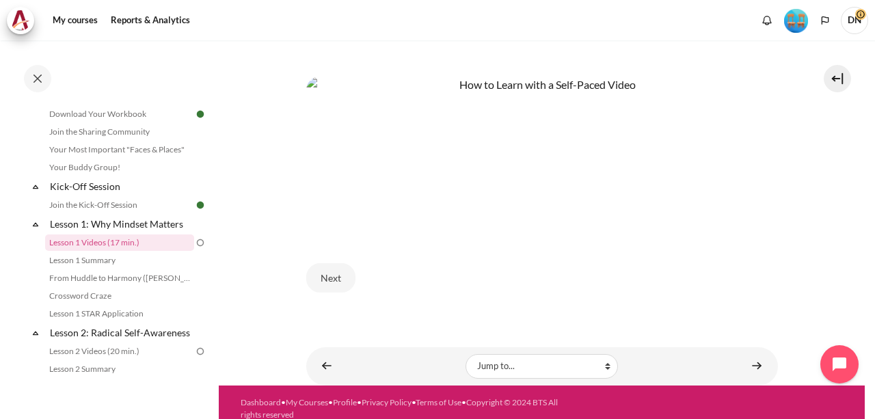
scroll to position [654, 0]
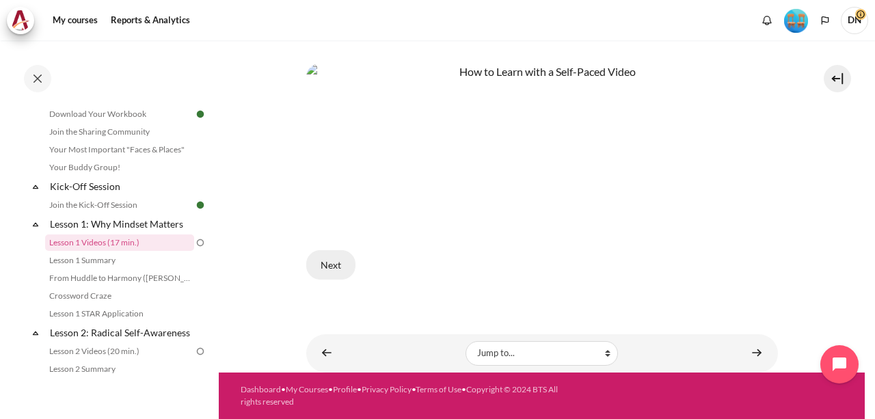
drag, startPoint x: 308, startPoint y: 281, endPoint x: 330, endPoint y: 266, distance: 26.5
click at [308, 281] on div "Next" at bounding box center [542, 265] width 472 height 56
click at [330, 266] on button "Next" at bounding box center [330, 264] width 49 height 29
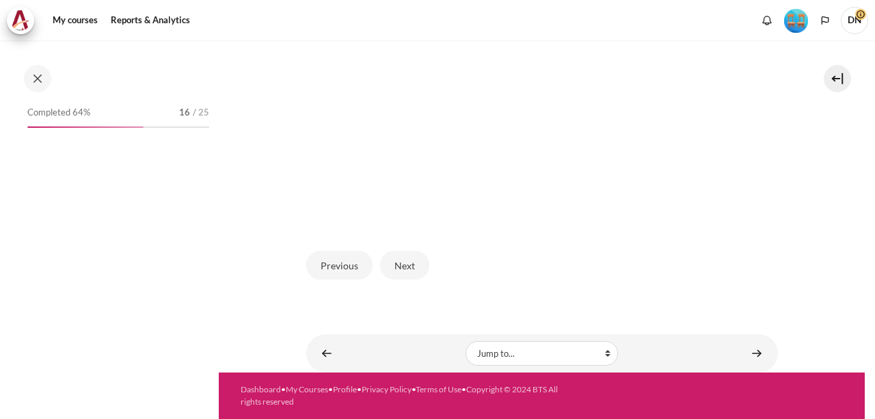
scroll to position [111, 0]
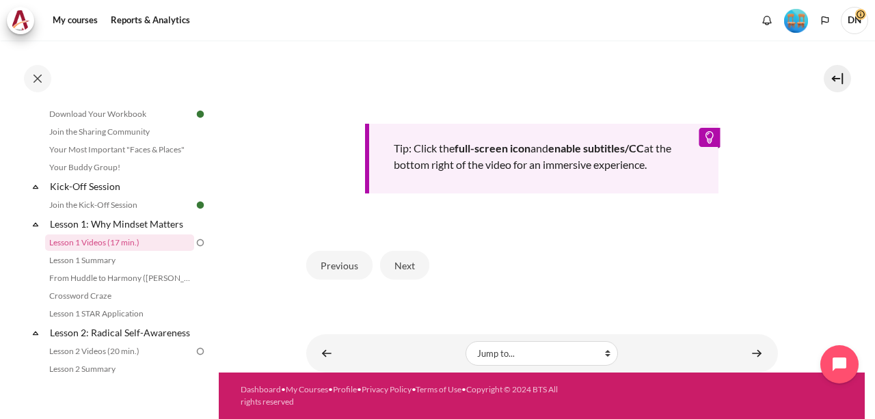
scroll to position [627, 0]
click at [403, 270] on button "Next" at bounding box center [404, 265] width 49 height 29
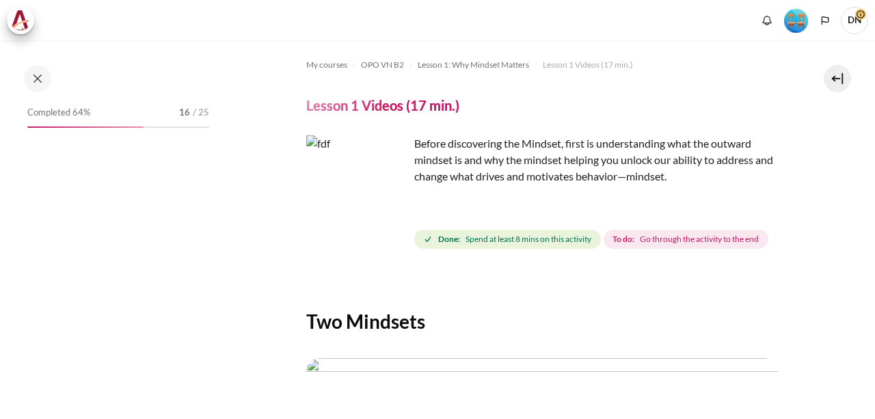
scroll to position [418, 0]
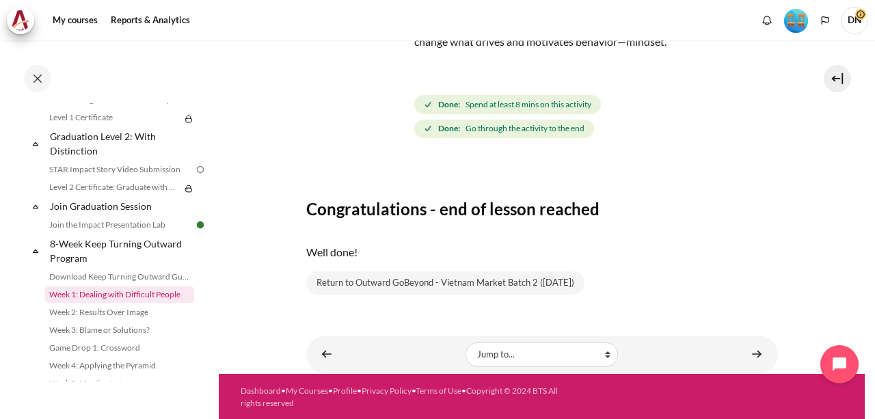
scroll to position [1546, 0]
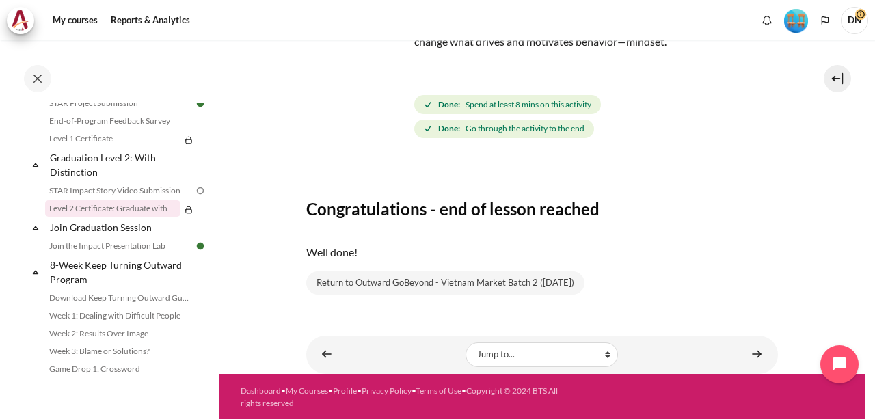
click at [128, 217] on link "Level 2 Certificate: Graduate with Distinction" at bounding box center [112, 208] width 135 height 16
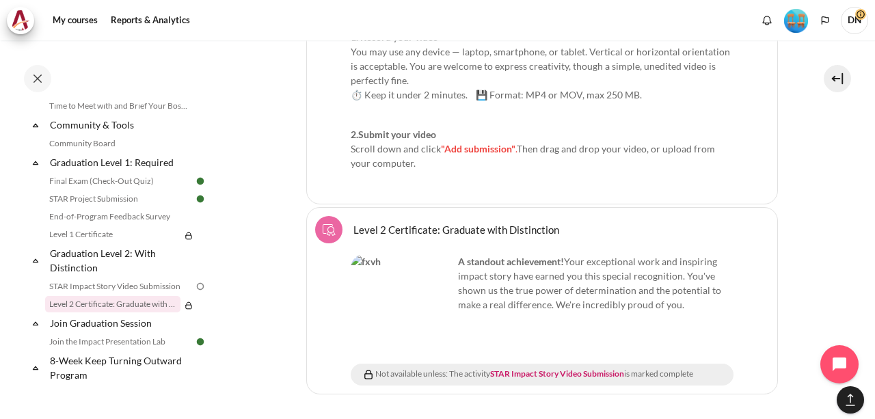
scroll to position [2100, 0]
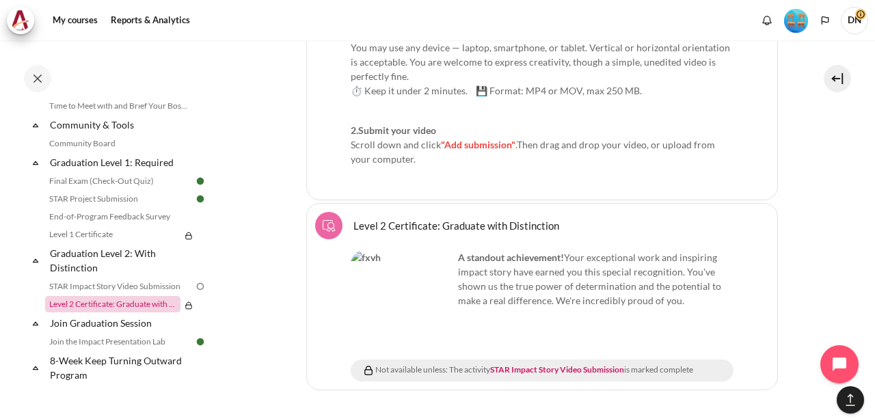
click at [144, 312] on link "Level 2 Certificate: Graduate with Distinction" at bounding box center [112, 304] width 135 height 16
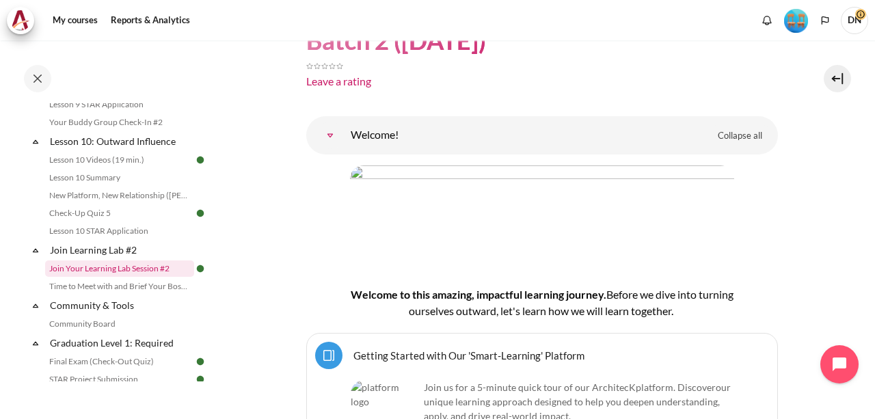
scroll to position [1612, 0]
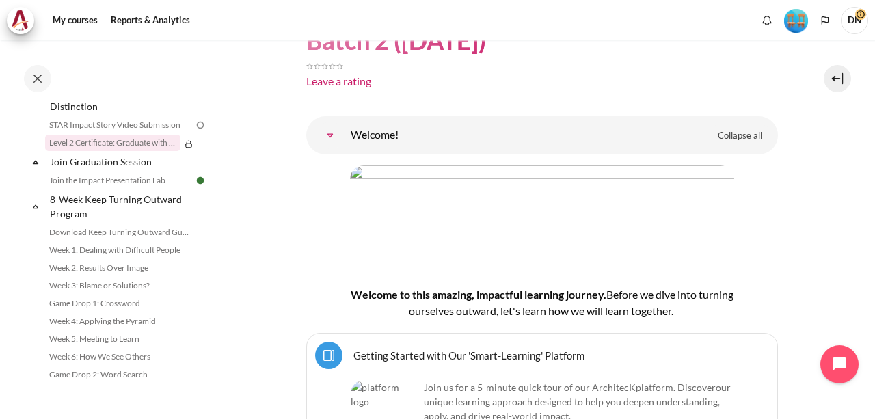
click at [112, 151] on link "Level 2 Certificate: Graduate with Distinction" at bounding box center [112, 143] width 135 height 16
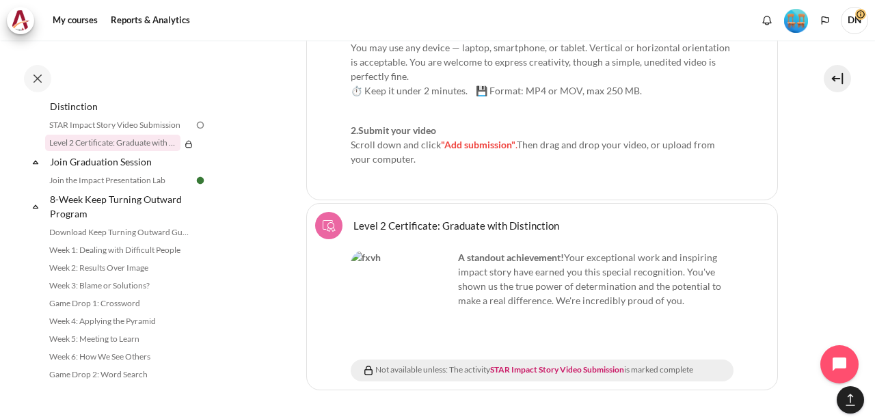
click at [375, 364] on div "Not available unless: The activity STAR Impact Story Video Submission is marked…" at bounding box center [546, 371] width 368 height 14
click at [573, 364] on link "STAR Impact Story Video Submission" at bounding box center [557, 369] width 134 height 10
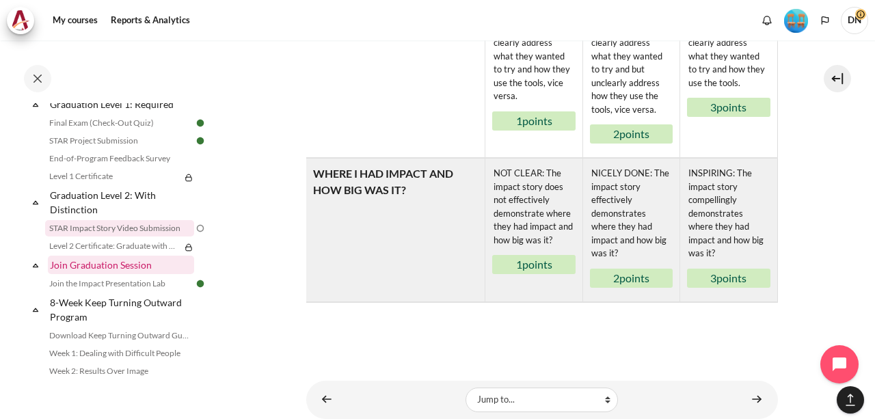
scroll to position [1098, 0]
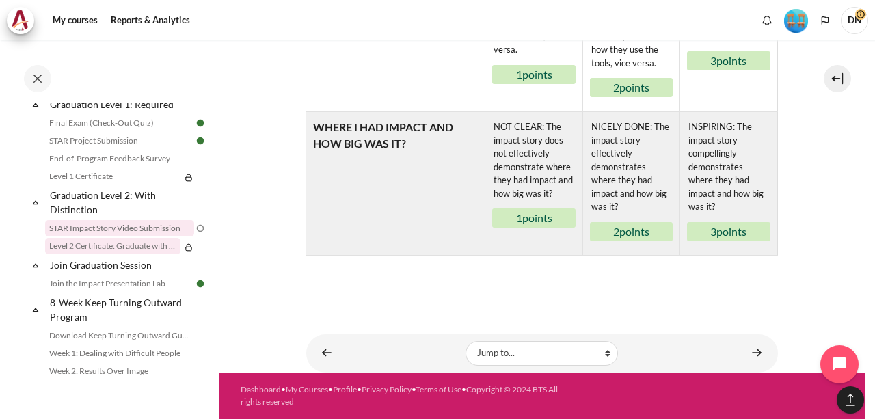
click at [131, 254] on link "Level 2 Certificate: Graduate with Distinction" at bounding box center [112, 246] width 135 height 16
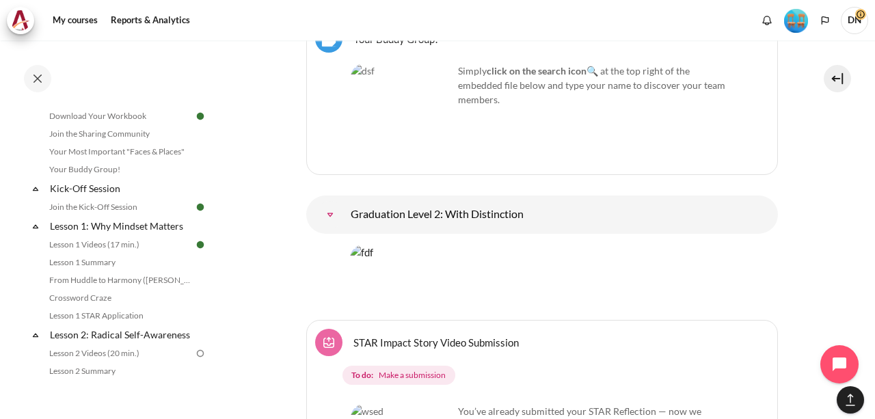
scroll to position [205, 0]
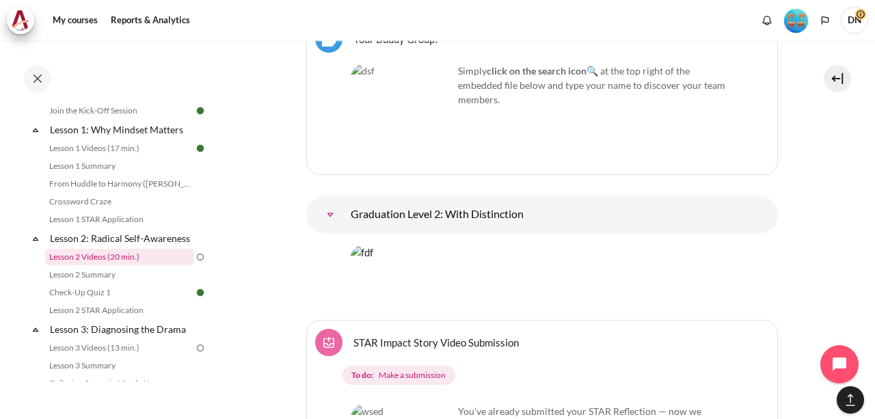
click at [113, 265] on link "Lesson 2 Videos (20 min.)" at bounding box center [119, 257] width 149 height 16
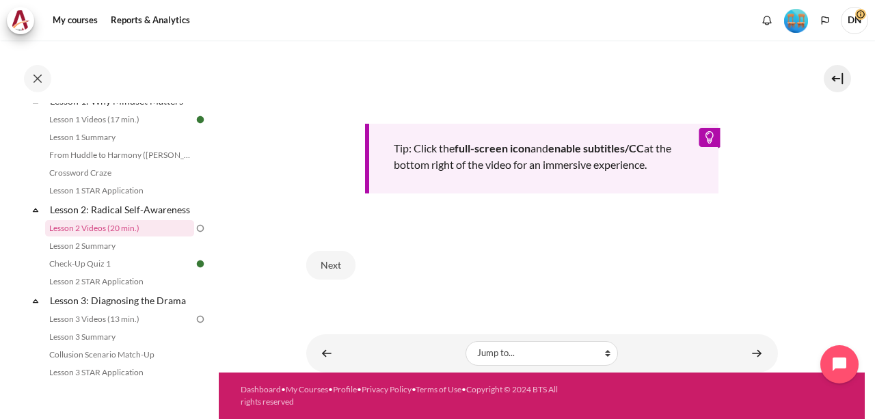
scroll to position [591, 0]
click at [319, 269] on button "Next" at bounding box center [330, 265] width 49 height 29
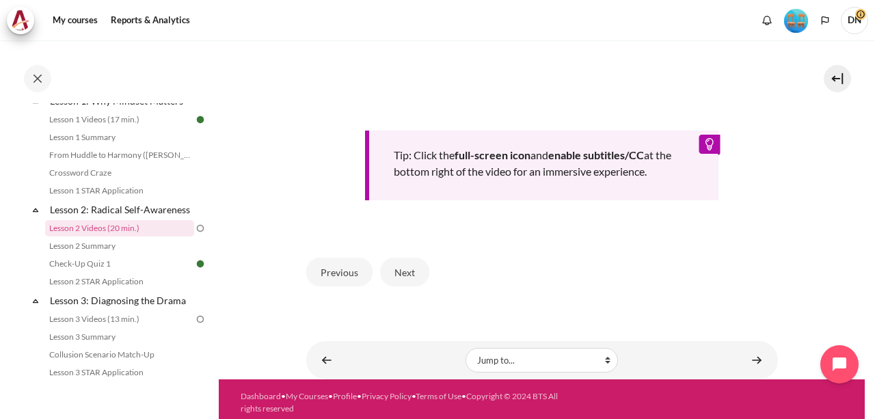
scroll to position [616, 0]
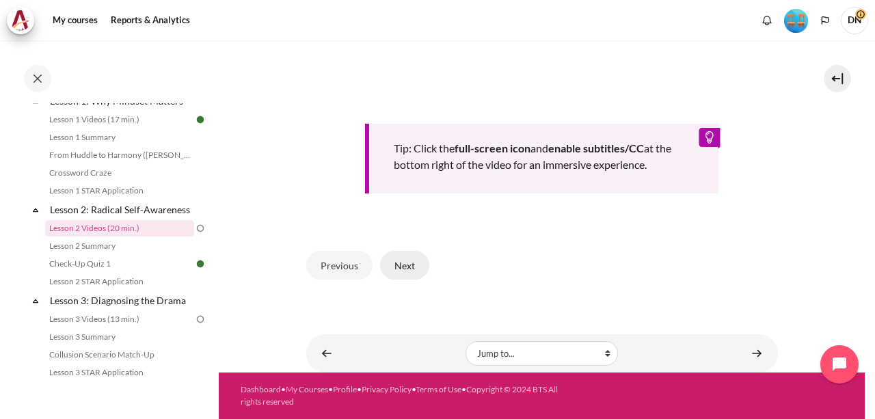
click at [417, 267] on button "Next" at bounding box center [404, 265] width 49 height 29
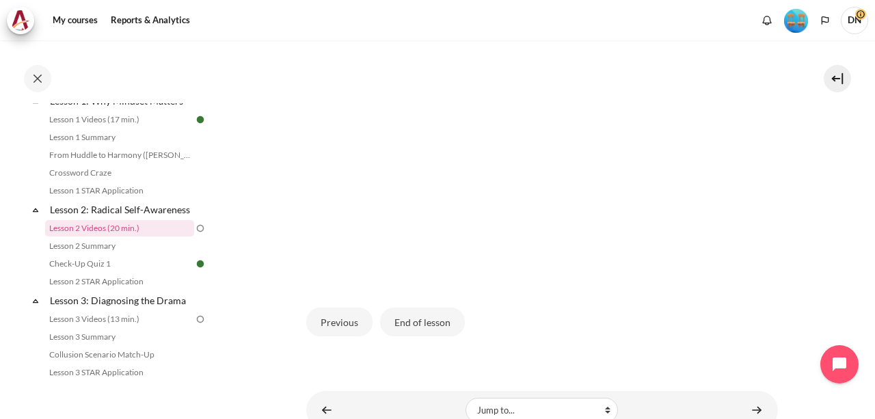
scroll to position [407, 0]
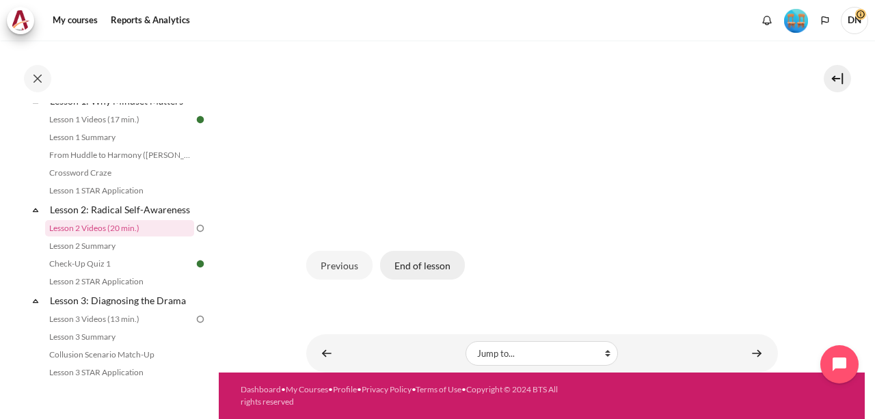
click at [413, 264] on button "End of lesson" at bounding box center [422, 265] width 85 height 29
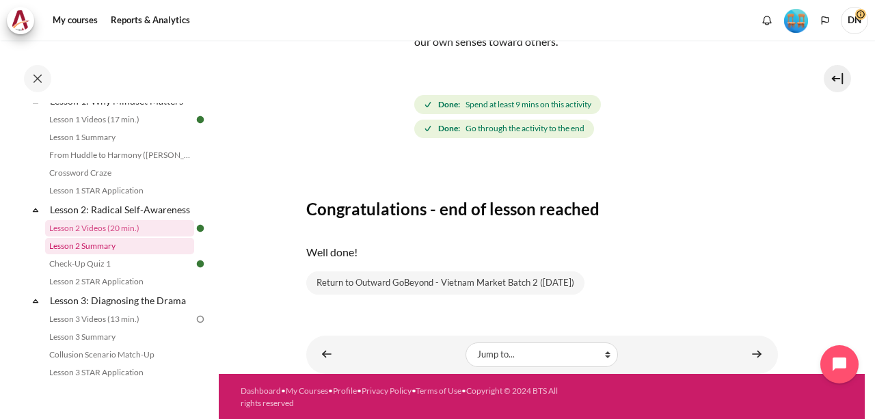
scroll to position [302, 0]
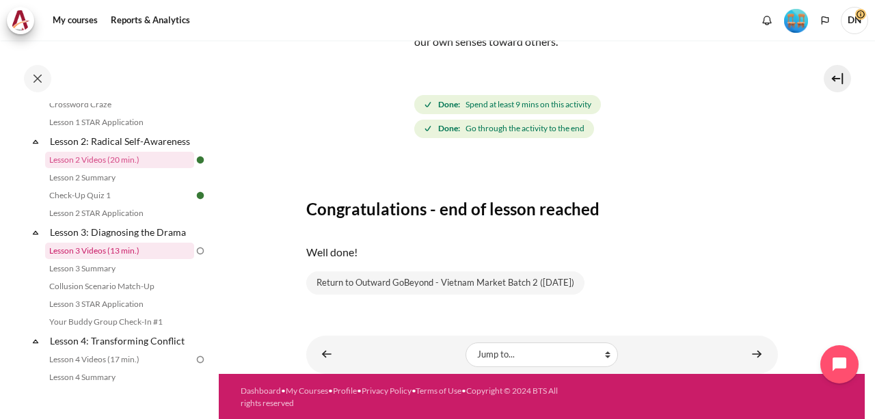
click at [137, 259] on link "Lesson 3 Videos (13 min.)" at bounding box center [119, 251] width 149 height 16
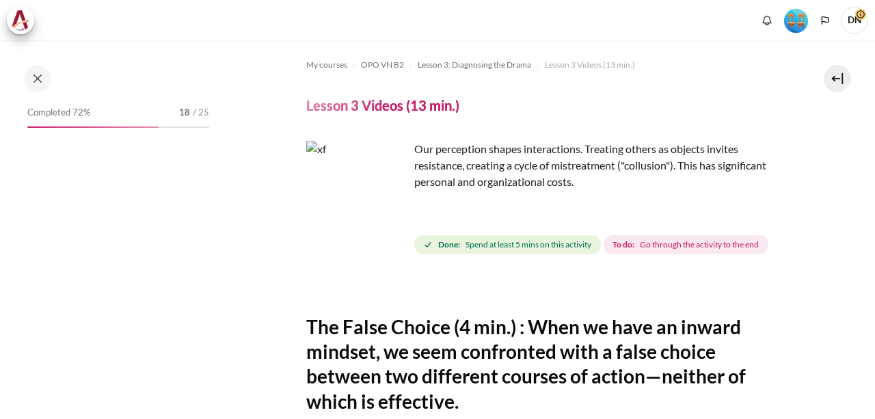
scroll to position [632, 0]
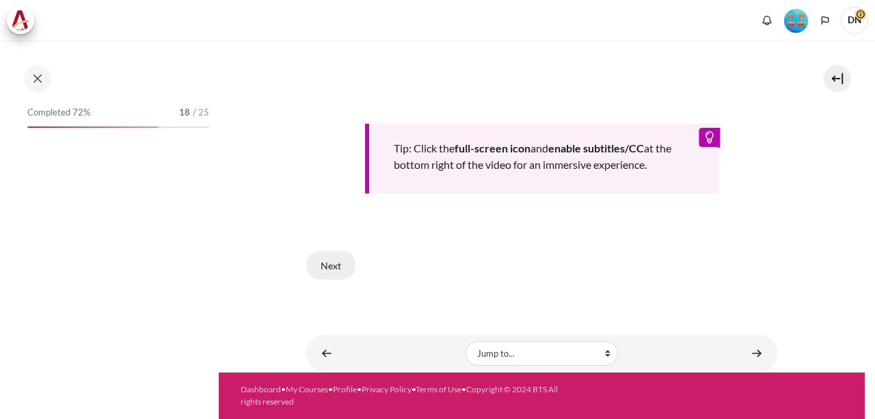
click at [326, 269] on button "Next" at bounding box center [330, 265] width 49 height 29
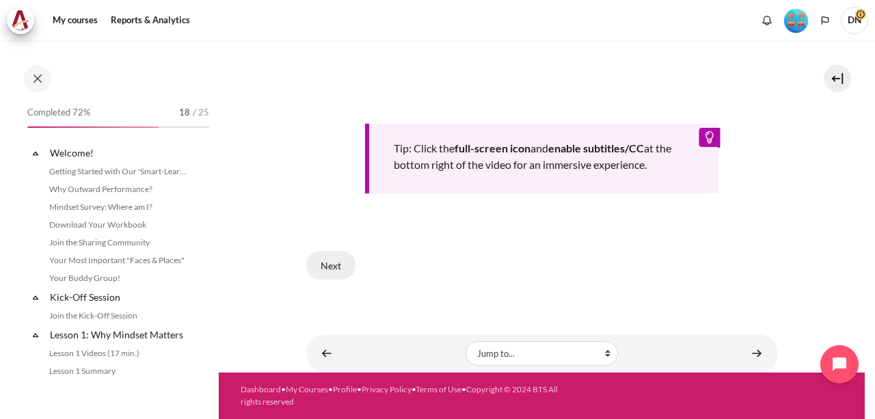
scroll to position [325, 0]
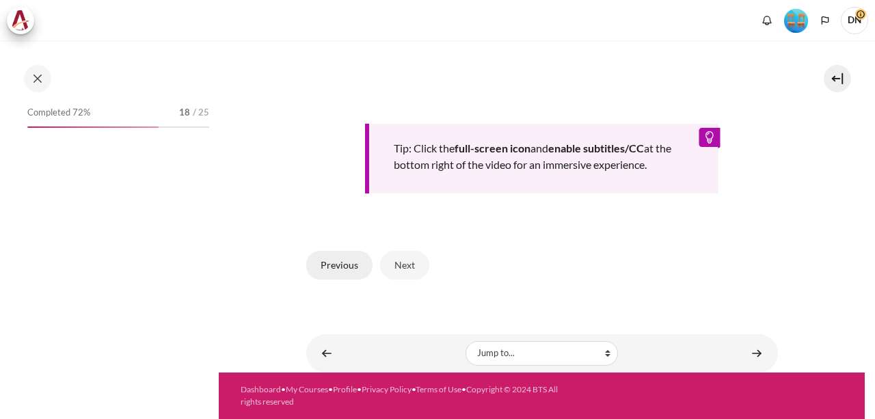
scroll to position [607, 0]
click at [406, 267] on button "Next" at bounding box center [404, 265] width 49 height 29
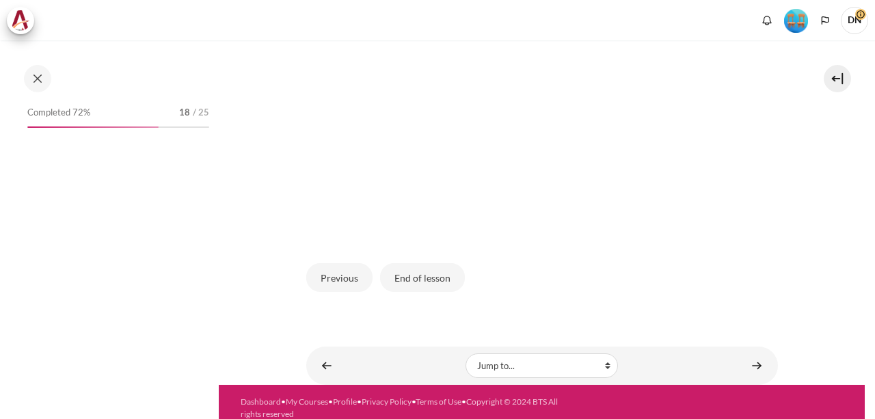
scroll to position [424, 0]
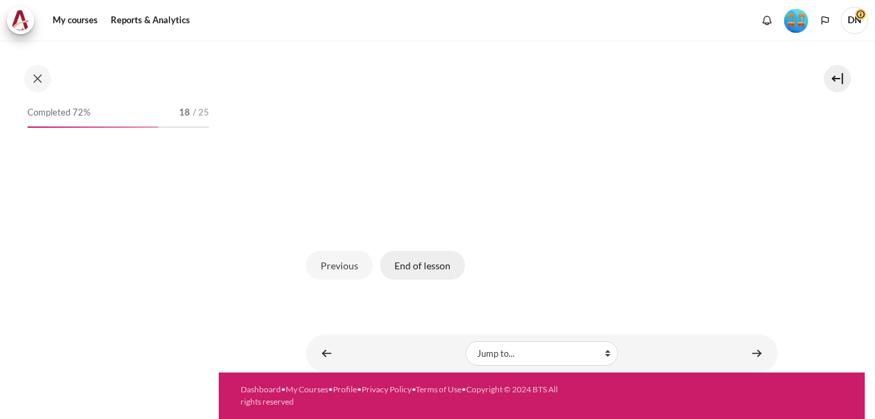
click at [423, 268] on button "End of lesson" at bounding box center [422, 265] width 85 height 29
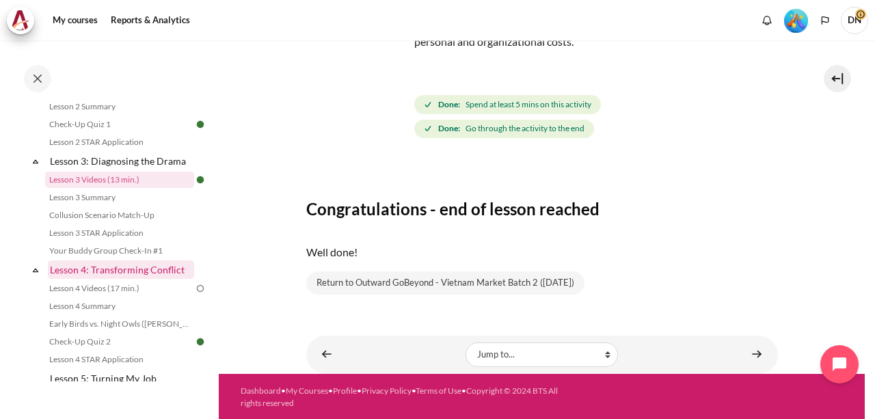
scroll to position [393, 0]
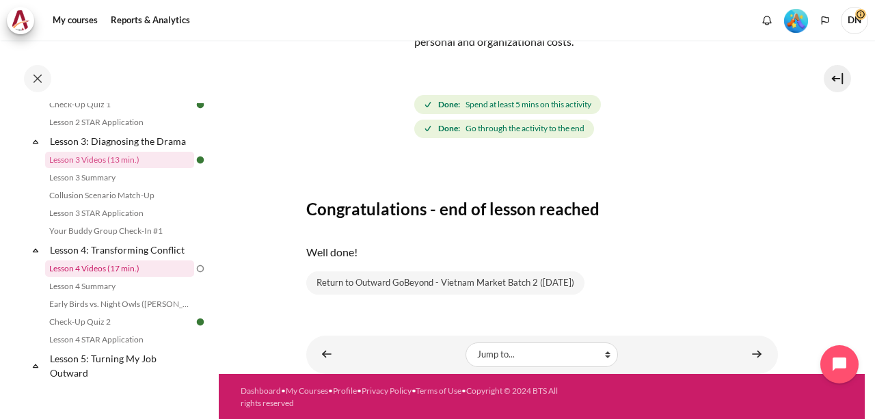
click at [128, 277] on link "Lesson 4 Videos (17 min.)" at bounding box center [119, 268] width 149 height 16
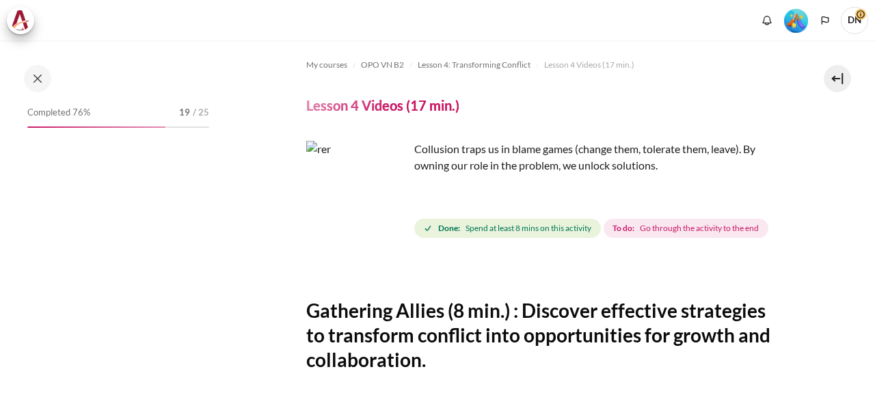
scroll to position [591, 0]
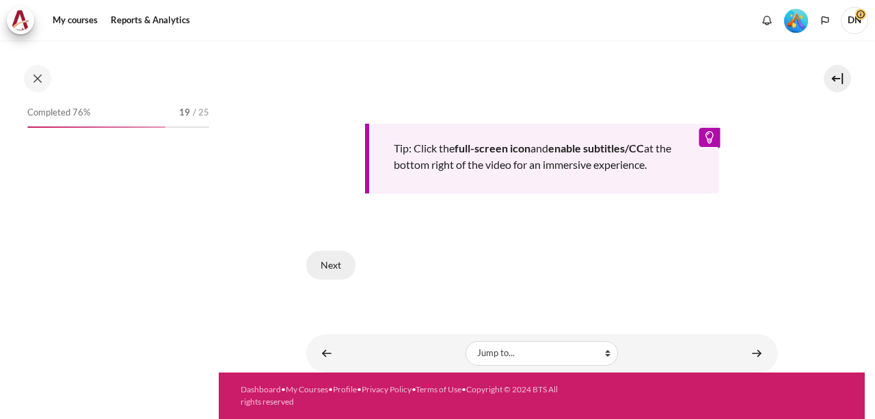
click at [320, 261] on button "Next" at bounding box center [330, 265] width 49 height 29
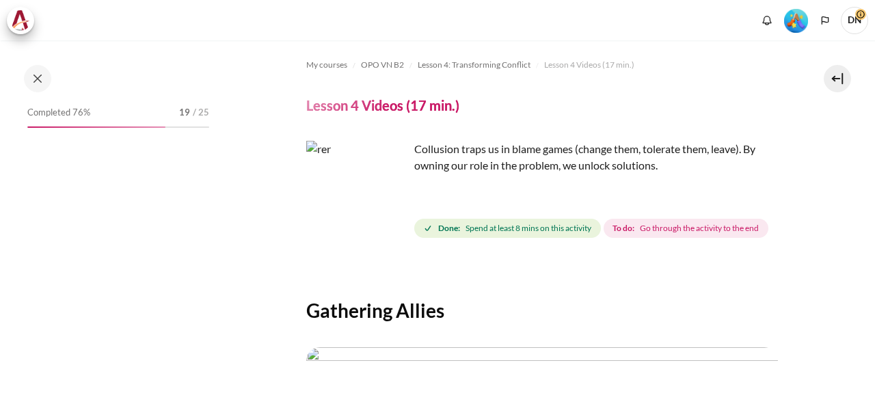
scroll to position [407, 0]
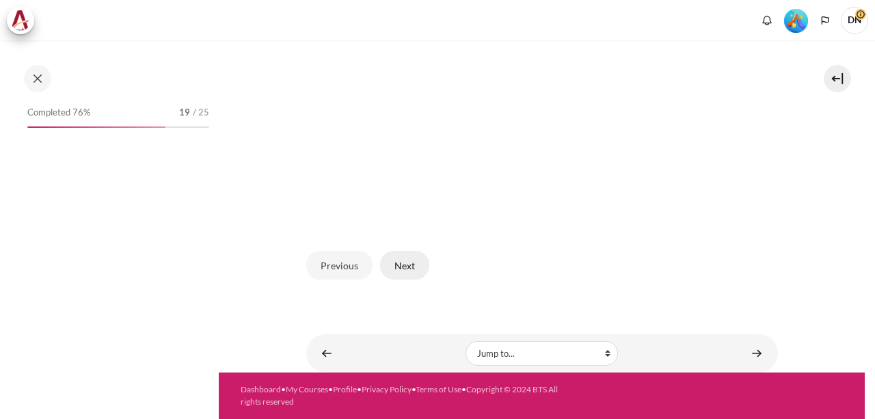
click at [405, 278] on button "Next" at bounding box center [404, 265] width 49 height 29
click at [403, 270] on button "Next" at bounding box center [404, 265] width 49 height 29
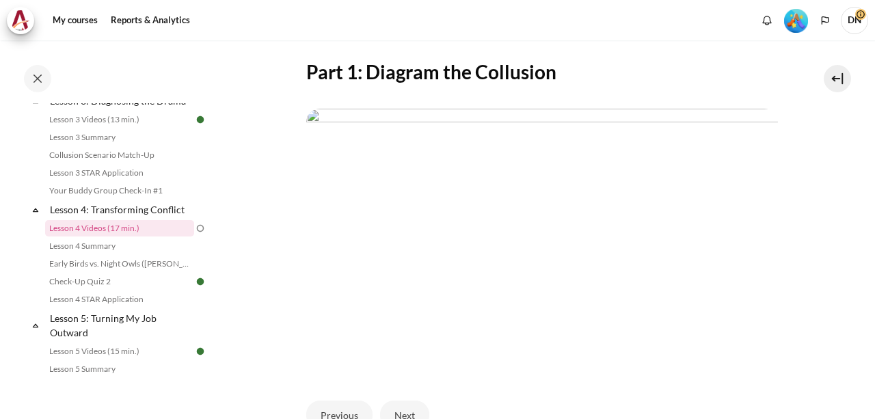
scroll to position [407, 0]
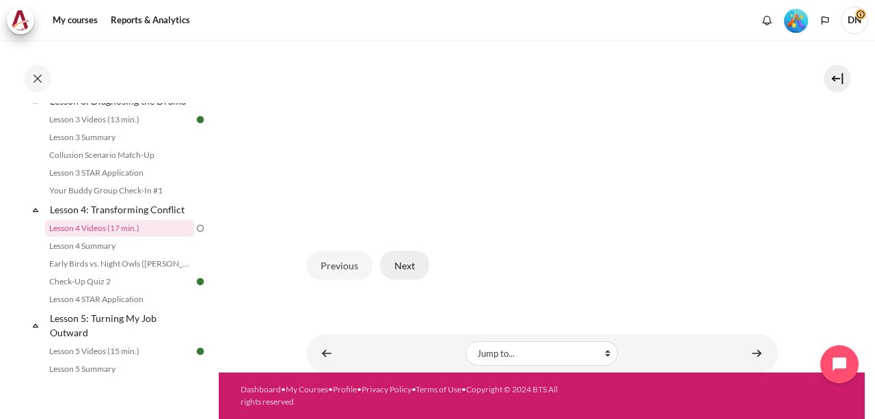
click at [399, 266] on button "Next" at bounding box center [404, 265] width 49 height 29
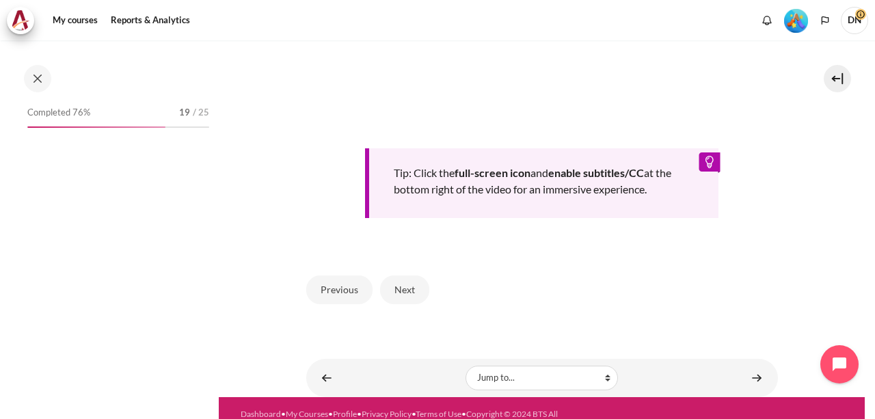
scroll to position [433, 0]
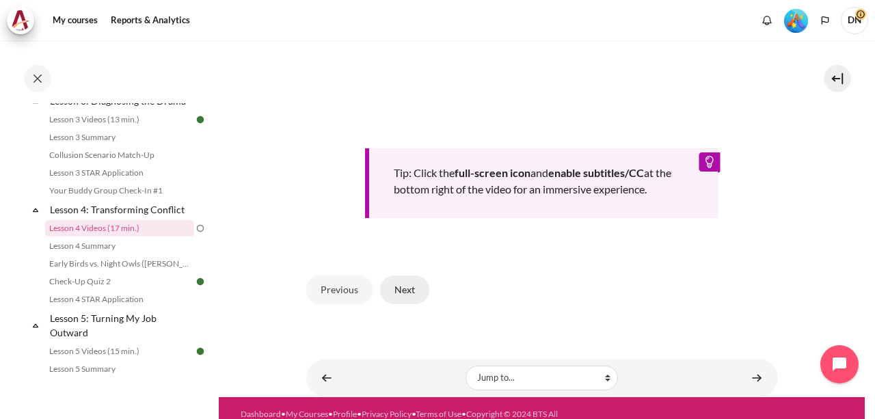
click at [403, 304] on button "Next" at bounding box center [404, 289] width 49 height 29
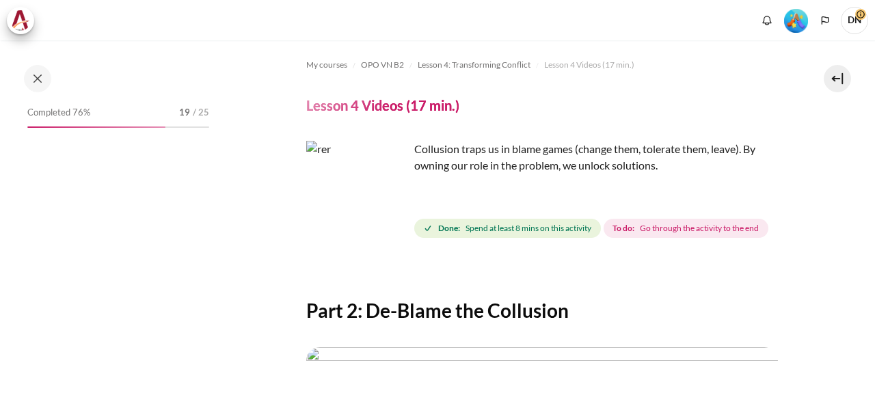
scroll to position [407, 0]
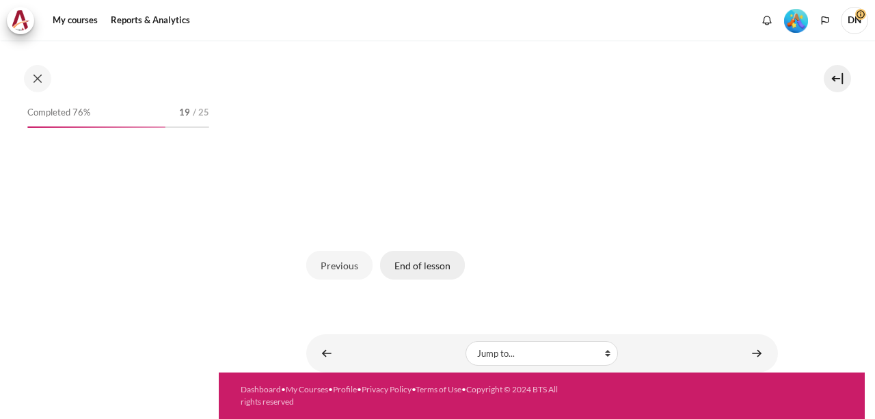
click at [418, 274] on button "End of lesson" at bounding box center [422, 265] width 85 height 29
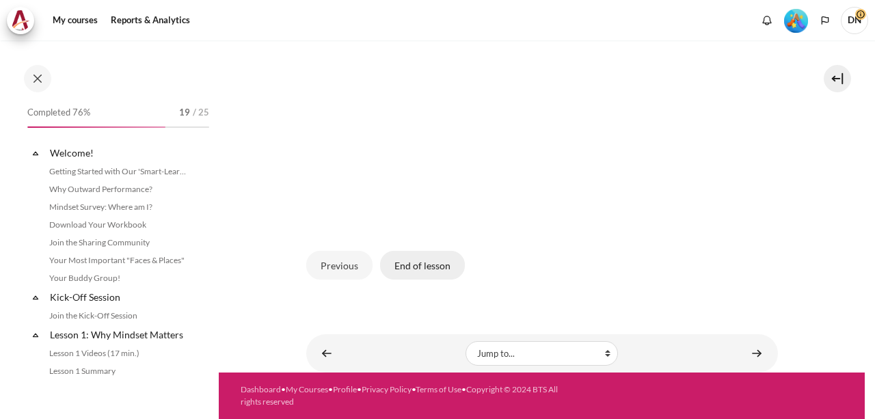
scroll to position [433, 0]
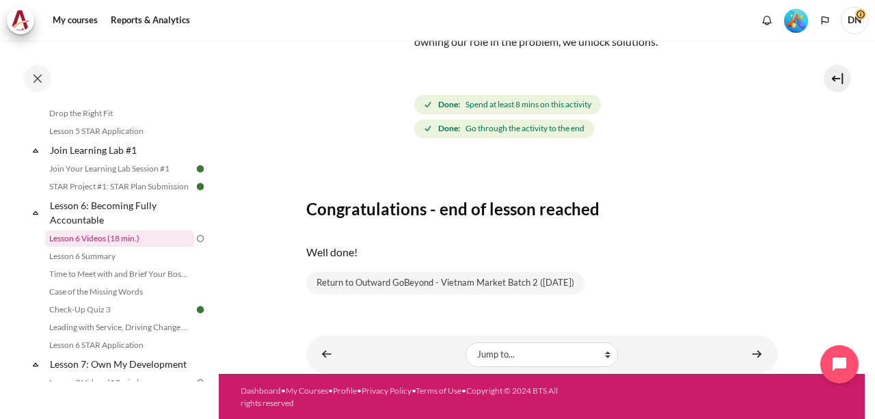
scroll to position [775, 0]
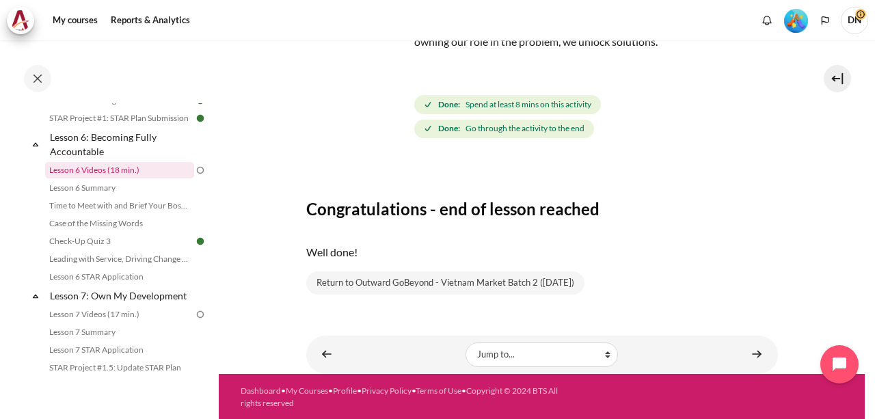
click at [124, 178] on link "Lesson 6 Videos (18 min.)" at bounding box center [119, 170] width 149 height 16
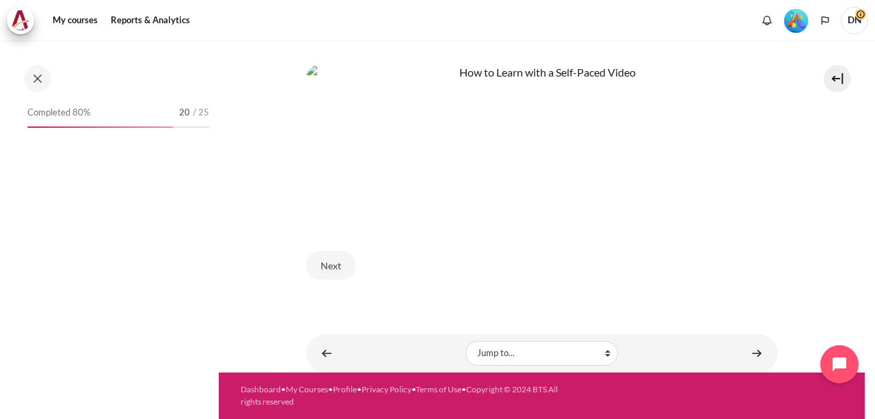
scroll to position [717, 0]
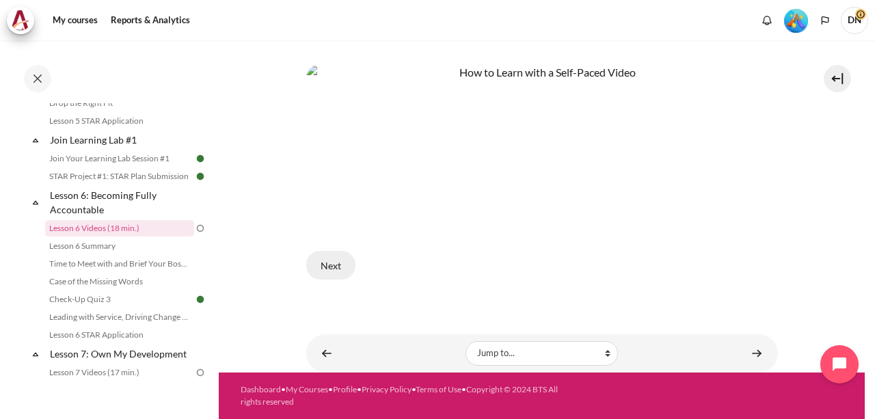
click at [329, 265] on button "Next" at bounding box center [330, 265] width 49 height 29
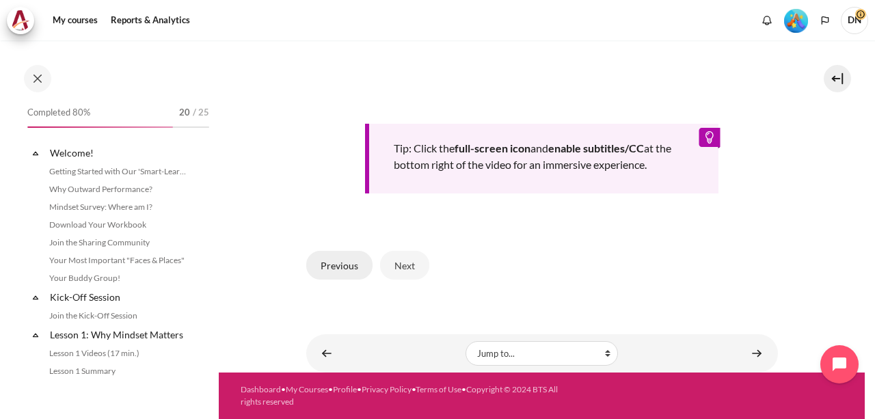
scroll to position [717, 0]
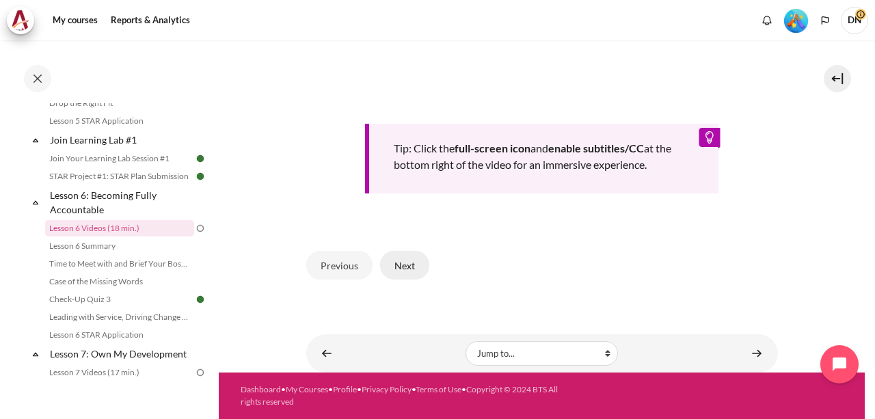
click at [403, 265] on button "Next" at bounding box center [404, 265] width 49 height 29
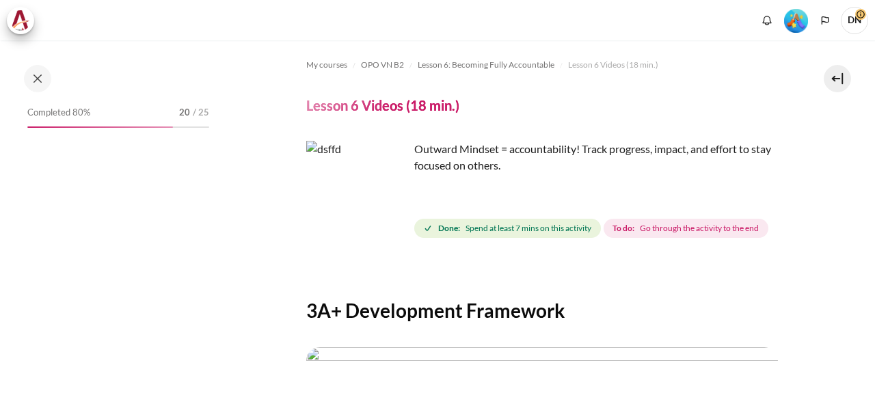
scroll to position [407, 0]
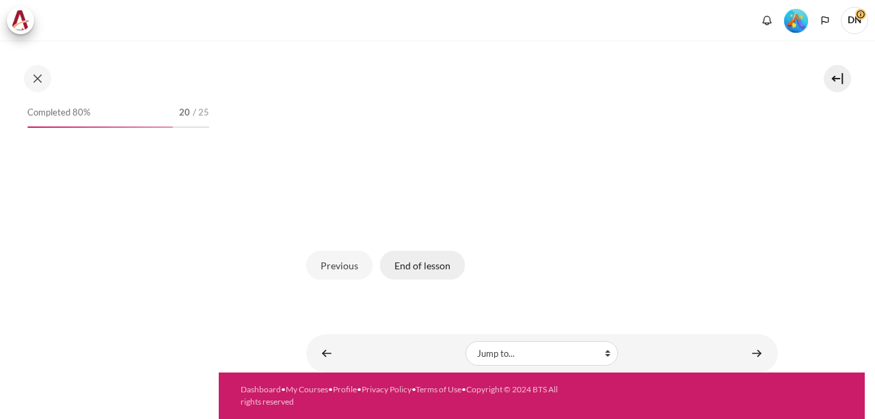
click at [431, 265] on button "End of lesson" at bounding box center [422, 265] width 85 height 29
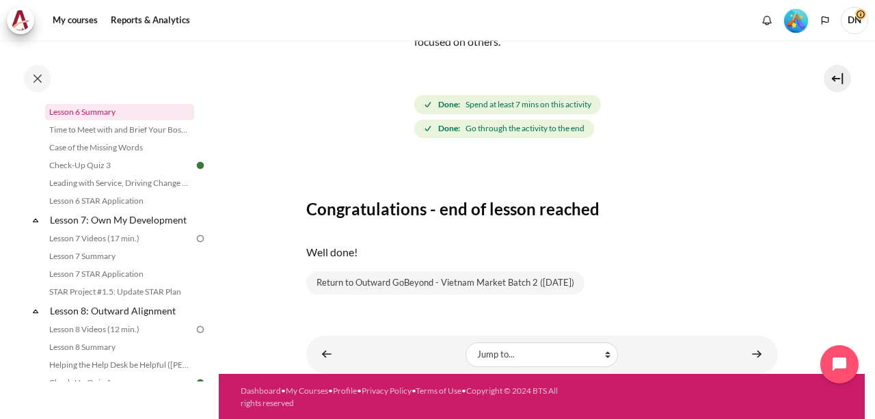
scroll to position [854, 0]
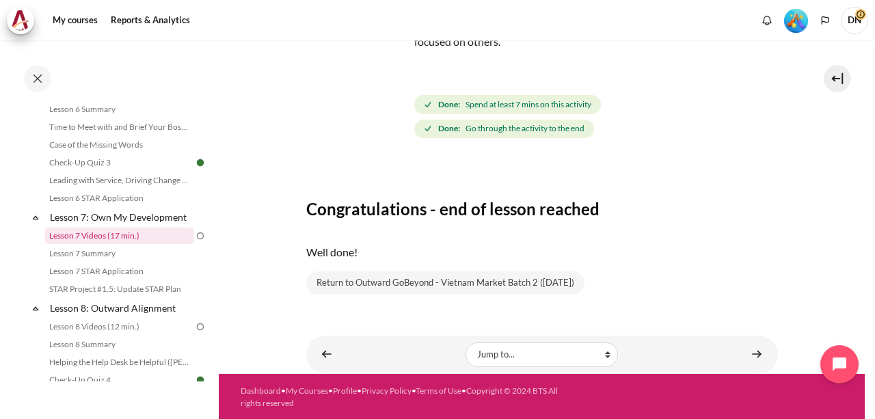
click at [159, 244] on link "Lesson 7 Videos (17 min.)" at bounding box center [119, 236] width 149 height 16
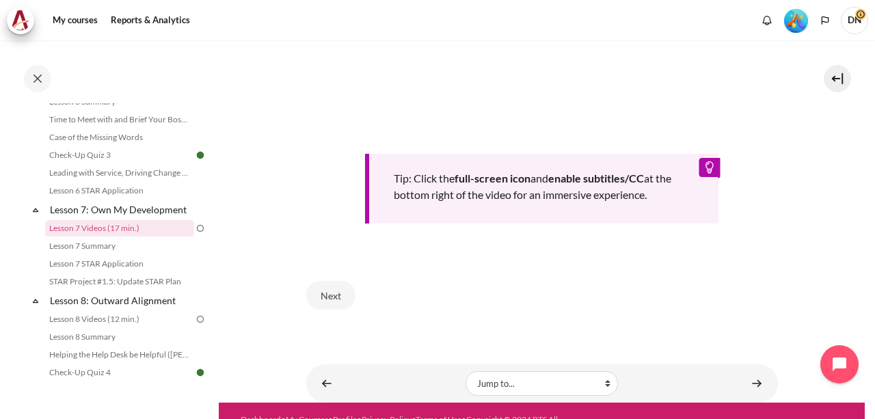
scroll to position [624, 0]
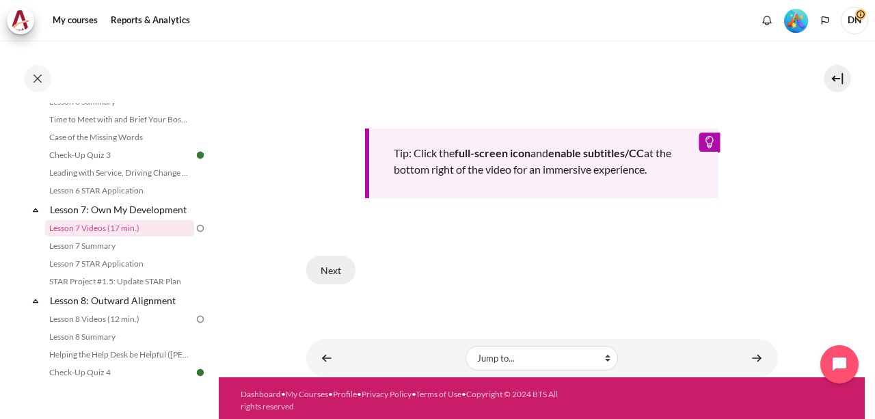
click at [330, 266] on button "Next" at bounding box center [330, 270] width 49 height 29
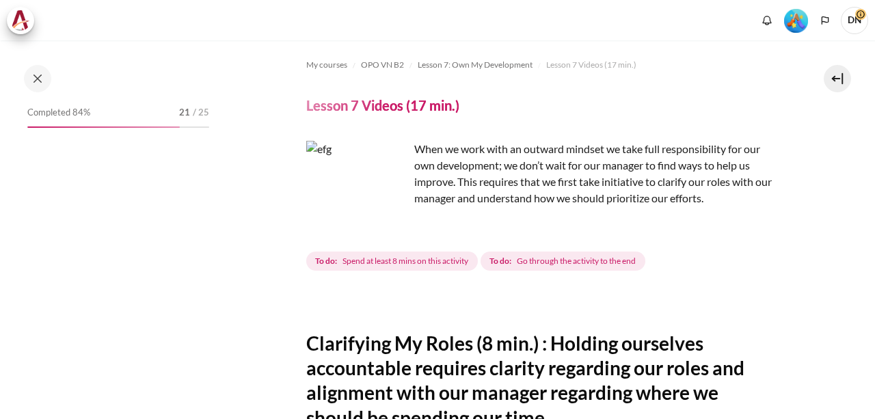
scroll to position [624, 0]
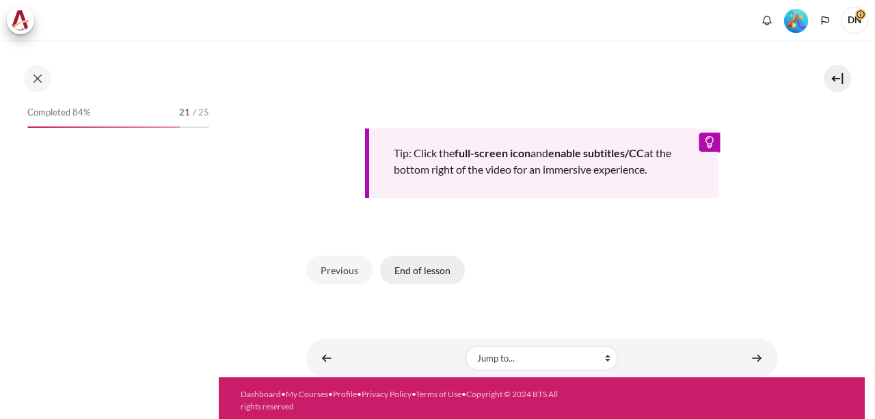
click at [429, 267] on button "End of lesson" at bounding box center [422, 270] width 85 height 29
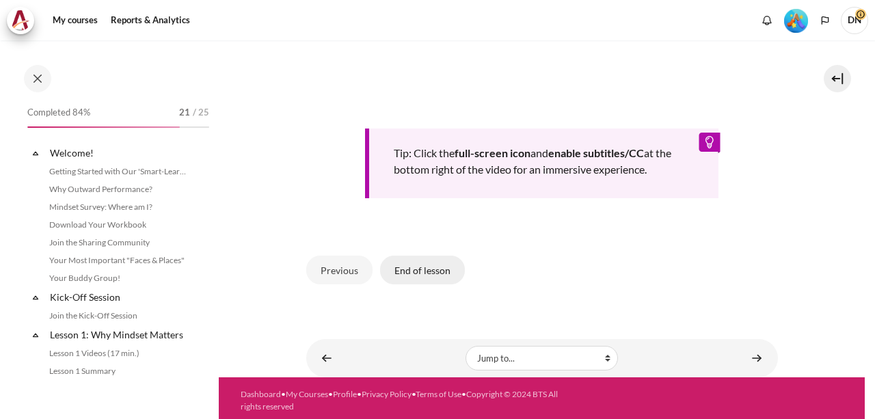
scroll to position [861, 0]
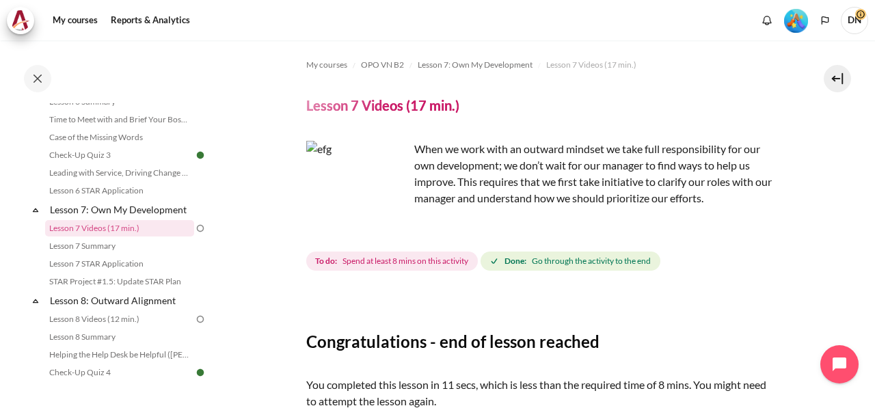
click at [390, 222] on img "Content" at bounding box center [357, 192] width 103 height 103
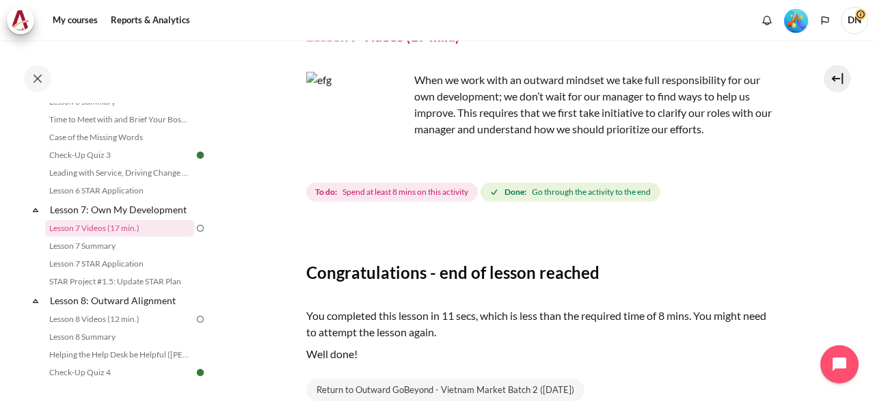
scroll to position [176, 0]
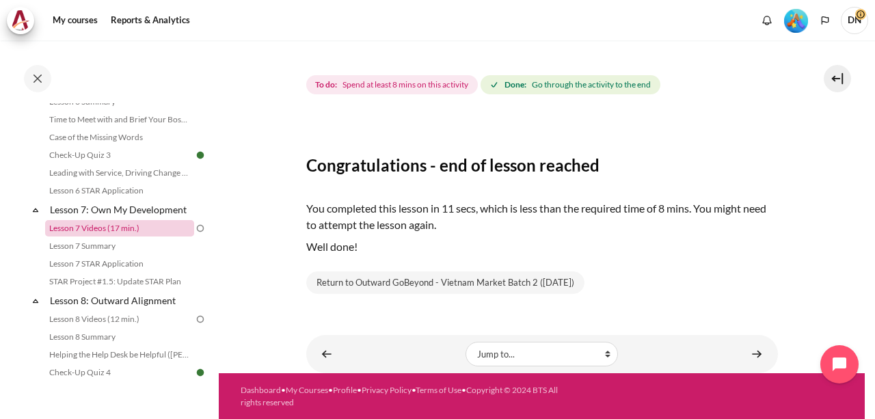
click at [96, 237] on link "Lesson 7 Videos (17 min.)" at bounding box center [119, 228] width 149 height 16
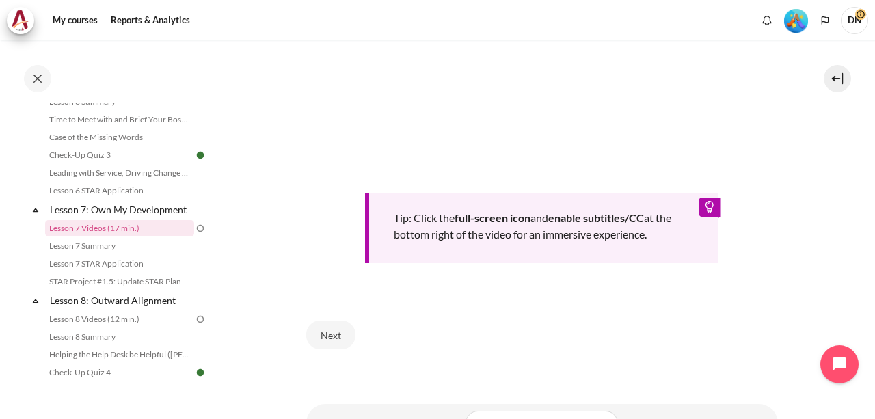
scroll to position [624, 0]
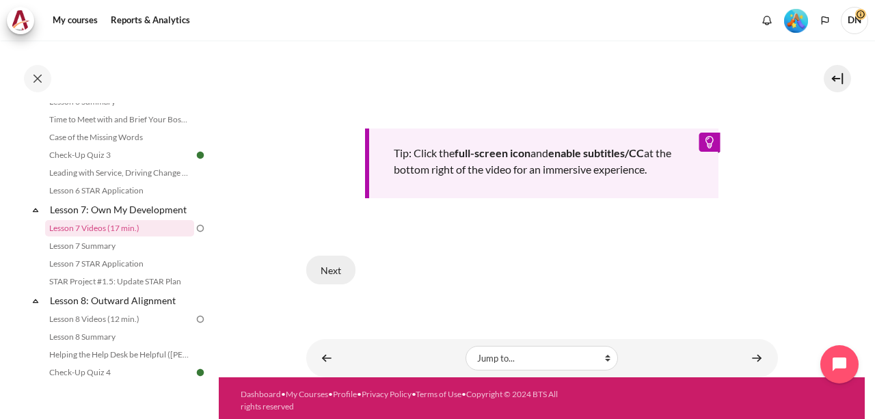
click at [336, 267] on button "Next" at bounding box center [330, 270] width 49 height 29
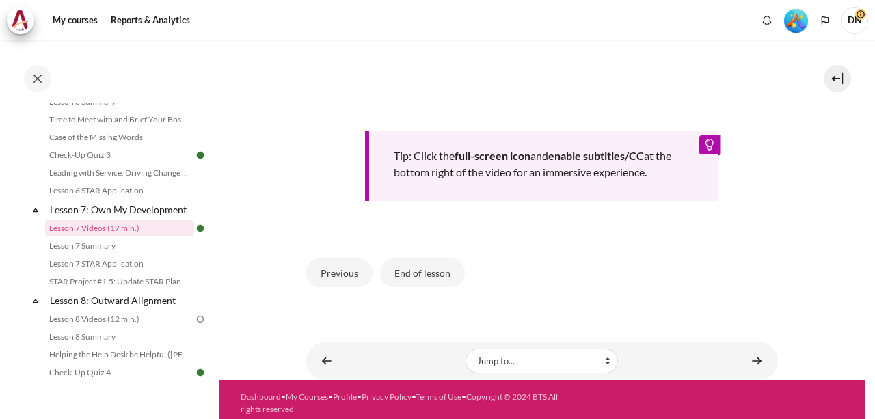
scroll to position [624, 0]
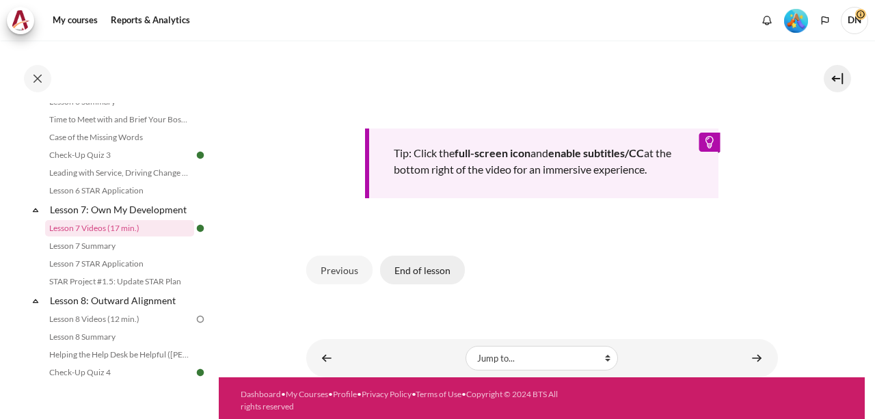
click at [427, 271] on button "End of lesson" at bounding box center [422, 270] width 85 height 29
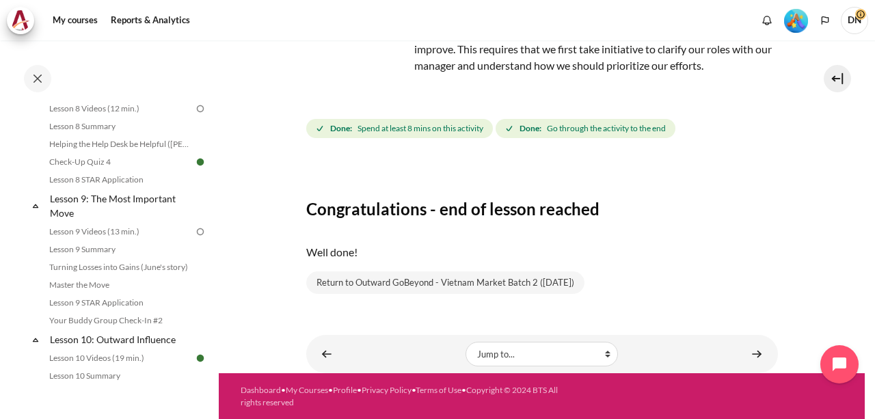
scroll to position [1094, 0]
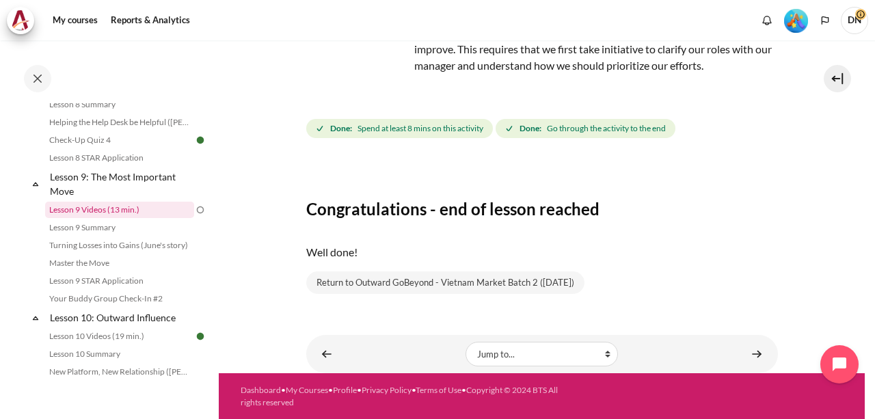
click at [144, 218] on link "Lesson 9 Videos (13 min.)" at bounding box center [119, 210] width 149 height 16
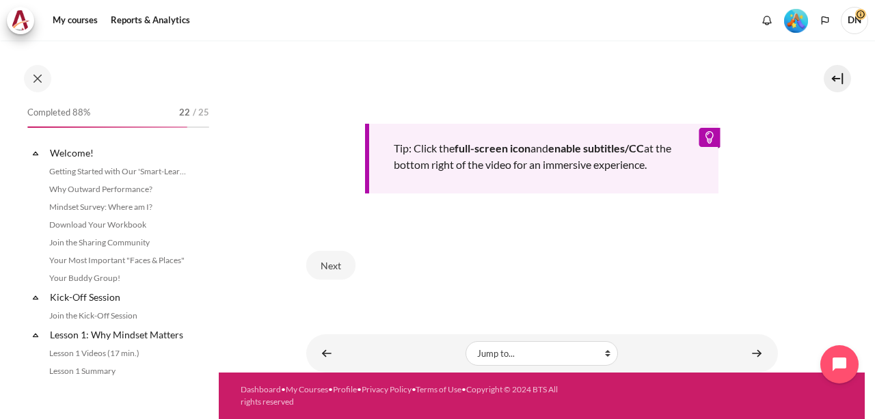
scroll to position [1075, 0]
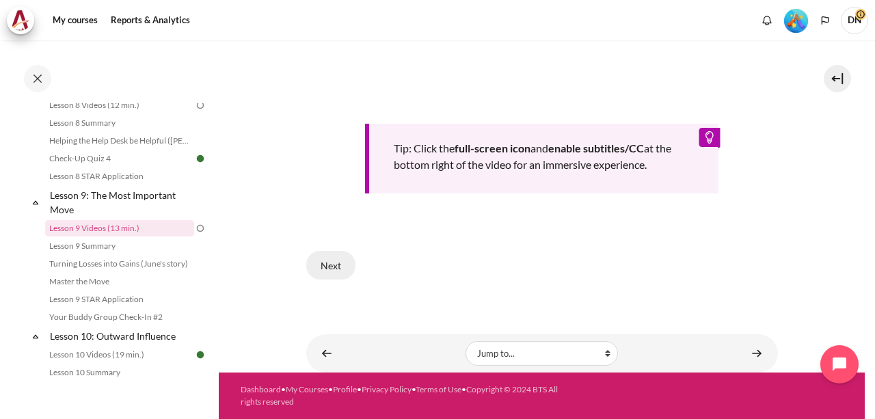
click at [332, 271] on button "Next" at bounding box center [330, 265] width 49 height 29
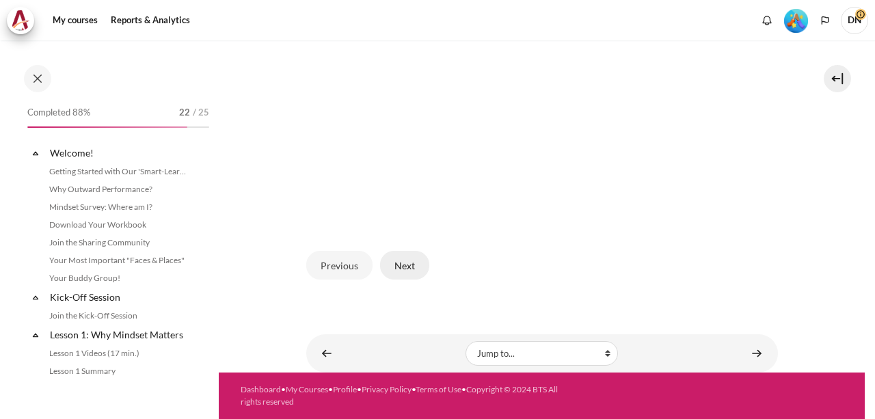
scroll to position [1075, 0]
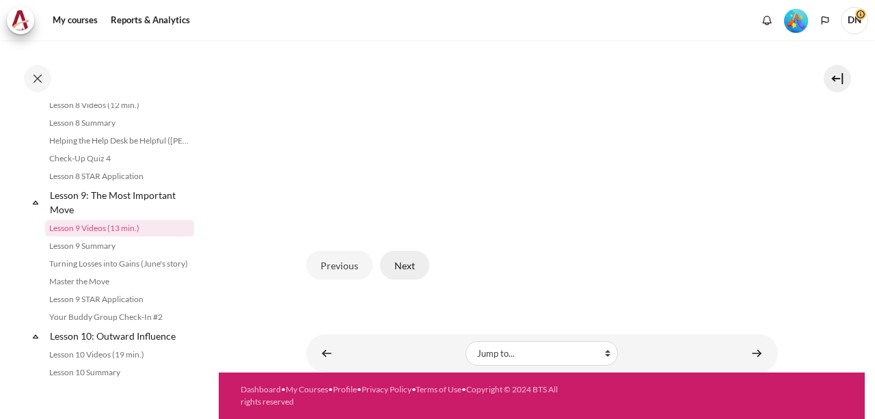
click at [406, 269] on button "Next" at bounding box center [404, 265] width 49 height 29
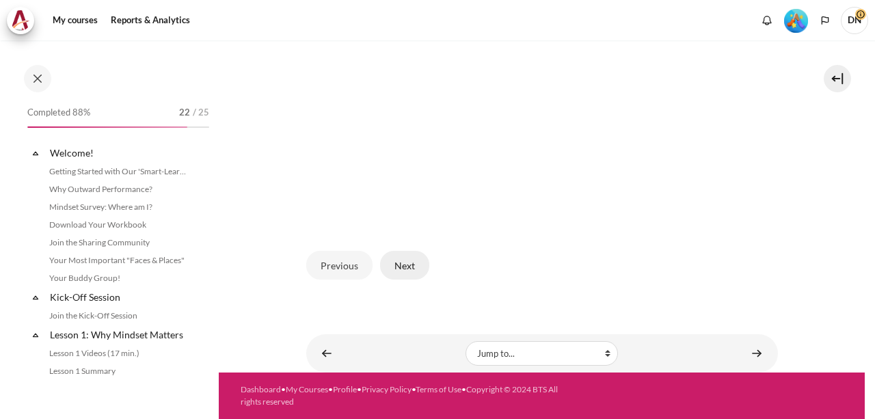
scroll to position [1075, 0]
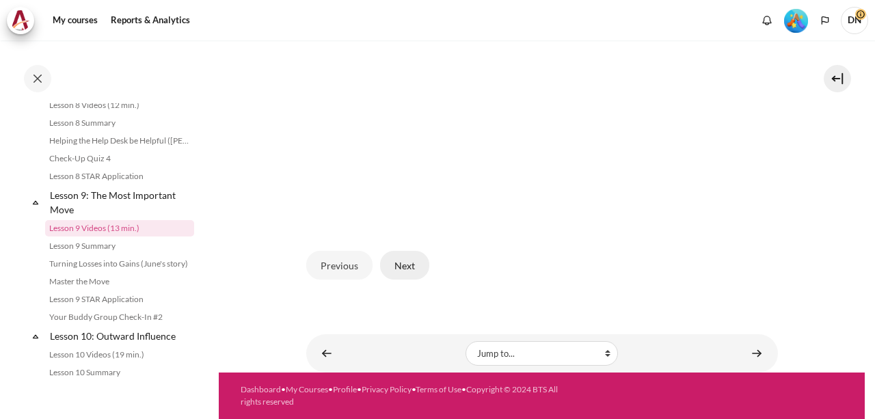
click at [398, 266] on button "Next" at bounding box center [404, 265] width 49 height 29
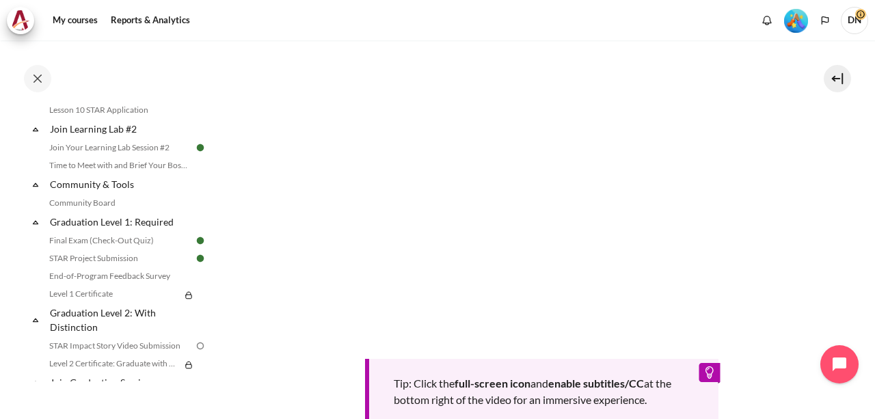
scroll to position [682, 0]
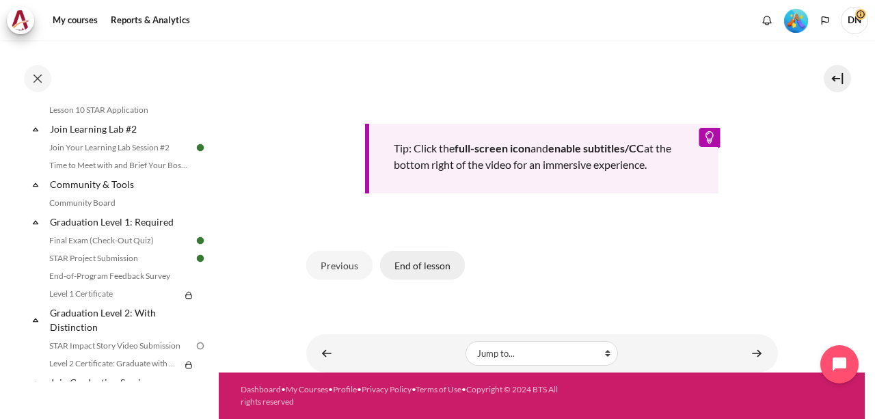
click at [418, 265] on button "End of lesson" at bounding box center [422, 265] width 85 height 29
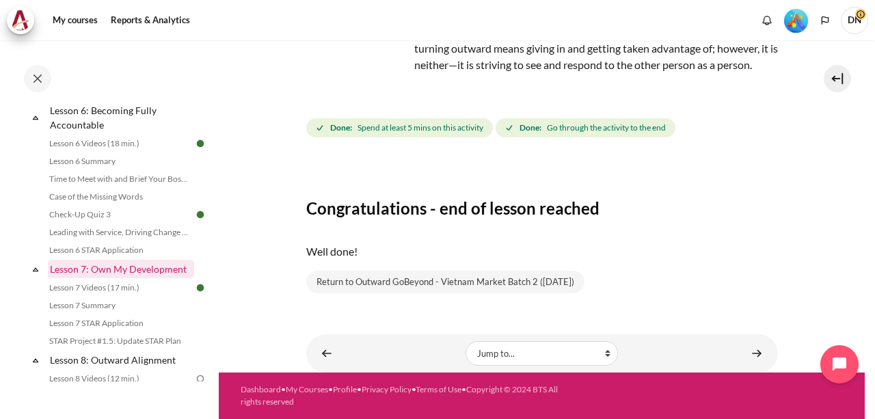
scroll to position [939, 0]
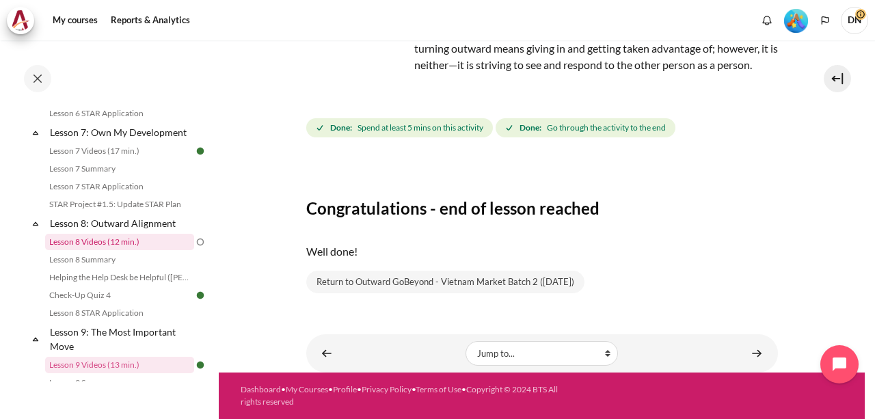
click at [163, 250] on link "Lesson 8 Videos (12 min.)" at bounding box center [119, 242] width 149 height 16
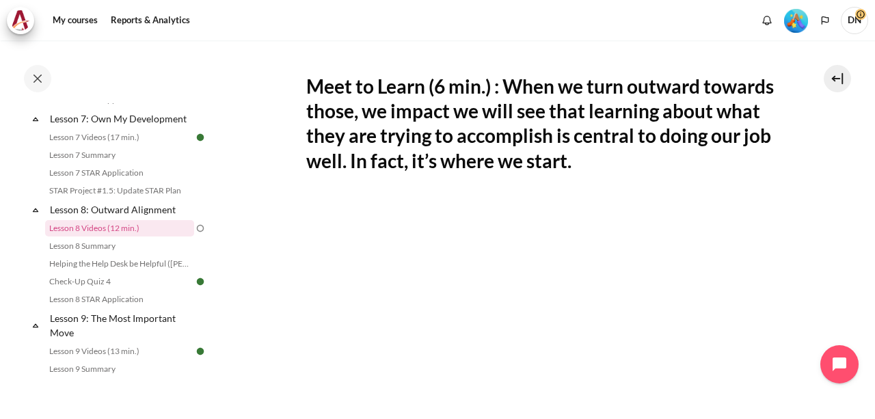
scroll to position [505, 0]
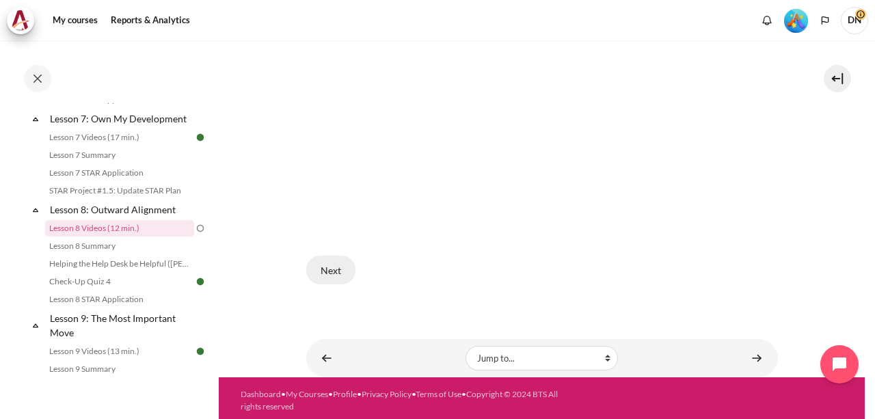
click at [325, 271] on button "Next" at bounding box center [330, 270] width 49 height 29
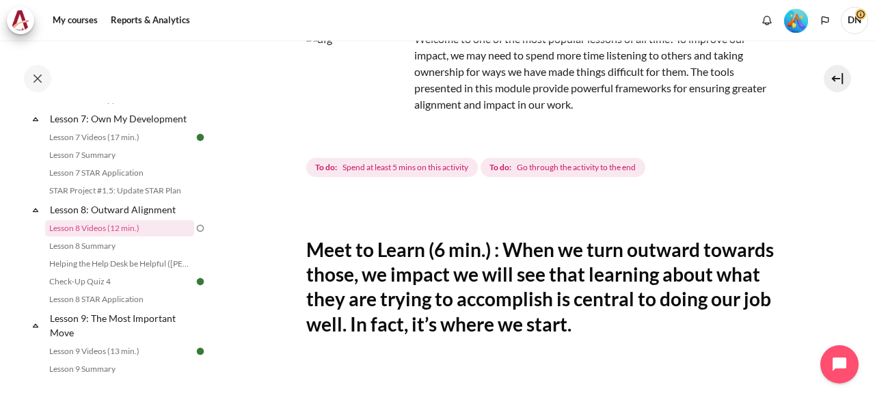
scroll to position [27, 0]
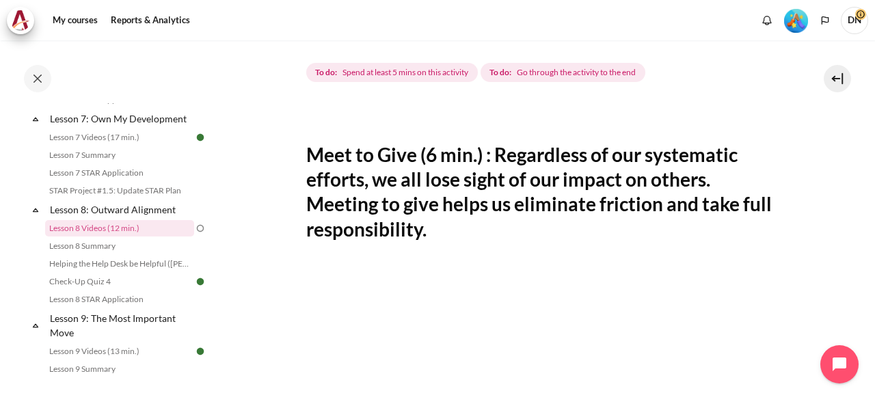
scroll to position [479, 0]
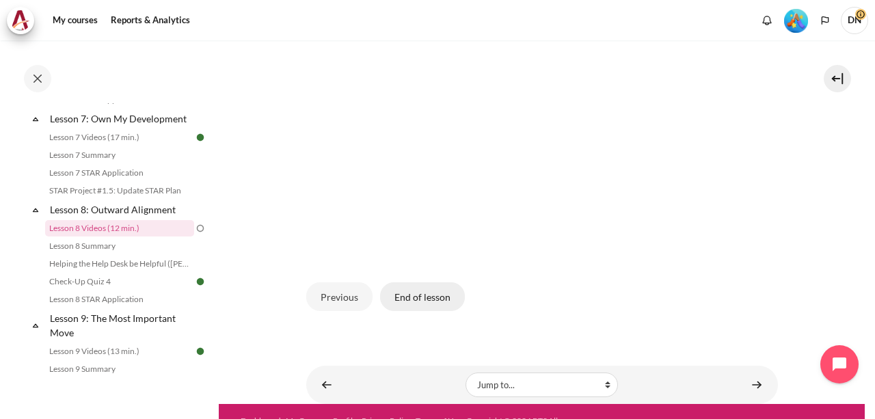
click at [416, 299] on button "End of lesson" at bounding box center [422, 296] width 85 height 29
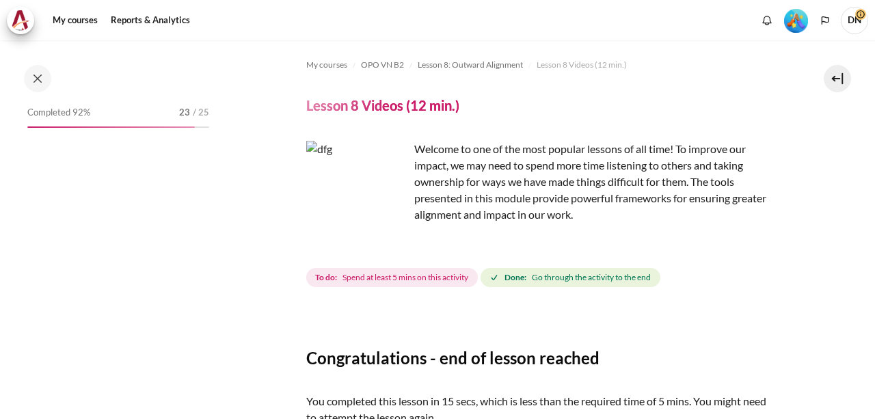
click at [379, 211] on img "Content" at bounding box center [357, 192] width 103 height 103
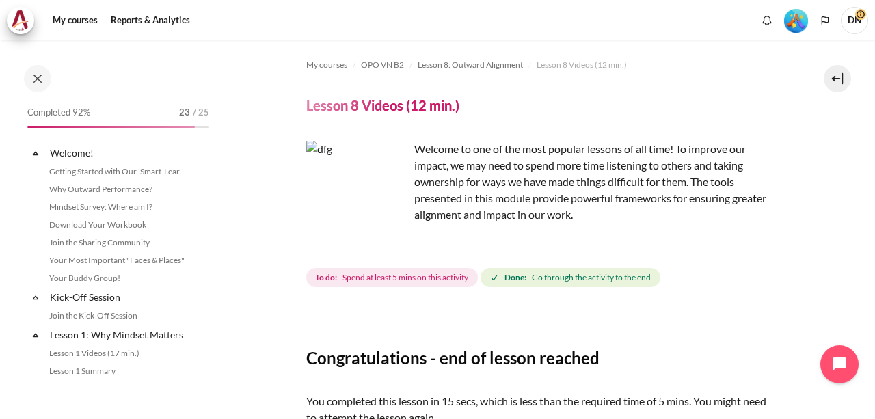
scroll to position [952, 0]
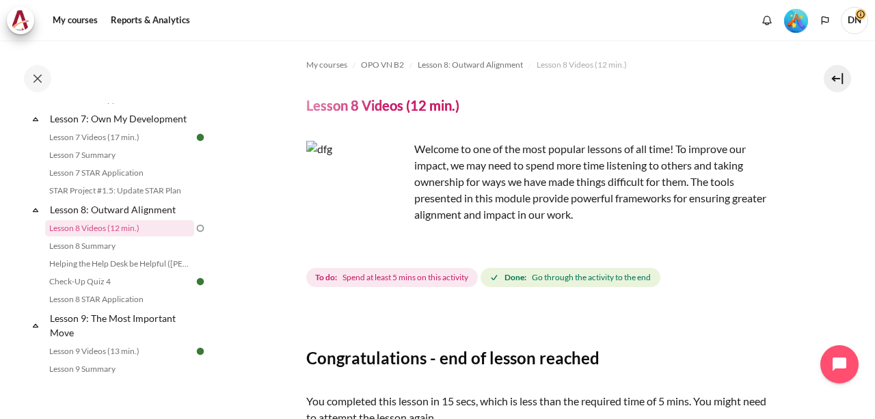
click at [390, 218] on img "Content" at bounding box center [357, 192] width 103 height 103
click at [108, 237] on link "Lesson 8 Videos (12 min.)" at bounding box center [119, 228] width 149 height 16
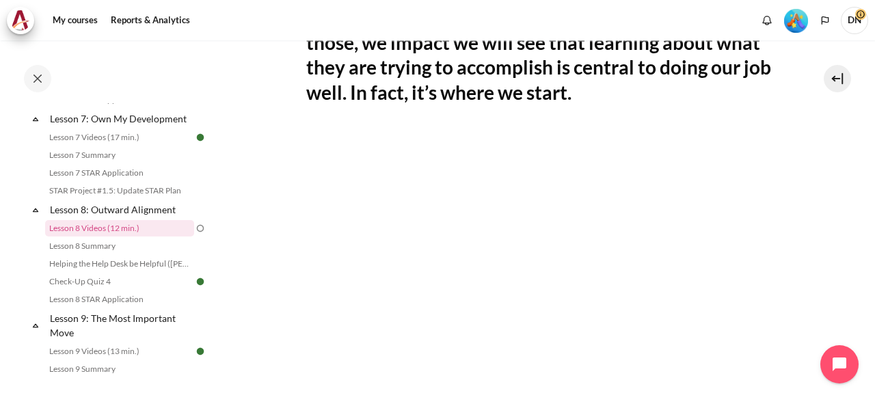
scroll to position [505, 0]
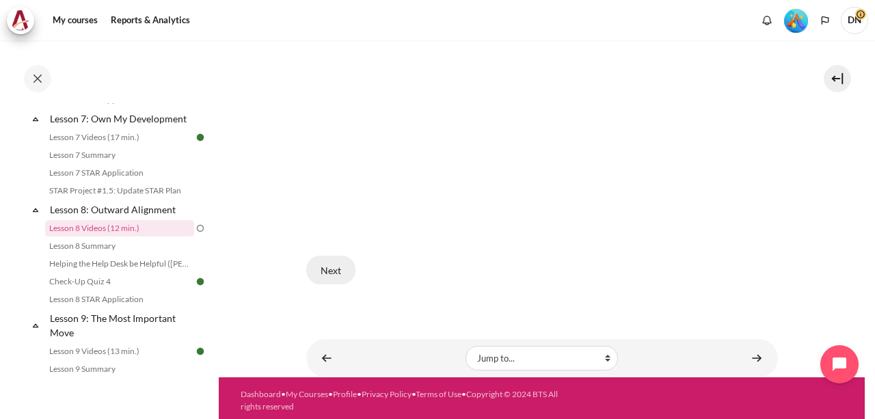
click at [325, 269] on button "Next" at bounding box center [330, 270] width 49 height 29
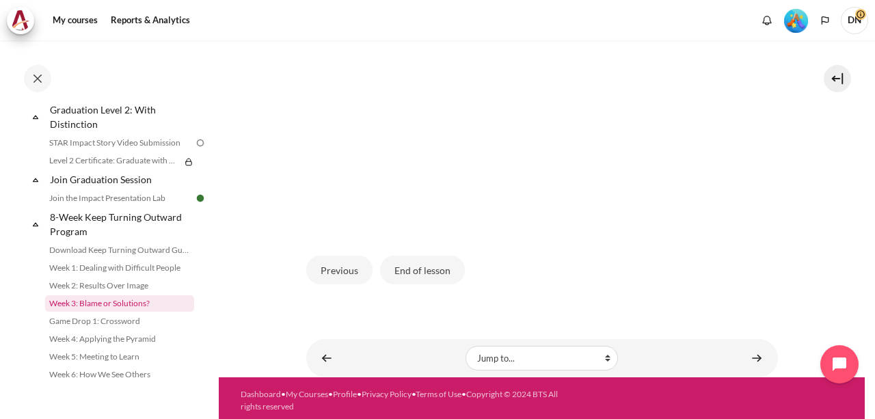
scroll to position [1528, 0]
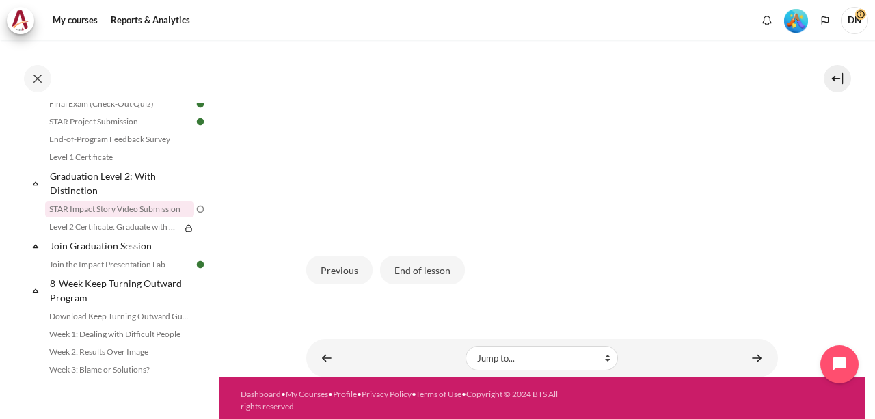
click at [139, 217] on link "STAR Impact Story Video Submission" at bounding box center [119, 209] width 149 height 16
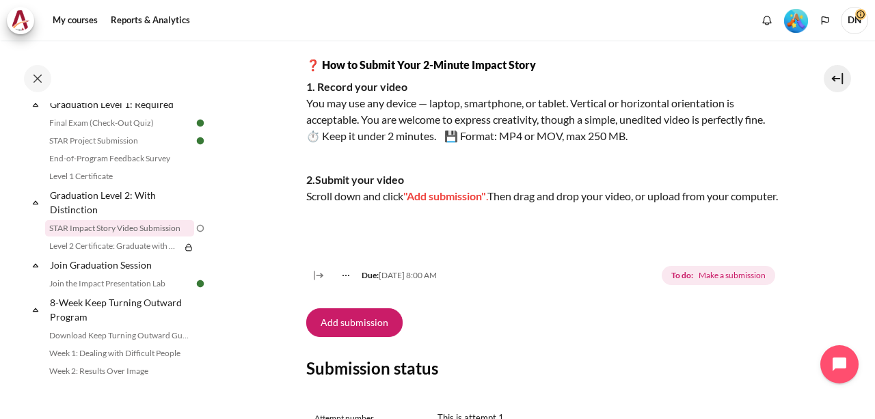
scroll to position [346, 0]
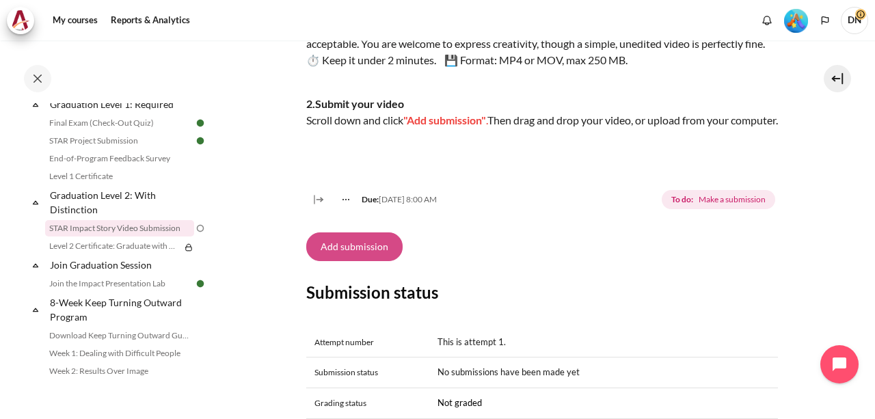
click at [354, 261] on button "Add submission" at bounding box center [354, 246] width 96 height 29
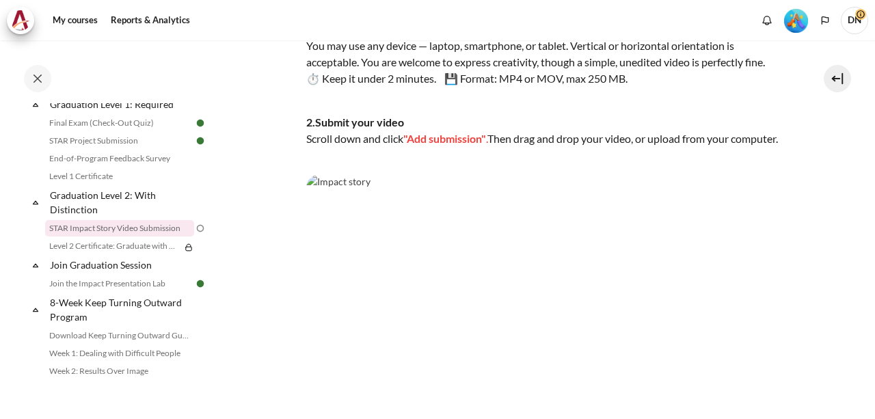
scroll to position [319, 0]
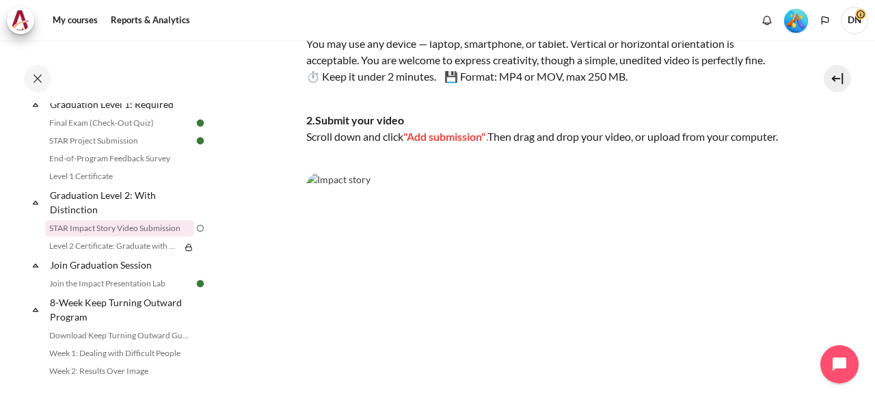
click at [332, 212] on img "Content" at bounding box center [542, 304] width 472 height 265
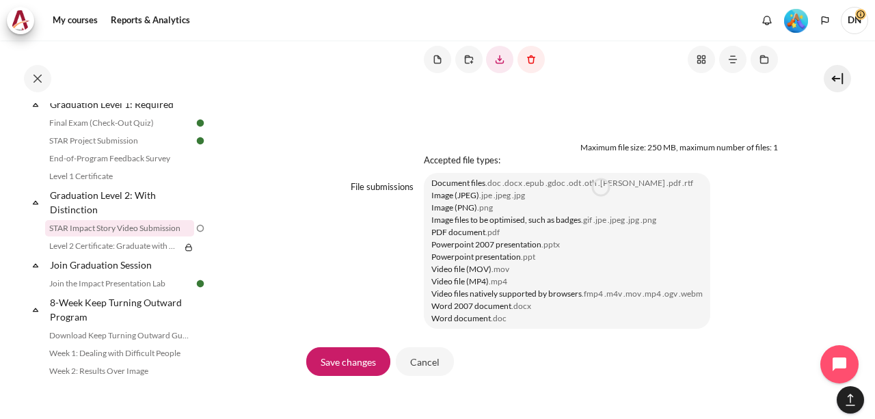
scroll to position [1143, 0]
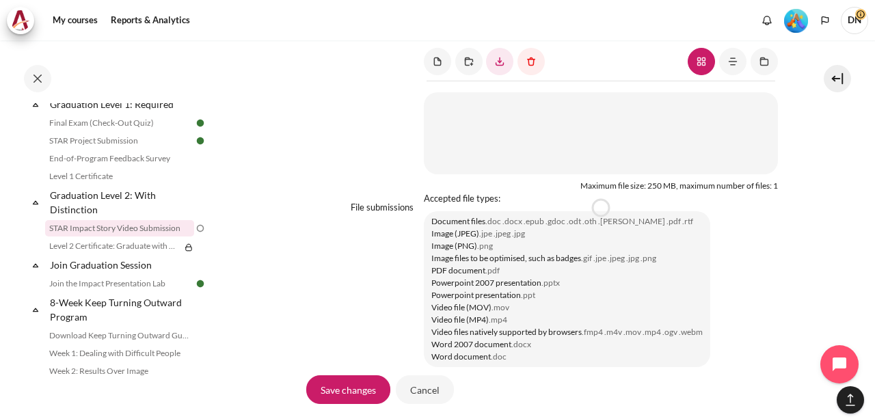
click at [358, 36] on link "Add submission" at bounding box center [542, 21] width 472 height 30
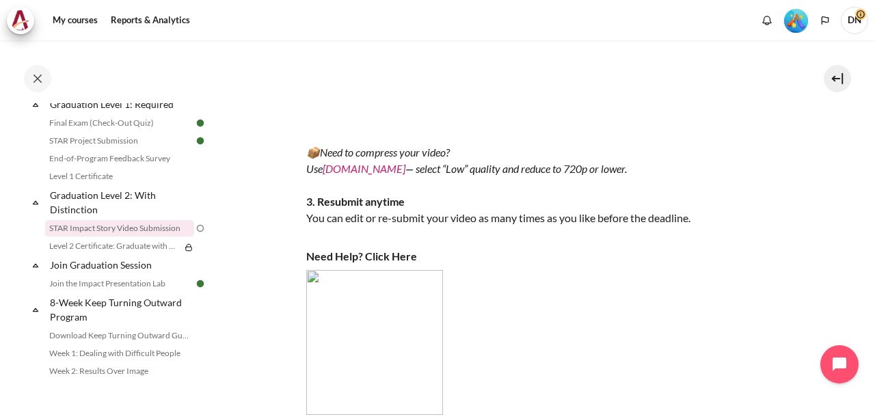
scroll to position [629, 0]
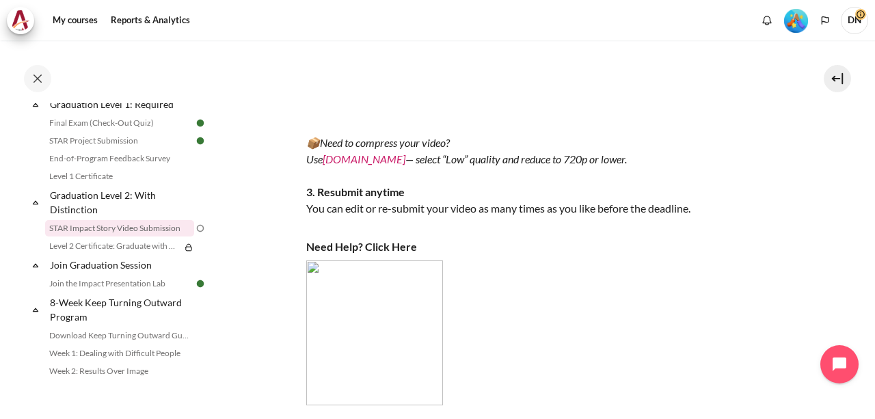
click at [760, 307] on p "Content" at bounding box center [542, 332] width 472 height 145
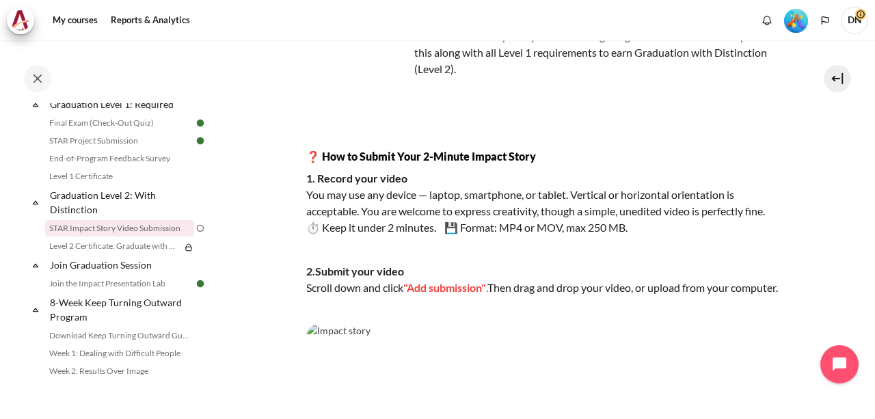
scroll to position [167, 0]
click at [0, 154] on div "Completed 96% 24 / 25 Expand Collapse Welcome! Highlighted" at bounding box center [109, 229] width 219 height 377
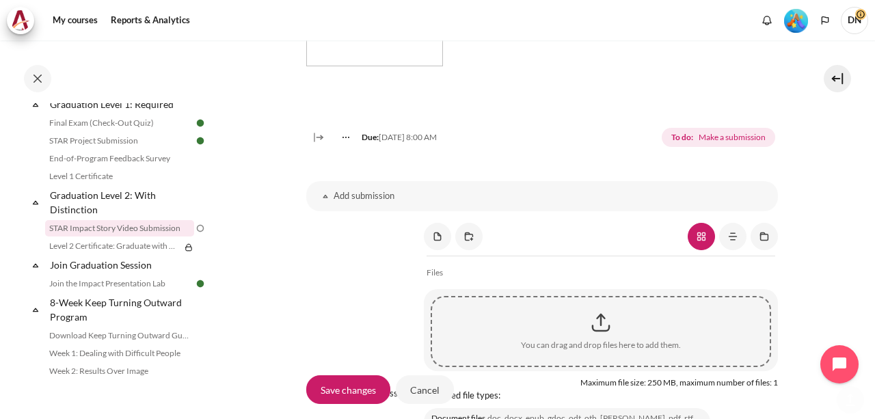
scroll to position [1094, 0]
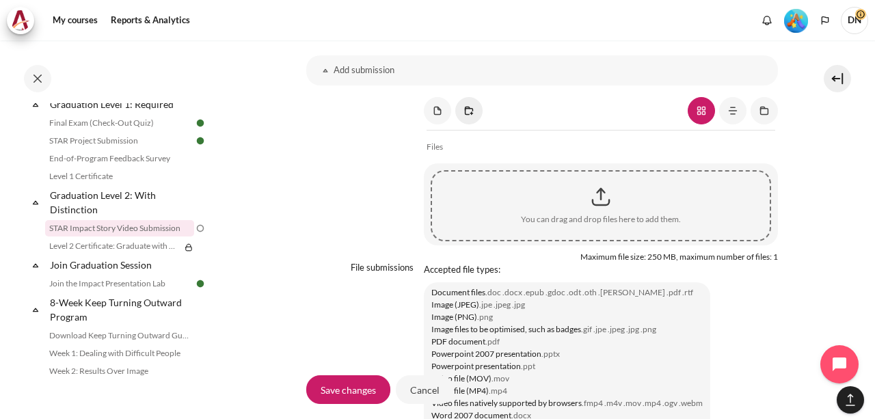
click at [470, 124] on link "Content" at bounding box center [468, 110] width 27 height 27
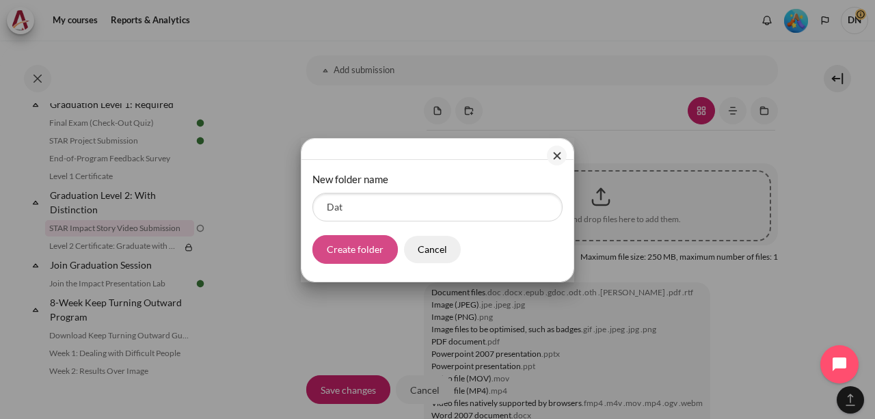
type input "Dat"
click at [376, 253] on button "Create folder" at bounding box center [354, 249] width 85 height 29
click at [364, 254] on button "Create folder" at bounding box center [354, 249] width 85 height 29
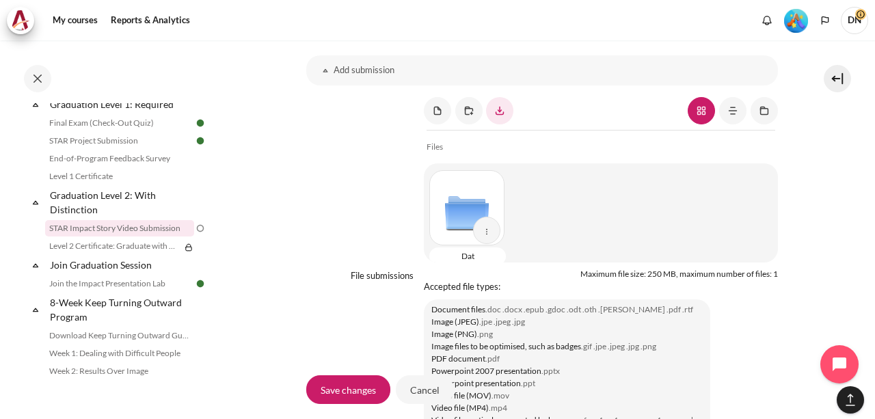
scroll to position [7, 0]
click at [762, 124] on link "Content" at bounding box center [764, 110] width 27 height 27
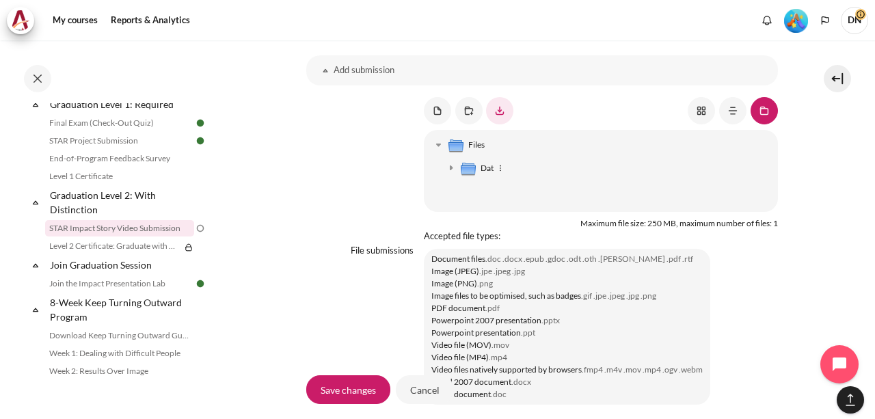
scroll to position [0, 0]
click at [497, 175] on img "Content" at bounding box center [501, 168] width 14 height 14
type input "Dat"
select select "/"
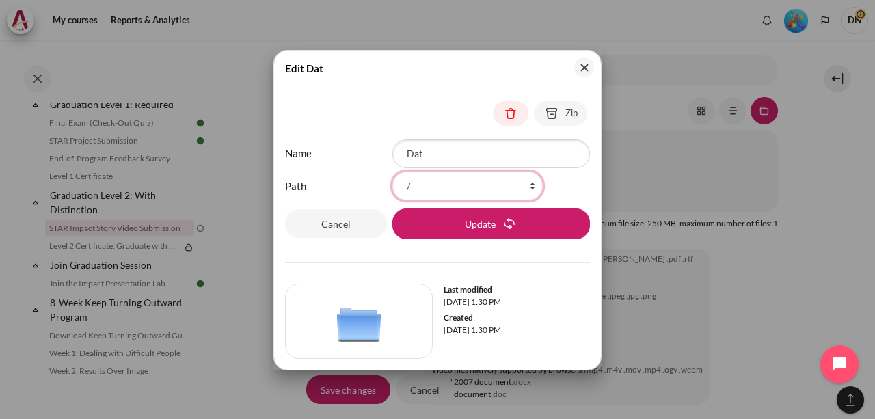
click at [435, 183] on select "/ /Dat/" at bounding box center [467, 186] width 150 height 29
click at [595, 70] on div "Edit Dat" at bounding box center [437, 69] width 327 height 37
click at [592, 64] on button "Close" at bounding box center [584, 67] width 20 height 20
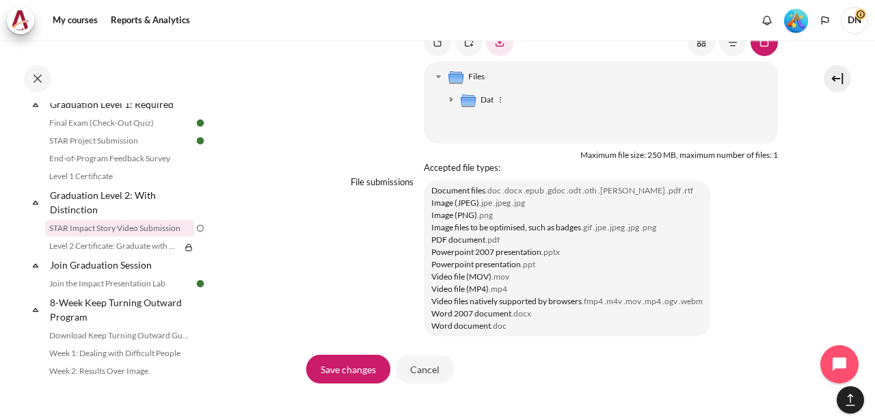
scroll to position [1094, 0]
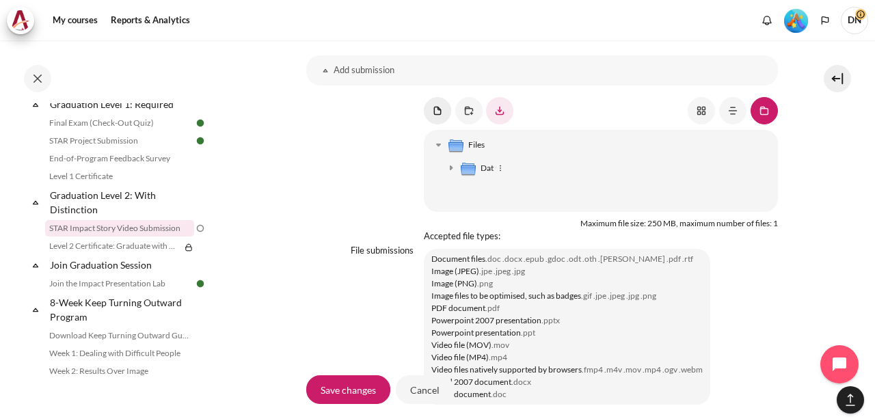
click at [437, 124] on link "Content" at bounding box center [437, 110] width 27 height 27
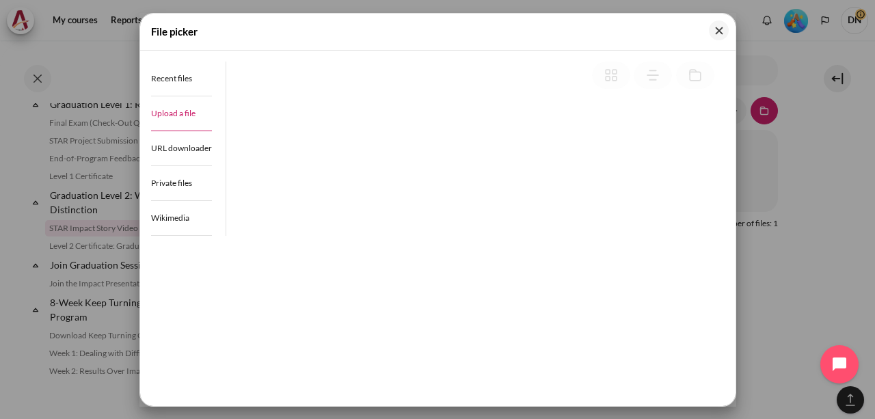
click at [172, 122] on link "Upload a file" at bounding box center [181, 113] width 61 height 35
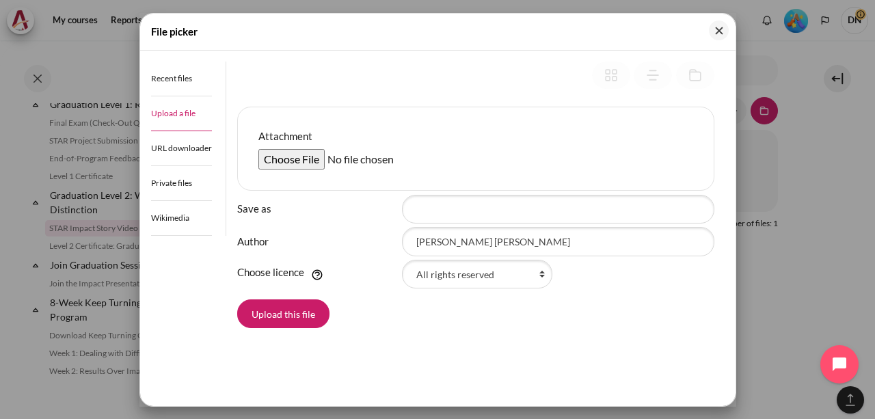
click at [312, 161] on input "Attachment" at bounding box center [362, 159] width 209 height 21
type input "C:\fakepath\Dat.mp4.MP4"
click at [290, 308] on button "Upload this file" at bounding box center [283, 313] width 92 height 29
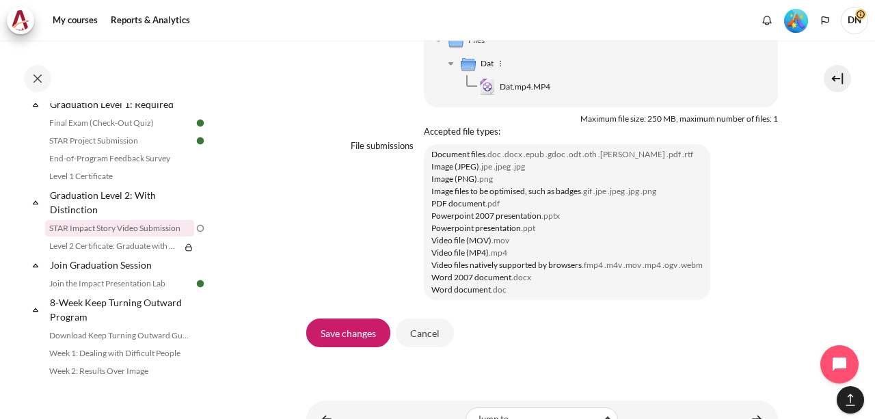
scroll to position [1292, 0]
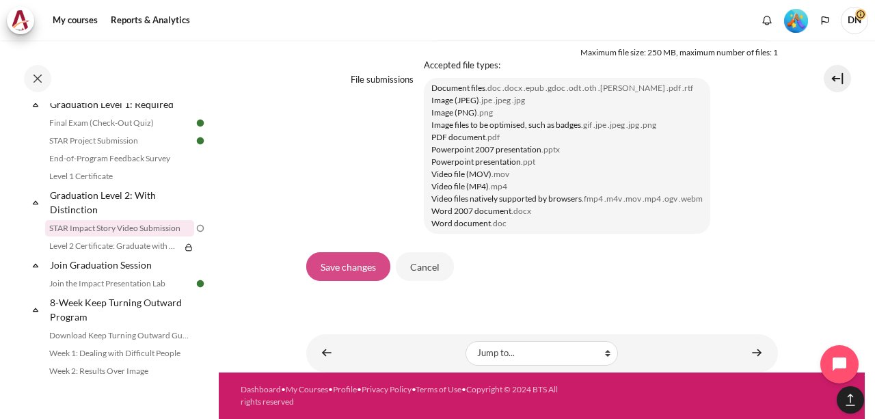
click at [361, 273] on input "Save changes" at bounding box center [348, 266] width 84 height 29
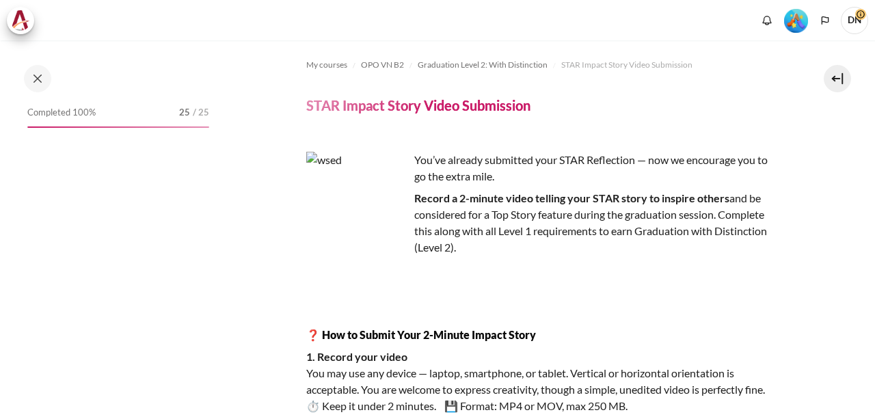
scroll to position [1189, 0]
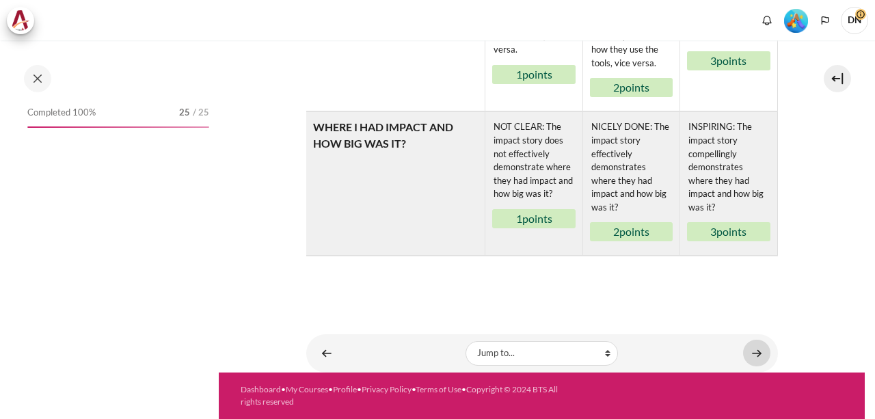
click at [752, 351] on link "Content" at bounding box center [756, 353] width 27 height 27
click at [751, 350] on link "Content" at bounding box center [756, 353] width 27 height 27
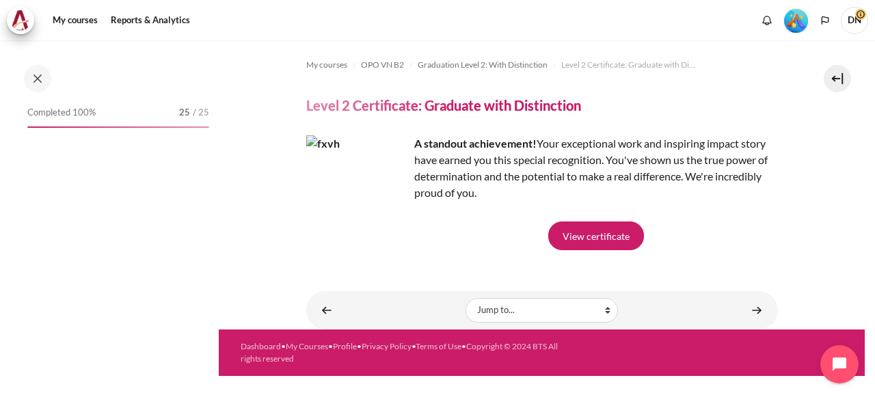
click at [602, 254] on div "My courses OPO VN B2 Graduation Level 2: With Distinction Level 2 Certificate: …" at bounding box center [542, 155] width 472 height 230
click at [602, 240] on link "View certificate" at bounding box center [596, 235] width 96 height 29
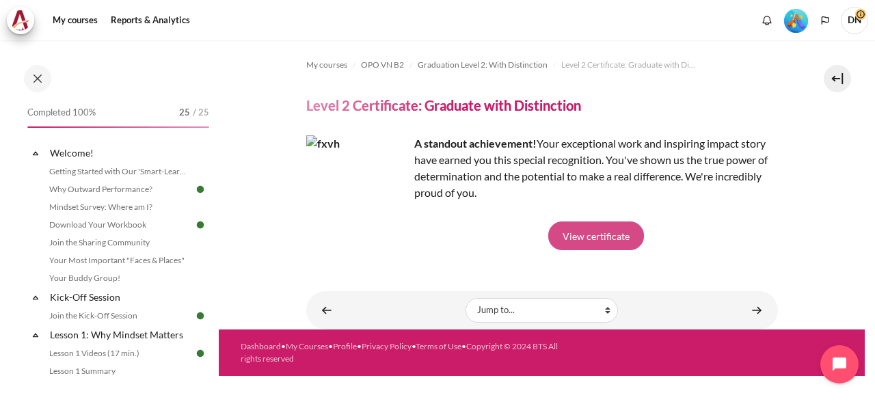
scroll to position [1527, 0]
